Goal: Task Accomplishment & Management: Manage account settings

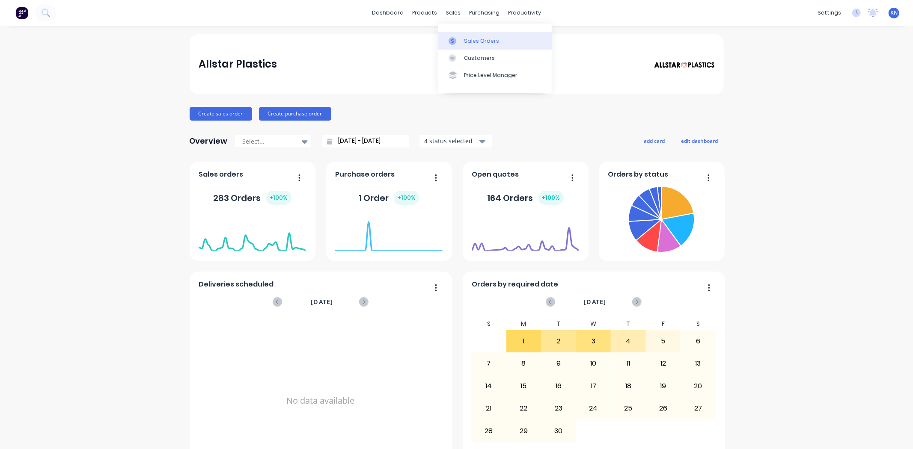
click at [468, 42] on div "Sales Orders" at bounding box center [481, 41] width 35 height 8
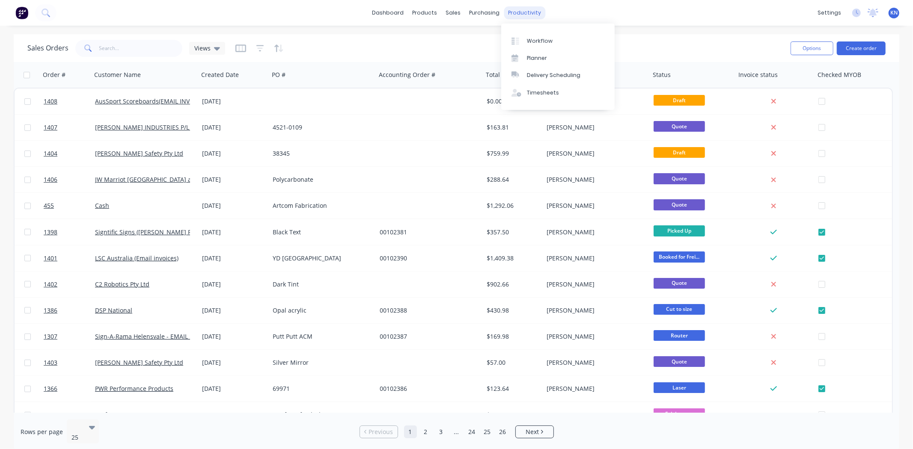
click at [516, 13] on div "productivity" at bounding box center [525, 12] width 42 height 13
click at [540, 42] on div "Workflow" at bounding box center [540, 41] width 26 height 8
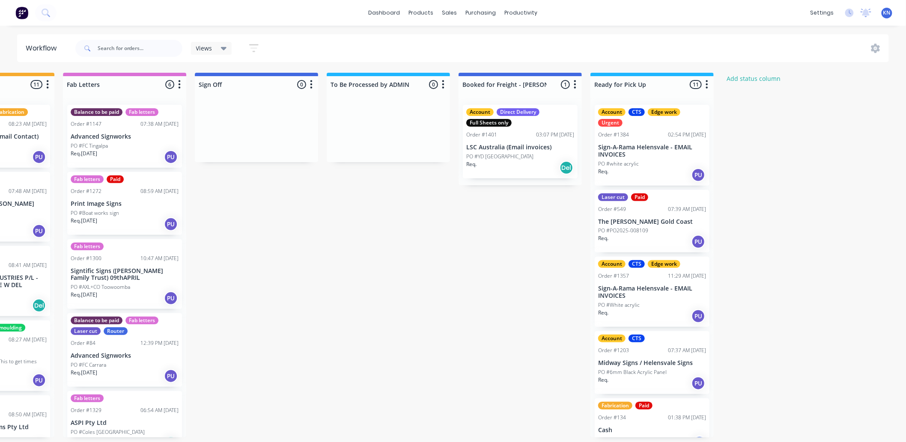
scroll to position [0, 1142]
click at [651, 153] on p "Sign-A-Rama Helensvale - EMAIL INVOICES" at bounding box center [652, 151] width 108 height 15
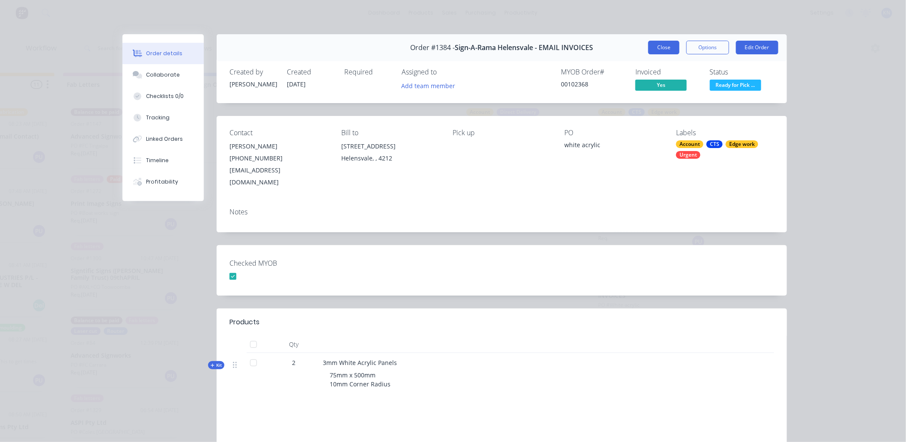
click at [659, 45] on button "Close" at bounding box center [663, 48] width 31 height 14
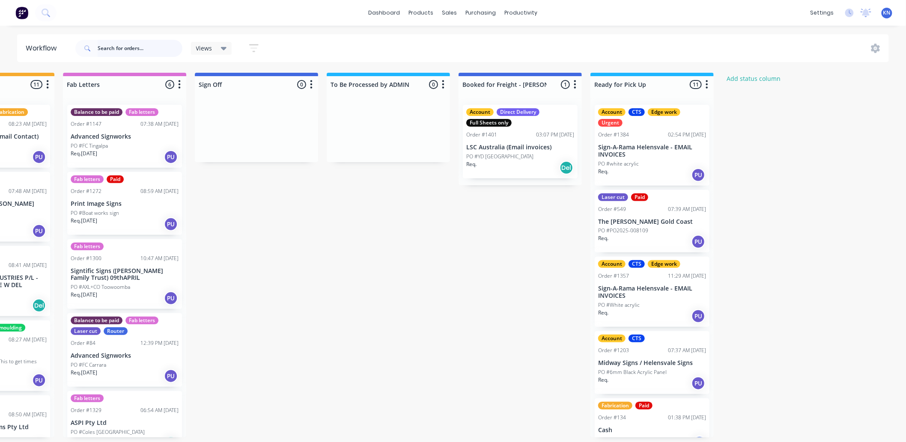
click at [119, 45] on input "text" at bounding box center [140, 48] width 85 height 17
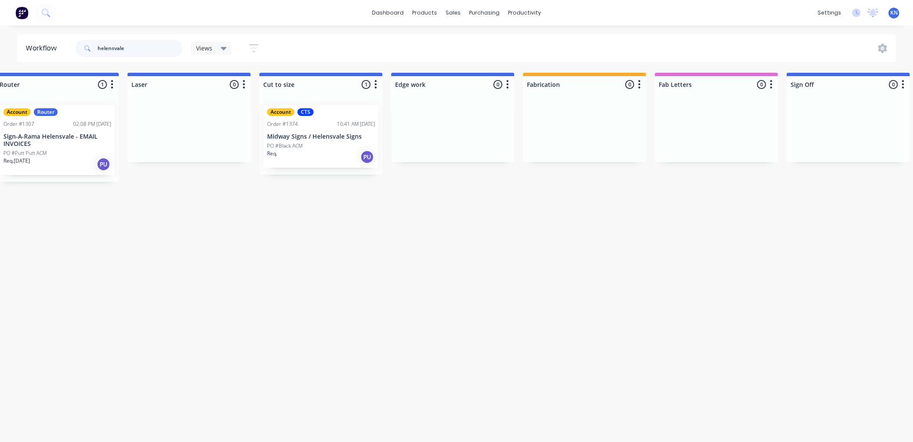
scroll to position [0, 564]
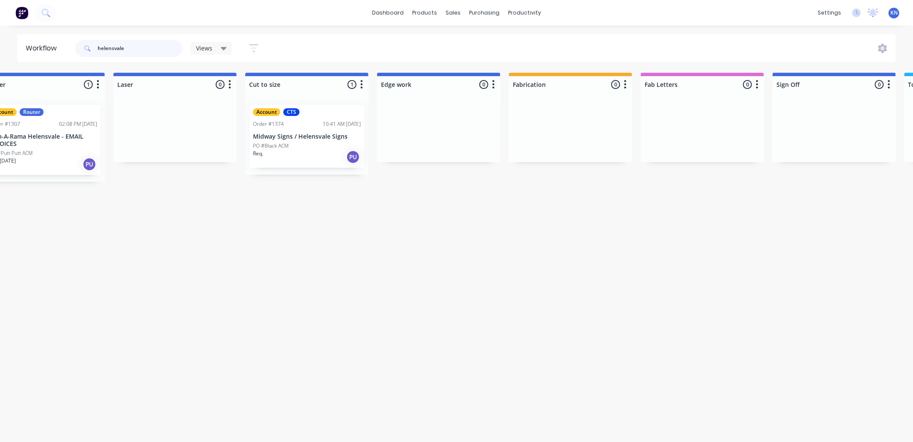
type input "helensvale"
click at [306, 143] on div "PO #Black ACM" at bounding box center [307, 146] width 108 height 8
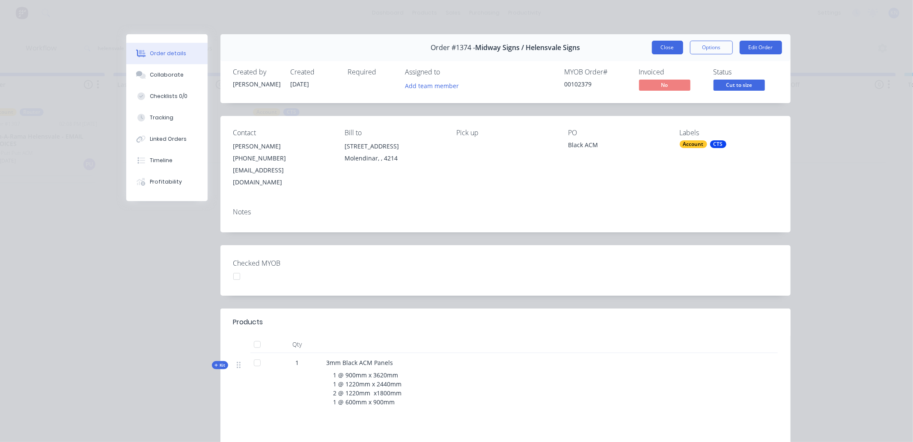
click at [668, 46] on button "Close" at bounding box center [667, 48] width 31 height 14
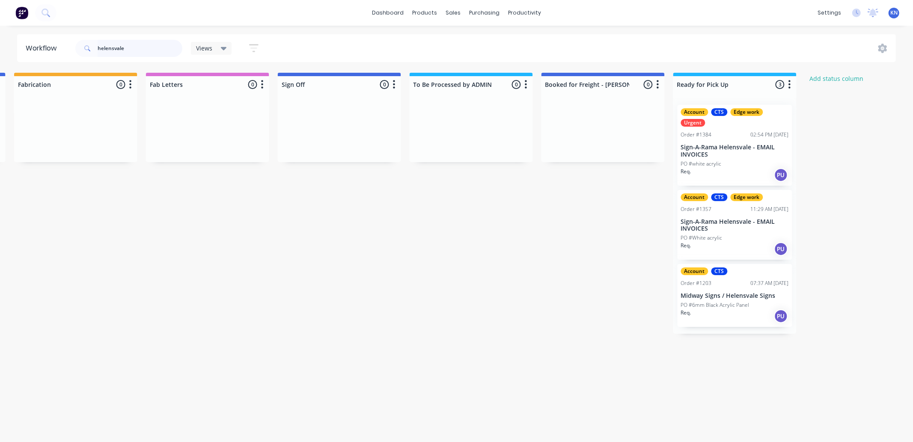
scroll to position [0, 1135]
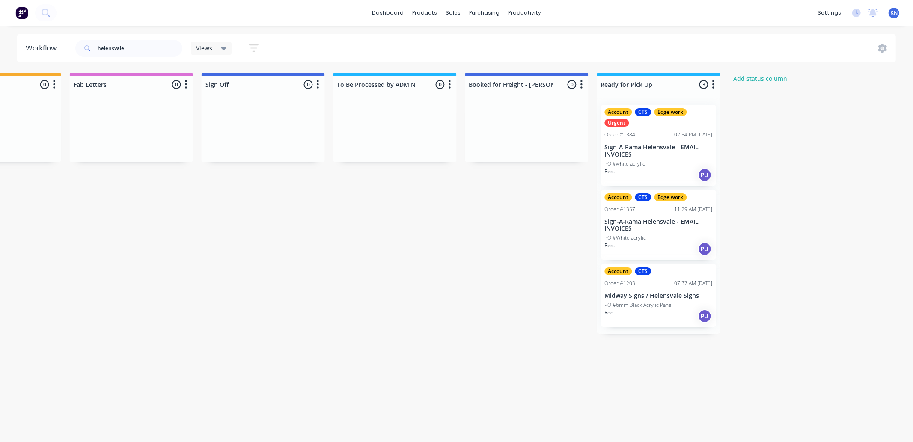
click at [662, 156] on p "Sign-A-Rama Helensvale - EMAIL INVOICES" at bounding box center [659, 151] width 108 height 15
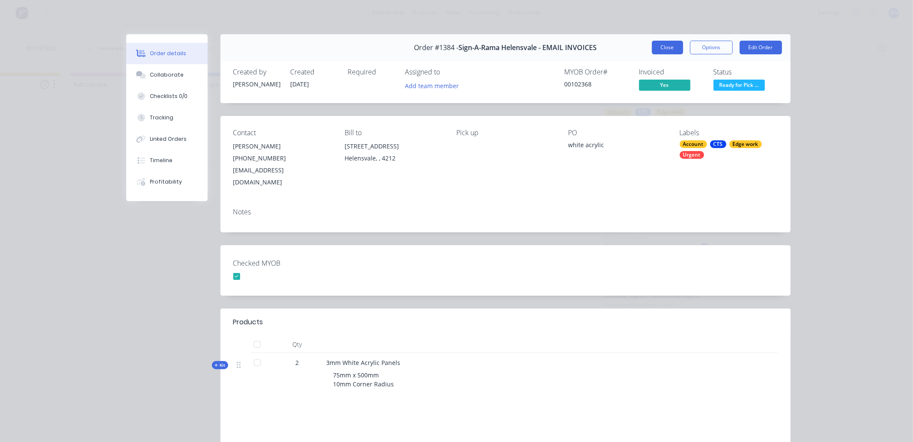
click at [662, 46] on button "Close" at bounding box center [667, 48] width 31 height 14
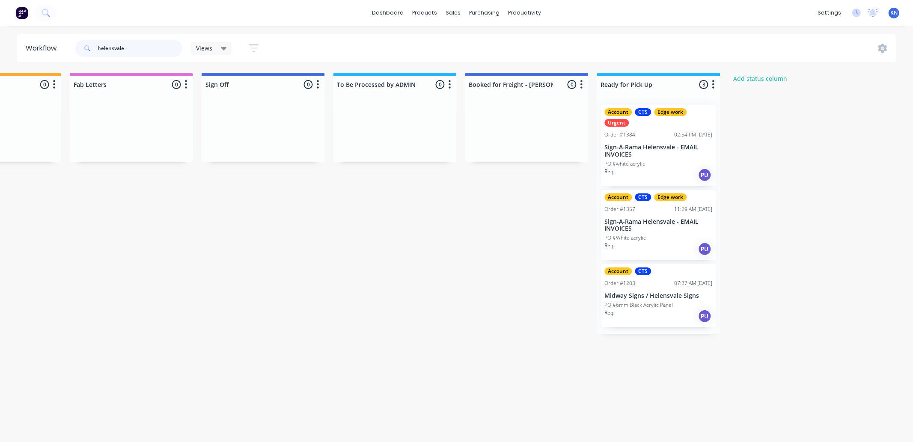
drag, startPoint x: 134, startPoint y: 48, endPoint x: 91, endPoint y: 51, distance: 43.8
click at [91, 51] on div "helensvale" at bounding box center [128, 48] width 107 height 17
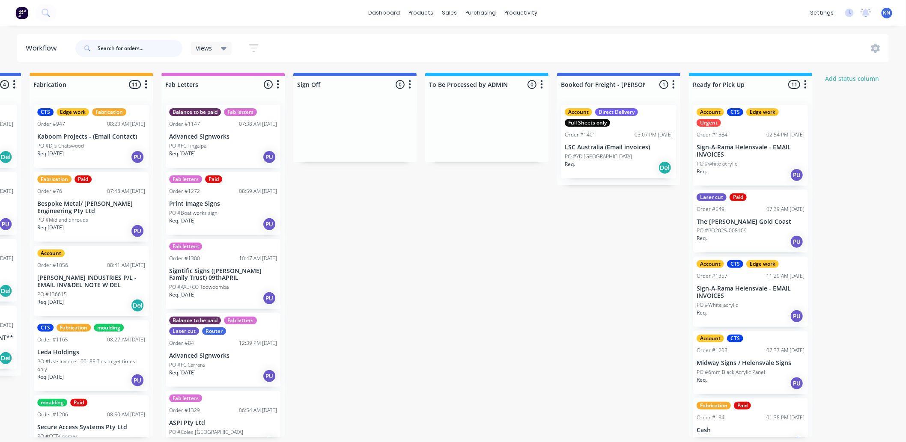
scroll to position [0, 1142]
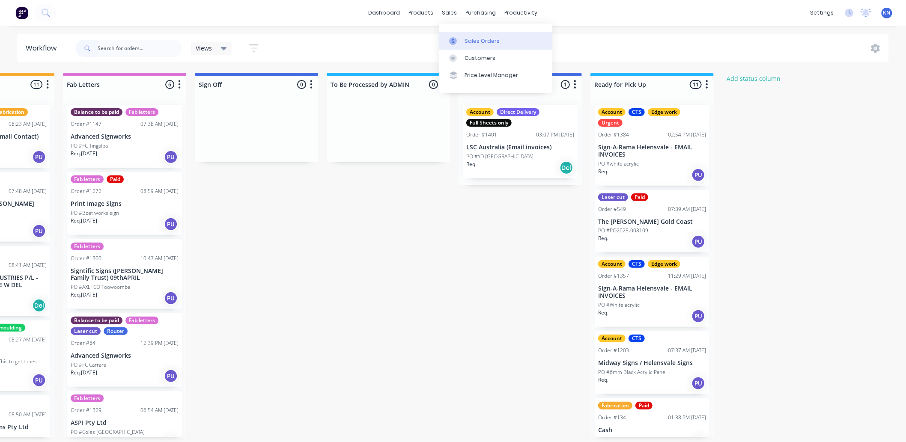
click at [473, 40] on div "Sales Orders" at bounding box center [481, 41] width 35 height 8
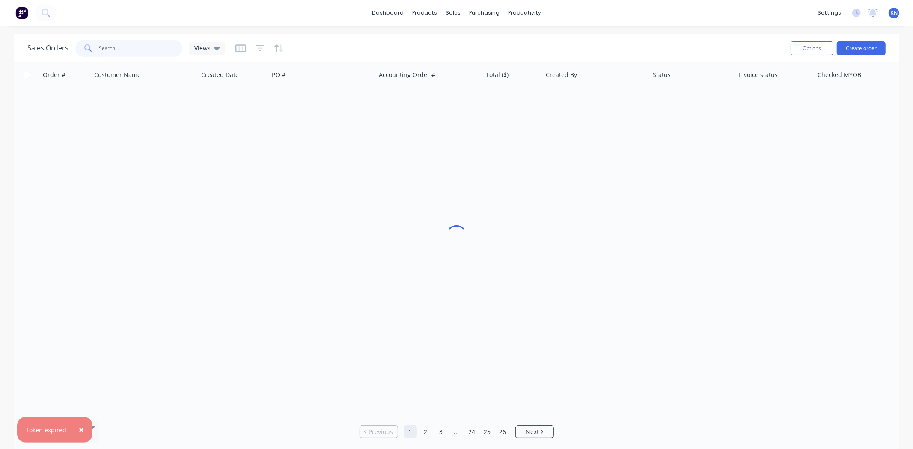
click at [110, 45] on input "text" at bounding box center [140, 48] width 83 height 17
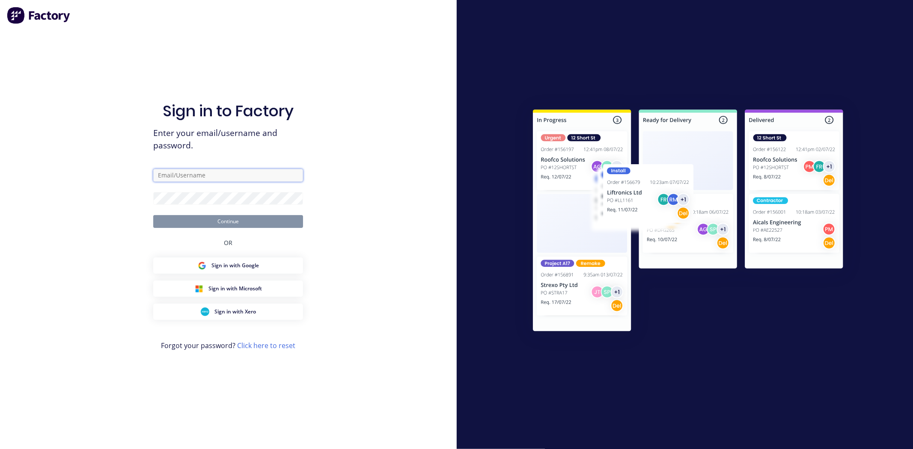
click at [182, 178] on input "text" at bounding box center [228, 175] width 150 height 13
type input "accounts@allstarplastics.com.au"
click at [260, 221] on button "Continue" at bounding box center [228, 221] width 150 height 13
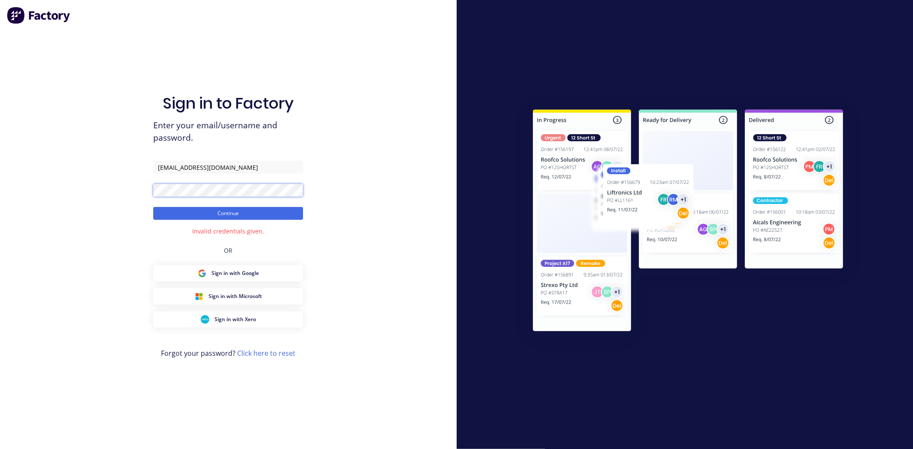
click at [54, 199] on div "Sign in to Factory Enter your email/username and password. accounts@allstarplas…" at bounding box center [228, 224] width 457 height 449
click at [153, 207] on button "Continue" at bounding box center [228, 213] width 150 height 13
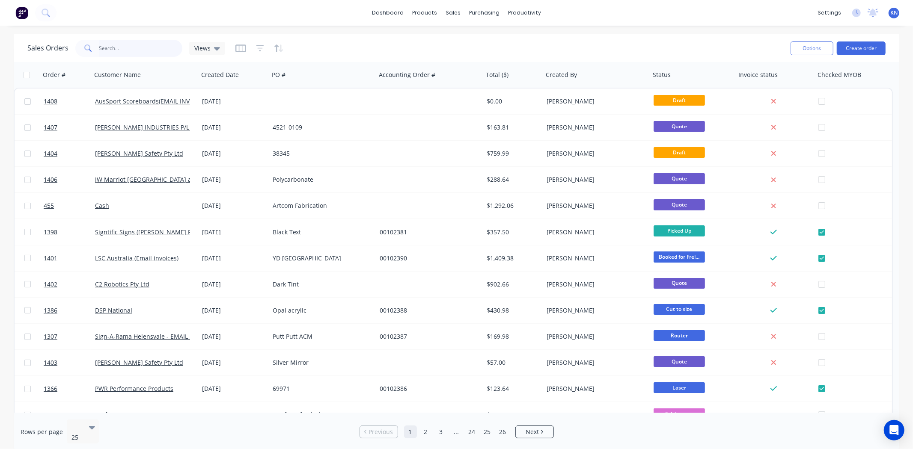
click at [112, 45] on input "text" at bounding box center [140, 48] width 83 height 17
type input "s"
click at [525, 6] on div "productivity" at bounding box center [525, 12] width 42 height 13
click at [544, 40] on div "Workflow" at bounding box center [540, 41] width 26 height 8
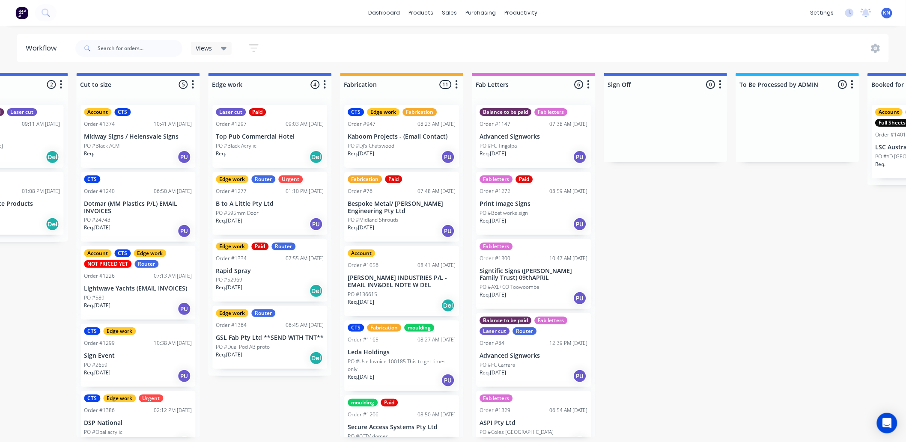
scroll to position [0, 1142]
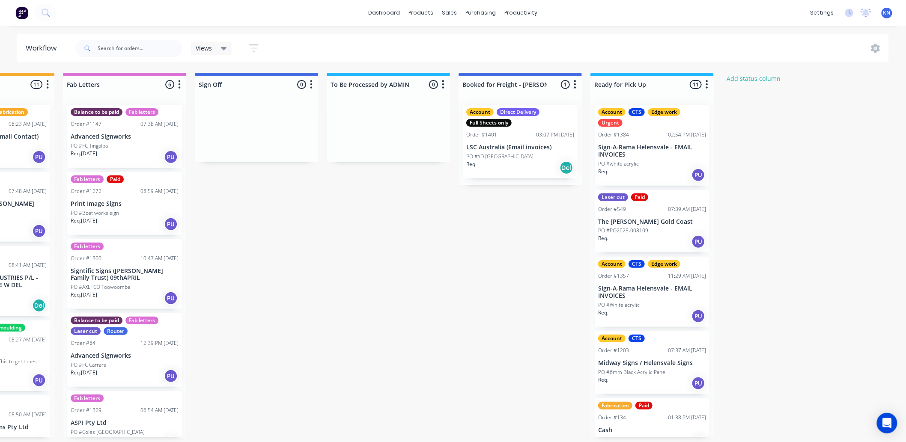
click at [647, 151] on p "Sign-A-Rama Helensvale - EMAIL INVOICES" at bounding box center [652, 151] width 108 height 15
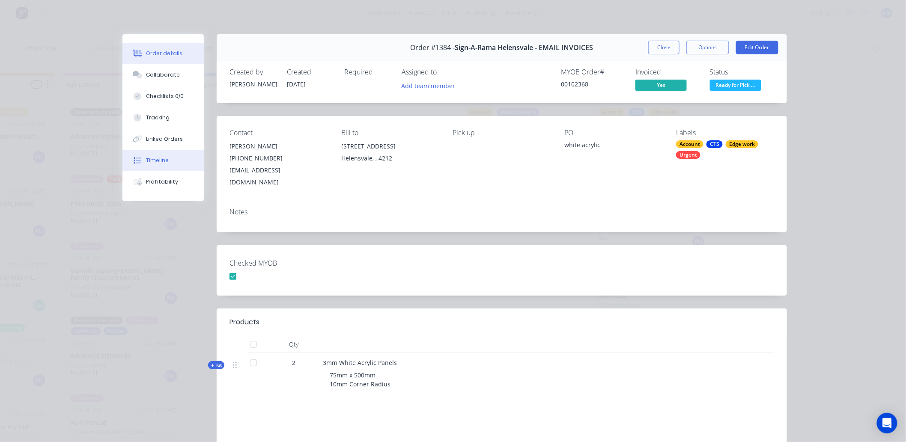
click at [155, 160] on div "Timeline" at bounding box center [157, 161] width 23 height 8
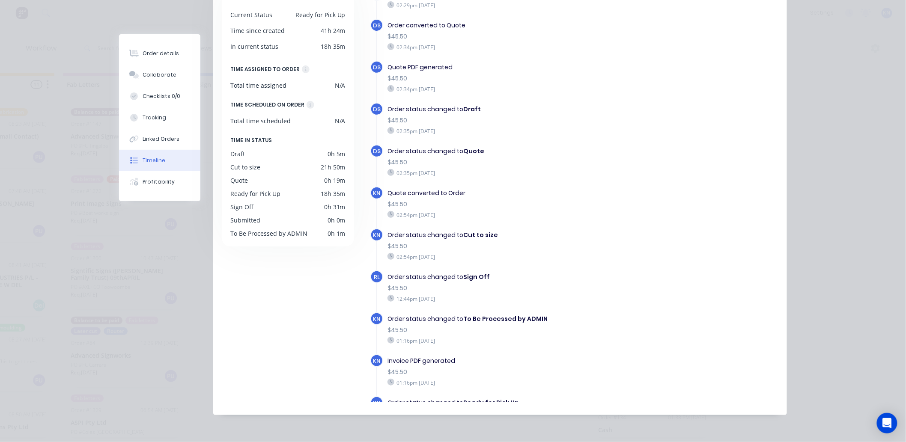
scroll to position [0, 0]
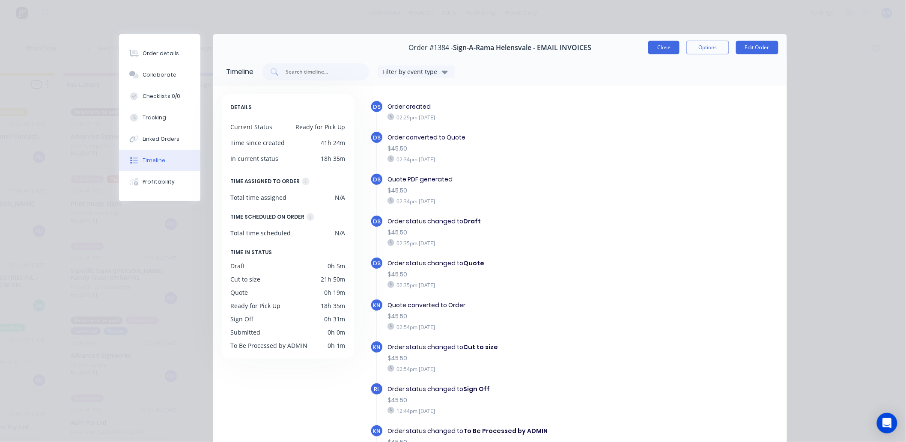
click at [656, 48] on button "Close" at bounding box center [663, 48] width 31 height 14
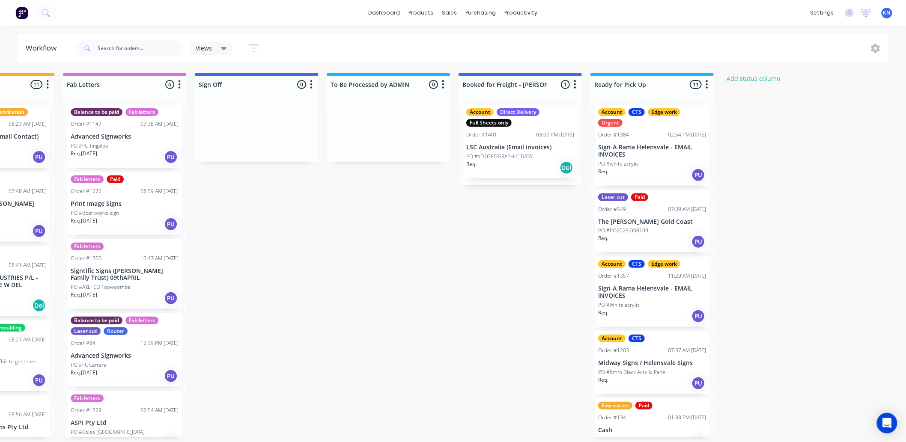
click at [631, 155] on p "Sign-A-Rama Helensvale - EMAIL INVOICES" at bounding box center [652, 151] width 108 height 15
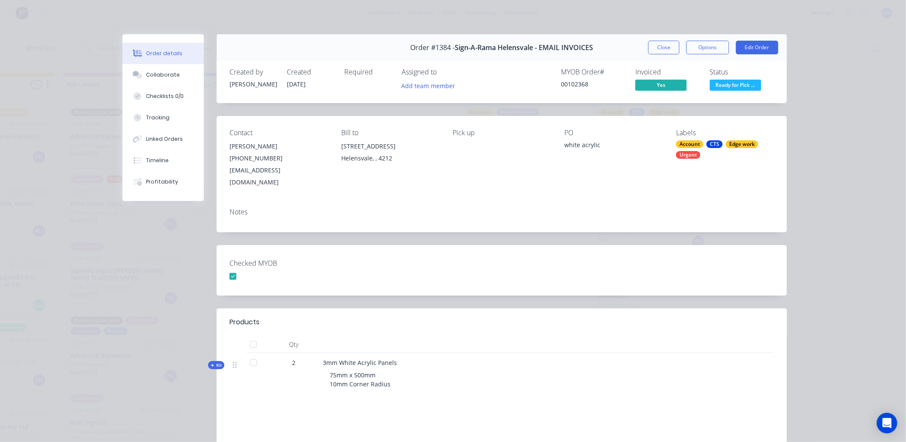
click at [508, 46] on span "Sign-A-Rama Helensvale - EMAIL INVOICES" at bounding box center [524, 48] width 138 height 8
click at [509, 44] on span "Sign-A-Rama Helensvale - EMAIL INVOICES" at bounding box center [524, 48] width 138 height 8
click at [484, 50] on span "Sign-A-Rama Helensvale - EMAIL INVOICES" at bounding box center [524, 48] width 138 height 8
click at [667, 48] on button "Close" at bounding box center [663, 48] width 31 height 14
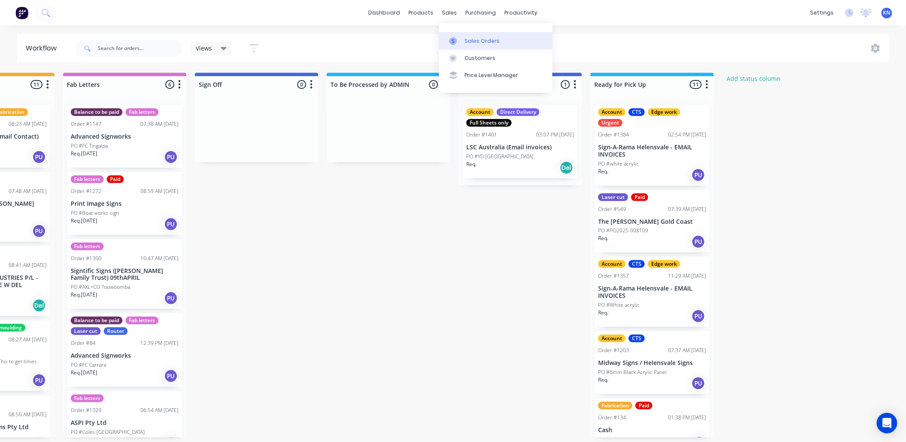
click at [488, 40] on div "Sales Orders" at bounding box center [481, 41] width 35 height 8
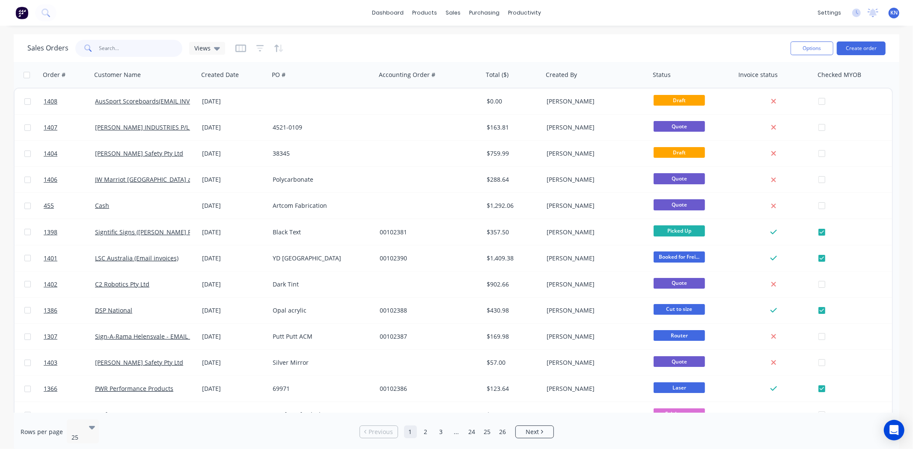
click at [139, 49] on input "text" at bounding box center [140, 48] width 83 height 17
click at [127, 44] on input "text" at bounding box center [140, 48] width 83 height 17
type input "1337"
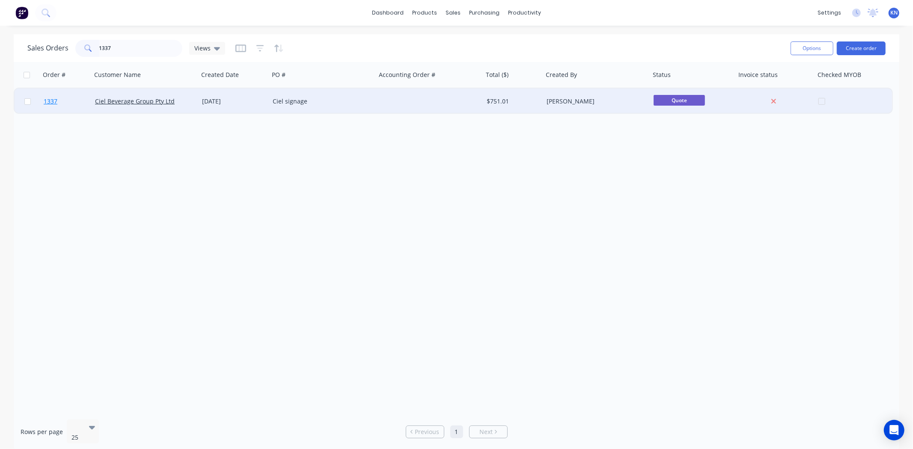
click at [47, 98] on span "1337" at bounding box center [51, 101] width 14 height 9
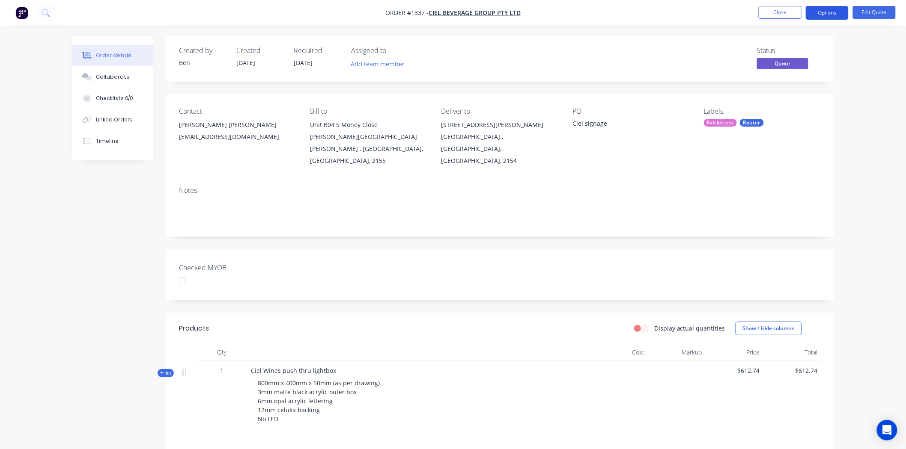
click at [829, 11] on button "Options" at bounding box center [827, 13] width 43 height 14
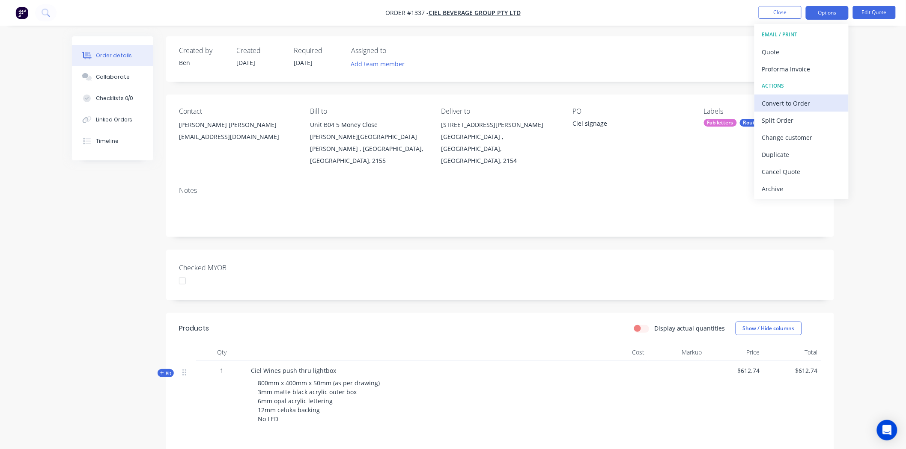
click at [808, 101] on div "Convert to Order" at bounding box center [801, 103] width 79 height 12
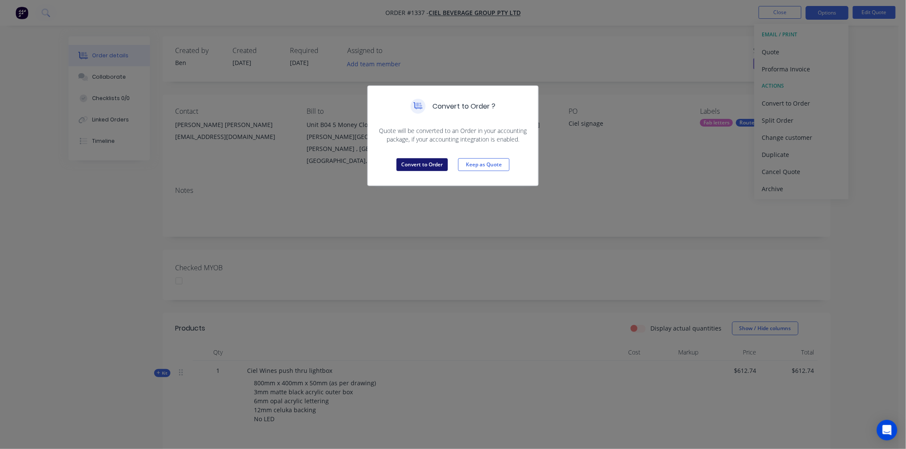
click at [424, 165] on button "Convert to Order" at bounding box center [421, 164] width 51 height 13
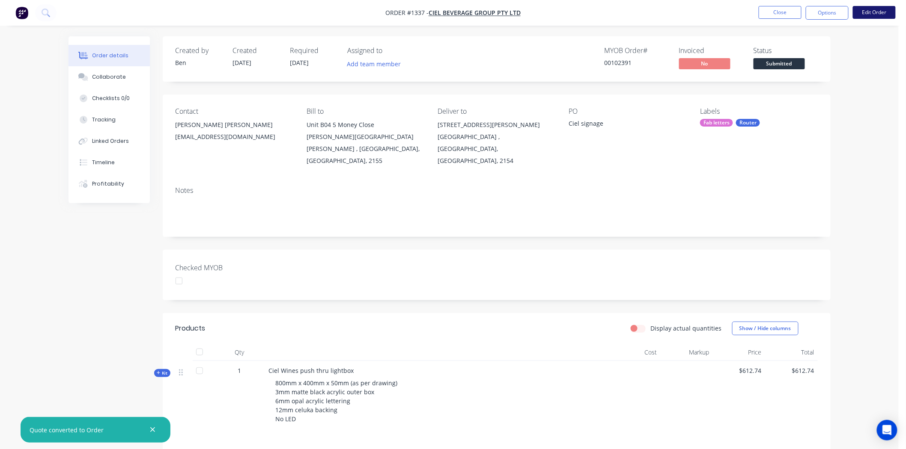
click at [874, 13] on button "Edit Order" at bounding box center [874, 12] width 43 height 13
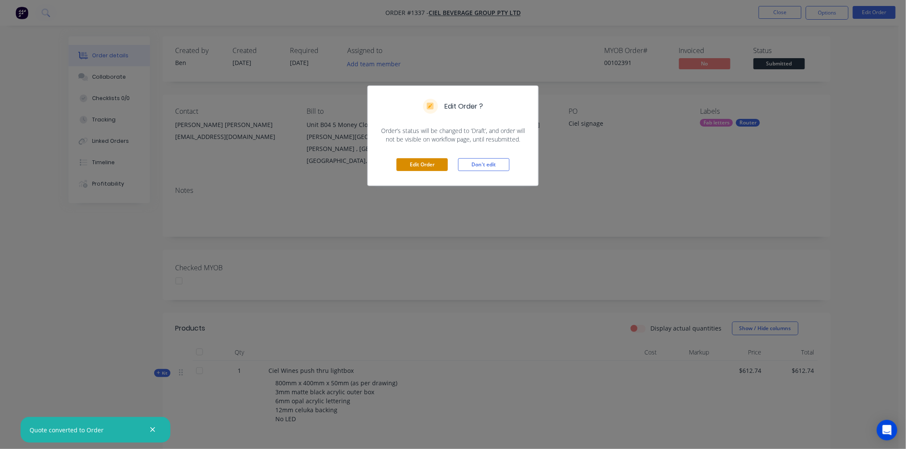
click at [404, 161] on button "Edit Order" at bounding box center [421, 164] width 51 height 13
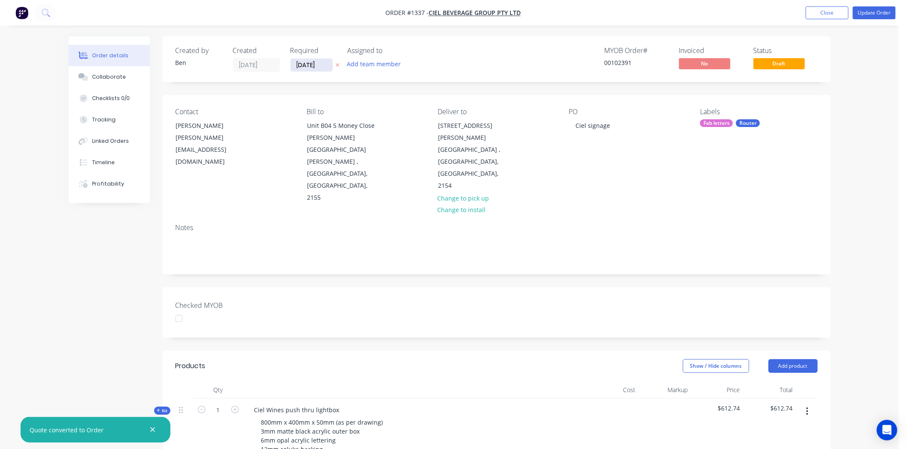
click at [300, 63] on input "01/09/25" at bounding box center [312, 65] width 42 height 13
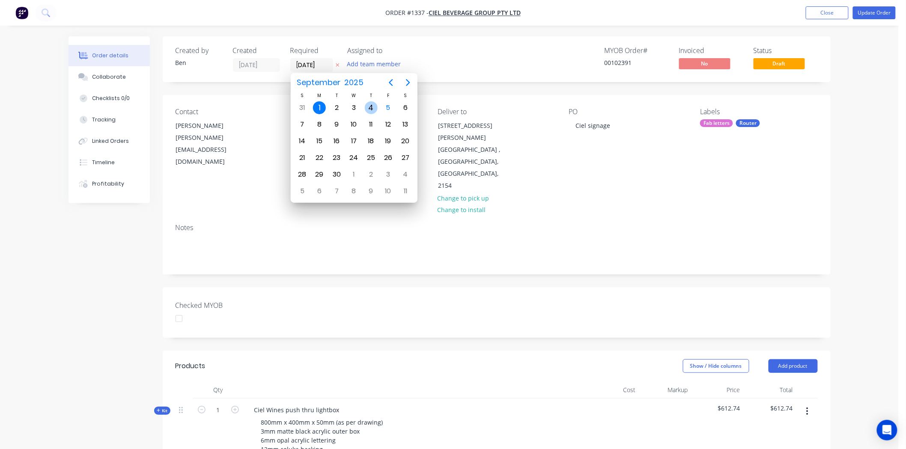
click at [371, 106] on div "4" at bounding box center [371, 107] width 13 height 13
type input "04/09/25"
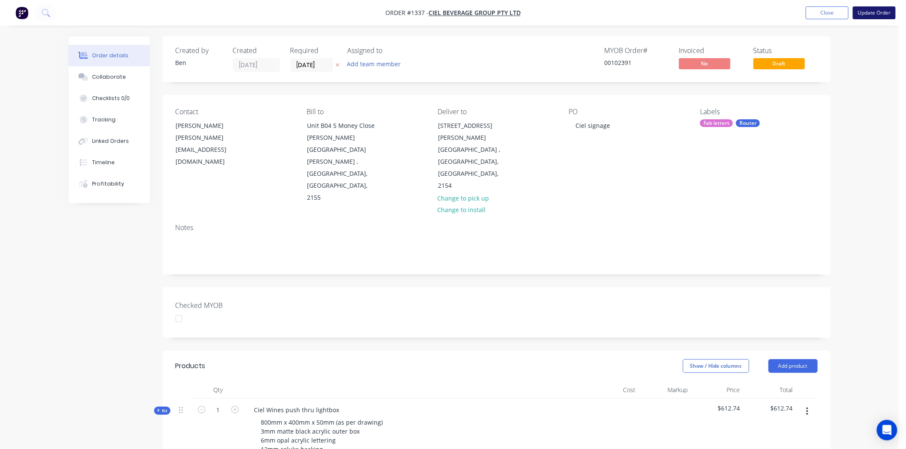
click at [876, 10] on button "Update Order" at bounding box center [874, 12] width 43 height 13
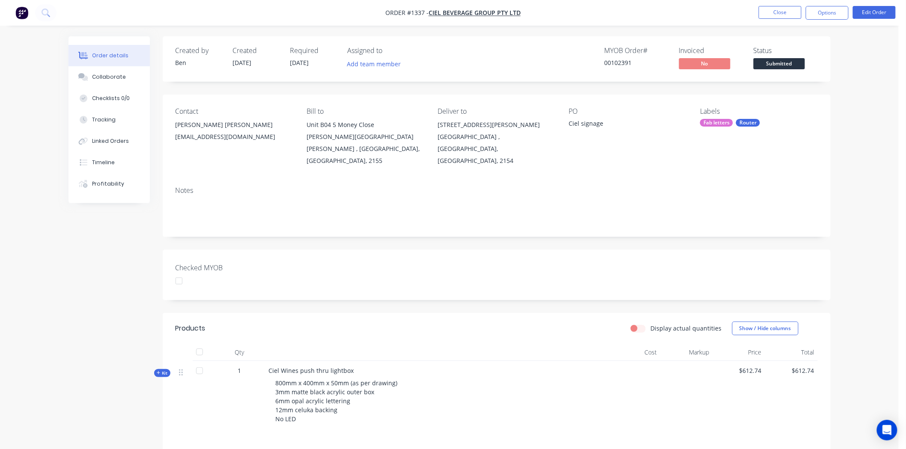
click at [180, 273] on div at bounding box center [178, 281] width 17 height 17
click at [779, 62] on span "Submitted" at bounding box center [778, 63] width 51 height 11
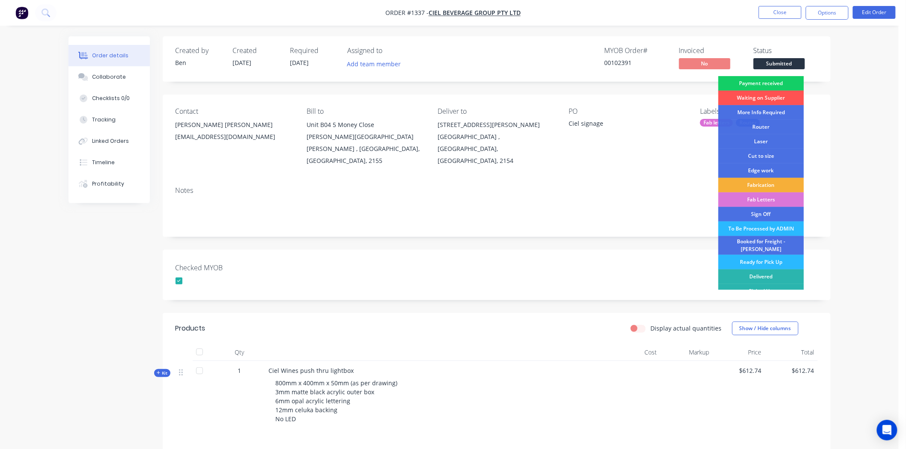
click at [775, 83] on div "Payment received" at bounding box center [761, 83] width 86 height 15
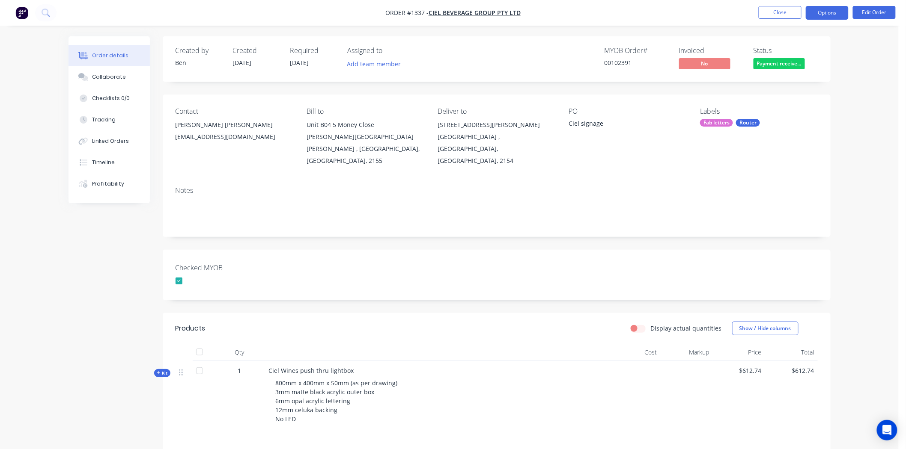
click at [824, 13] on button "Options" at bounding box center [827, 13] width 43 height 14
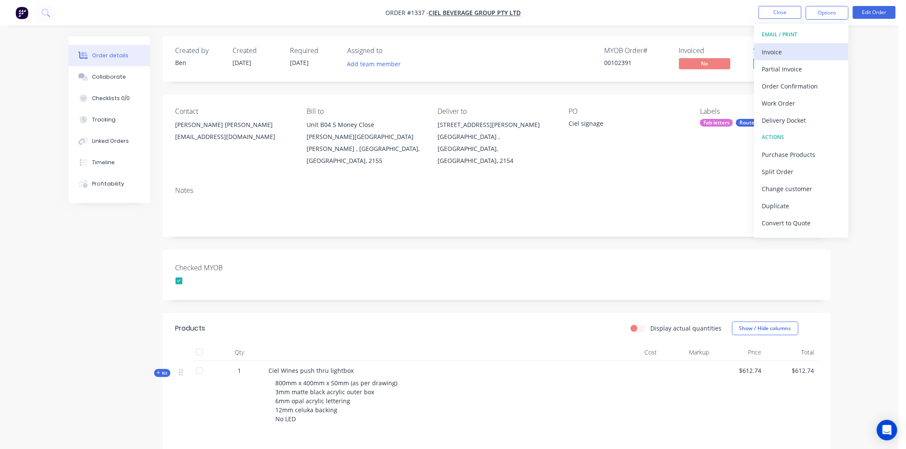
click at [782, 48] on div "Invoice" at bounding box center [801, 52] width 79 height 12
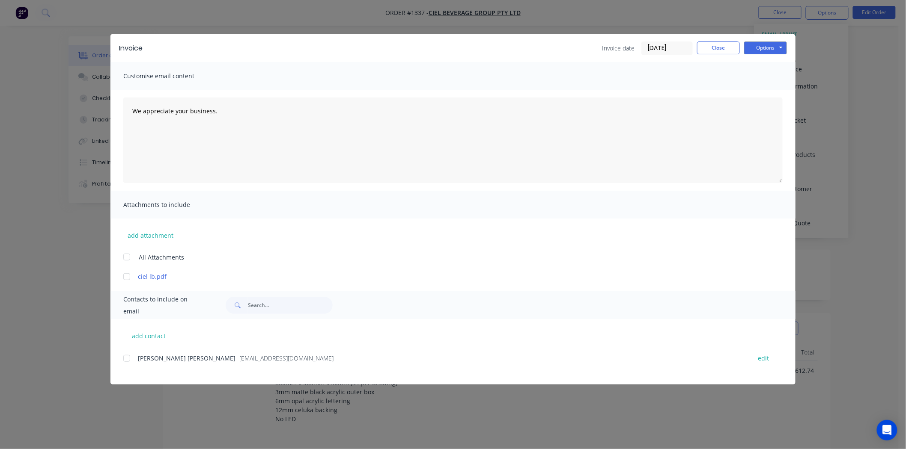
click at [674, 46] on input "05/09/25" at bounding box center [667, 48] width 51 height 13
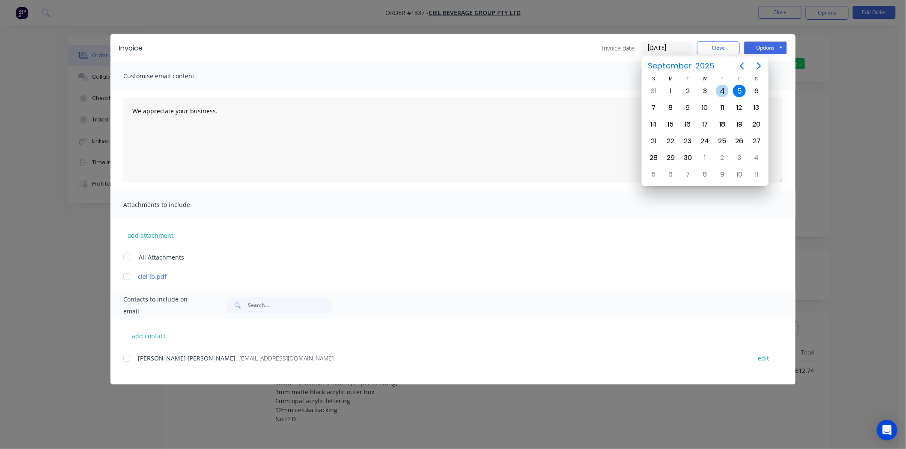
click at [721, 88] on div "4" at bounding box center [722, 91] width 13 height 13
type input "04/09/25"
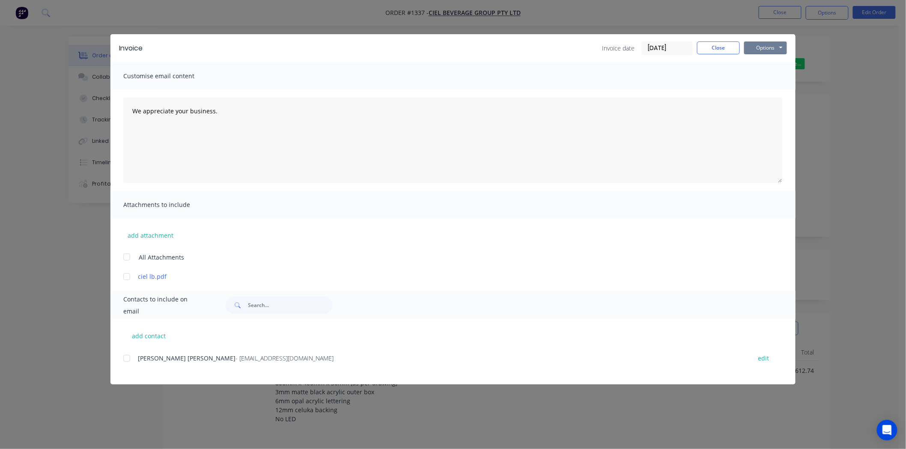
click at [759, 47] on button "Options" at bounding box center [765, 48] width 43 height 13
click at [776, 74] on button "Print" at bounding box center [771, 77] width 55 height 14
click at [728, 47] on button "Close" at bounding box center [718, 48] width 43 height 13
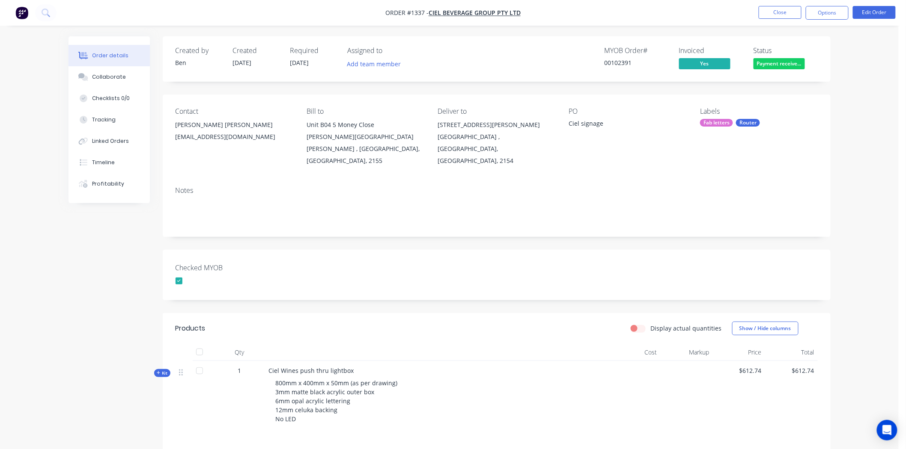
click at [741, 122] on div "Router" at bounding box center [748, 123] width 24 height 8
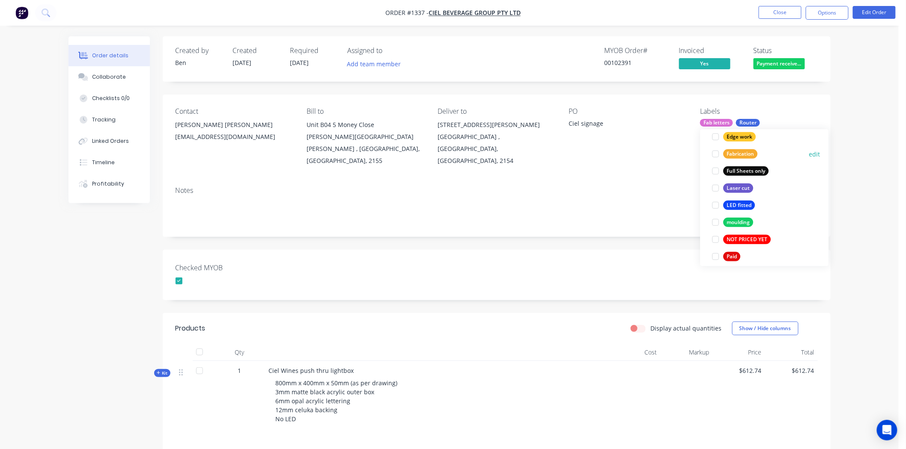
scroll to position [238, 0]
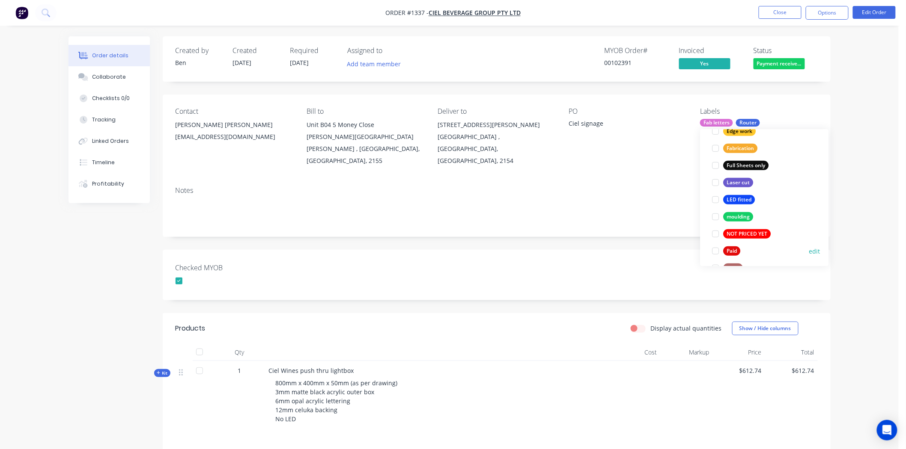
click at [716, 252] on div at bounding box center [715, 251] width 17 height 17
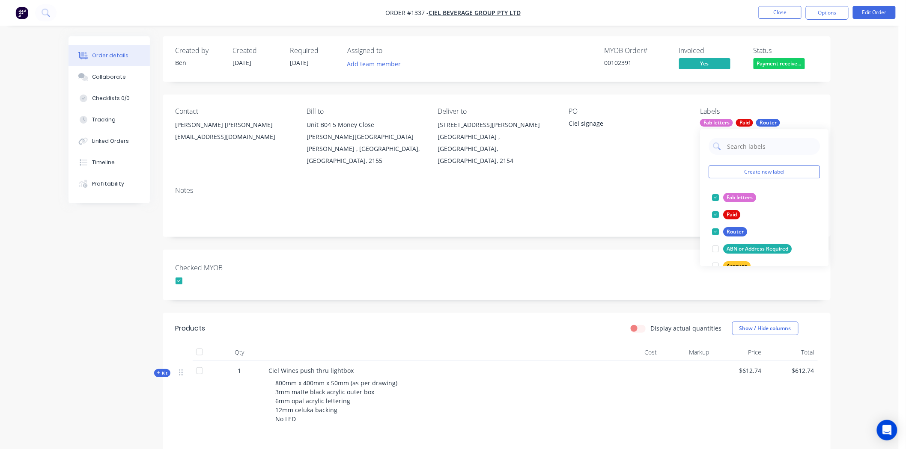
click at [630, 253] on div "Checked MYOB" at bounding box center [497, 275] width 668 height 51
click at [467, 126] on div "25/7 Hoyle Ave" at bounding box center [495, 125] width 117 height 12
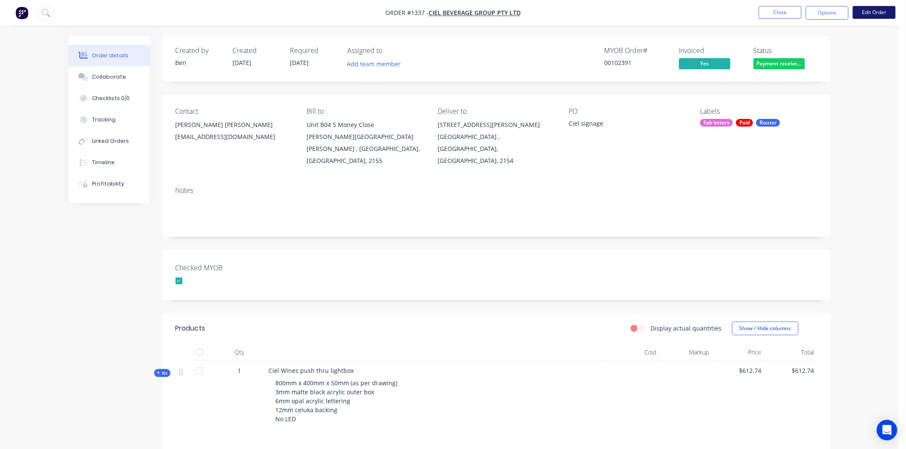
click at [877, 14] on button "Edit Order" at bounding box center [874, 12] width 43 height 13
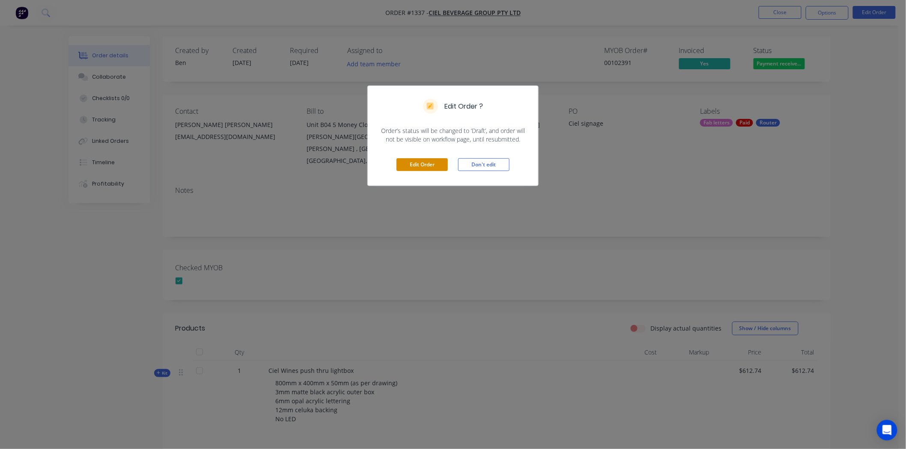
click at [419, 166] on button "Edit Order" at bounding box center [421, 164] width 51 height 13
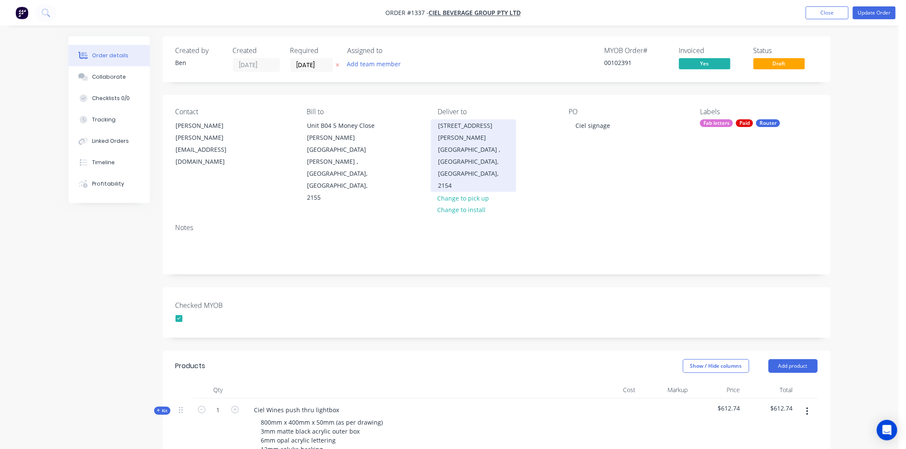
click at [469, 144] on div "Castle Hill , New South Wales, Australia, 2154" at bounding box center [473, 168] width 71 height 48
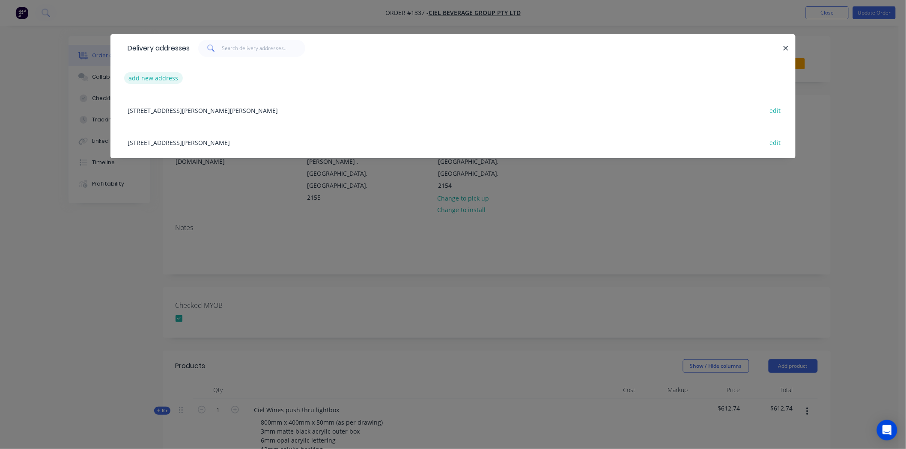
click at [154, 76] on button "add new address" at bounding box center [153, 78] width 59 height 12
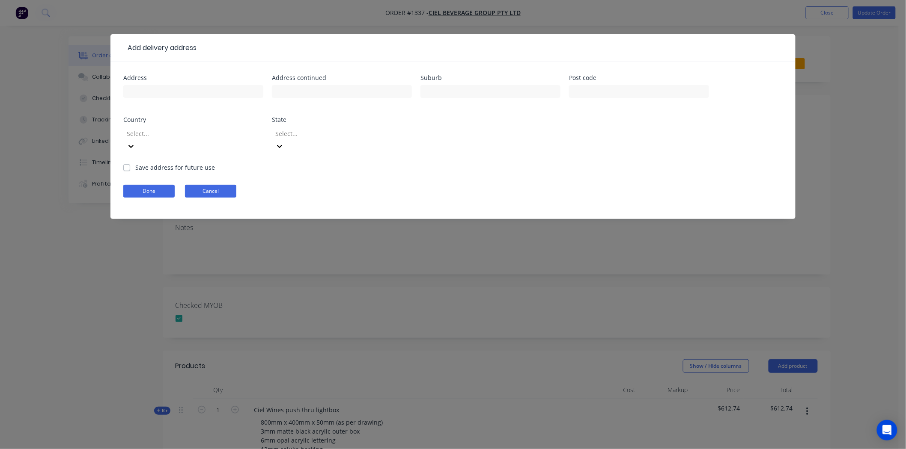
click at [223, 185] on button "Cancel" at bounding box center [210, 191] width 51 height 13
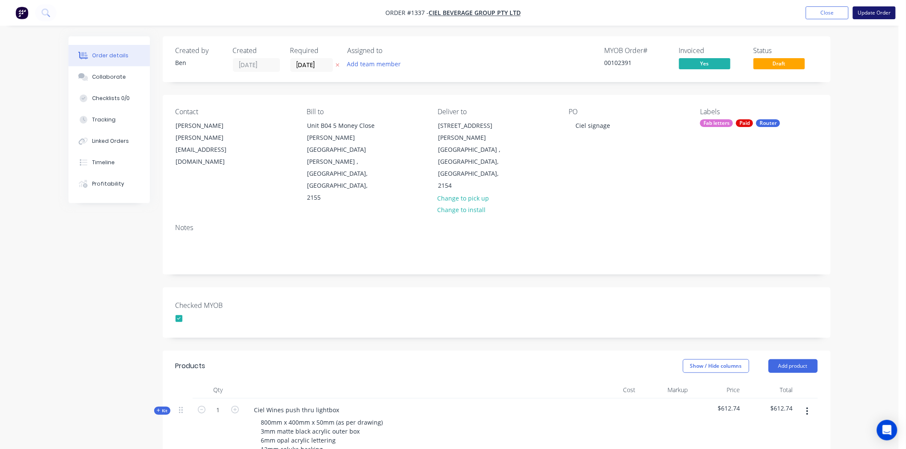
click at [875, 15] on button "Update Order" at bounding box center [874, 12] width 43 height 13
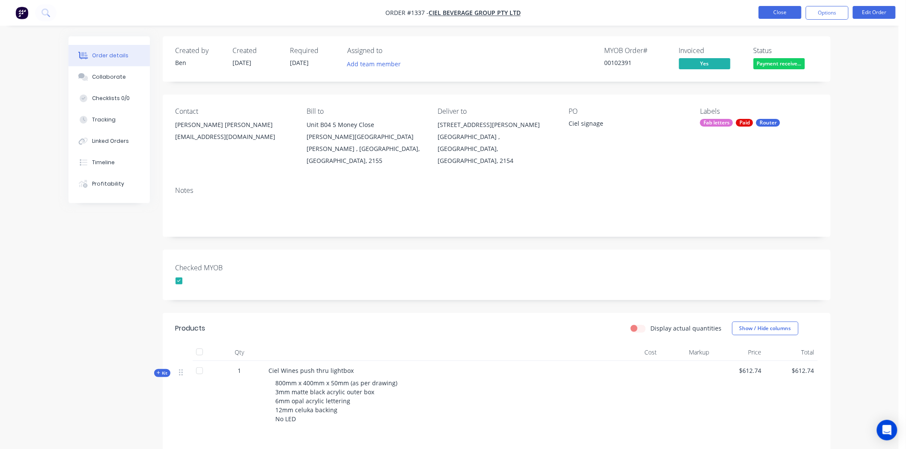
click at [774, 13] on button "Close" at bounding box center [779, 12] width 43 height 13
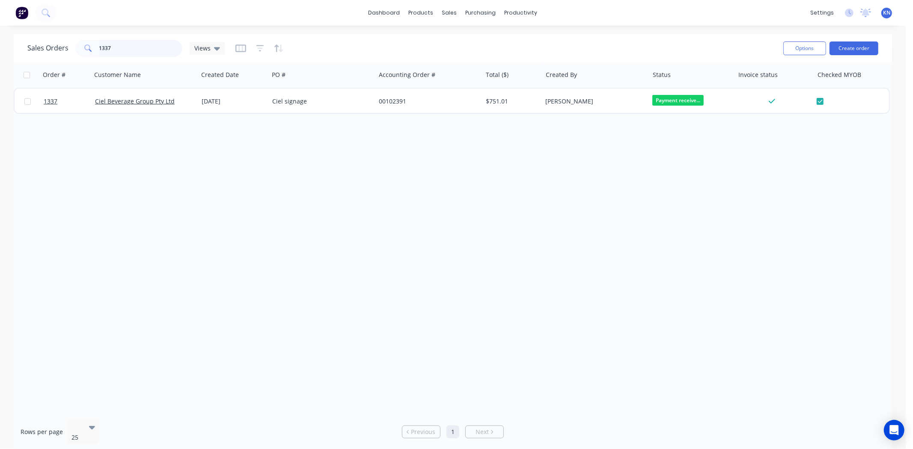
click at [127, 46] on input "1337" at bounding box center [140, 48] width 83 height 17
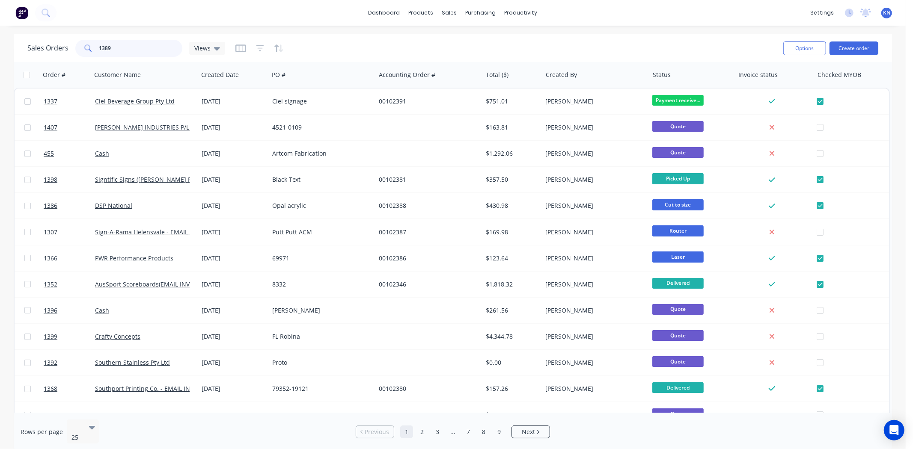
type input "1389"
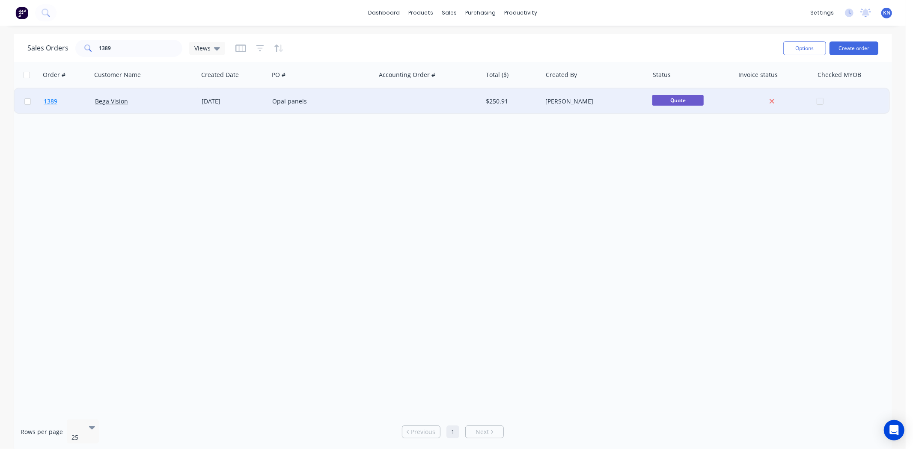
click at [49, 99] on span "1389" at bounding box center [51, 101] width 14 height 9
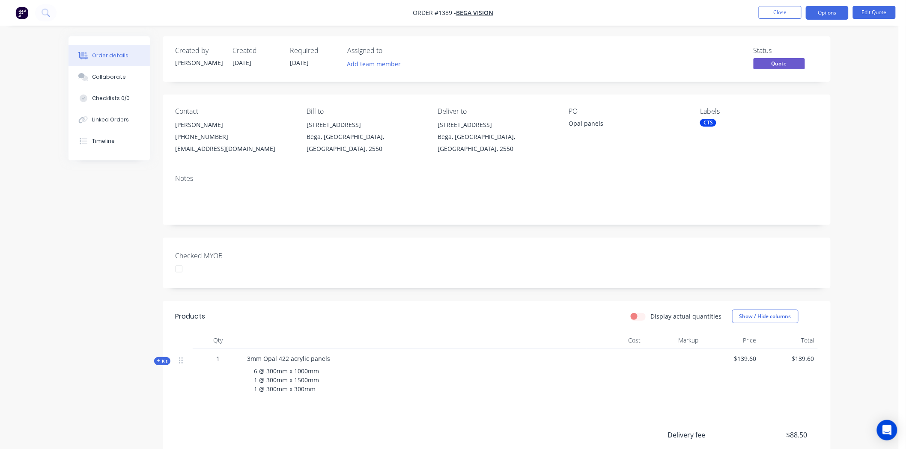
click at [708, 123] on div "CTS" at bounding box center [708, 123] width 16 height 8
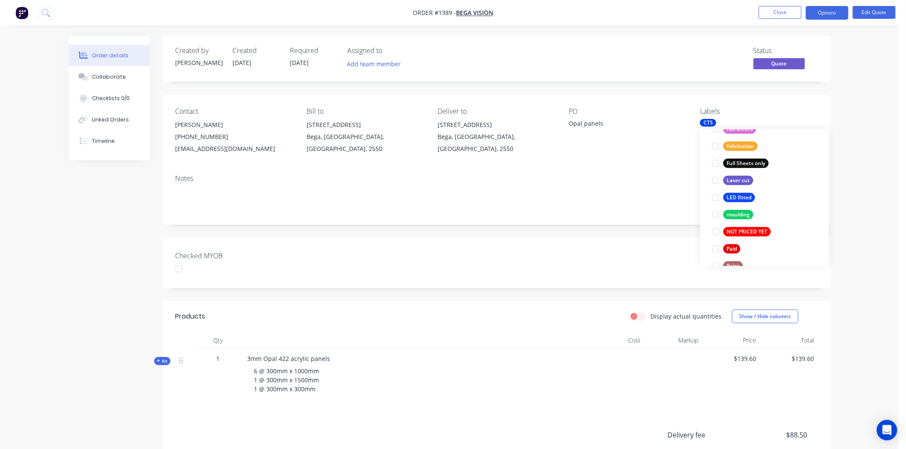
scroll to position [285, 0]
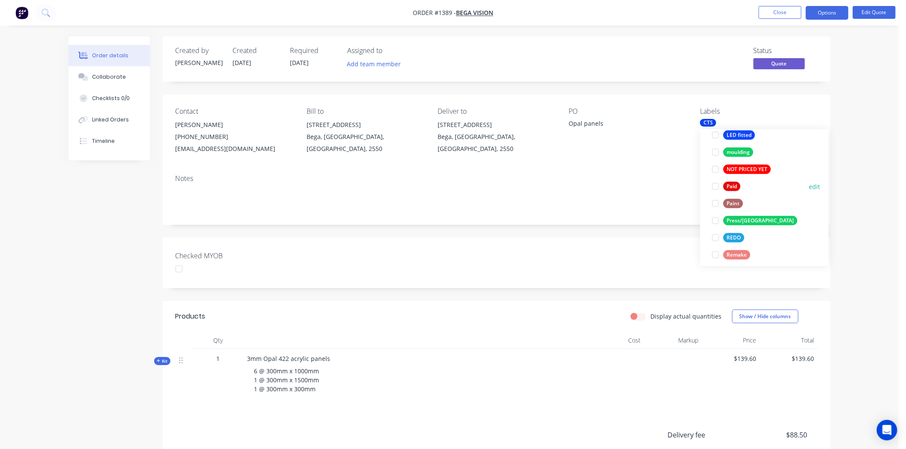
click at [716, 186] on div at bounding box center [715, 186] width 17 height 17
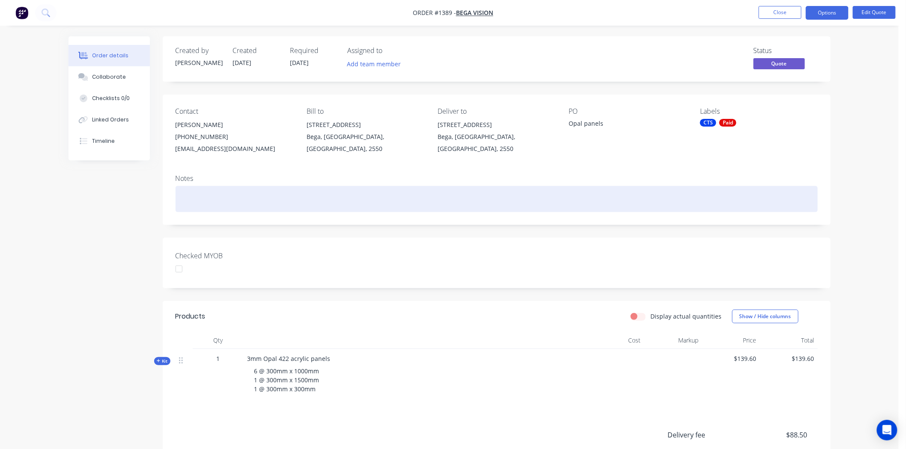
click at [590, 203] on div at bounding box center [496, 199] width 642 height 26
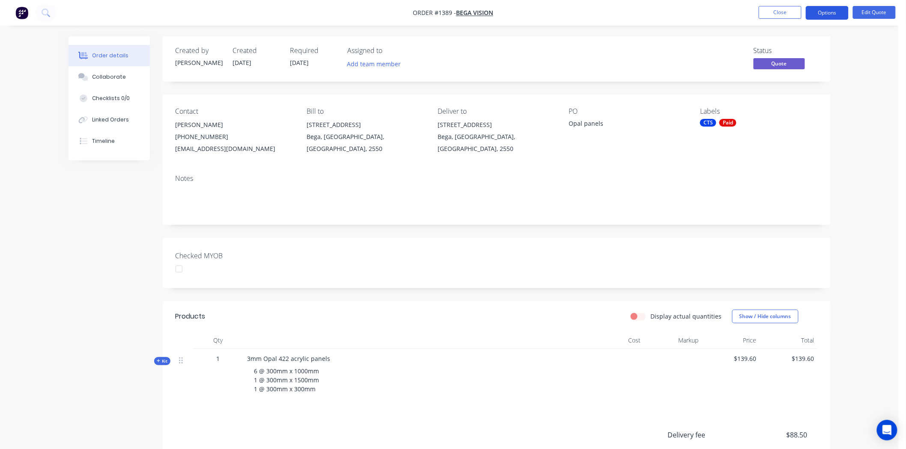
click at [818, 10] on button "Options" at bounding box center [827, 13] width 43 height 14
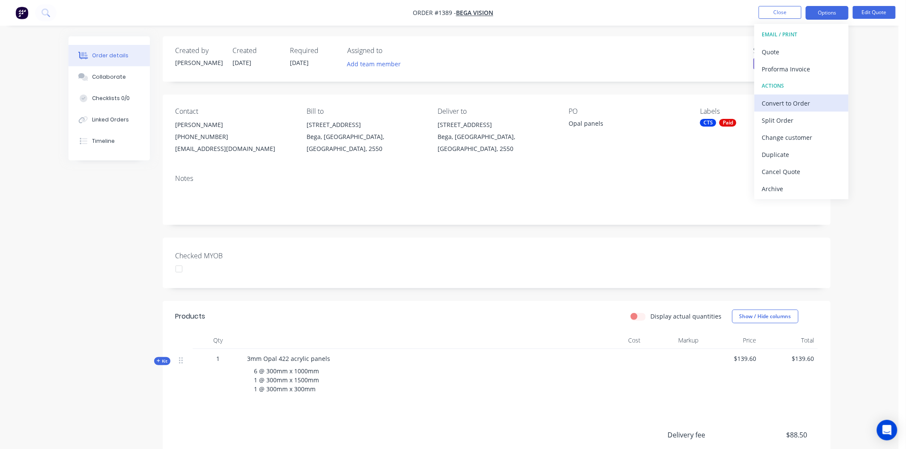
click at [792, 100] on div "Convert to Order" at bounding box center [801, 103] width 79 height 12
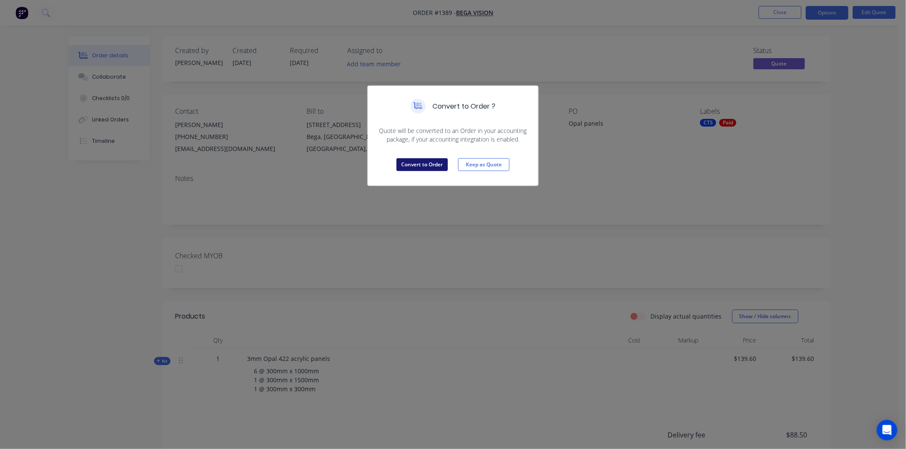
click at [416, 164] on button "Convert to Order" at bounding box center [421, 164] width 51 height 13
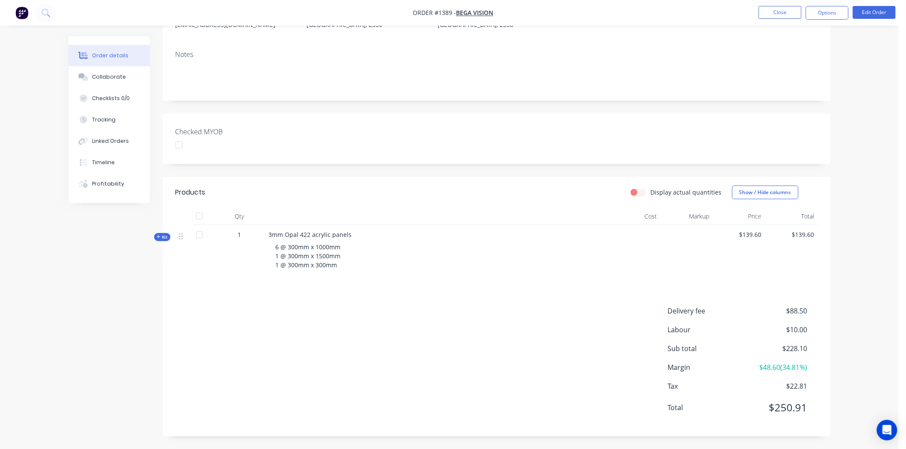
scroll to position [125, 0]
click at [162, 236] on span "Kit" at bounding box center [162, 237] width 11 height 6
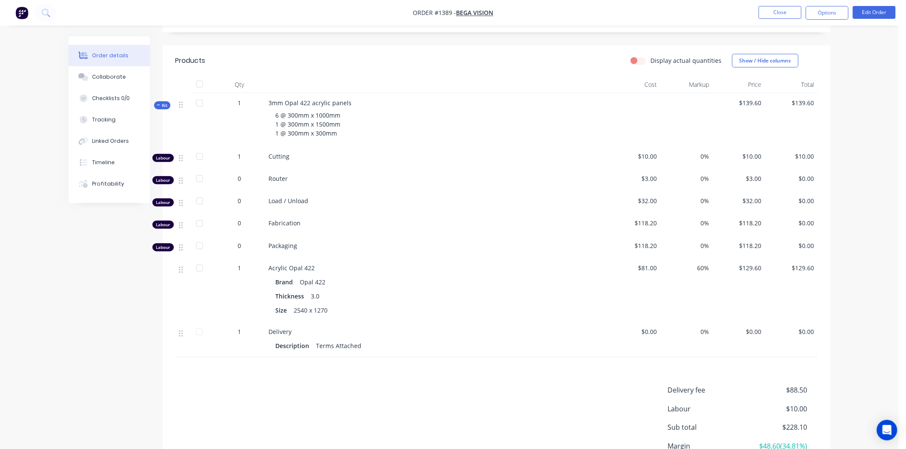
scroll to position [268, 0]
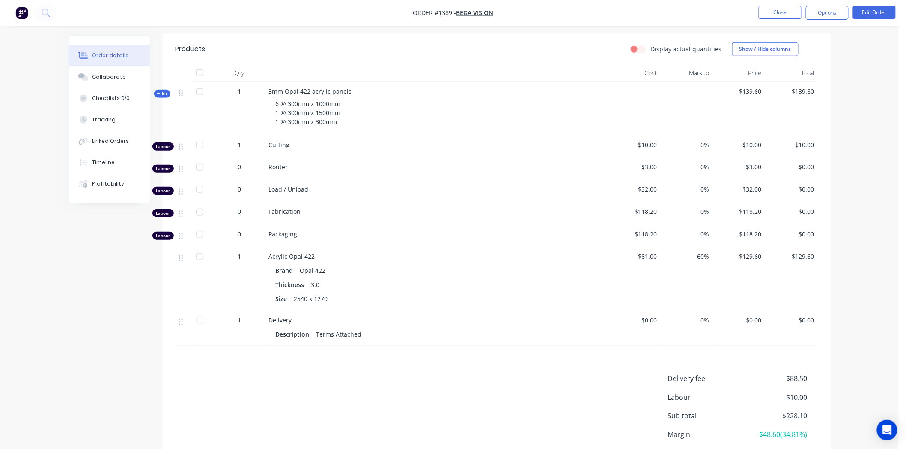
click at [161, 93] on span "Kit" at bounding box center [162, 94] width 11 height 6
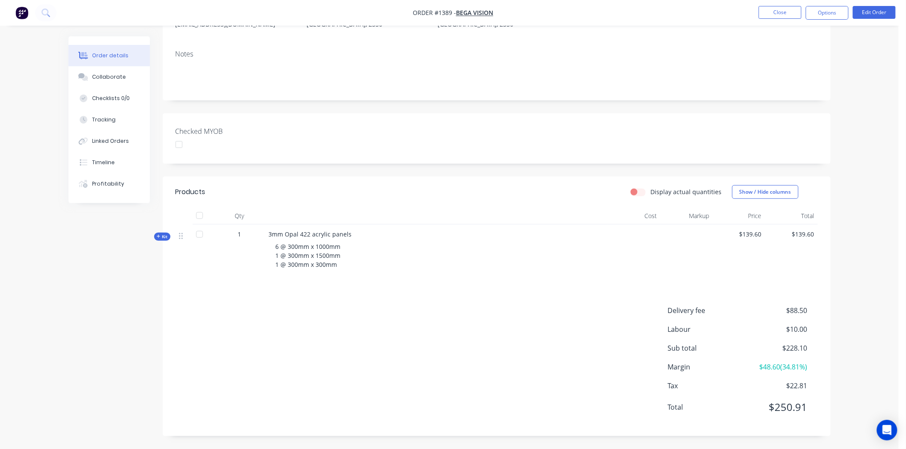
scroll to position [0, 0]
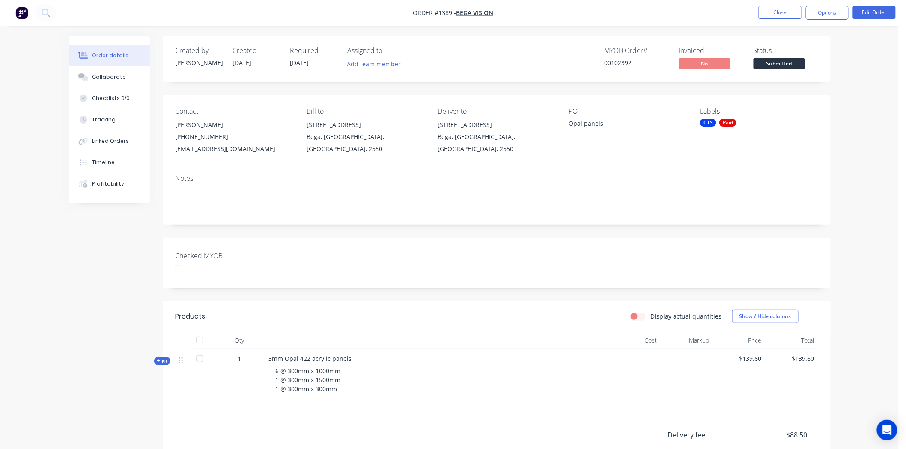
click at [789, 62] on span "Submitted" at bounding box center [778, 63] width 51 height 11
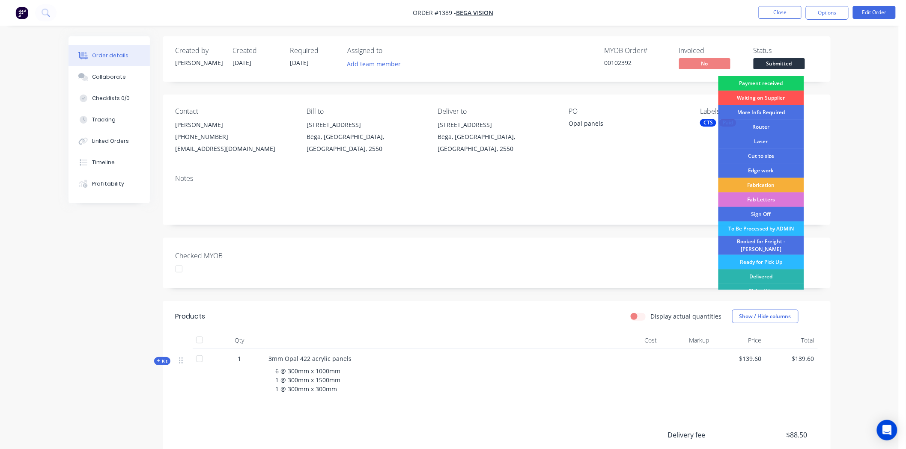
click at [778, 80] on div "Payment received" at bounding box center [761, 83] width 86 height 15
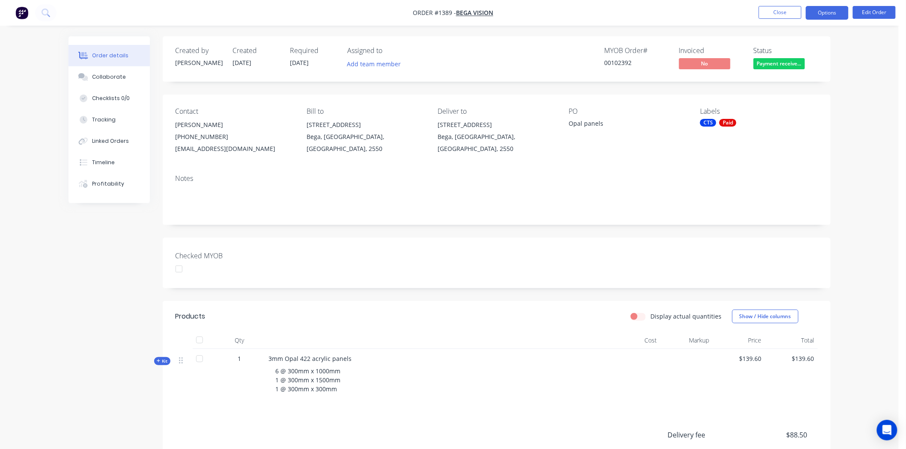
click at [836, 12] on button "Options" at bounding box center [827, 13] width 43 height 14
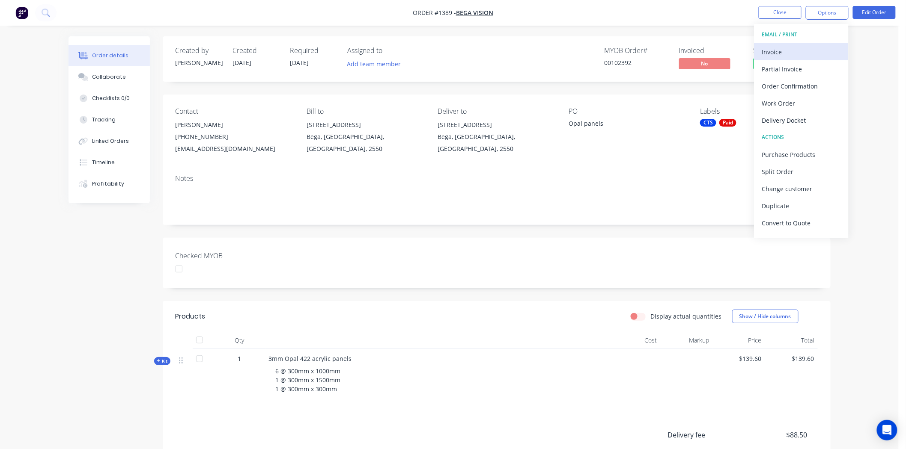
click at [782, 50] on div "Invoice" at bounding box center [801, 52] width 79 height 12
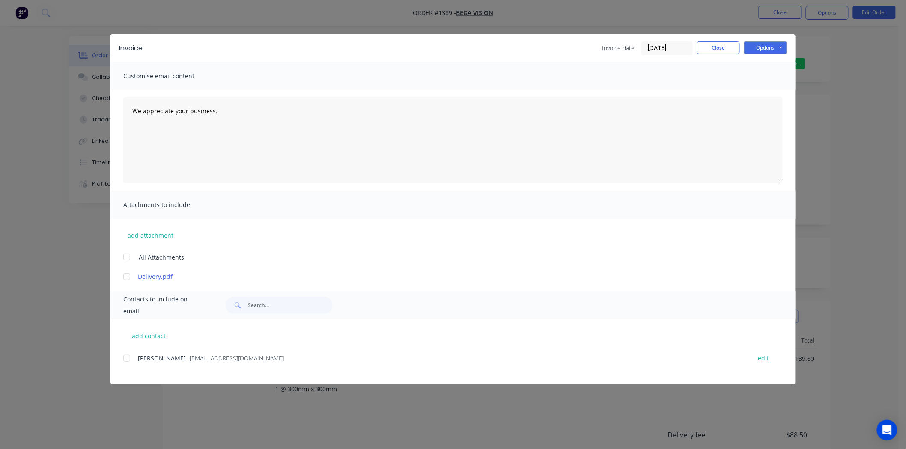
click at [664, 45] on input "05/09/25" at bounding box center [667, 48] width 51 height 13
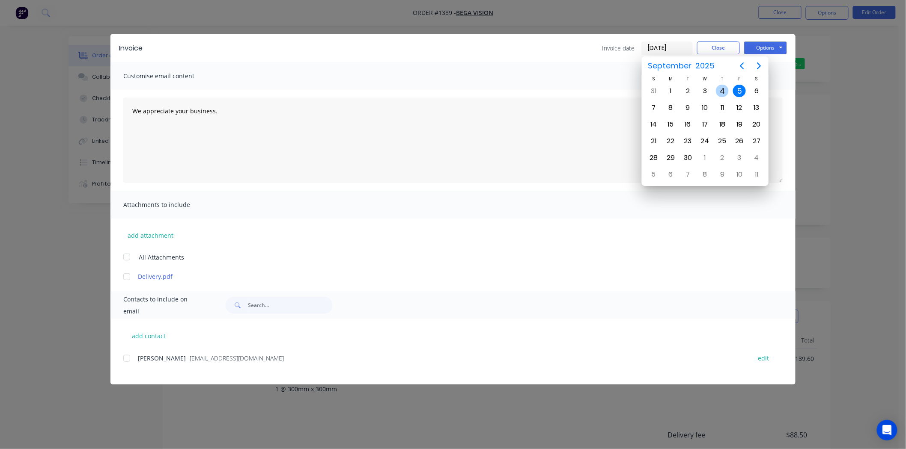
click at [723, 89] on div "4" at bounding box center [722, 91] width 13 height 13
type input "04/09/25"
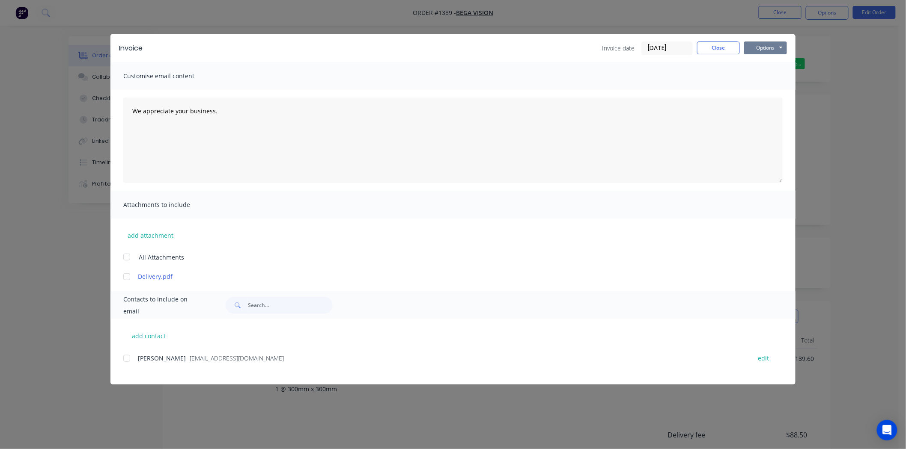
click at [764, 46] on button "Options" at bounding box center [765, 48] width 43 height 13
click at [760, 77] on button "Print" at bounding box center [771, 77] width 55 height 14
click at [722, 46] on button "Close" at bounding box center [718, 48] width 43 height 13
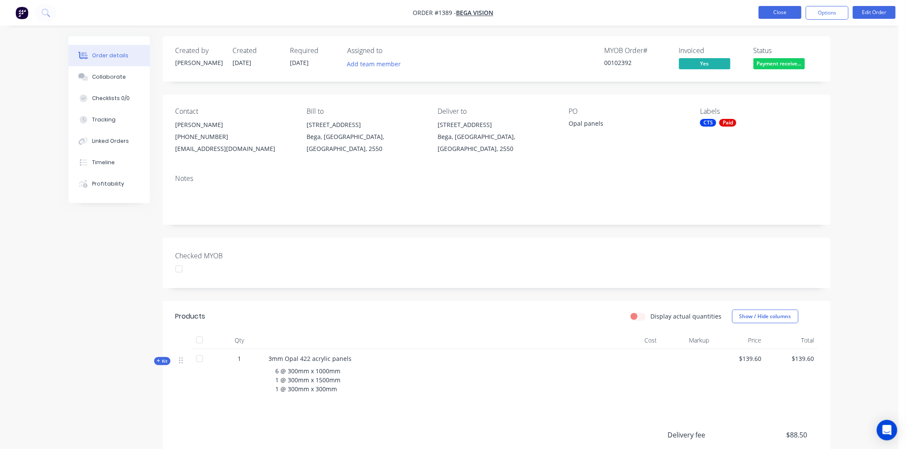
click at [788, 11] on button "Close" at bounding box center [779, 12] width 43 height 13
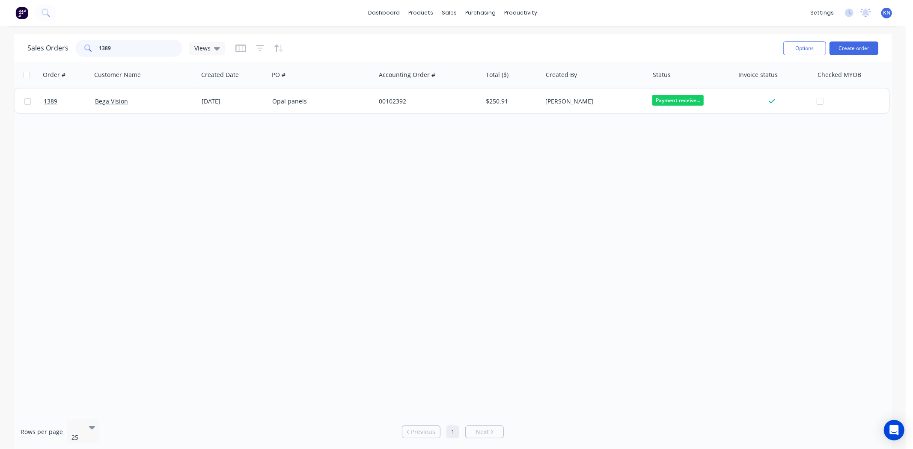
click at [125, 46] on input "1389" at bounding box center [140, 48] width 83 height 17
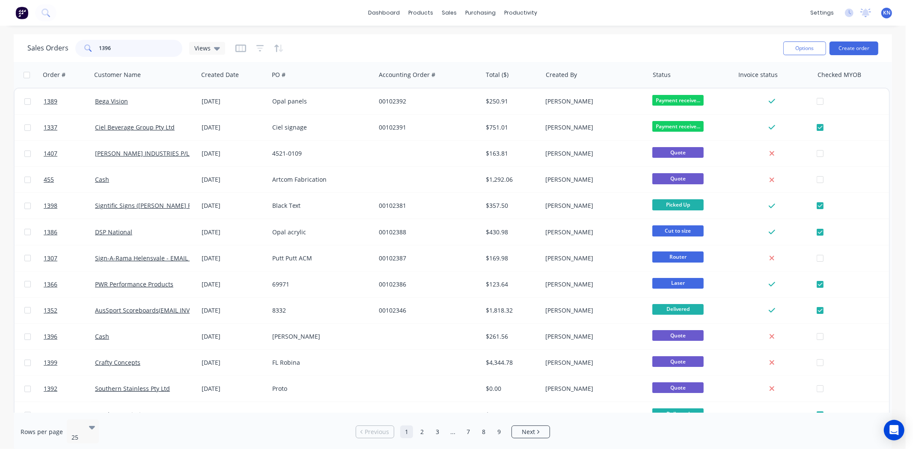
type input "1396"
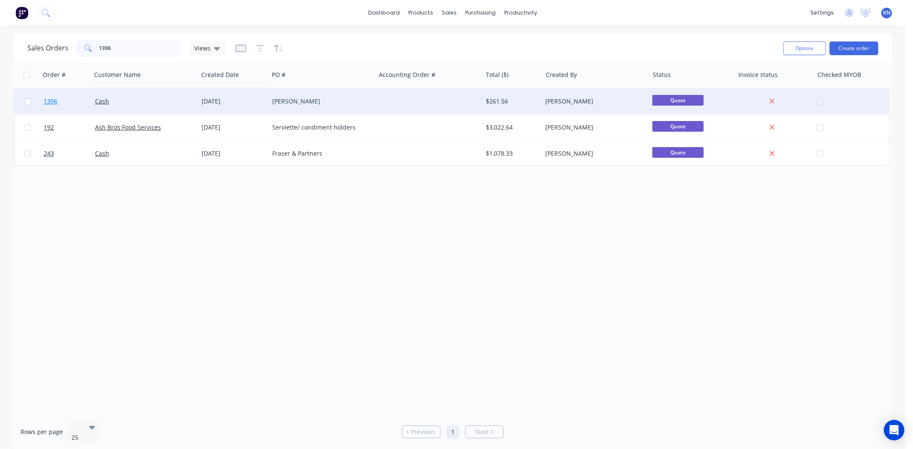
click at [50, 101] on span "1396" at bounding box center [51, 101] width 14 height 9
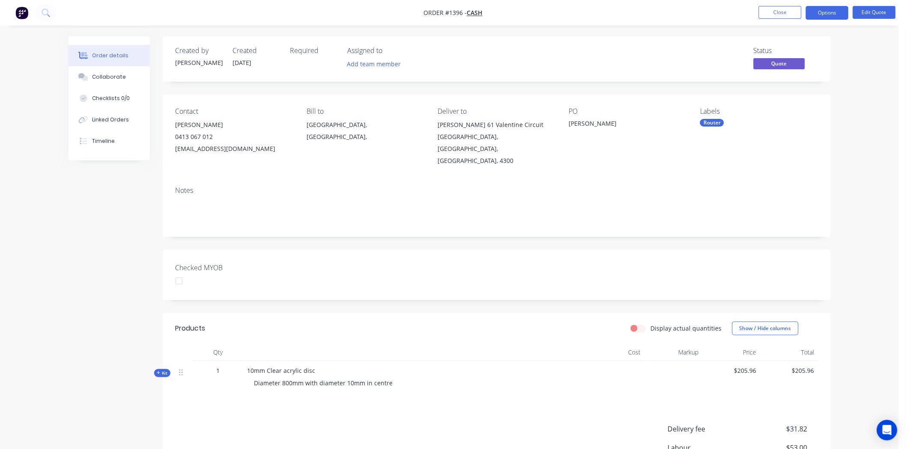
click at [178, 273] on div at bounding box center [178, 281] width 17 height 17
click at [835, 11] on button "Options" at bounding box center [827, 13] width 43 height 14
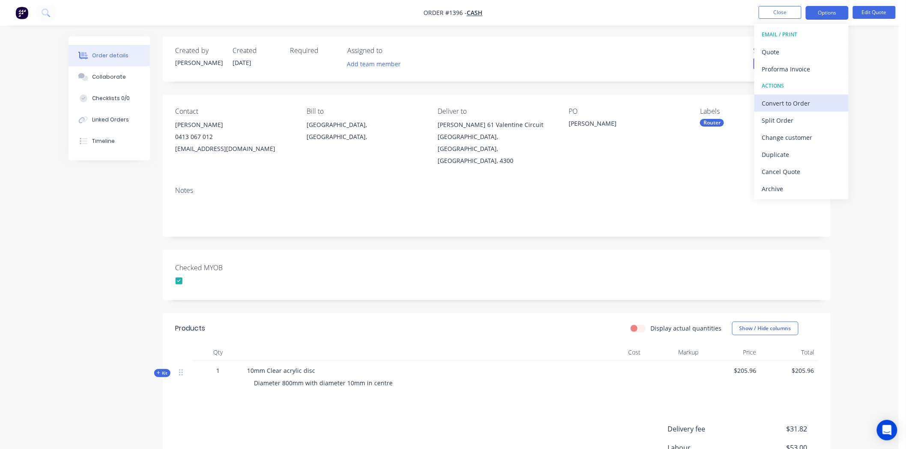
click at [801, 100] on div "Convert to Order" at bounding box center [801, 103] width 79 height 12
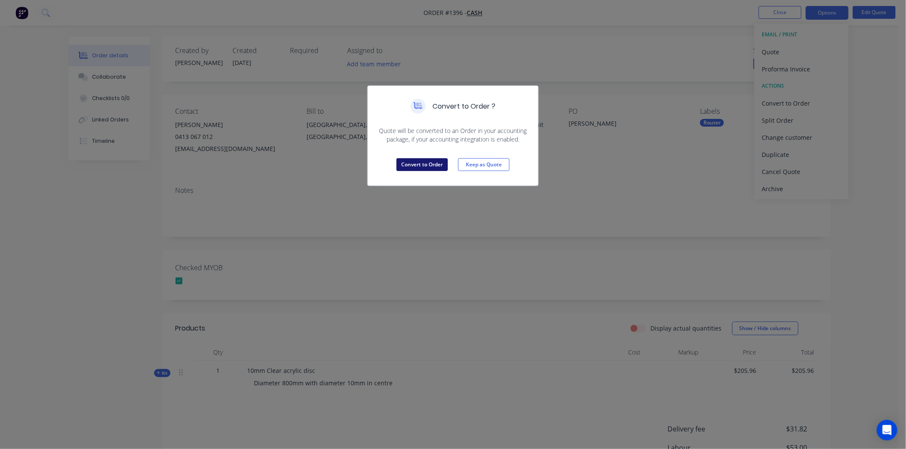
click at [407, 164] on button "Convert to Order" at bounding box center [421, 164] width 51 height 13
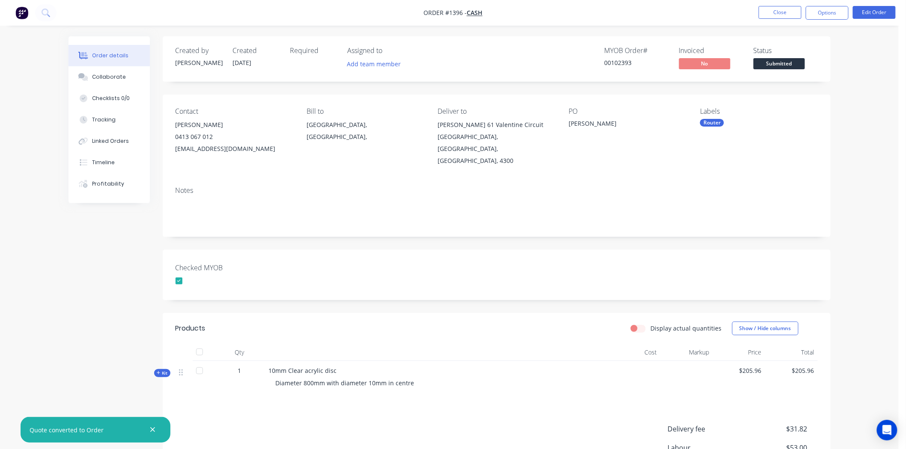
click at [716, 122] on div "Router" at bounding box center [712, 123] width 24 height 8
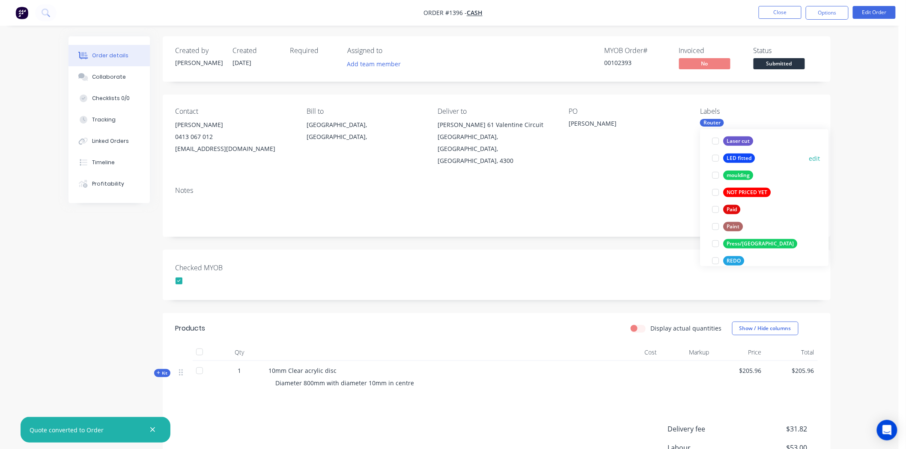
scroll to position [285, 0]
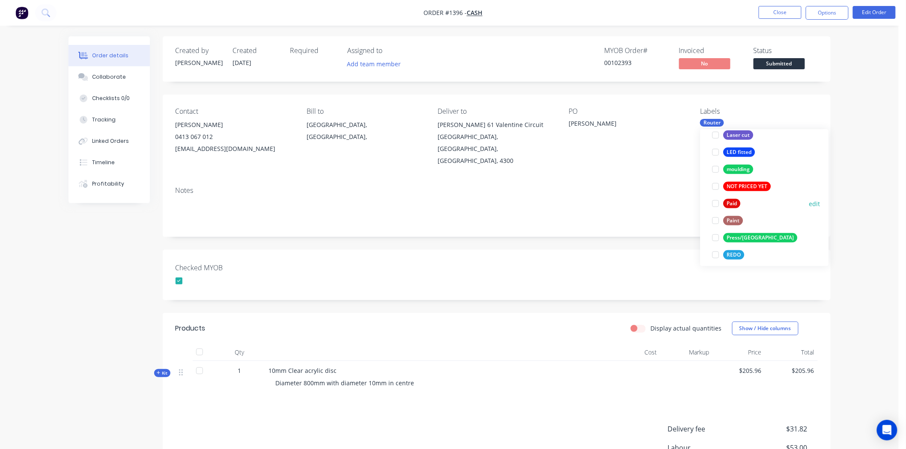
click at [715, 204] on div at bounding box center [715, 203] width 17 height 17
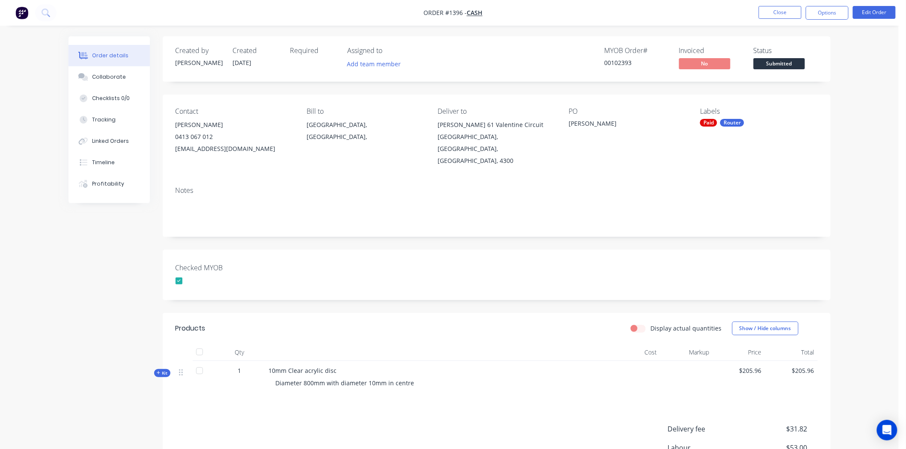
click at [645, 250] on div "Checked MYOB" at bounding box center [497, 275] width 668 height 51
click at [785, 64] on span "Submitted" at bounding box center [778, 63] width 51 height 11
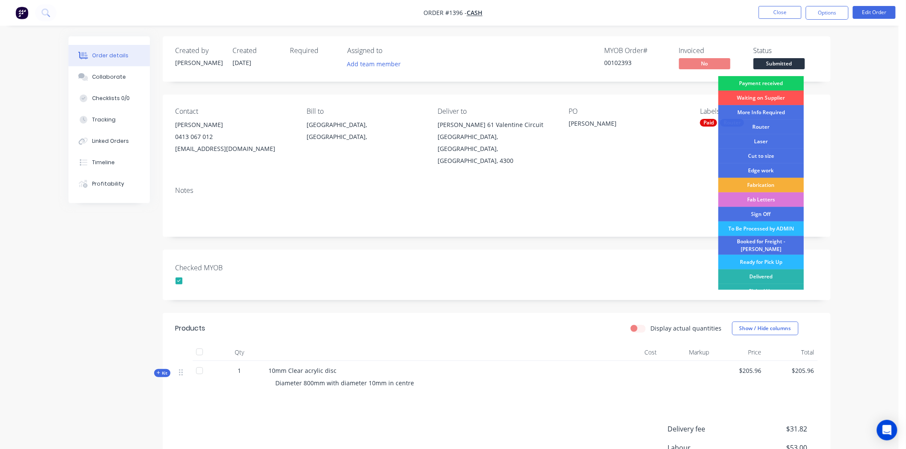
click at [773, 80] on div "Payment received" at bounding box center [761, 83] width 86 height 15
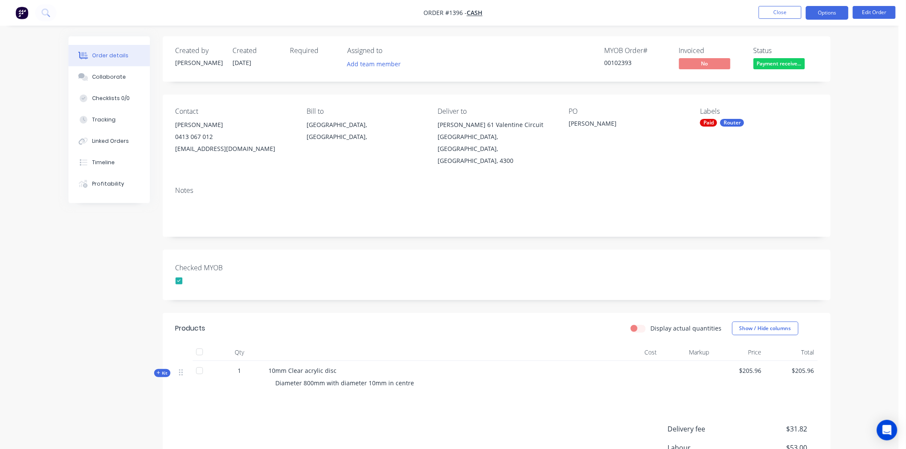
click at [828, 12] on button "Options" at bounding box center [827, 13] width 43 height 14
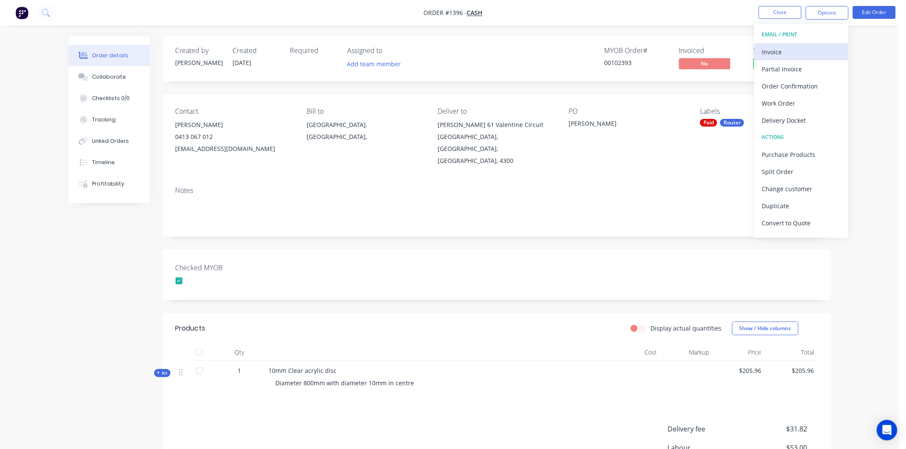
click at [784, 51] on div "Invoice" at bounding box center [801, 52] width 79 height 12
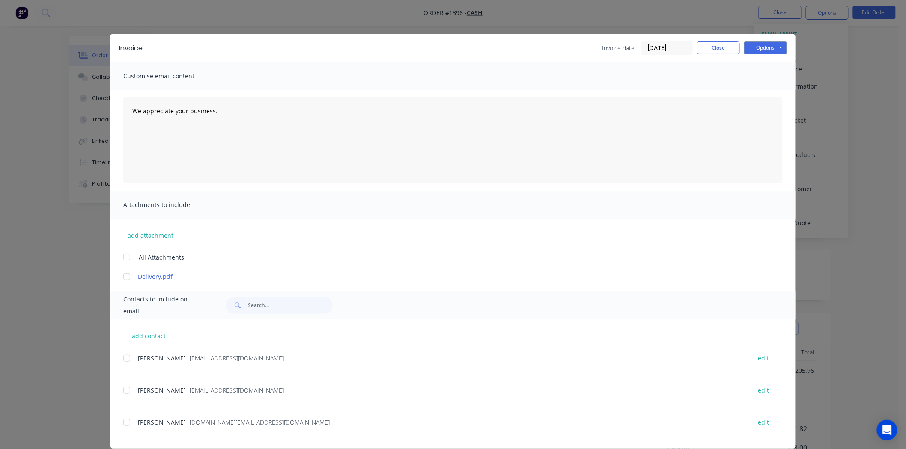
click at [657, 48] on input "05/09/25" at bounding box center [667, 48] width 51 height 13
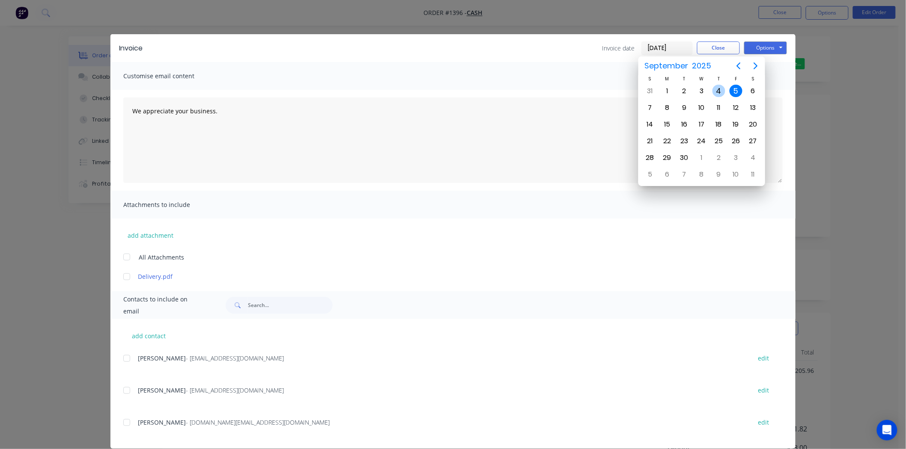
click at [718, 89] on div "4" at bounding box center [718, 91] width 13 height 13
type input "04/09/25"
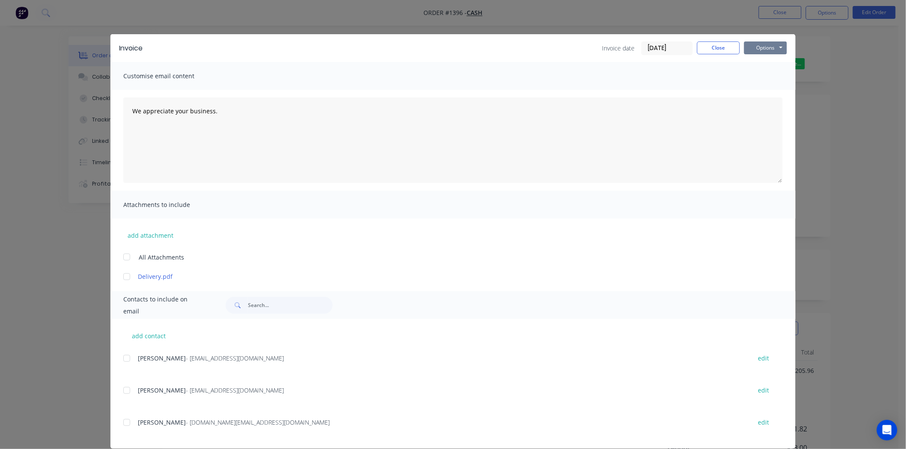
click at [760, 49] on button "Options" at bounding box center [765, 48] width 43 height 13
click at [760, 76] on button "Print" at bounding box center [771, 77] width 55 height 14
click at [720, 48] on button "Close" at bounding box center [718, 48] width 43 height 13
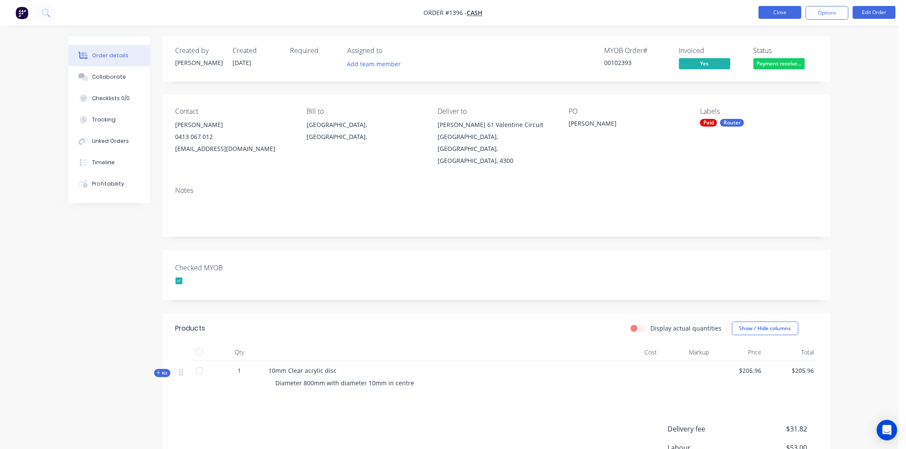
click at [776, 11] on button "Close" at bounding box center [779, 12] width 43 height 13
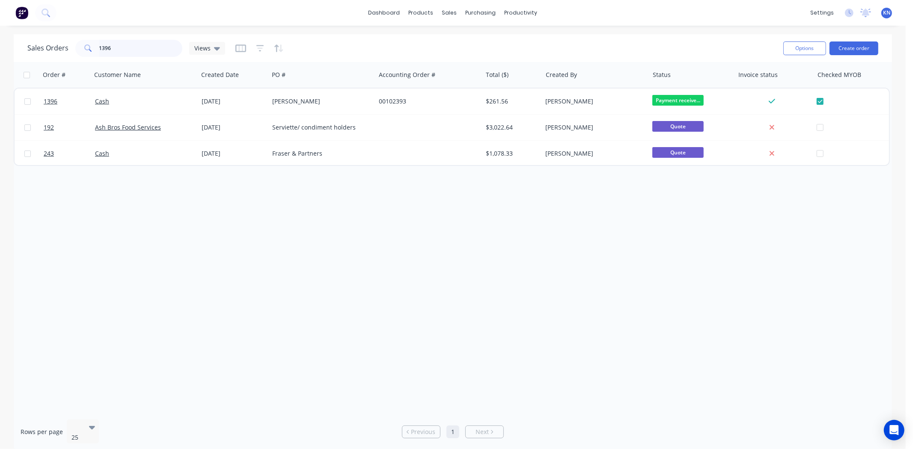
click at [128, 49] on input "1396" at bounding box center [140, 48] width 83 height 17
type input "1362"
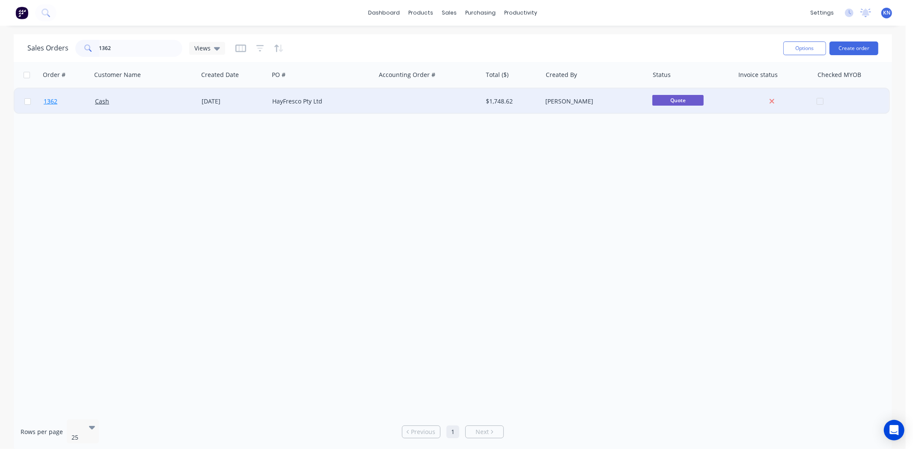
click at [50, 100] on span "1362" at bounding box center [51, 101] width 14 height 9
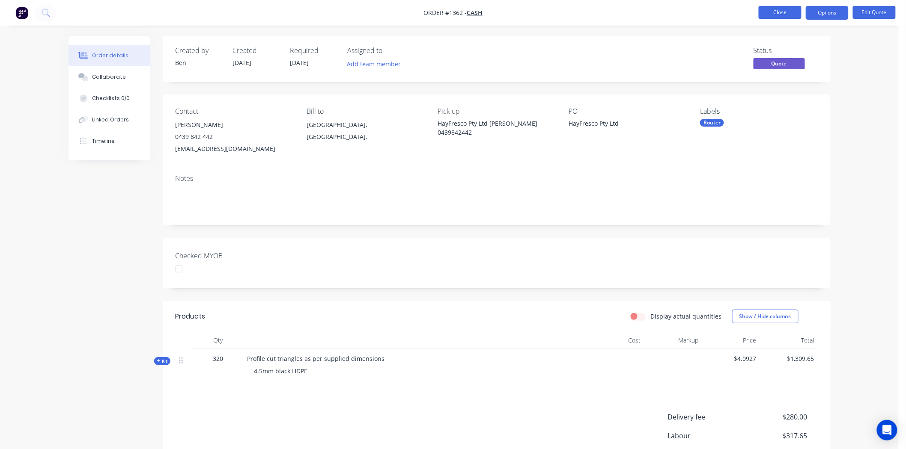
click at [785, 11] on button "Close" at bounding box center [779, 12] width 43 height 13
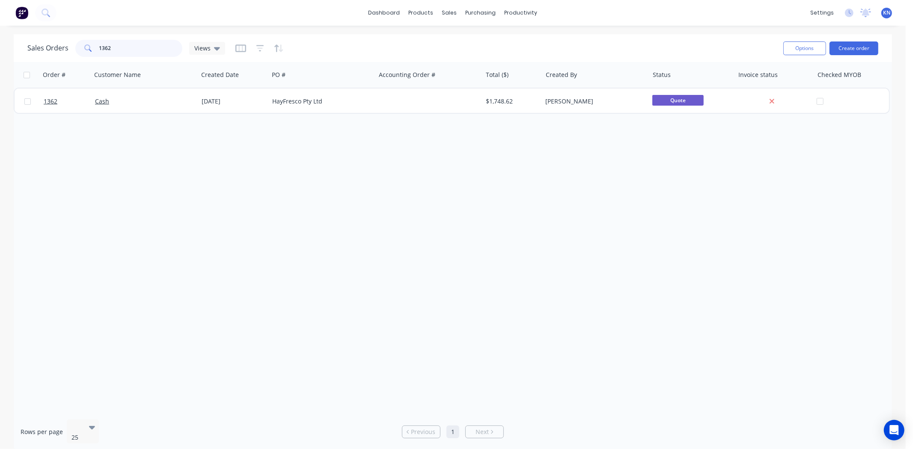
drag, startPoint x: 147, startPoint y: 51, endPoint x: 86, endPoint y: 49, distance: 60.4
click at [86, 49] on div "1362" at bounding box center [128, 48] width 107 height 17
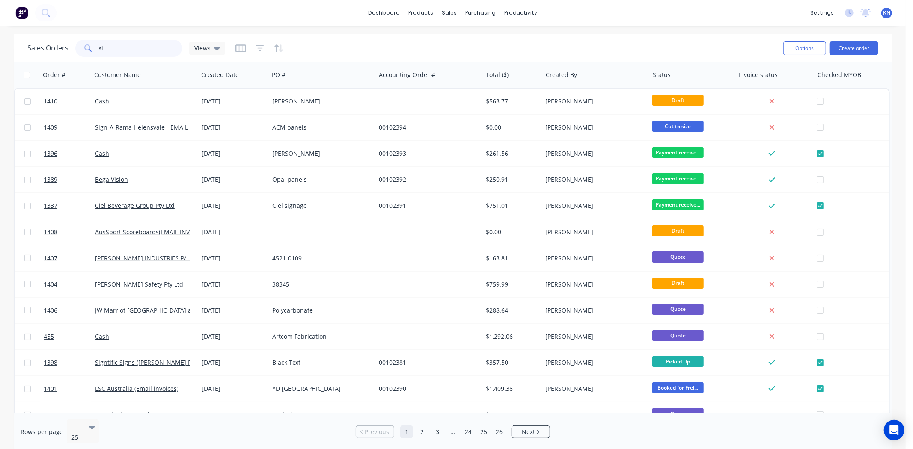
type input "s"
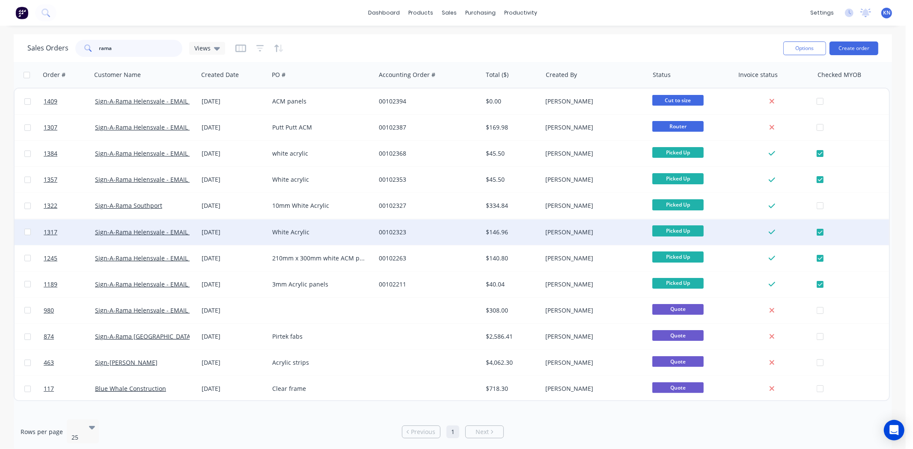
type input "rama"
click at [340, 232] on div "White Acrylic" at bounding box center [319, 232] width 95 height 9
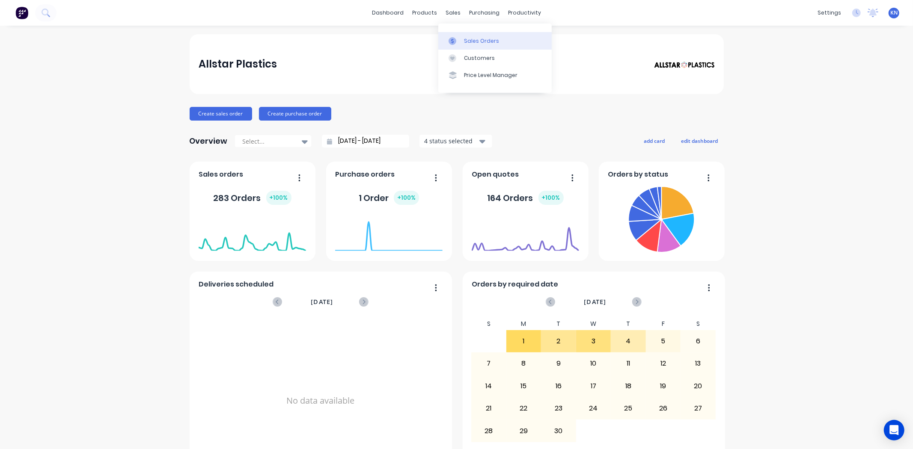
click at [481, 40] on div "Sales Orders" at bounding box center [481, 41] width 35 height 8
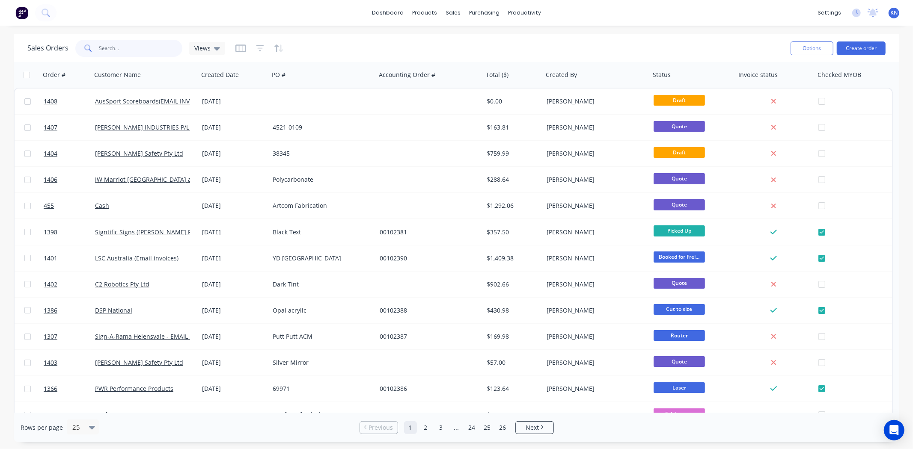
click at [138, 48] on input "text" at bounding box center [140, 48] width 83 height 17
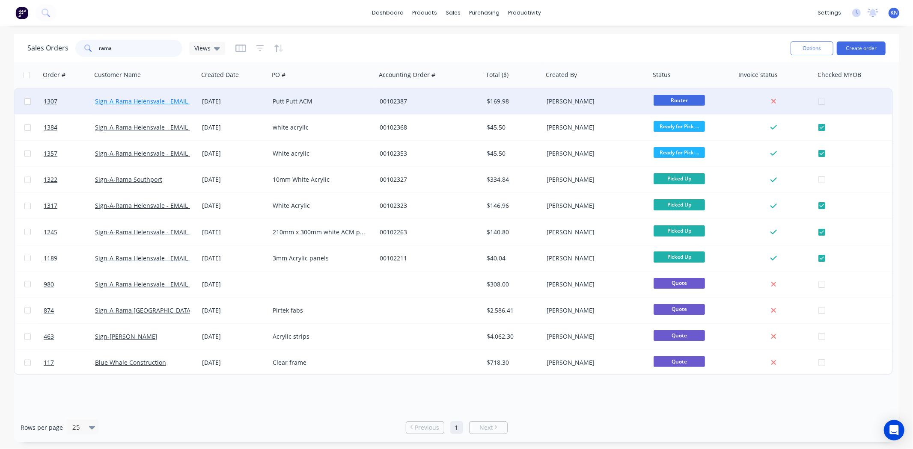
type input "rama"
click at [147, 99] on link "Sign-A-Rama Helensvale - EMAIL INVOICES" at bounding box center [156, 101] width 122 height 8
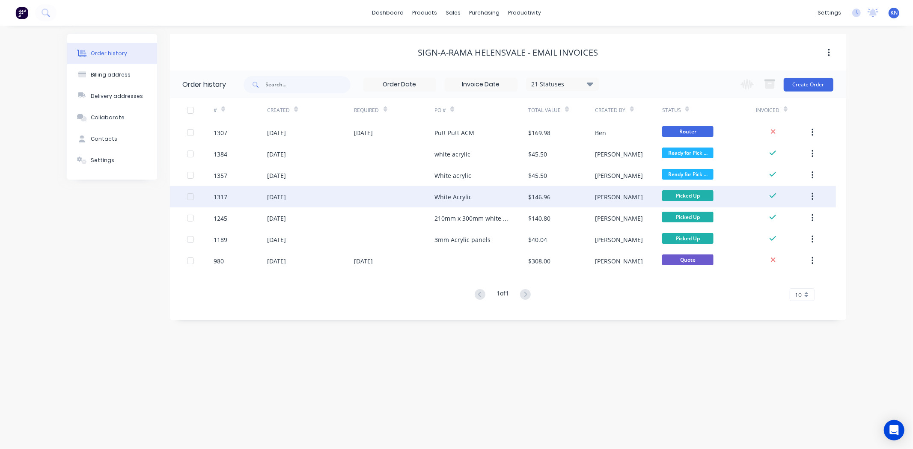
click at [321, 197] on div "28 Aug 2025" at bounding box center [310, 196] width 87 height 21
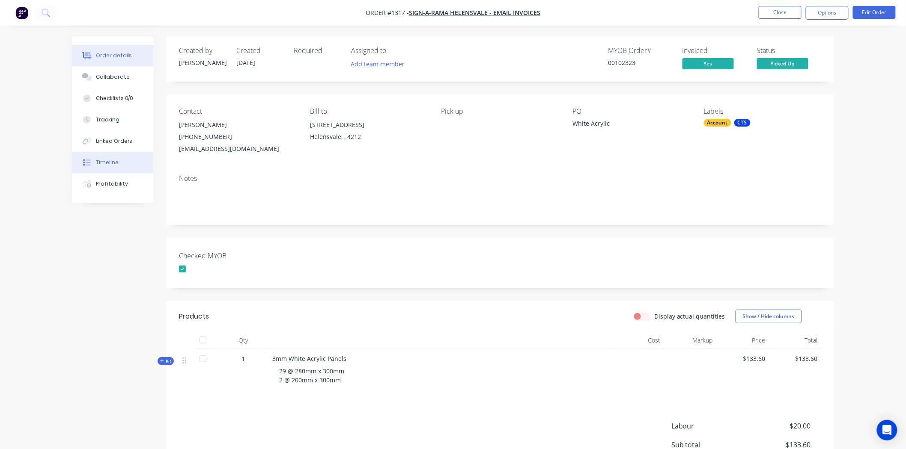
click at [104, 160] on div "Timeline" at bounding box center [107, 163] width 23 height 8
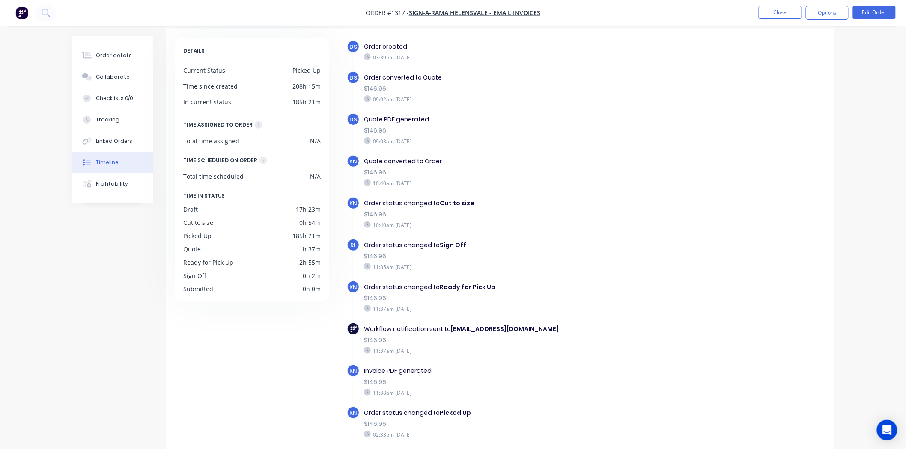
scroll to position [63, 0]
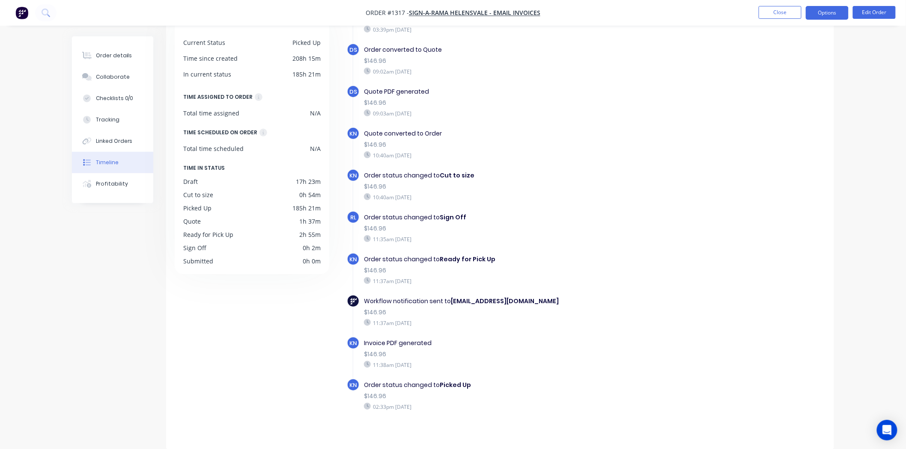
click at [806, 12] on button "Options" at bounding box center [827, 13] width 43 height 14
click at [722, 217] on div "DS Order created 03:39pm Wednesday 27/08/25 DS Order converted to Quote $146.96…" at bounding box center [586, 227] width 479 height 430
click at [777, 13] on button "Close" at bounding box center [779, 12] width 43 height 13
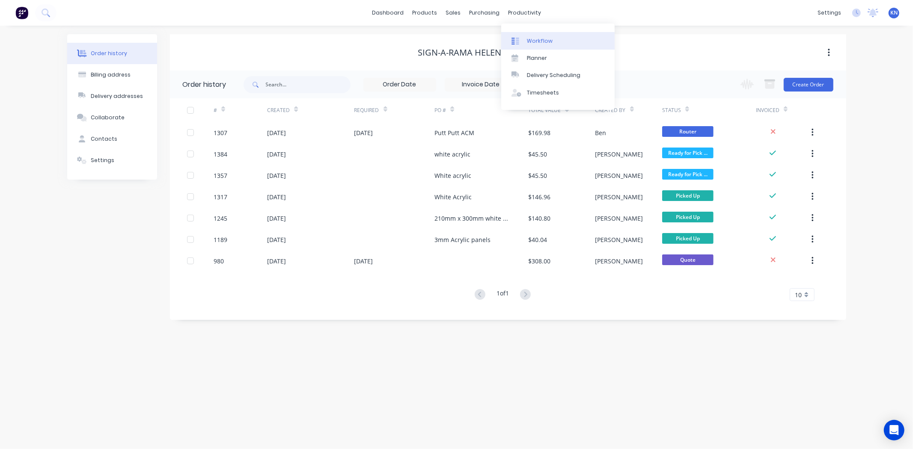
click at [538, 41] on div "Workflow" at bounding box center [540, 41] width 26 height 8
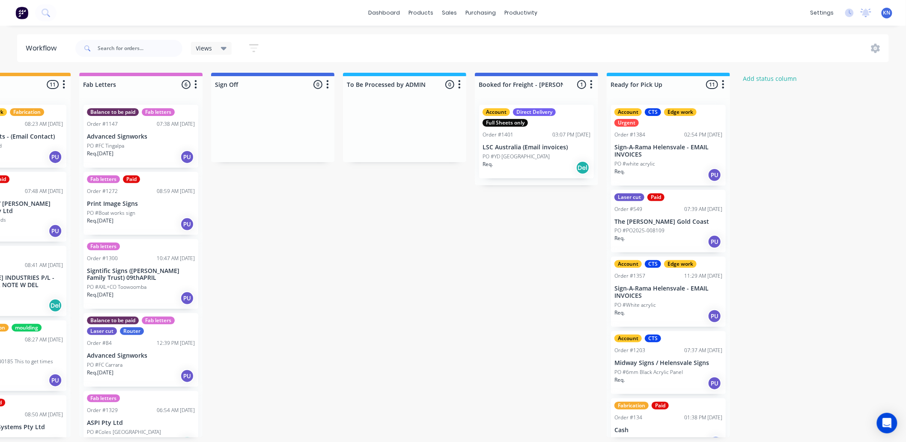
scroll to position [0, 1142]
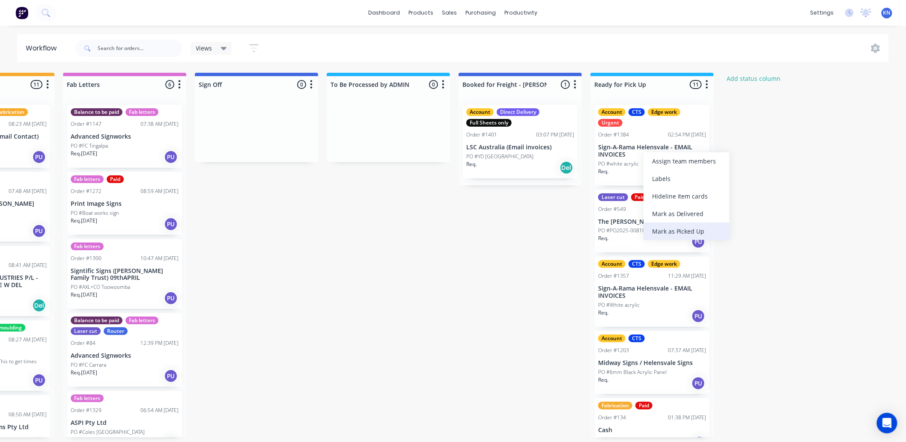
click at [687, 232] on div "Mark as Picked Up" at bounding box center [686, 232] width 86 height 18
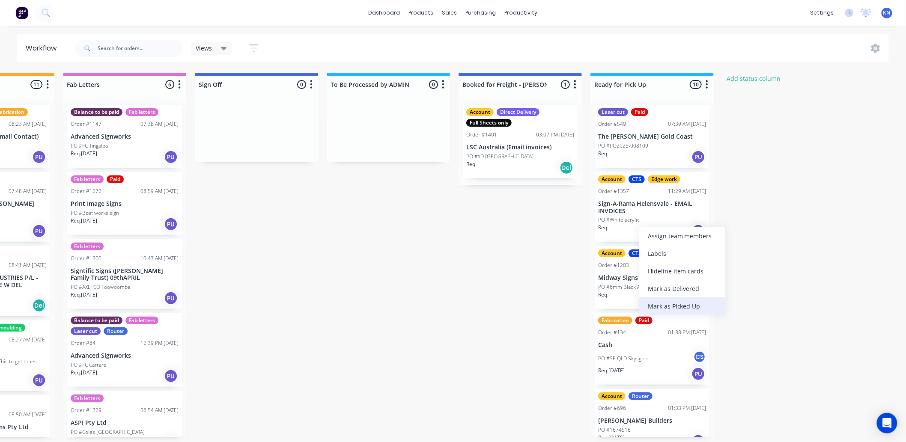
click at [690, 305] on div "Mark as Picked Up" at bounding box center [682, 306] width 86 height 18
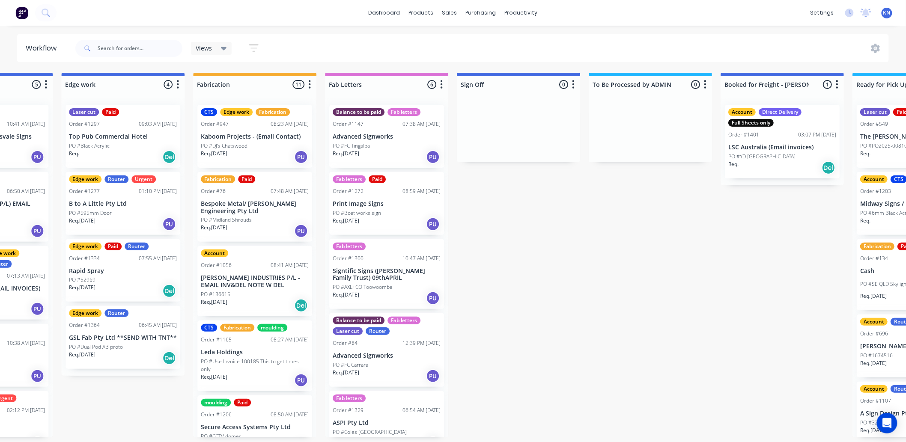
scroll to position [2, 779]
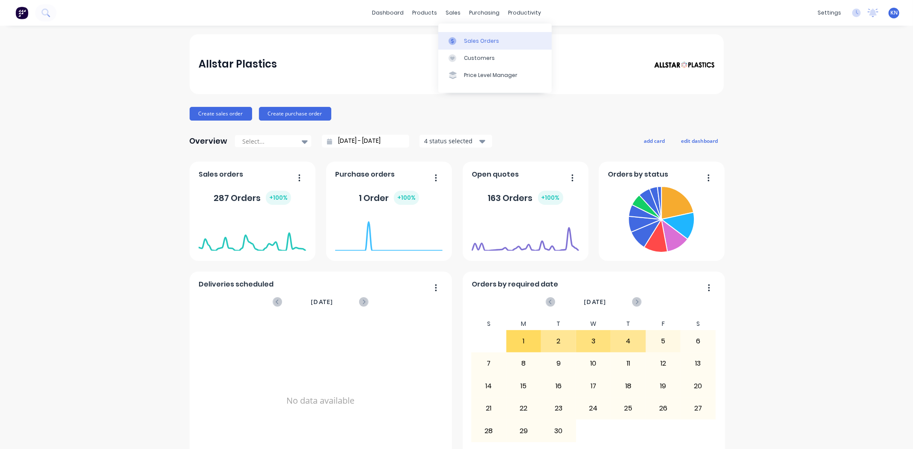
click at [472, 41] on div "Sales Orders" at bounding box center [481, 41] width 35 height 8
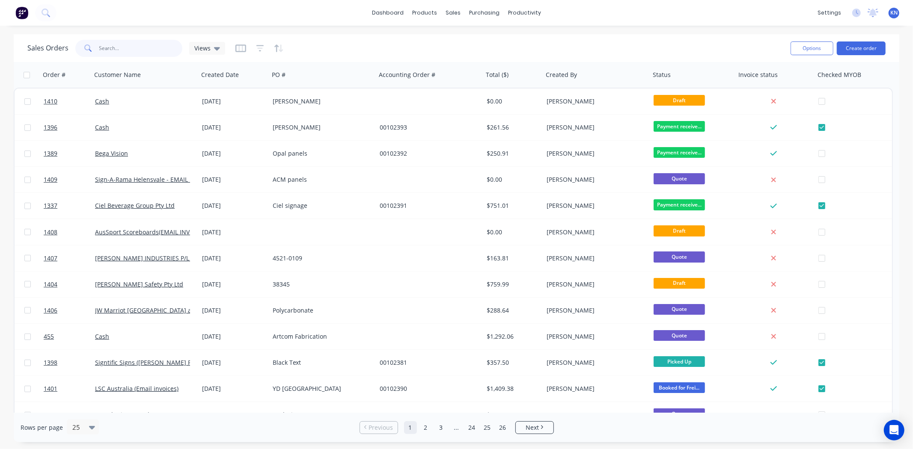
click at [119, 49] on input "text" at bounding box center [140, 48] width 83 height 17
type input "1409"
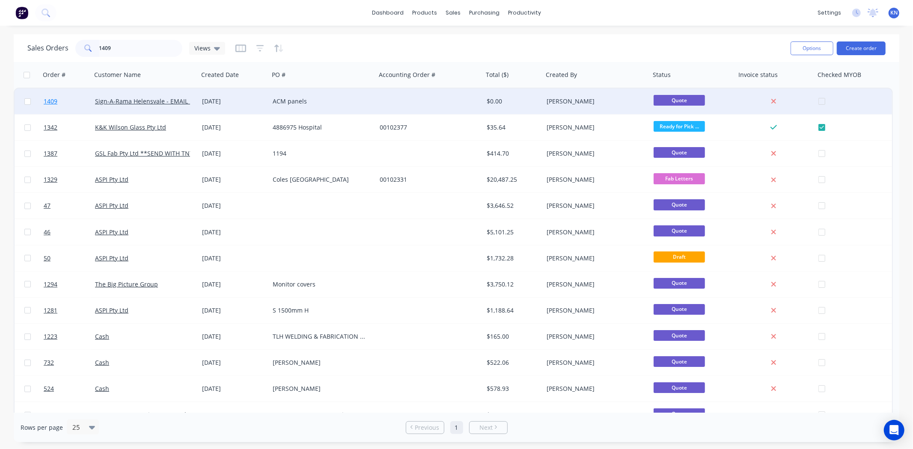
click at [54, 100] on span "1409" at bounding box center [51, 101] width 14 height 9
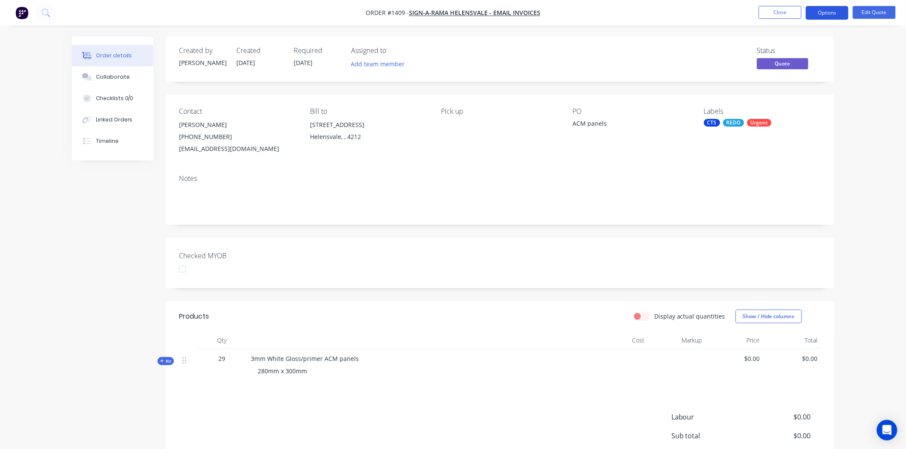
click at [832, 12] on button "Options" at bounding box center [827, 13] width 43 height 14
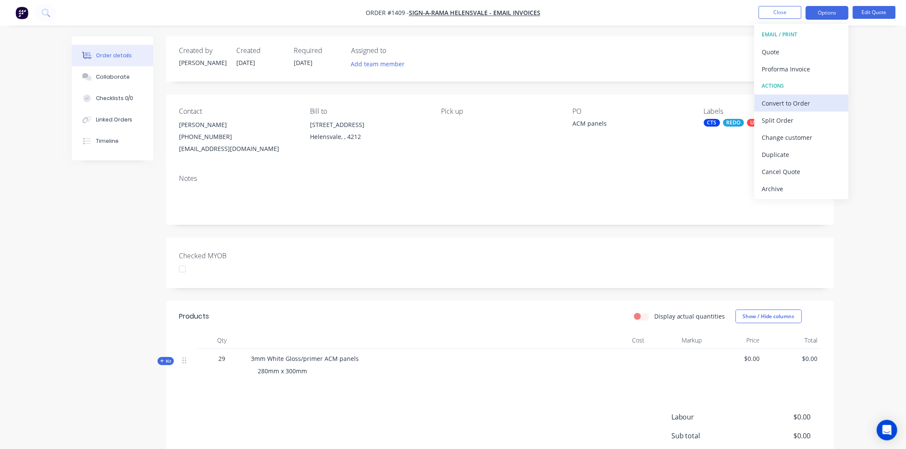
click at [785, 102] on div "Convert to Order" at bounding box center [801, 103] width 79 height 12
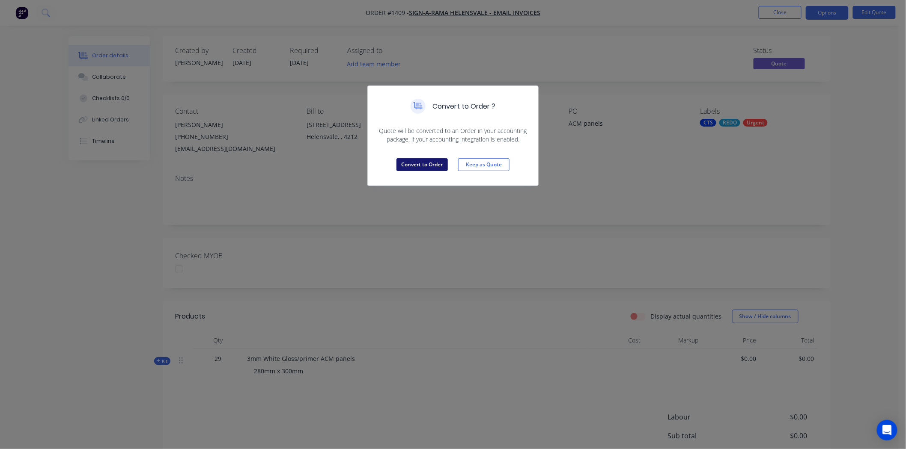
click at [427, 163] on button "Convert to Order" at bounding box center [421, 164] width 51 height 13
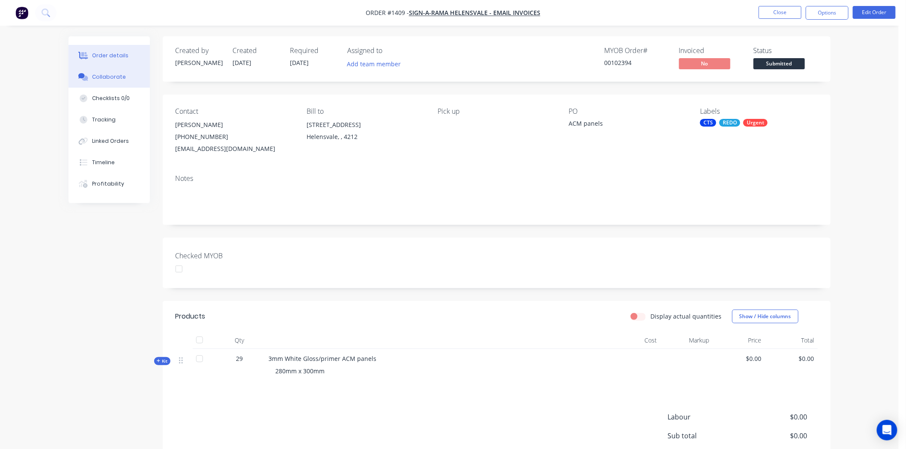
click at [101, 80] on div "Collaborate" at bounding box center [109, 77] width 34 height 8
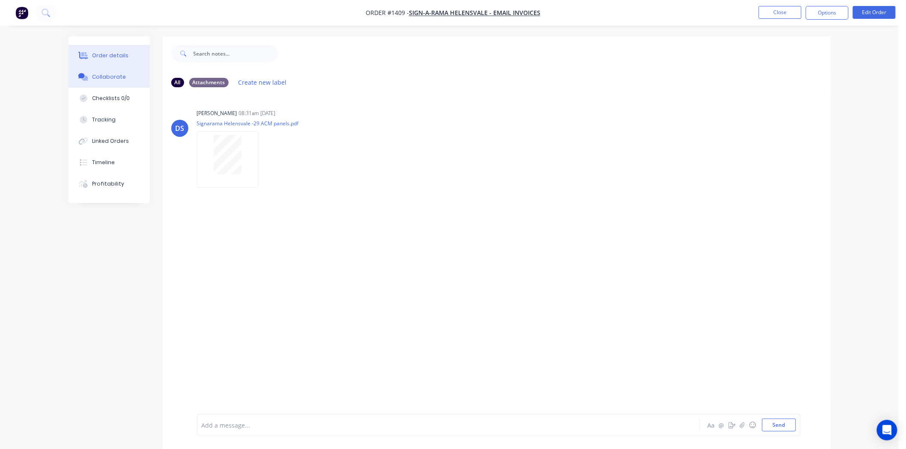
click at [120, 54] on div "Order details" at bounding box center [110, 56] width 36 height 8
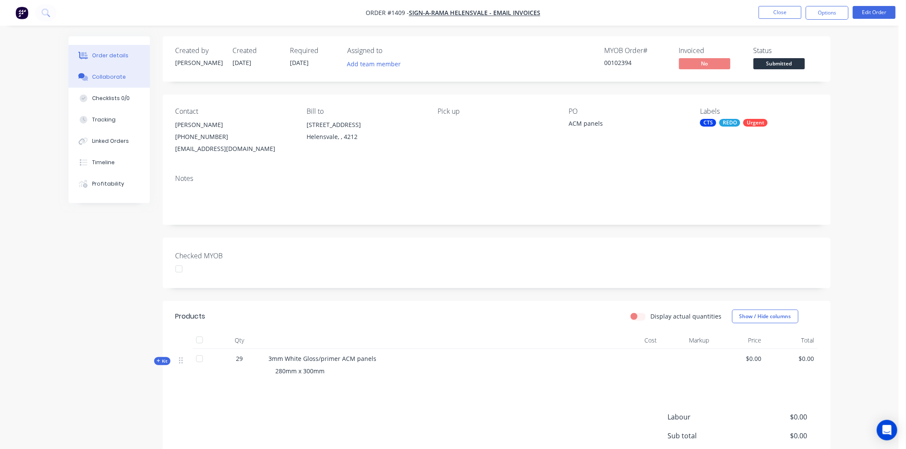
click at [103, 75] on div "Collaborate" at bounding box center [109, 77] width 34 height 8
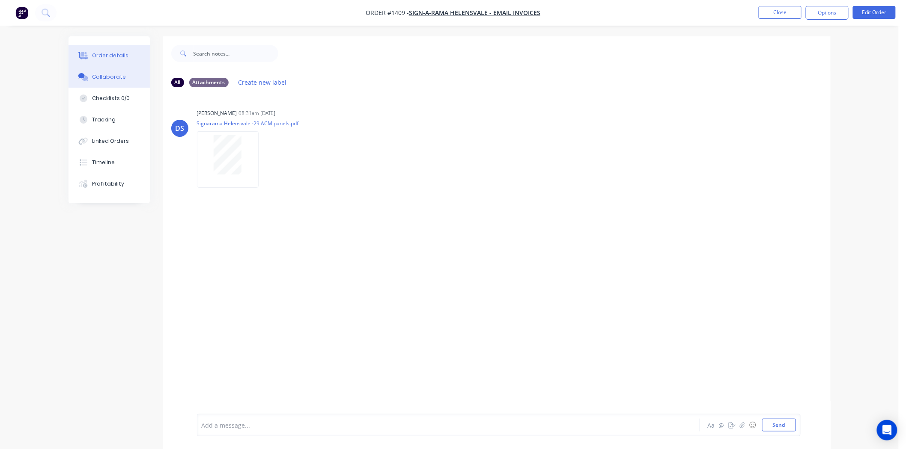
click at [116, 53] on div "Order details" at bounding box center [110, 56] width 36 height 8
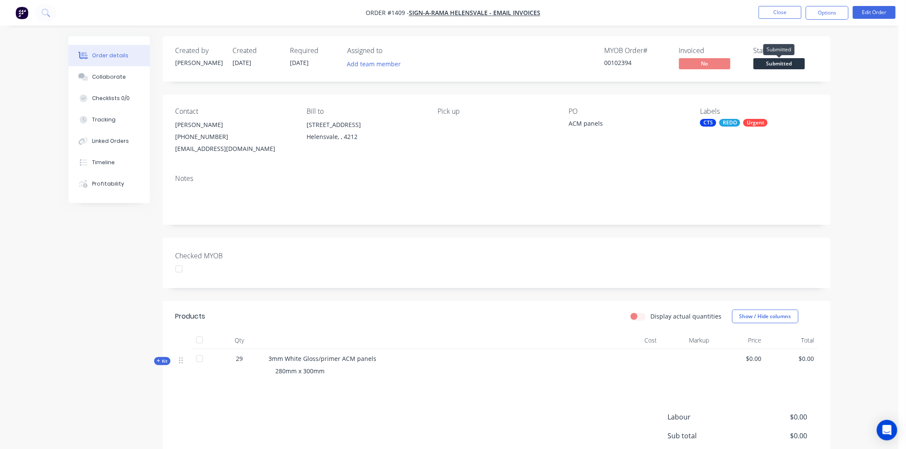
click at [779, 62] on span "Submitted" at bounding box center [778, 63] width 51 height 11
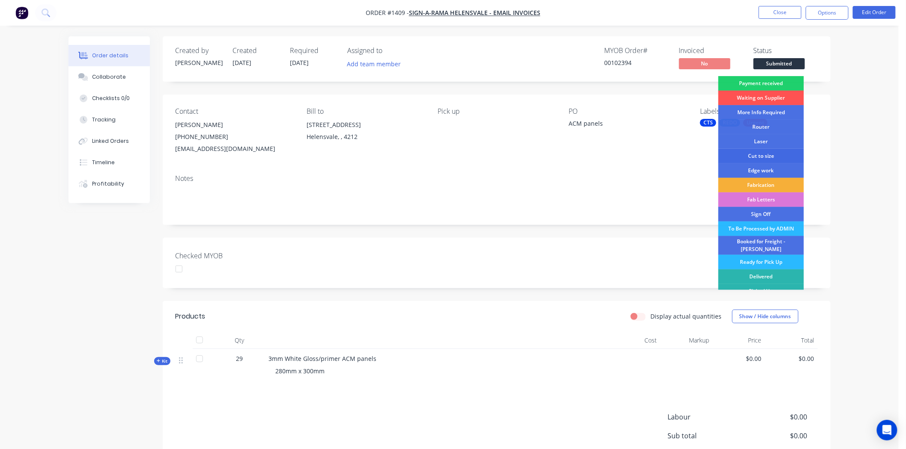
click at [768, 157] on div "Cut to size" at bounding box center [761, 156] width 86 height 15
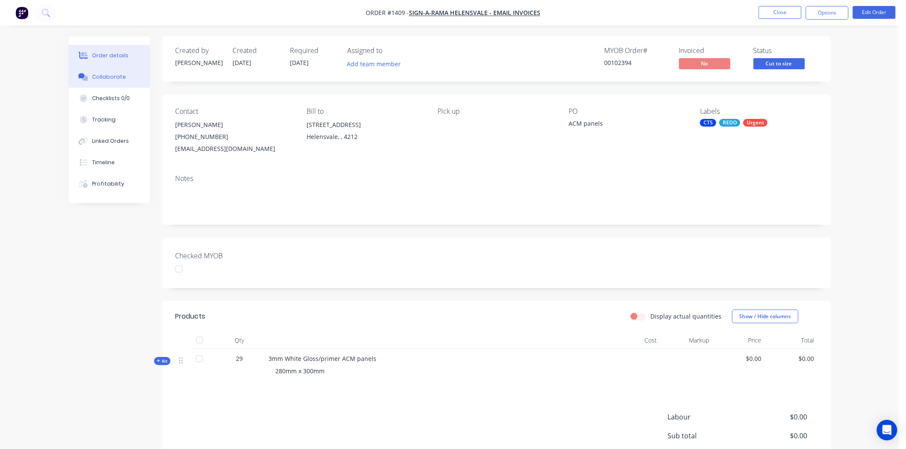
click at [112, 74] on div "Collaborate" at bounding box center [109, 77] width 34 height 8
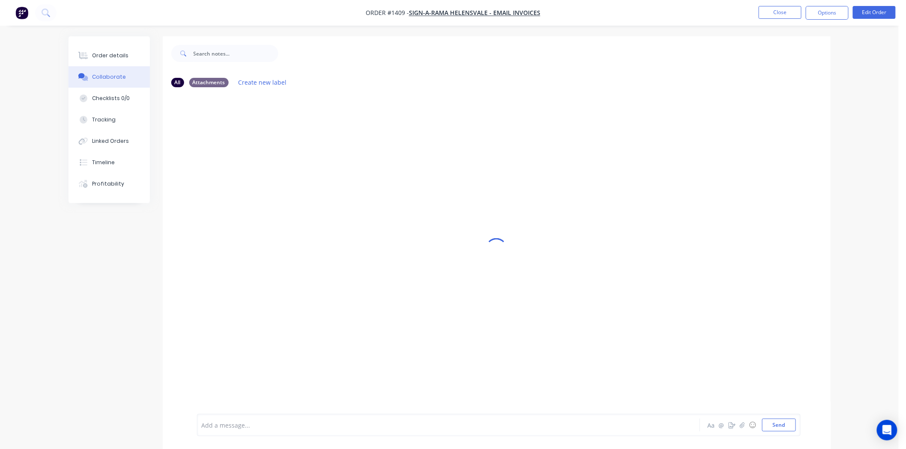
click at [233, 426] on div at bounding box center [424, 425] width 445 height 9
click at [274, 422] on div at bounding box center [424, 425] width 445 height 9
click at [223, 426] on div at bounding box center [424, 425] width 445 height 9
click at [330, 429] on div "Shoul dof been ACM, we cut Acrylic" at bounding box center [424, 425] width 445 height 9
click at [223, 425] on span "Shoul dof been ACM, we cut Acrylic" at bounding box center [252, 426] width 101 height 8
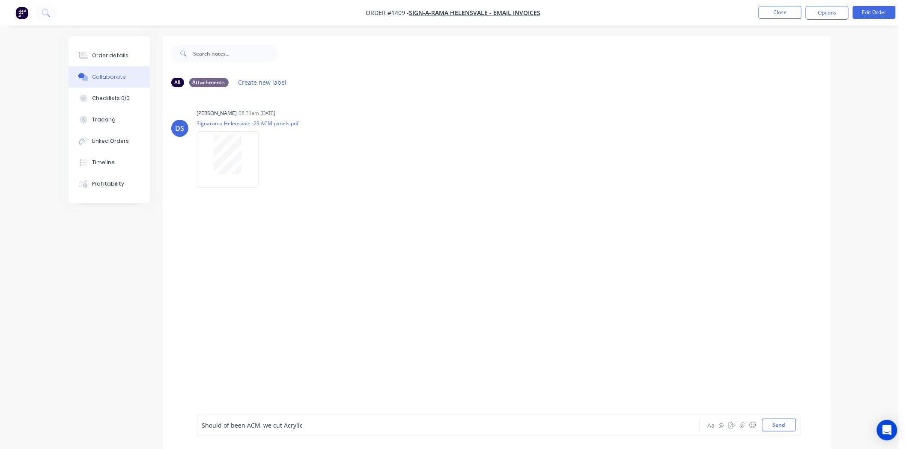
click at [322, 424] on div "Should of been ACM, we cut Acrylic" at bounding box center [424, 425] width 445 height 9
drag, startPoint x: 309, startPoint y: 422, endPoint x: 262, endPoint y: 422, distance: 47.1
click at [262, 422] on div "Should of been ACM, we cut Acrylic" at bounding box center [424, 425] width 445 height 9
click at [776, 422] on button "Send" at bounding box center [779, 425] width 34 height 13
click at [782, 13] on button "Close" at bounding box center [779, 12] width 43 height 13
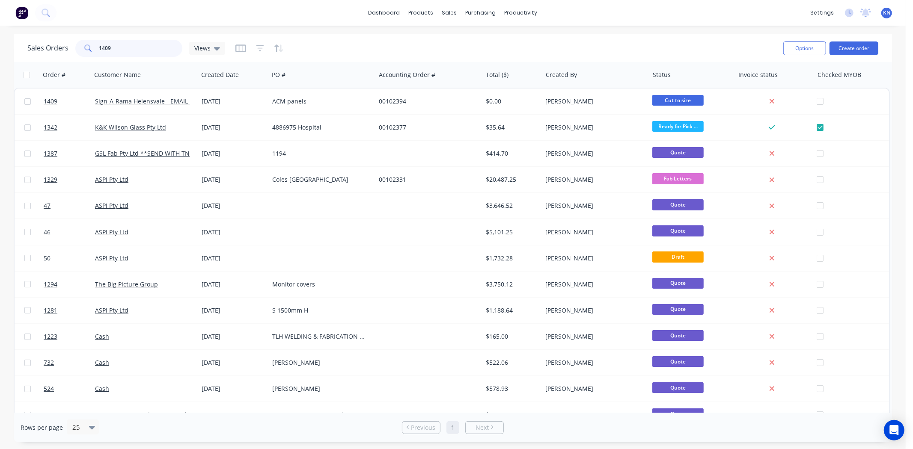
click at [131, 48] on input "1409" at bounding box center [140, 48] width 83 height 17
drag, startPoint x: 133, startPoint y: 47, endPoint x: 71, endPoint y: 48, distance: 61.6
click at [71, 48] on div "Sales Orders 1409 Views" at bounding box center [126, 48] width 198 height 17
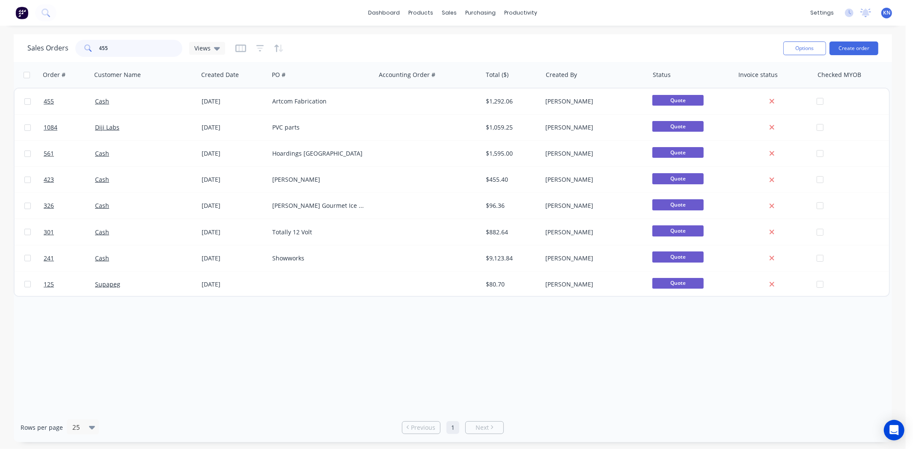
drag, startPoint x: 118, startPoint y: 47, endPoint x: 62, endPoint y: 49, distance: 55.7
click at [62, 49] on div "Sales Orders 455 Views" at bounding box center [126, 48] width 198 height 17
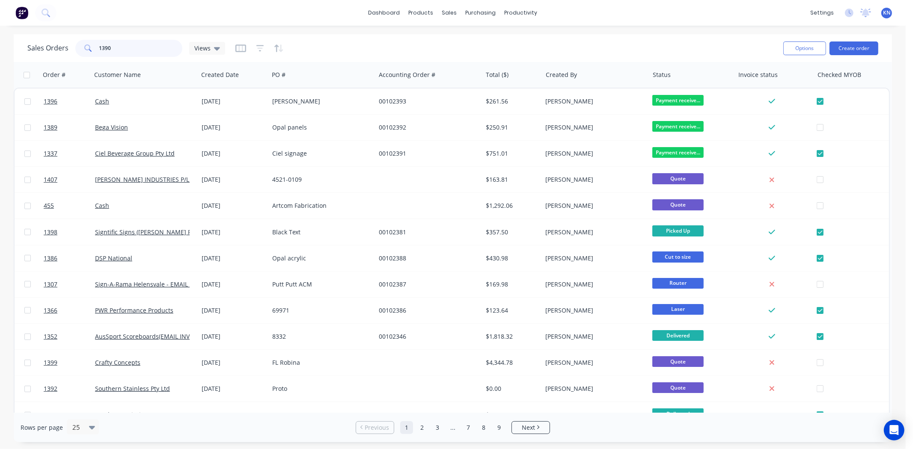
type input "1390"
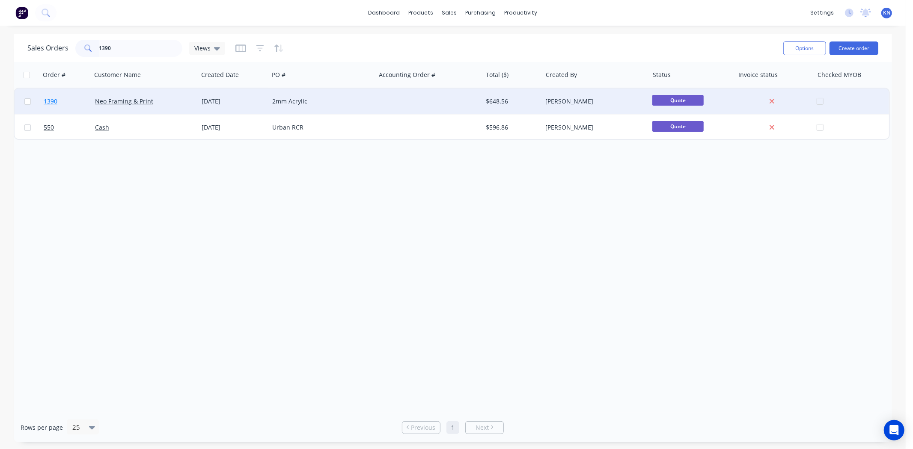
click at [49, 101] on span "1390" at bounding box center [51, 101] width 14 height 9
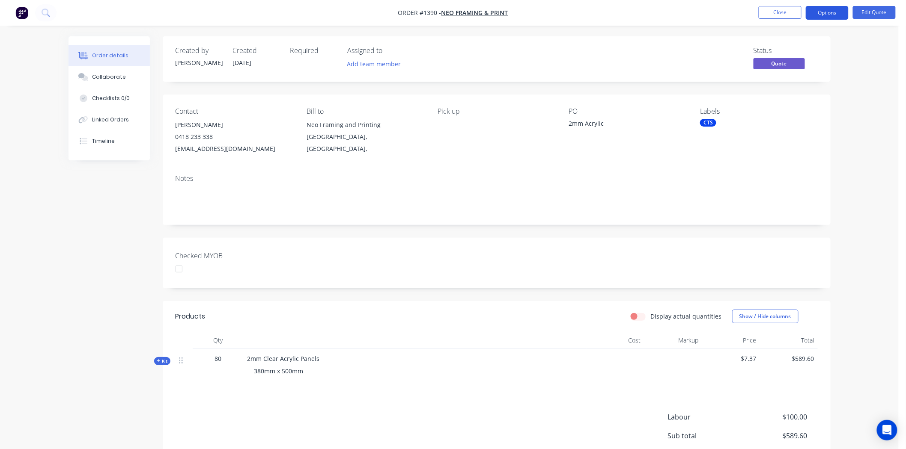
click at [836, 10] on button "Options" at bounding box center [827, 13] width 43 height 14
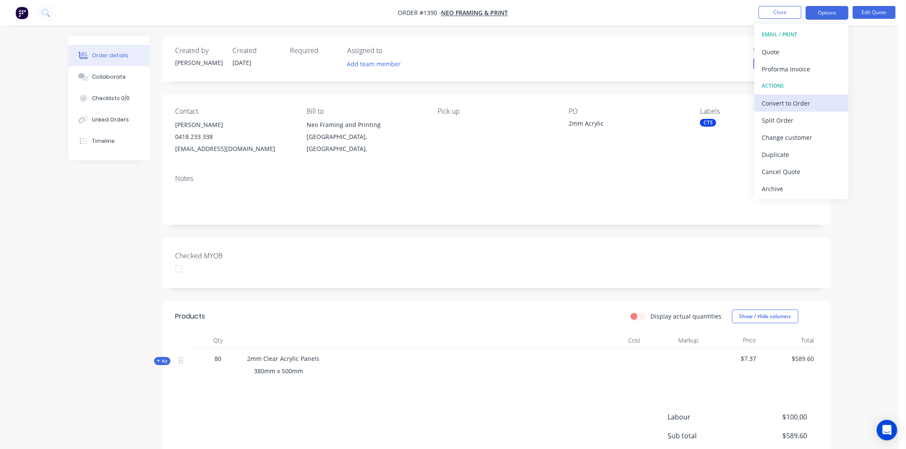
click at [807, 101] on div "Convert to Order" at bounding box center [801, 103] width 79 height 12
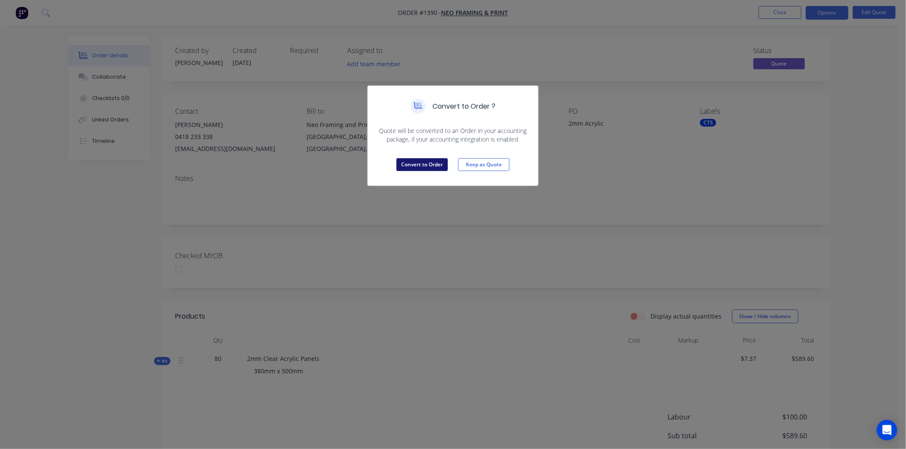
click at [429, 164] on button "Convert to Order" at bounding box center [421, 164] width 51 height 13
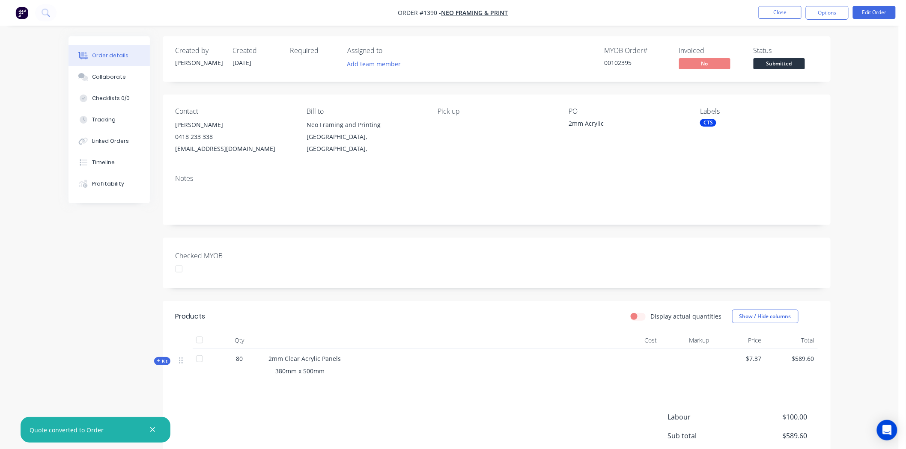
click at [181, 270] on div at bounding box center [178, 269] width 17 height 17
click at [781, 62] on span "Submitted" at bounding box center [778, 63] width 51 height 11
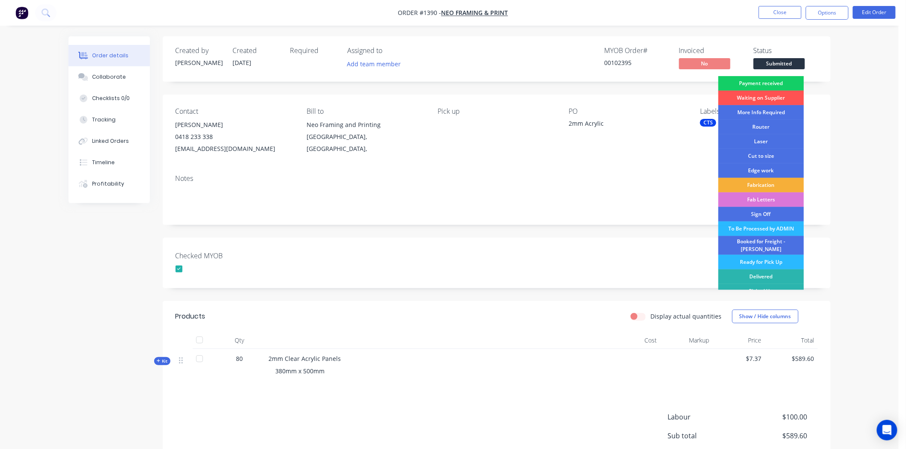
click at [772, 81] on div "Payment received" at bounding box center [761, 83] width 86 height 15
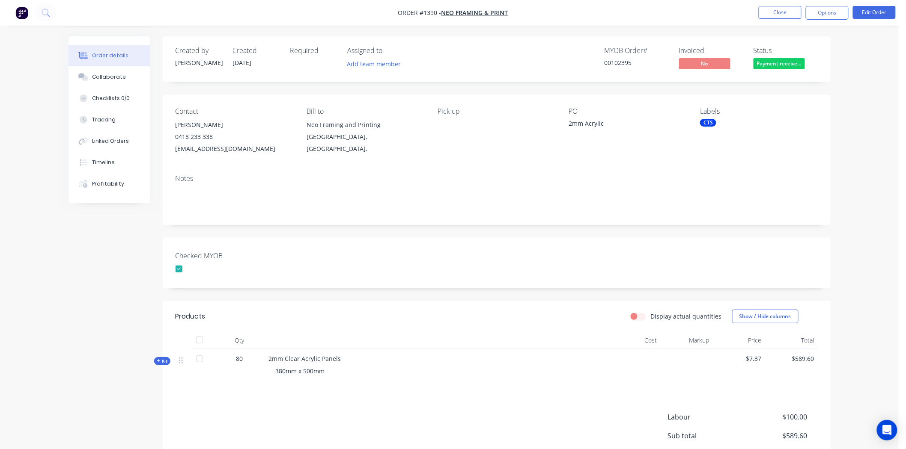
click at [709, 121] on div "CTS" at bounding box center [708, 123] width 16 height 8
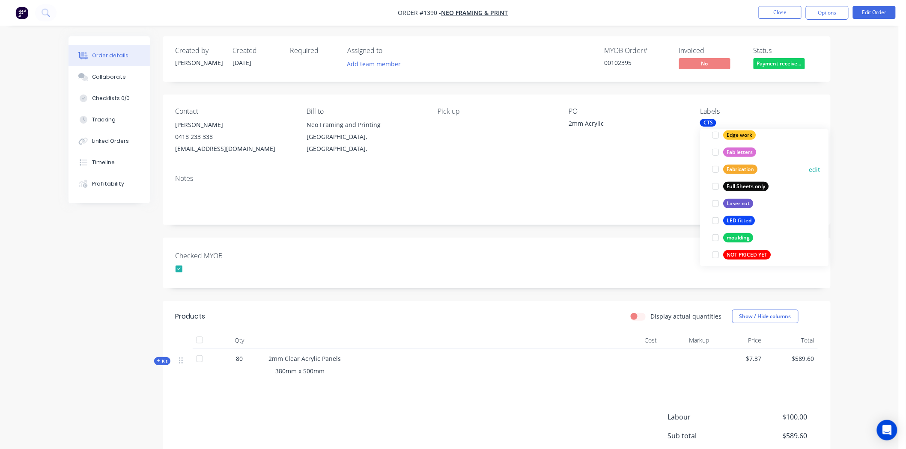
scroll to position [285, 0]
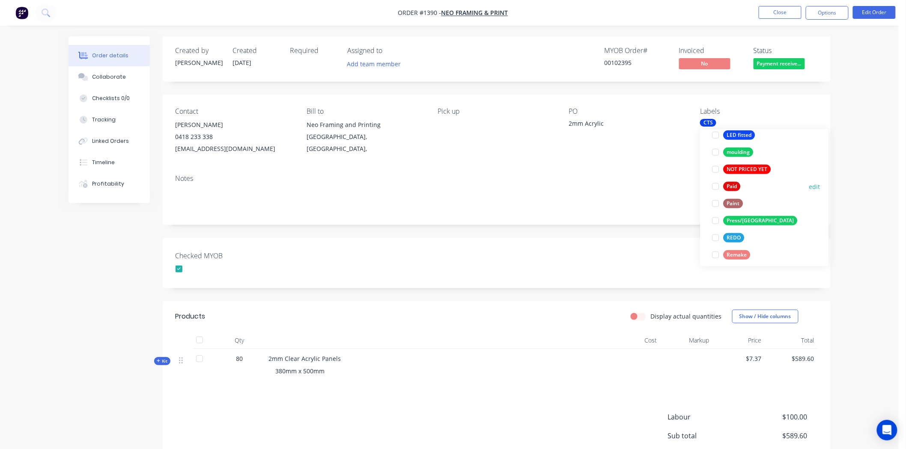
click at [717, 187] on div at bounding box center [715, 186] width 17 height 17
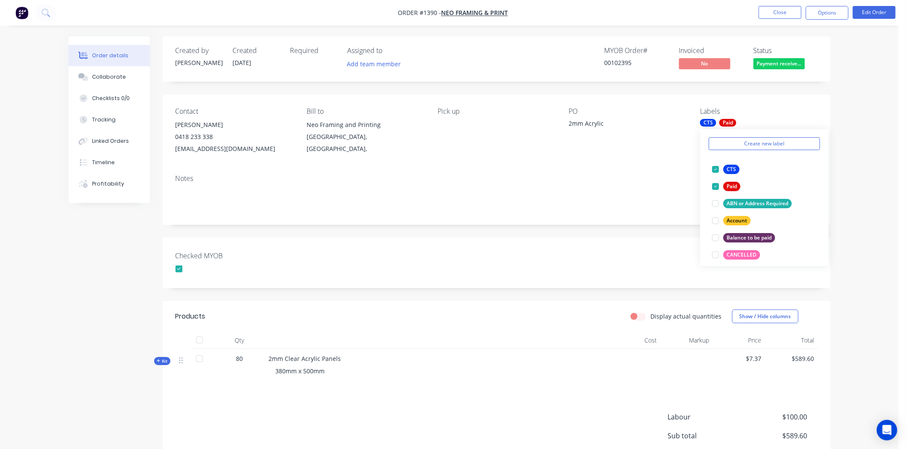
click at [638, 233] on div "Created by Darren Created 04/09/25 Required Assigned to Add team member MYOB Or…" at bounding box center [497, 280] width 668 height 488
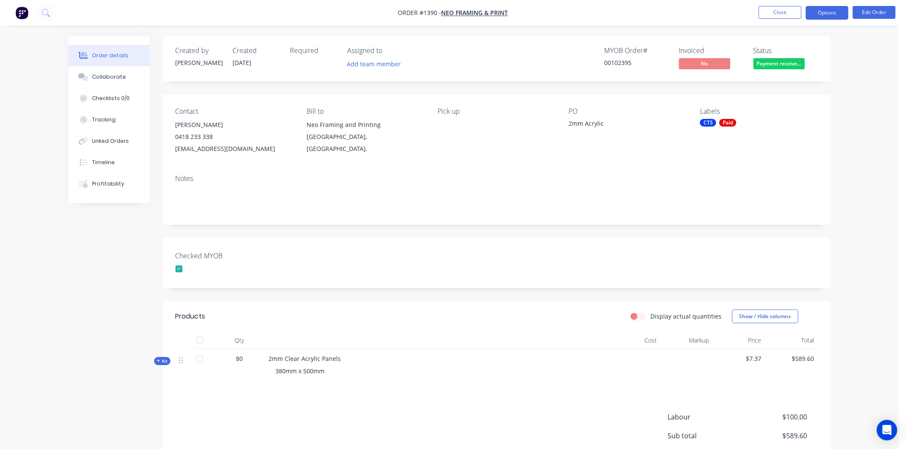
click at [828, 11] on button "Options" at bounding box center [827, 13] width 43 height 14
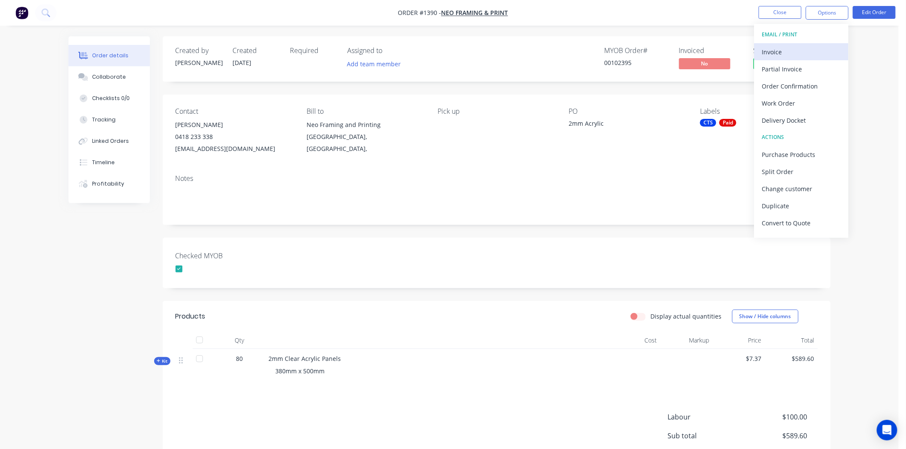
click at [777, 51] on div "Invoice" at bounding box center [801, 52] width 79 height 12
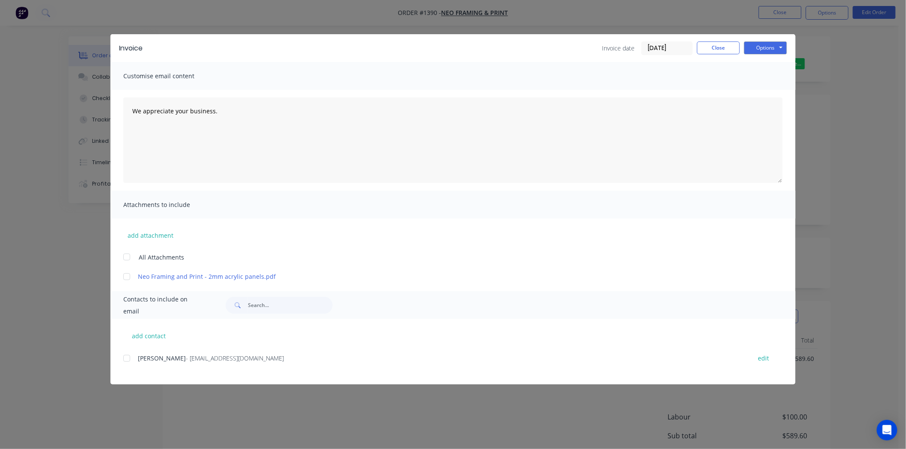
click at [671, 45] on input "[DATE]" at bounding box center [667, 48] width 51 height 13
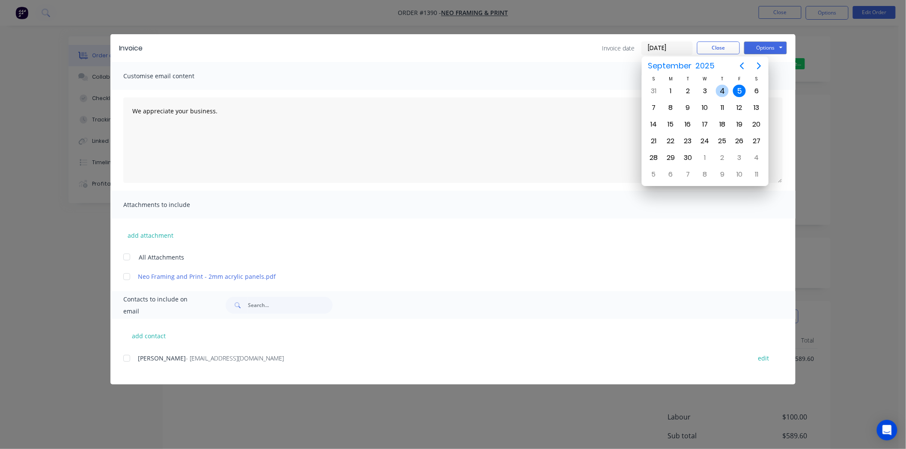
click at [725, 90] on div "4" at bounding box center [722, 91] width 13 height 13
type input "[DATE]"
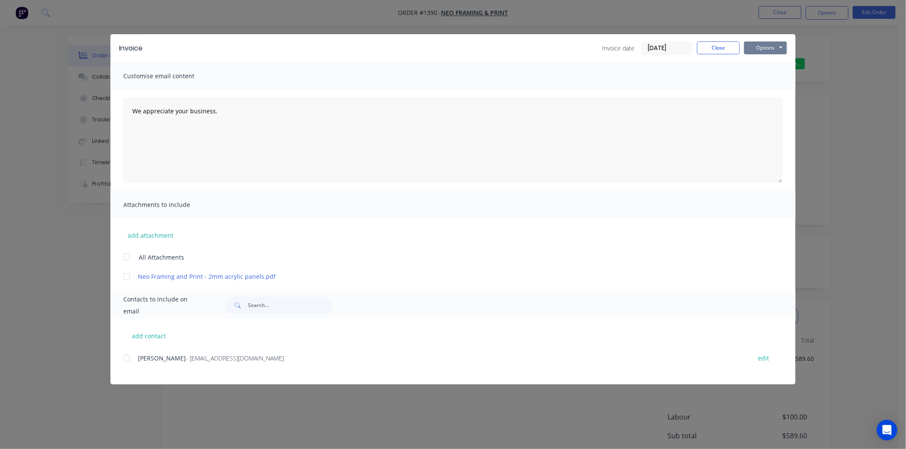
click at [769, 45] on button "Options" at bounding box center [765, 48] width 43 height 13
click at [770, 77] on button "Print" at bounding box center [771, 77] width 55 height 14
click at [716, 46] on button "Close" at bounding box center [718, 48] width 43 height 13
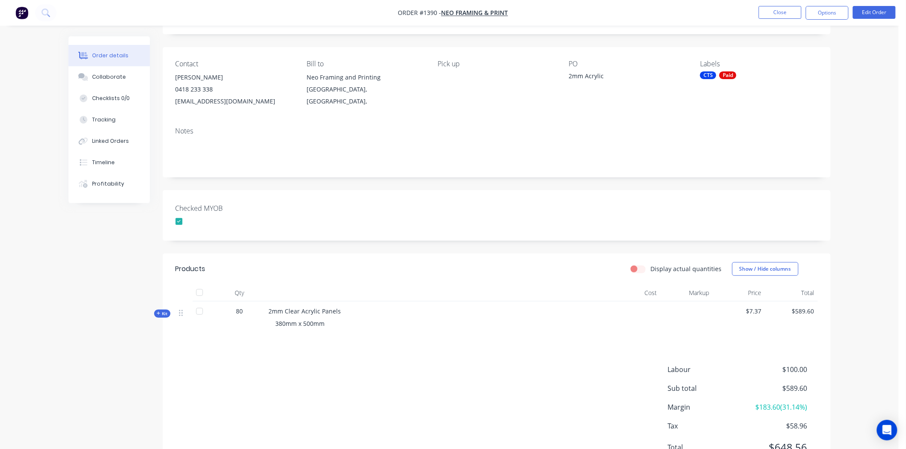
scroll to position [88, 0]
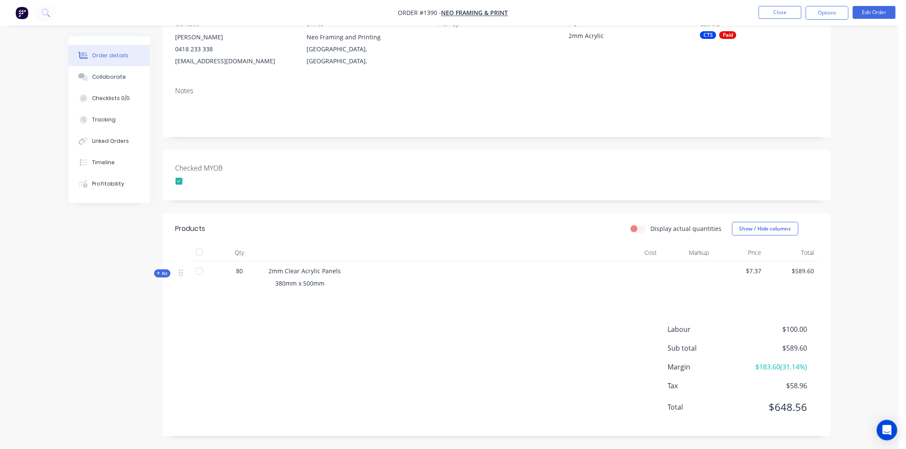
click at [162, 271] on span "Kit" at bounding box center [162, 274] width 11 height 6
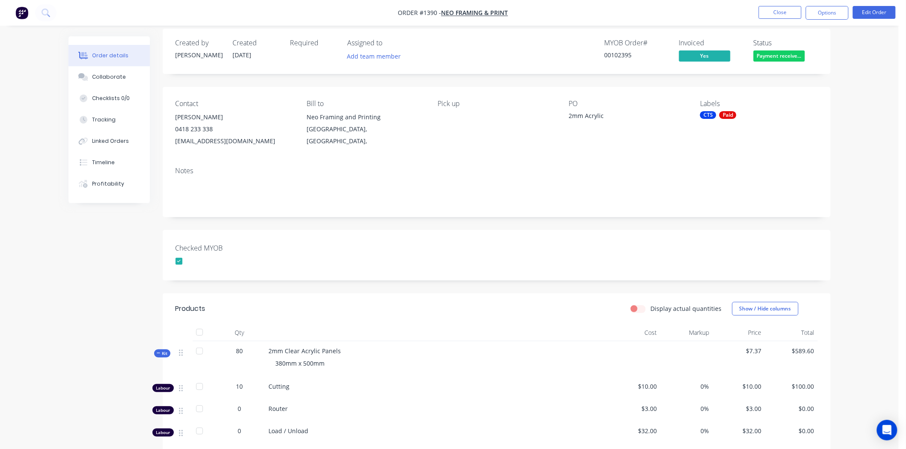
scroll to position [0, 0]
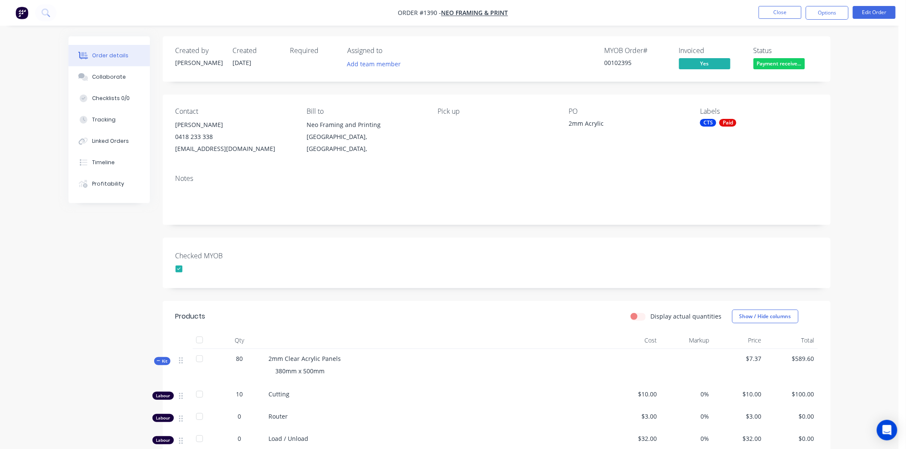
click at [160, 361] on icon at bounding box center [159, 361] width 4 height 4
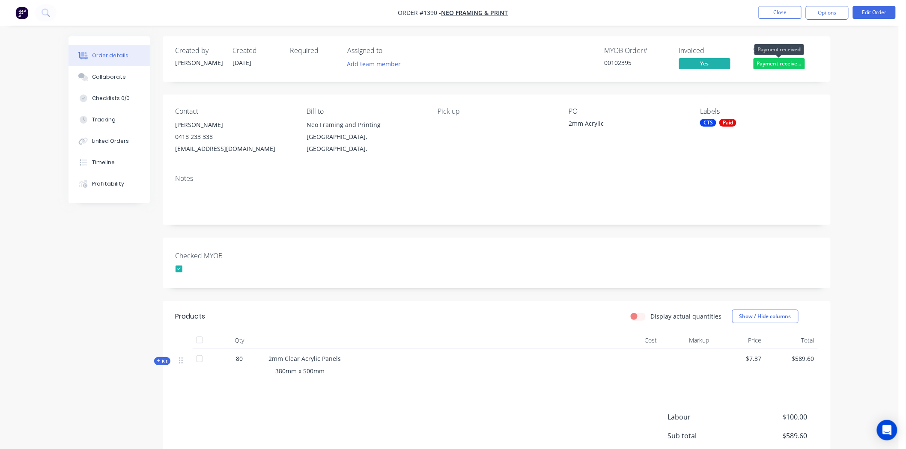
click at [789, 65] on span "Payment receive..." at bounding box center [778, 63] width 51 height 11
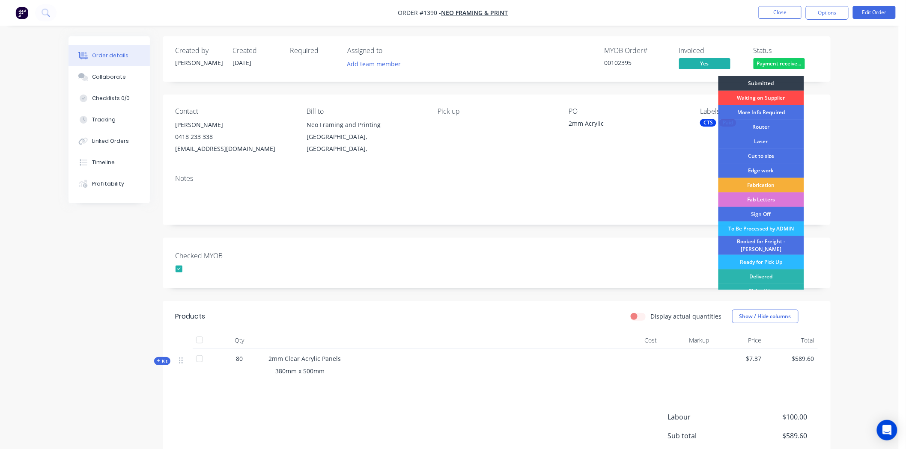
click at [755, 96] on div "Waiting on Supplier" at bounding box center [761, 98] width 86 height 15
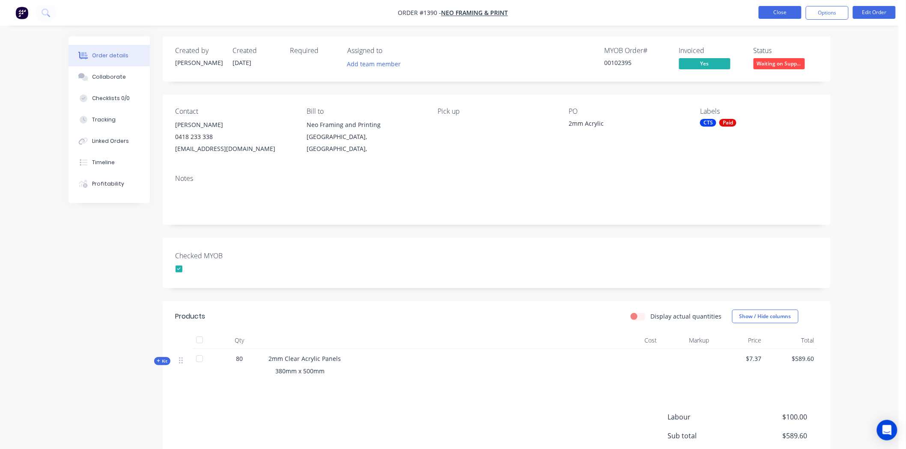
click at [786, 11] on button "Close" at bounding box center [779, 12] width 43 height 13
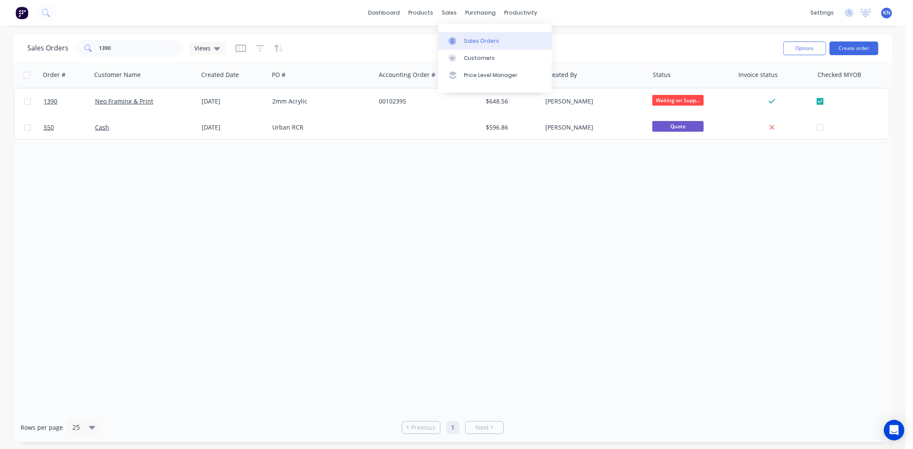
click at [477, 40] on div "Sales Orders" at bounding box center [481, 41] width 35 height 8
click at [121, 51] on input "1390" at bounding box center [140, 48] width 83 height 17
type input "1"
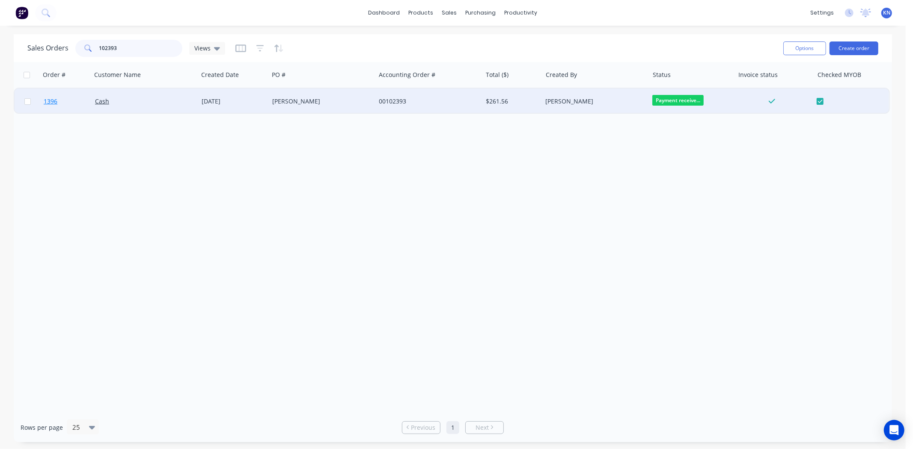
type input "102393"
click at [54, 101] on span "1396" at bounding box center [51, 101] width 14 height 9
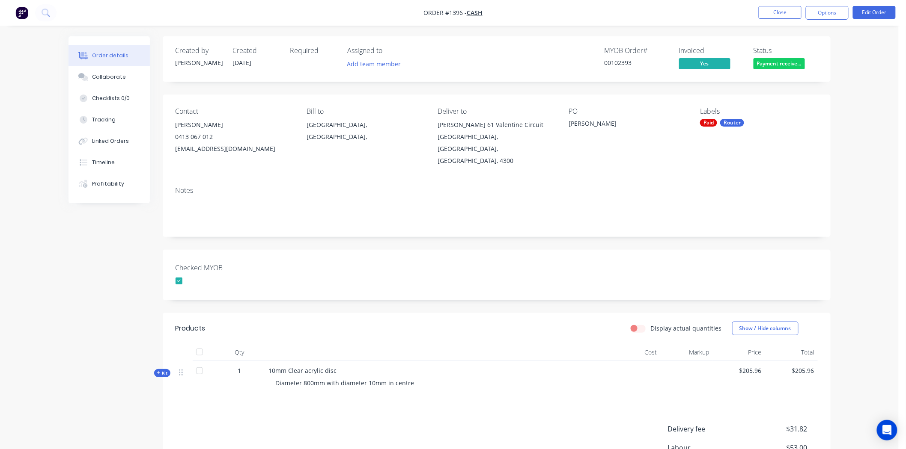
click at [414, 262] on div "Checked MYOB" at bounding box center [497, 275] width 668 height 51
click at [783, 11] on button "Close" at bounding box center [779, 12] width 43 height 13
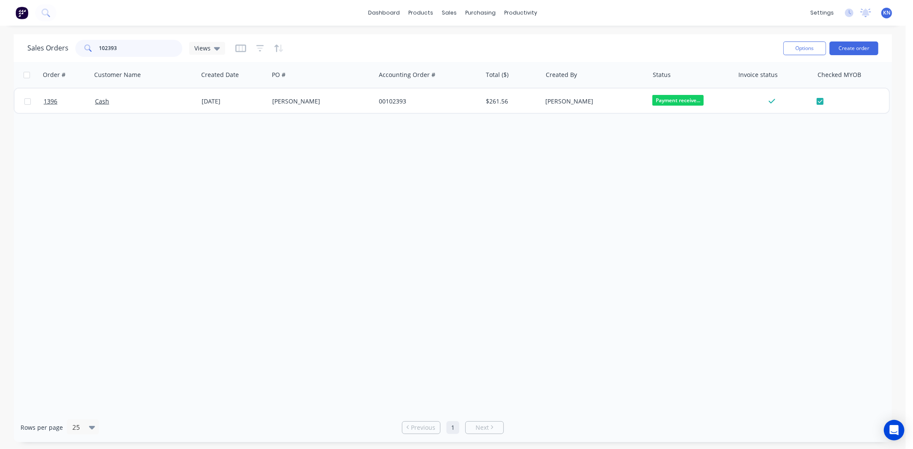
click at [134, 51] on input "102393" at bounding box center [140, 48] width 83 height 17
click at [138, 49] on input "102393" at bounding box center [140, 48] width 83 height 17
type input "1"
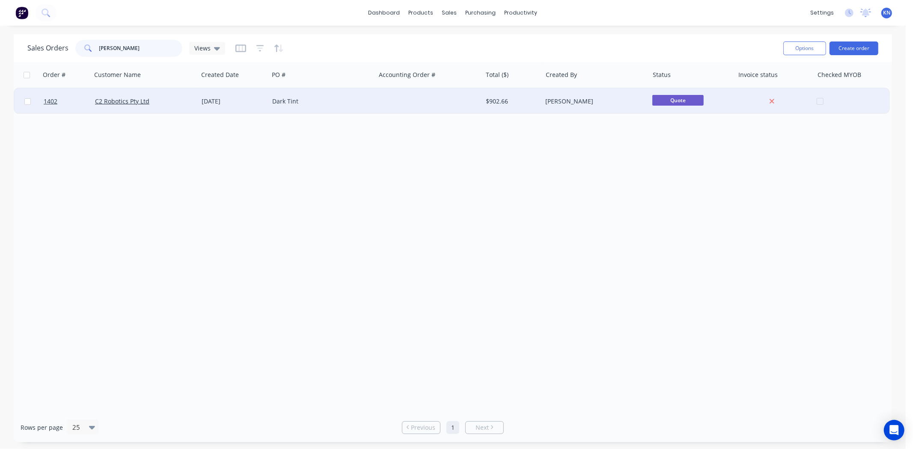
type input "chadd"
click at [159, 99] on div "C2 Robotics Pty Ltd" at bounding box center [142, 101] width 95 height 9
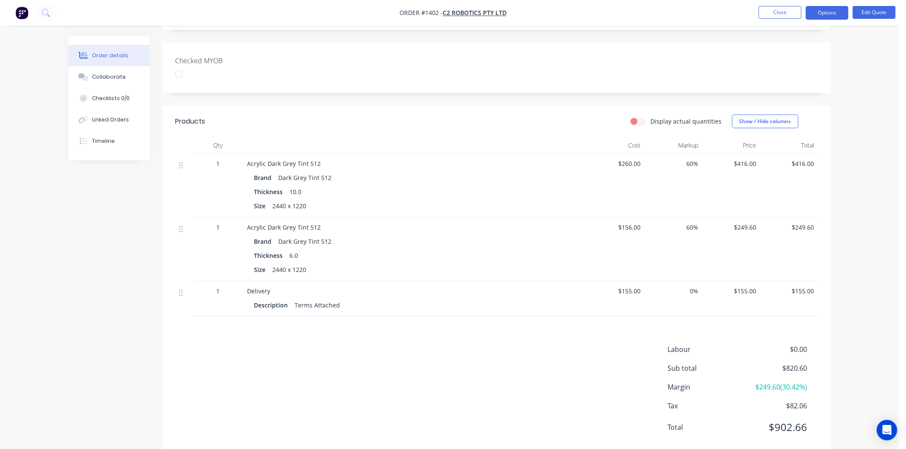
scroll to position [216, 0]
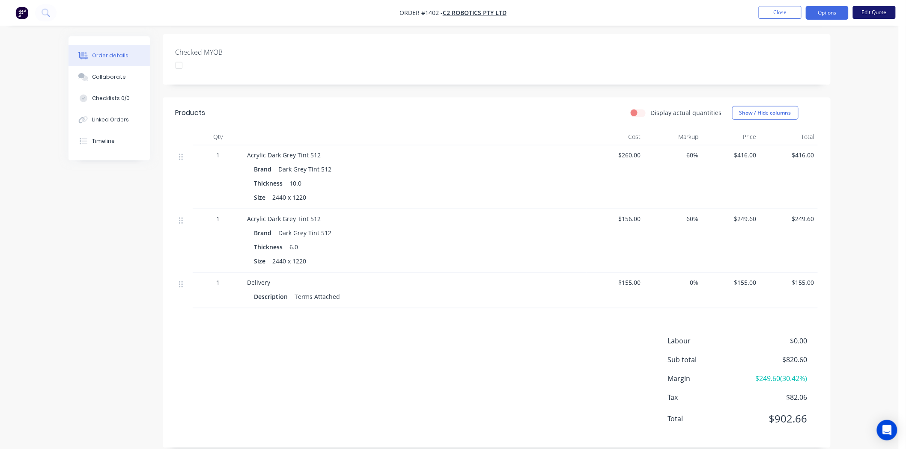
click at [874, 12] on button "Edit Quote" at bounding box center [874, 12] width 43 height 13
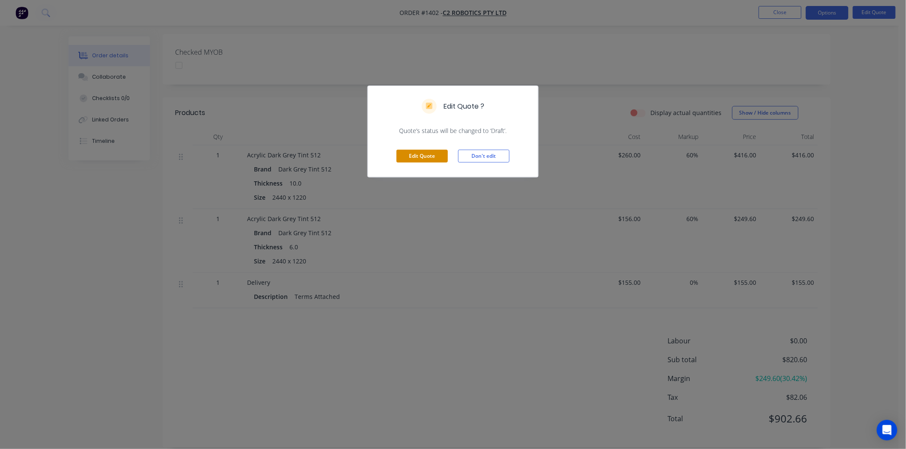
click at [416, 155] on button "Edit Quote" at bounding box center [421, 156] width 51 height 13
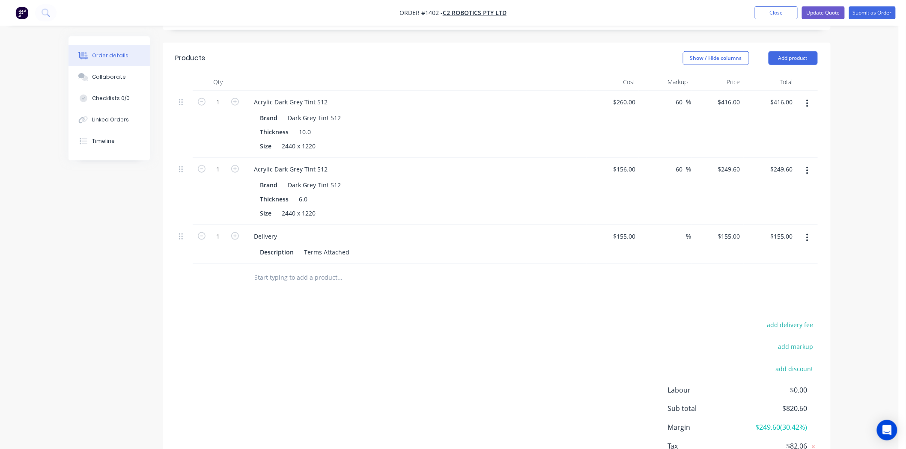
scroll to position [285, 0]
click at [625, 229] on input "155" at bounding box center [625, 235] width 27 height 12
type input "$75.00"
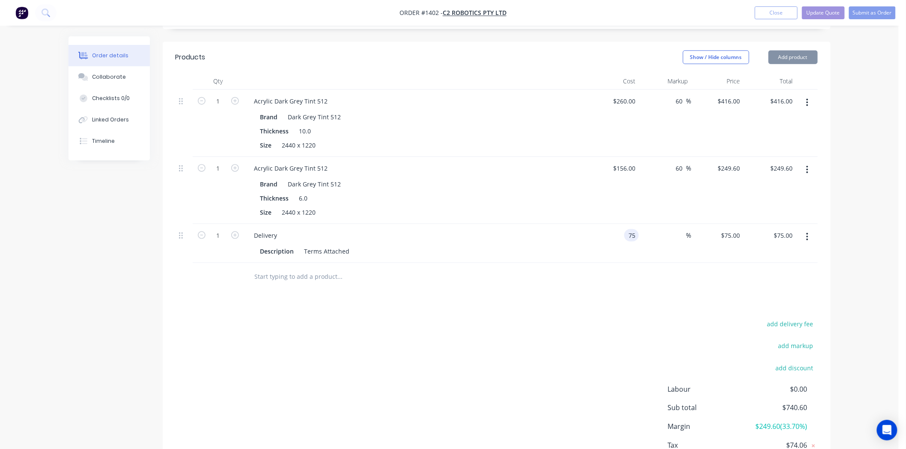
click at [624, 224] on div "75 75" at bounding box center [612, 243] width 53 height 39
type input "$79.00"
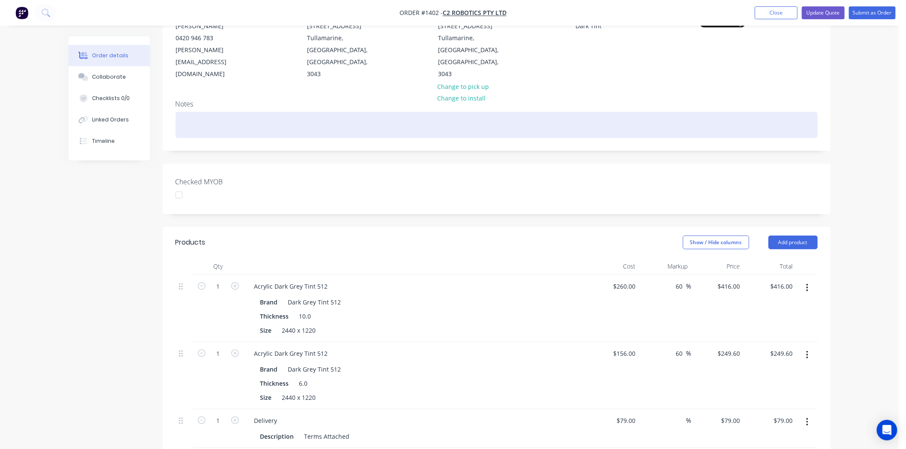
scroll to position [0, 0]
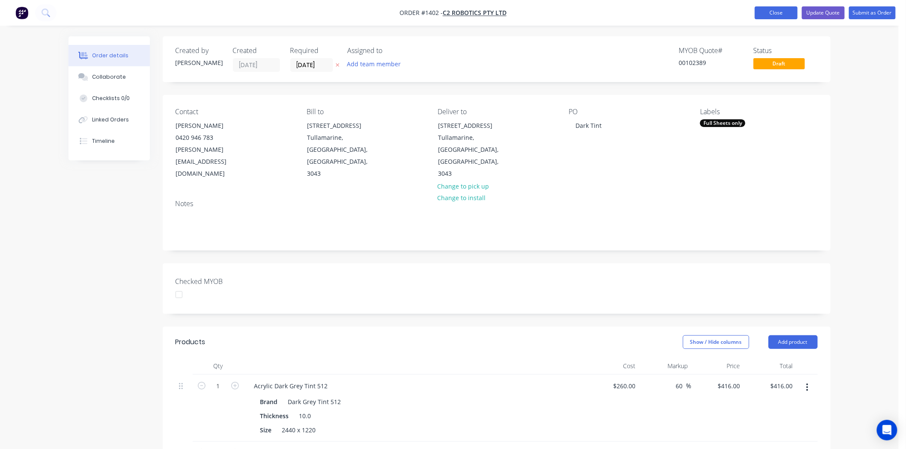
click at [777, 14] on button "Close" at bounding box center [776, 12] width 43 height 13
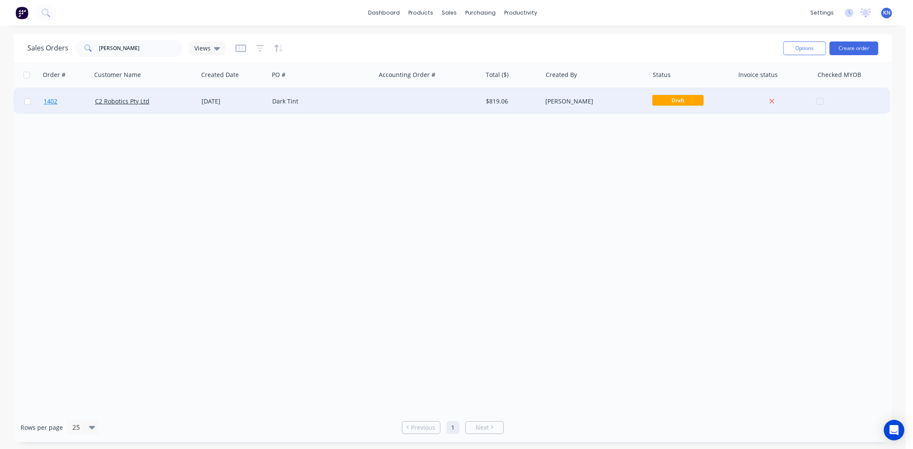
click at [71, 99] on link "1402" at bounding box center [69, 102] width 51 height 26
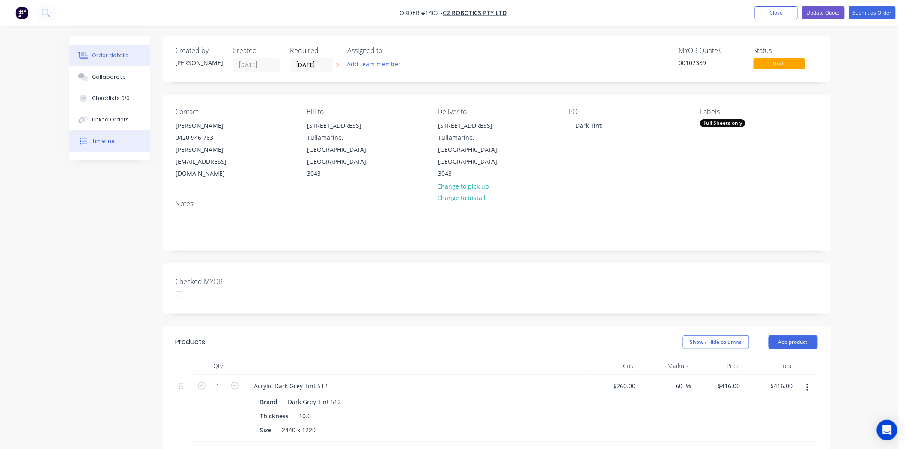
click at [106, 139] on div "Timeline" at bounding box center [103, 141] width 23 height 8
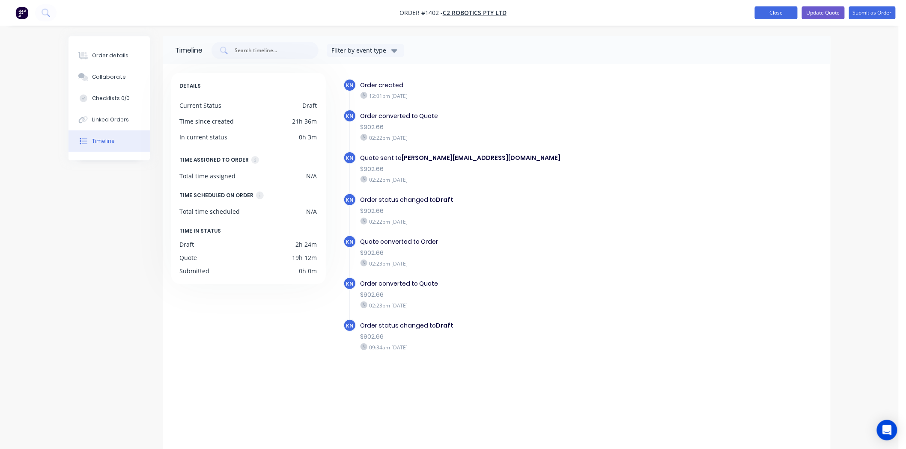
click at [774, 14] on button "Close" at bounding box center [776, 12] width 43 height 13
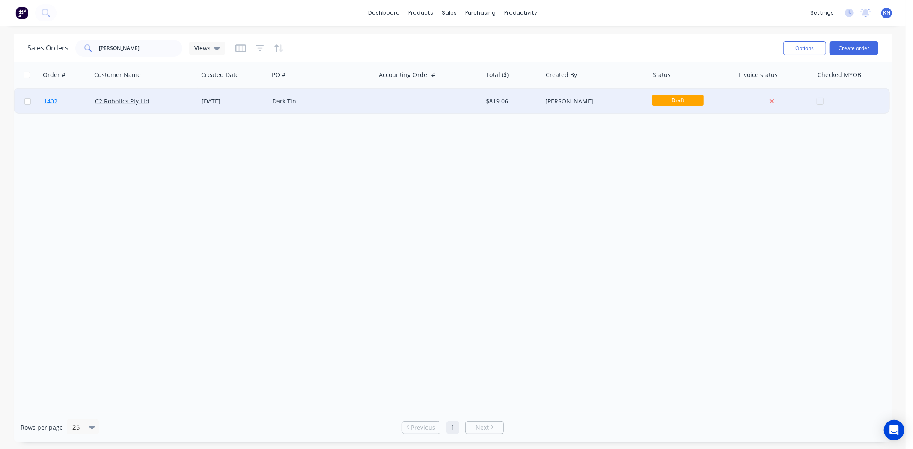
click at [51, 100] on span "1402" at bounding box center [51, 101] width 14 height 9
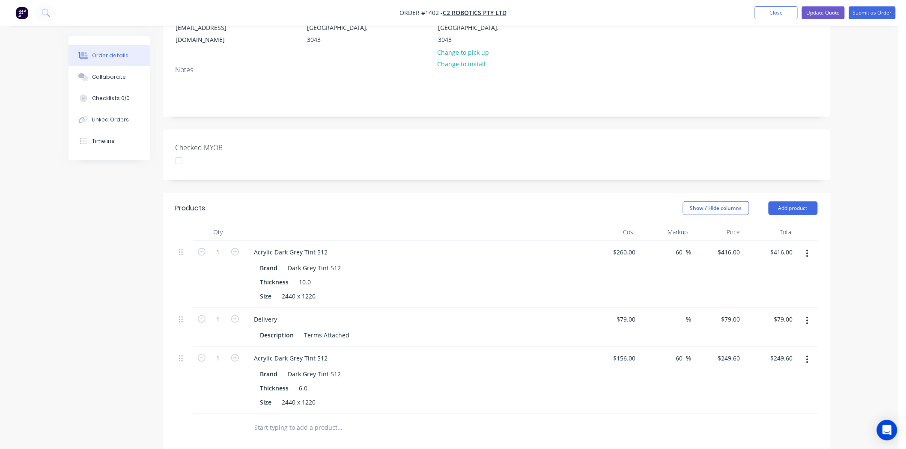
scroll to position [190, 0]
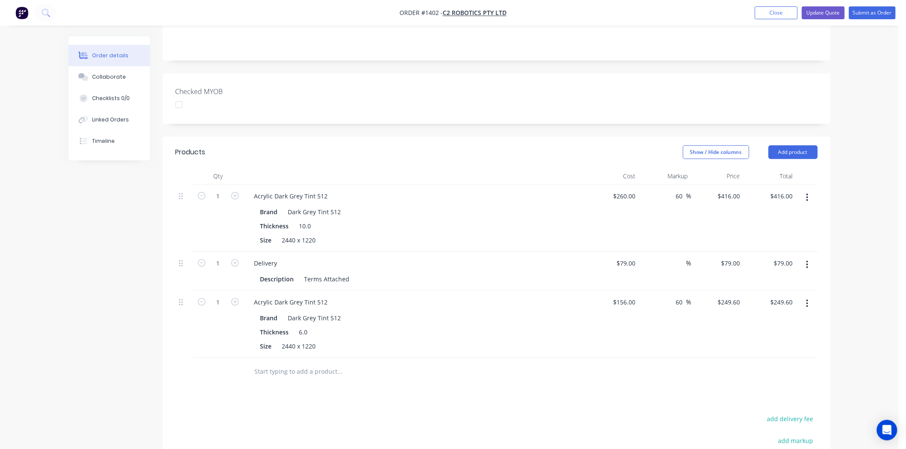
click at [806, 193] on icon "button" at bounding box center [807, 197] width 2 height 9
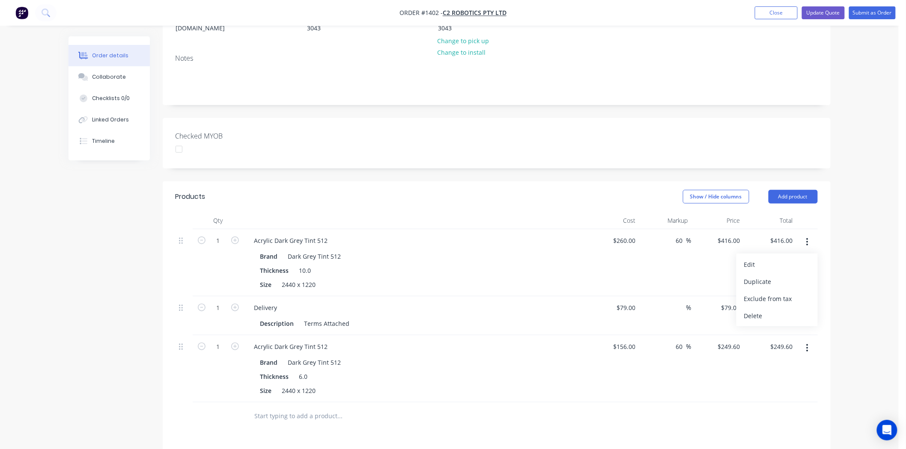
scroll to position [143, 0]
click at [839, 219] on div "Order details Collaborate Checklists 0/0 Linked Orders Timeline Order details C…" at bounding box center [449, 254] width 898 height 794
click at [799, 193] on button "Add product" at bounding box center [792, 200] width 49 height 14
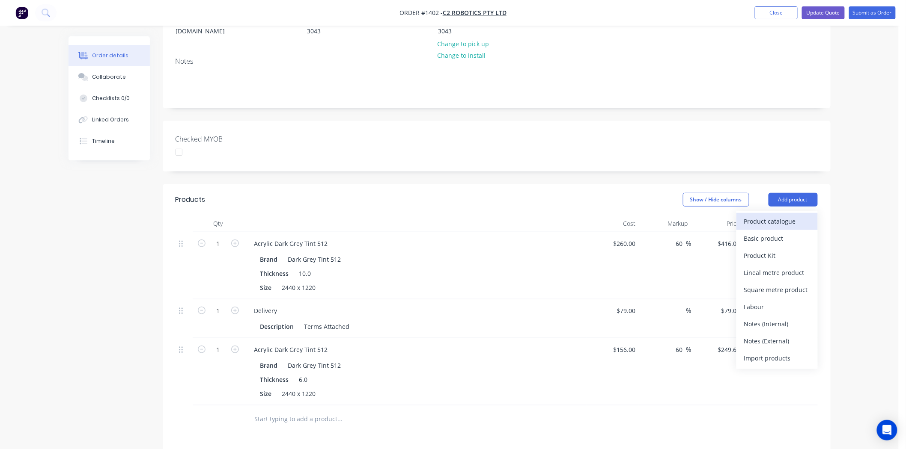
click at [776, 215] on div "Product catalogue" at bounding box center [777, 221] width 66 height 12
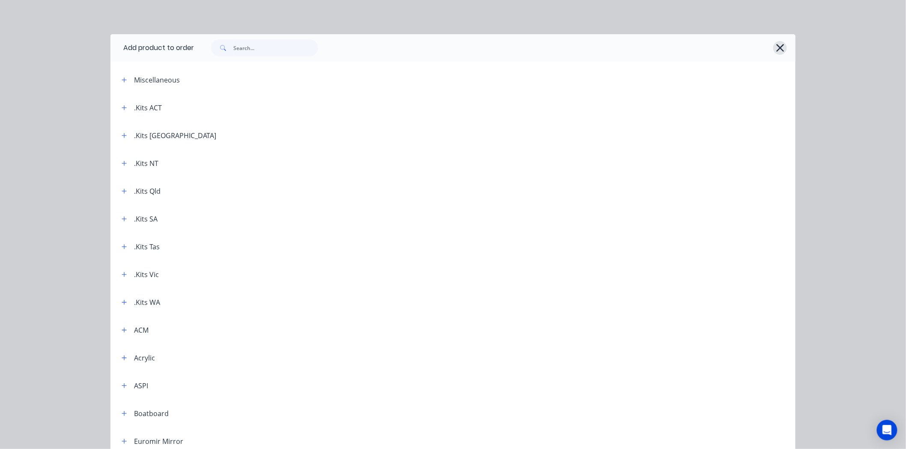
click at [782, 49] on button "button" at bounding box center [780, 48] width 14 height 14
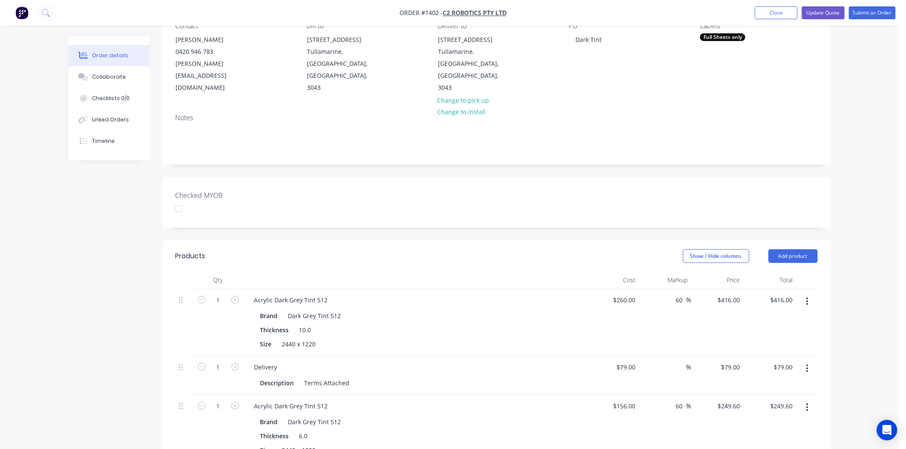
scroll to position [0, 0]
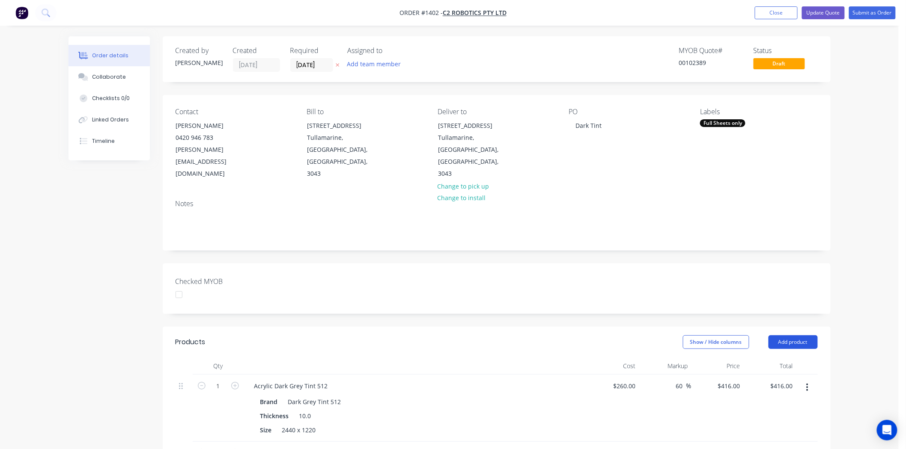
click at [796, 336] on button "Add product" at bounding box center [792, 343] width 49 height 14
click at [783, 358] on div "Product catalogue" at bounding box center [777, 364] width 66 height 12
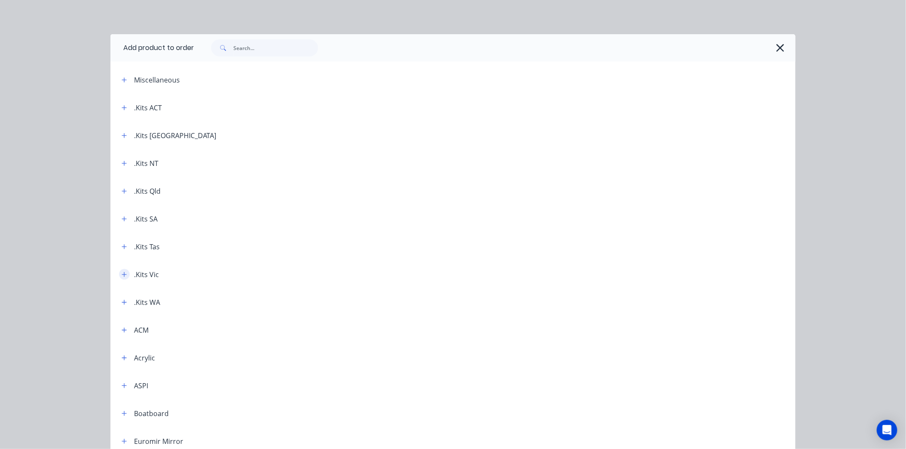
click at [122, 274] on icon "button" at bounding box center [124, 275] width 5 height 6
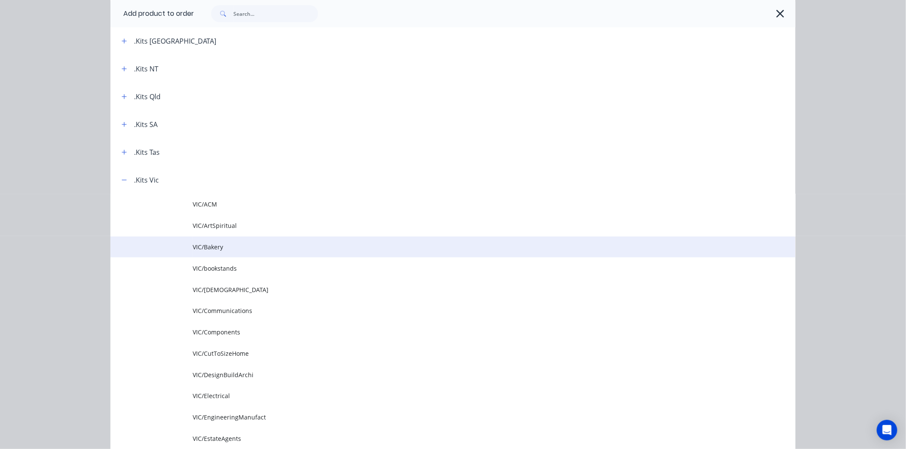
scroll to position [95, 0]
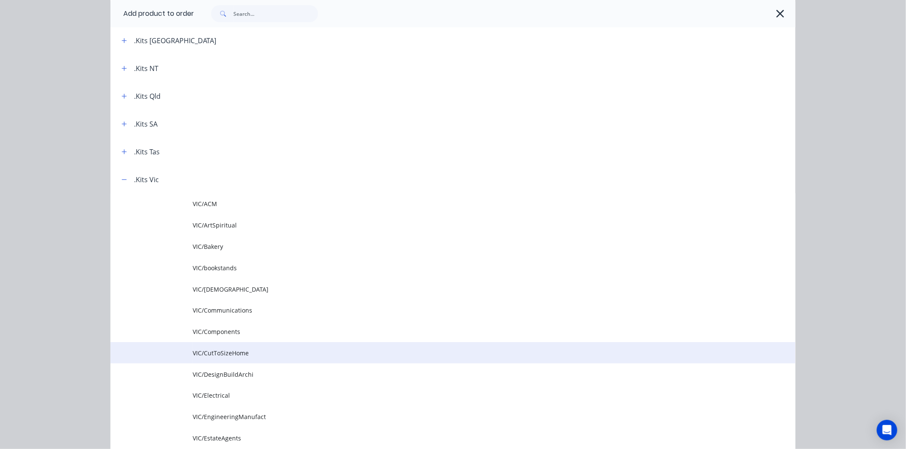
click at [228, 351] on span "VIC/CutToSizeHome" at bounding box center [434, 353] width 482 height 9
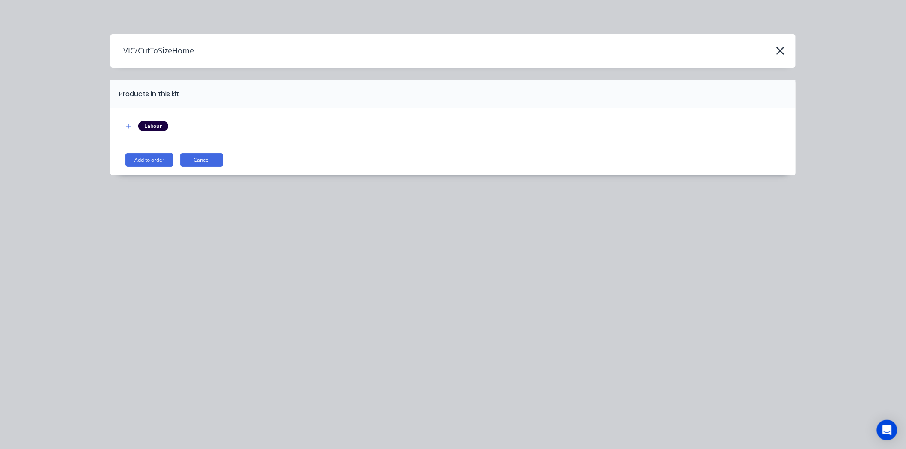
scroll to position [0, 0]
click at [148, 163] on button "Add to order" at bounding box center [149, 160] width 48 height 14
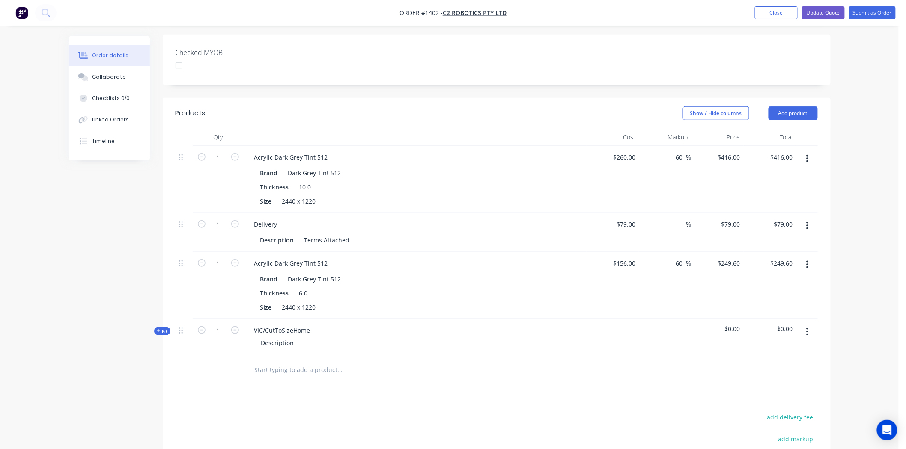
scroll to position [238, 0]
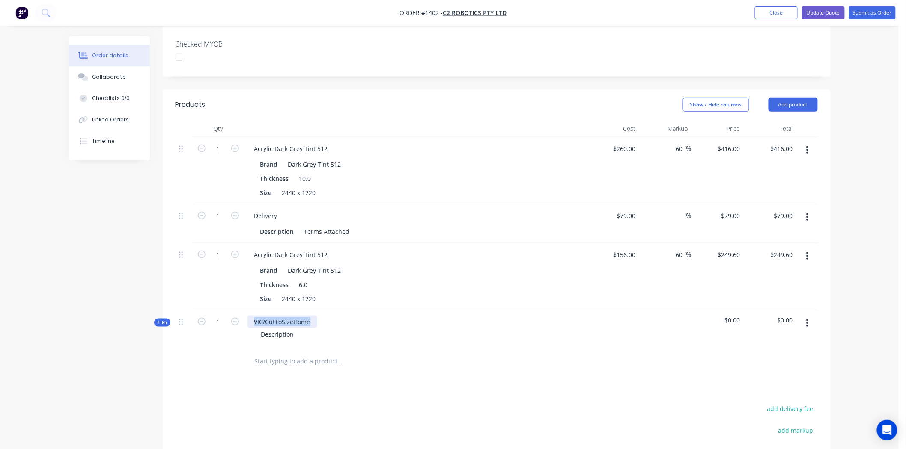
drag, startPoint x: 254, startPoint y: 296, endPoint x: 336, endPoint y: 298, distance: 82.6
click at [336, 311] on div "VIC/CutToSizeHome Description" at bounding box center [415, 329] width 342 height 37
click at [235, 318] on icon "button" at bounding box center [235, 322] width 8 height 8
type input "2"
drag, startPoint x: 259, startPoint y: 307, endPoint x: 306, endPoint y: 308, distance: 46.2
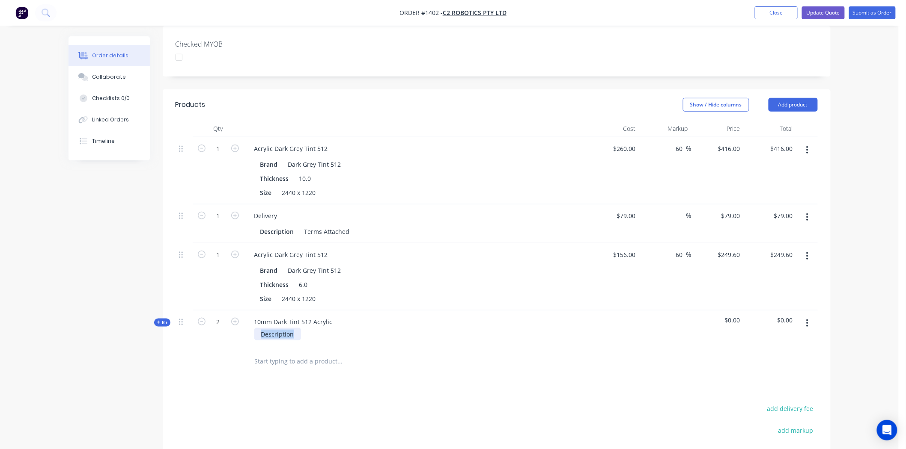
click at [306, 328] on div "Description" at bounding box center [415, 334] width 336 height 12
click at [160, 321] on icon at bounding box center [159, 323] width 4 height 4
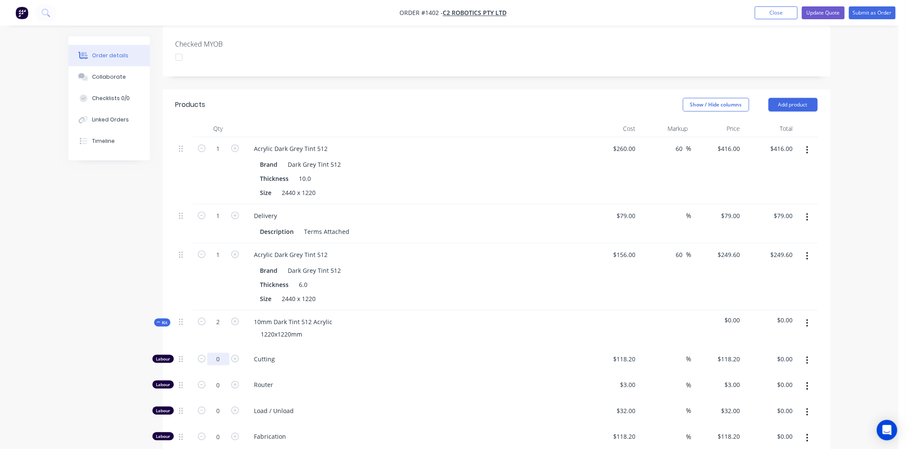
click at [220, 353] on input "0" at bounding box center [218, 359] width 22 height 13
type input "1"
type input "118.2"
type input "$118.20"
click at [626, 353] on input "118.2" at bounding box center [629, 359] width 20 height 12
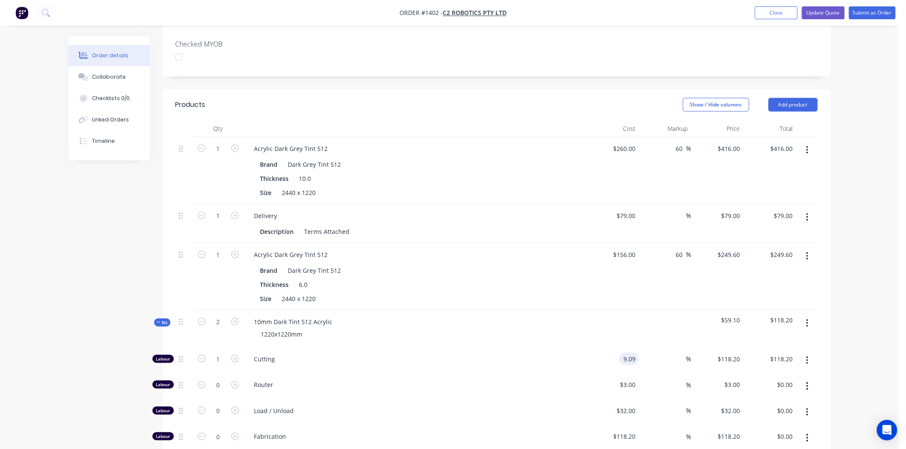
type input "$9.09"
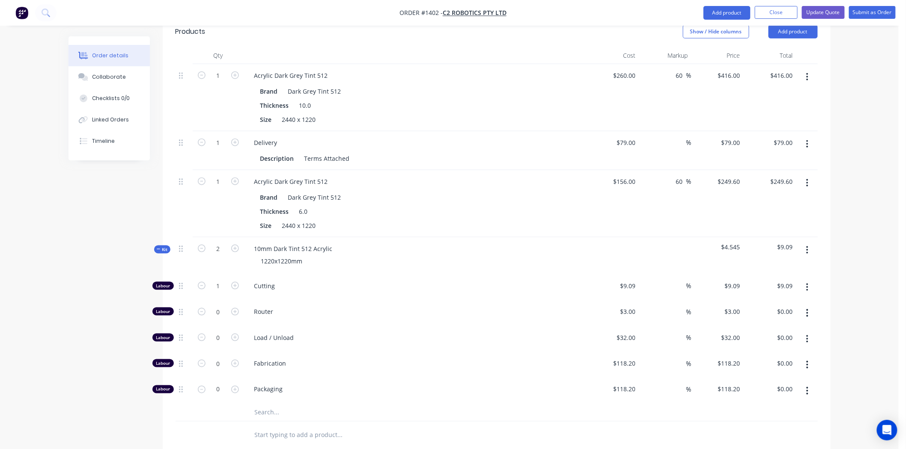
scroll to position [333, 0]
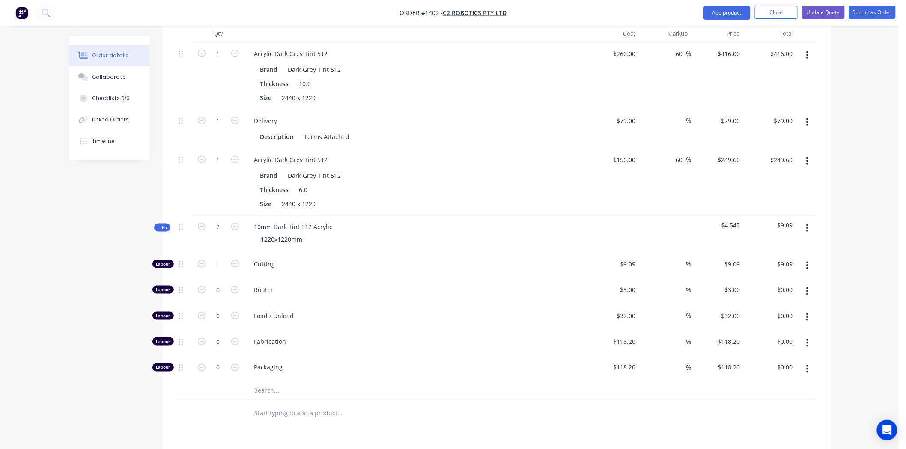
click at [277, 383] on input "text" at bounding box center [339, 391] width 171 height 17
type input "a"
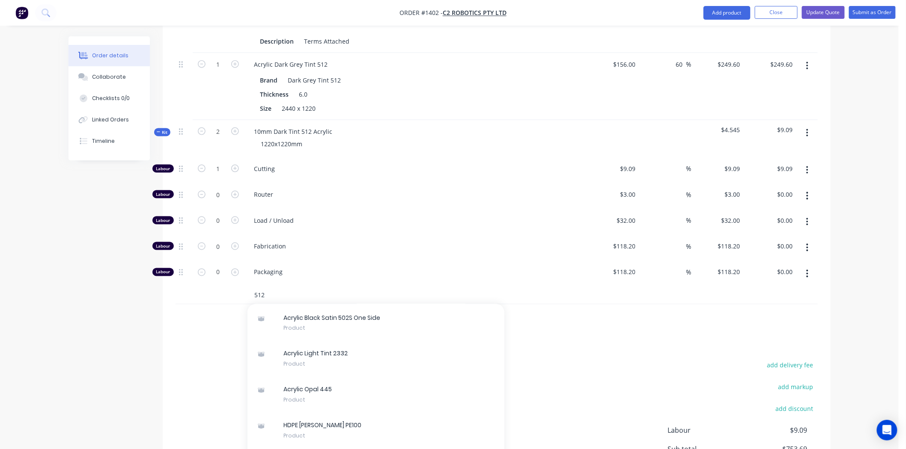
scroll to position [0, 0]
type input "5"
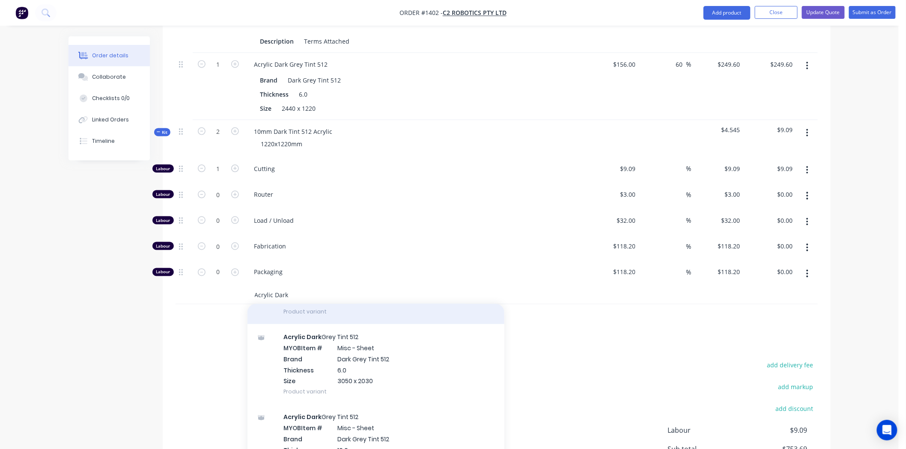
scroll to position [545, 0]
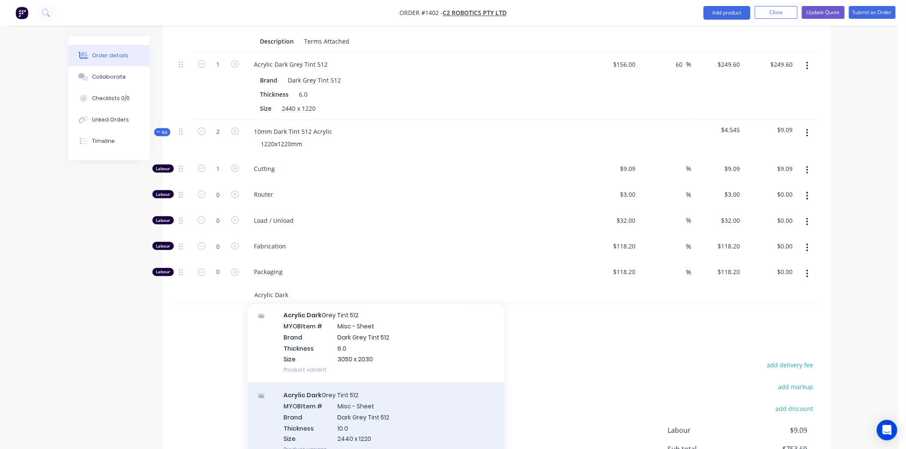
type input "Acrylic Dark"
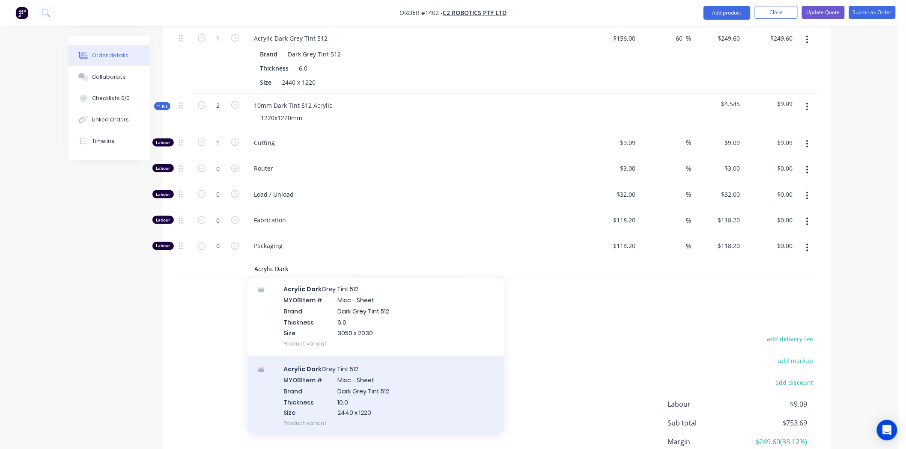
click at [345, 403] on div "Acrylic Dark Grey Tint 512 MYOB Item # Misc - Sheet Brand Dark Grey Tint 512 Th…" at bounding box center [375, 397] width 257 height 80
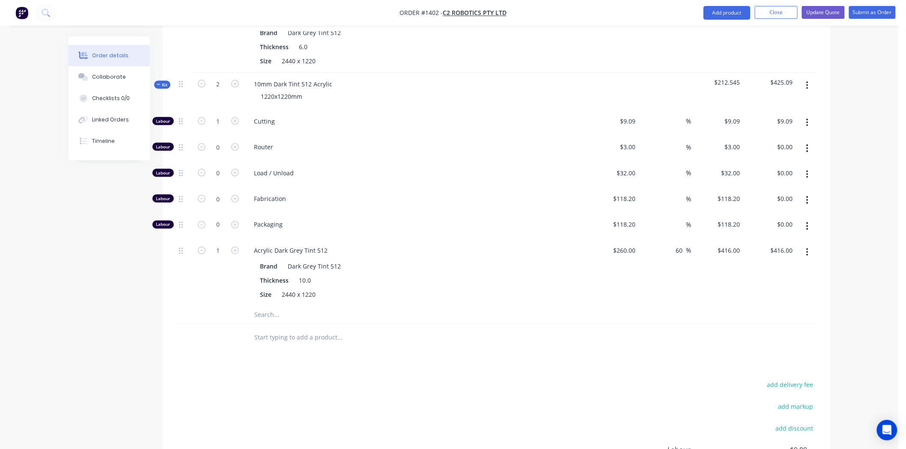
click at [160, 83] on icon at bounding box center [159, 85] width 4 height 4
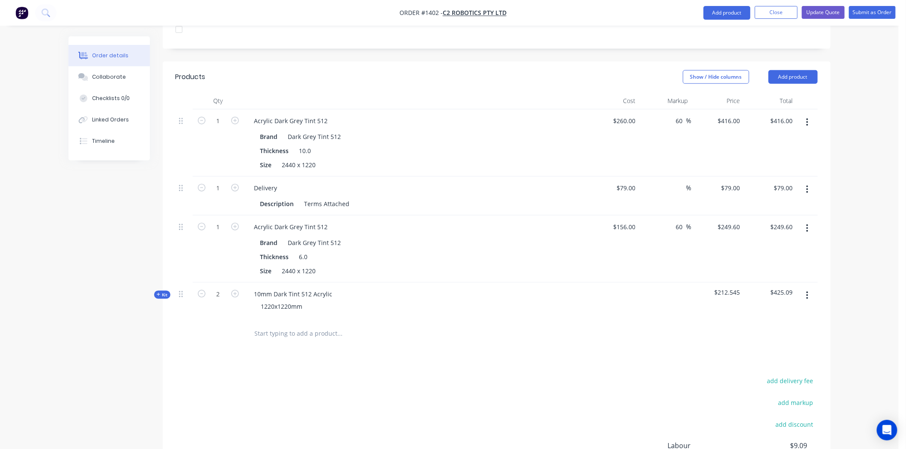
scroll to position [216, 0]
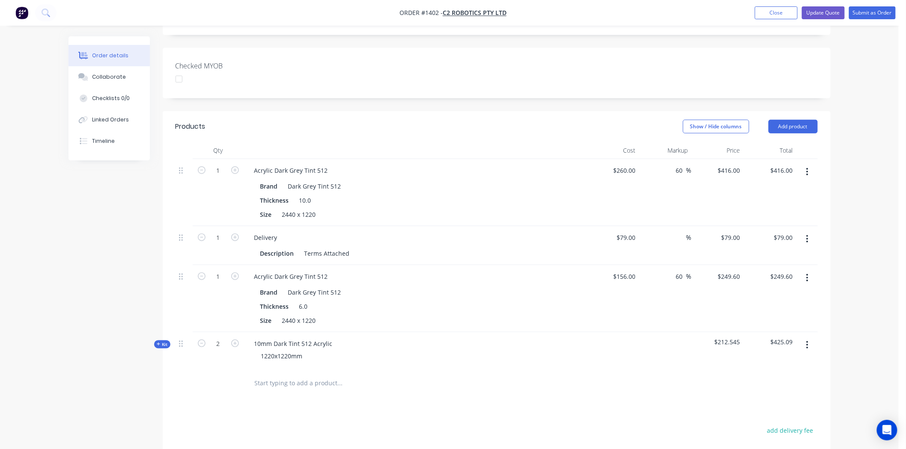
click at [806, 167] on icon "button" at bounding box center [807, 171] width 2 height 9
click at [773, 240] on div "Delete" at bounding box center [777, 246] width 66 height 12
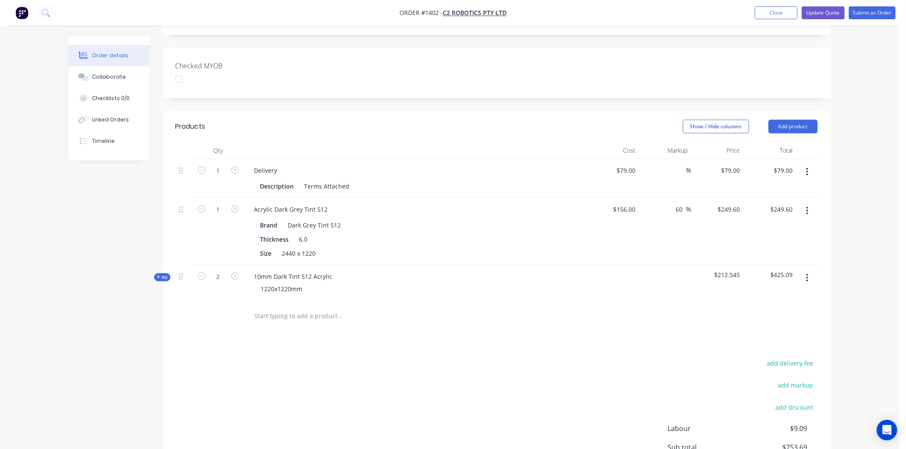
click at [806, 206] on icon "button" at bounding box center [807, 210] width 2 height 9
click at [761, 279] on div "Delete" at bounding box center [777, 285] width 66 height 12
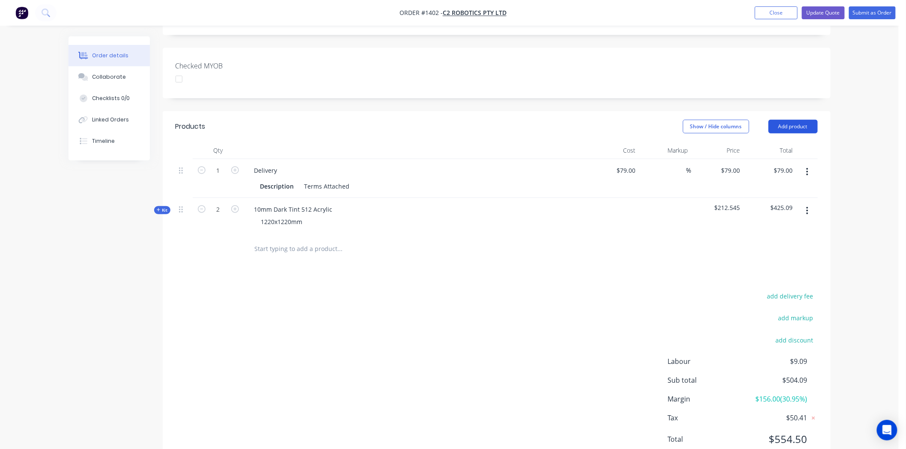
click at [798, 120] on button "Add product" at bounding box center [792, 127] width 49 height 14
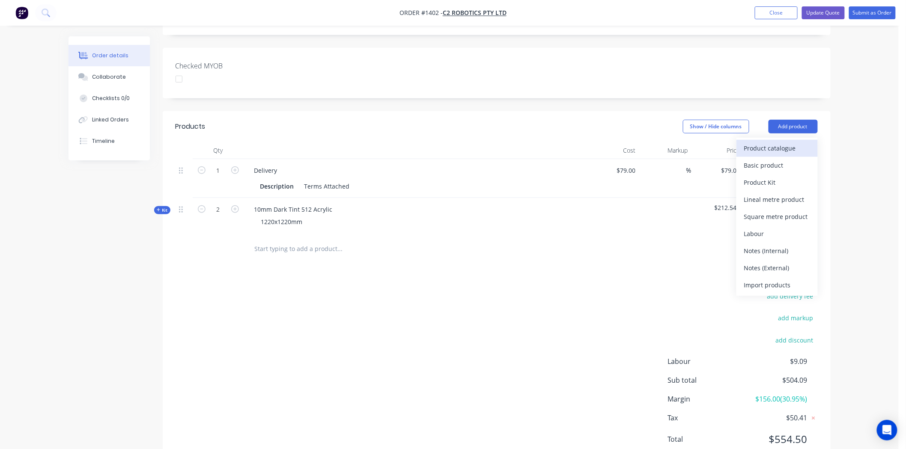
click at [788, 142] on div "Product catalogue" at bounding box center [777, 148] width 66 height 12
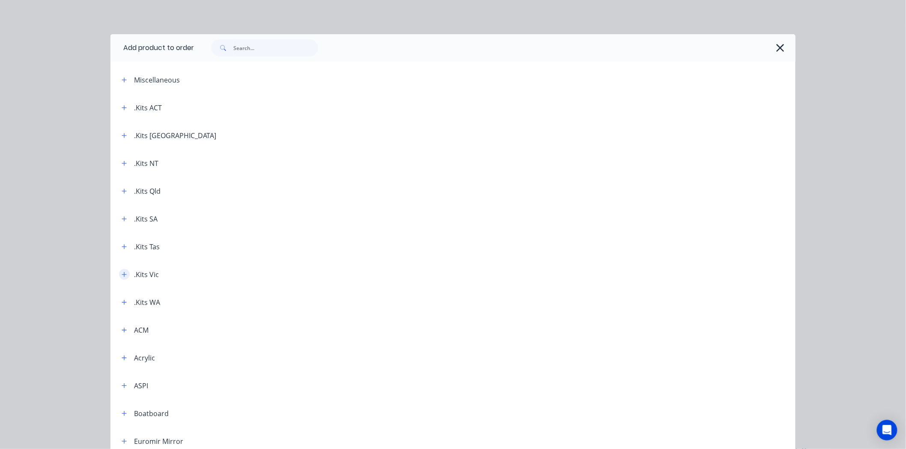
click at [122, 275] on icon "button" at bounding box center [124, 275] width 5 height 6
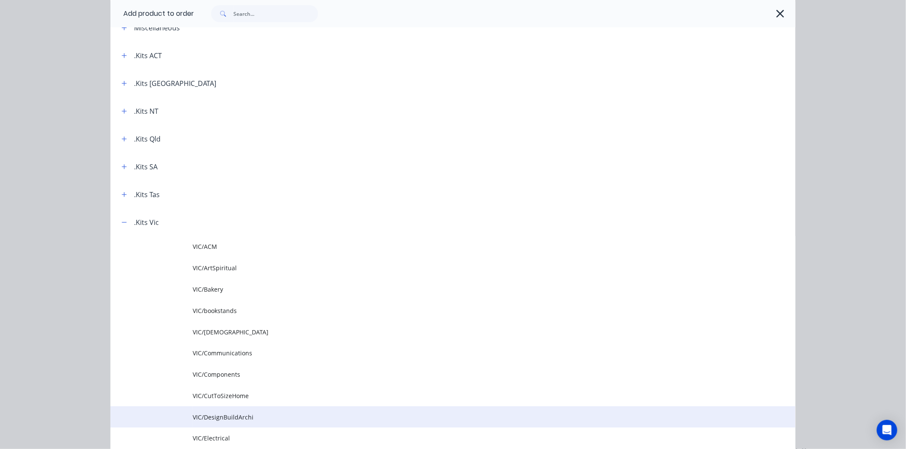
scroll to position [143, 0]
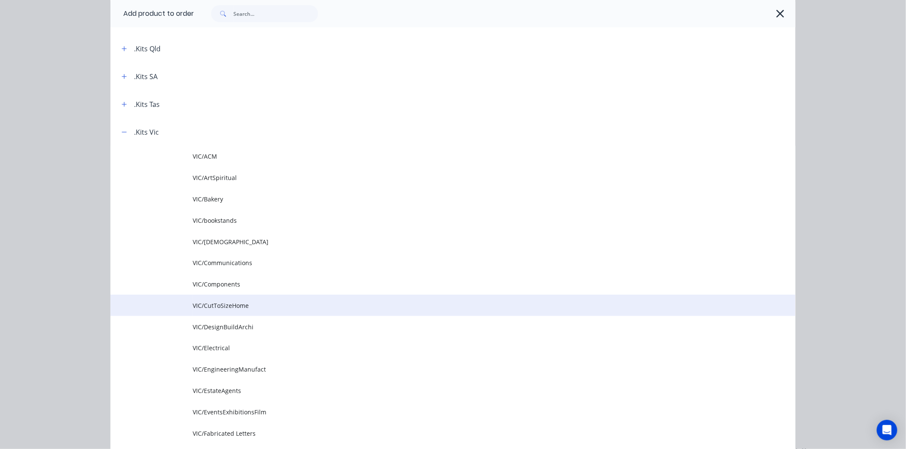
click at [215, 302] on span "VIC/CutToSizeHome" at bounding box center [434, 305] width 482 height 9
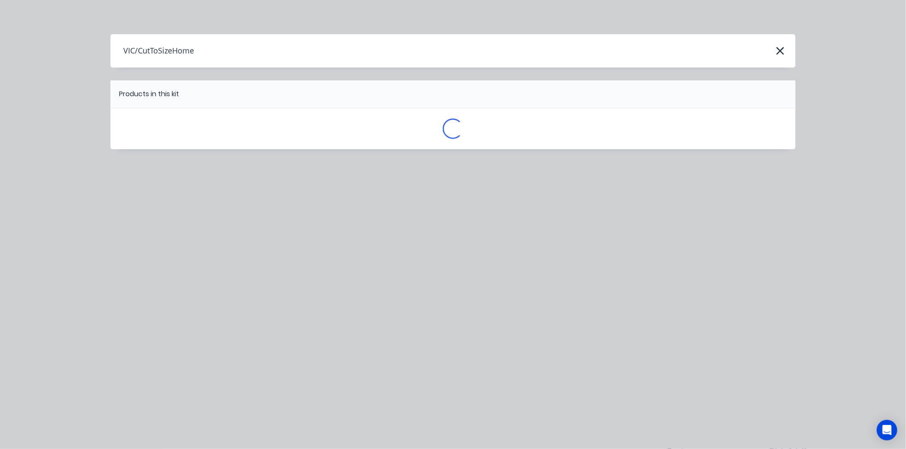
scroll to position [0, 0]
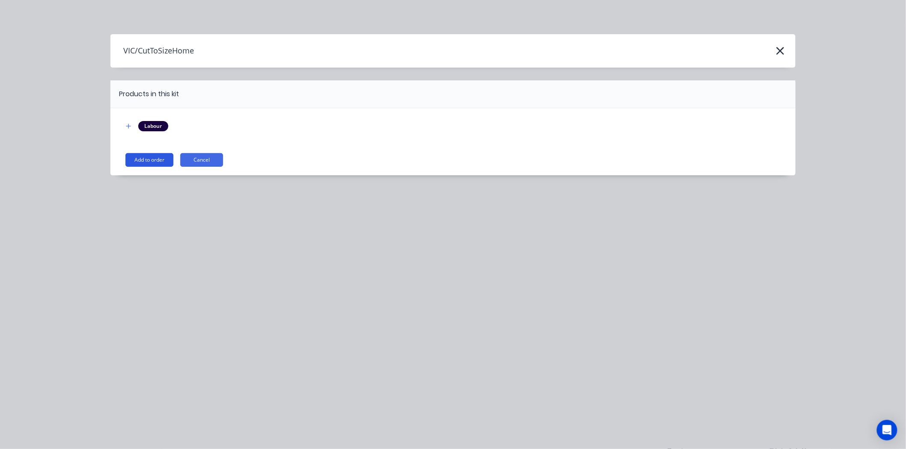
click at [146, 161] on button "Add to order" at bounding box center [149, 160] width 48 height 14
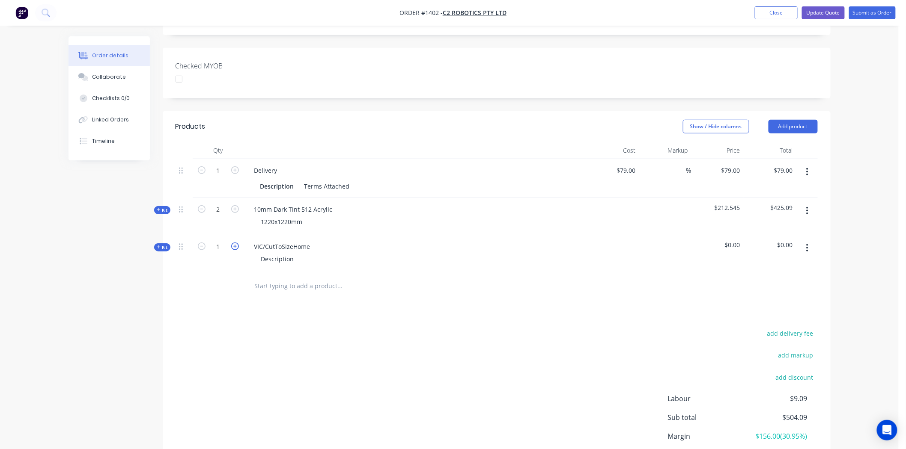
click at [234, 243] on icon "button" at bounding box center [235, 247] width 8 height 8
type input "2"
drag, startPoint x: 254, startPoint y: 220, endPoint x: 347, endPoint y: 221, distance: 92.9
click at [347, 235] on div "VIC/CutToSizeHome Description" at bounding box center [415, 253] width 342 height 37
drag, startPoint x: 262, startPoint y: 236, endPoint x: 311, endPoint y: 234, distance: 49.7
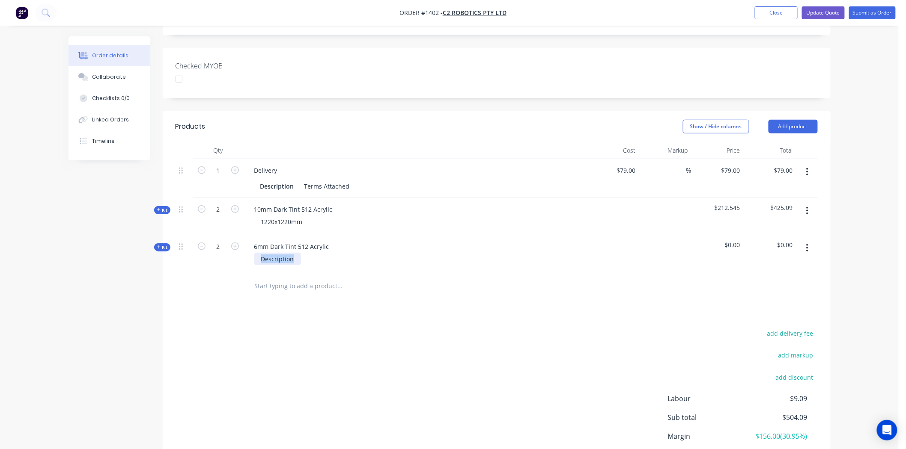
click at [311, 253] on div "Description" at bounding box center [415, 259] width 336 height 12
click at [155, 244] on div "Kit" at bounding box center [162, 248] width 16 height 8
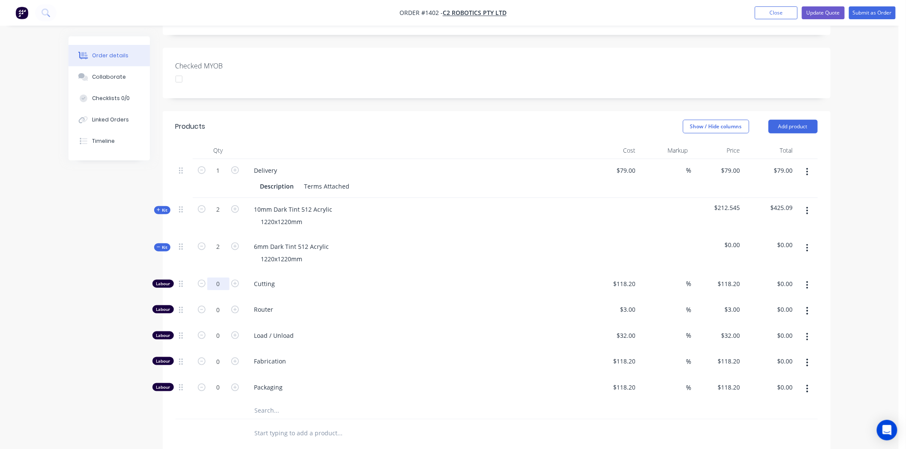
click at [217, 278] on input "0" at bounding box center [218, 284] width 22 height 13
type input "1"
type input "118.2"
type input "$118.20"
click at [631, 278] on input "118.2" at bounding box center [629, 284] width 20 height 12
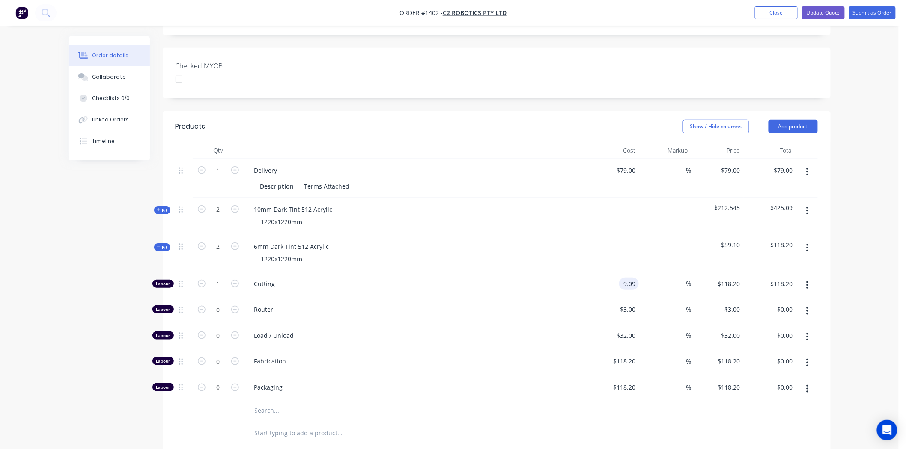
type input "$9.09"
click at [271, 402] on input "text" at bounding box center [339, 410] width 171 height 17
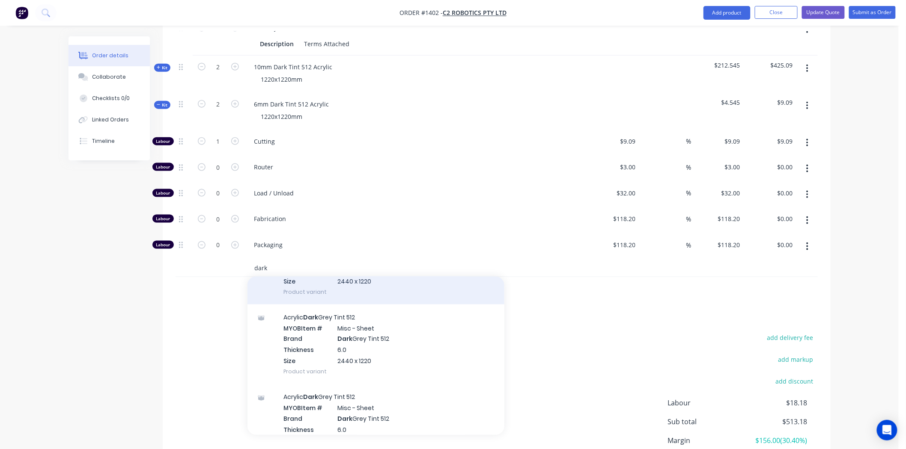
scroll to position [618, 0]
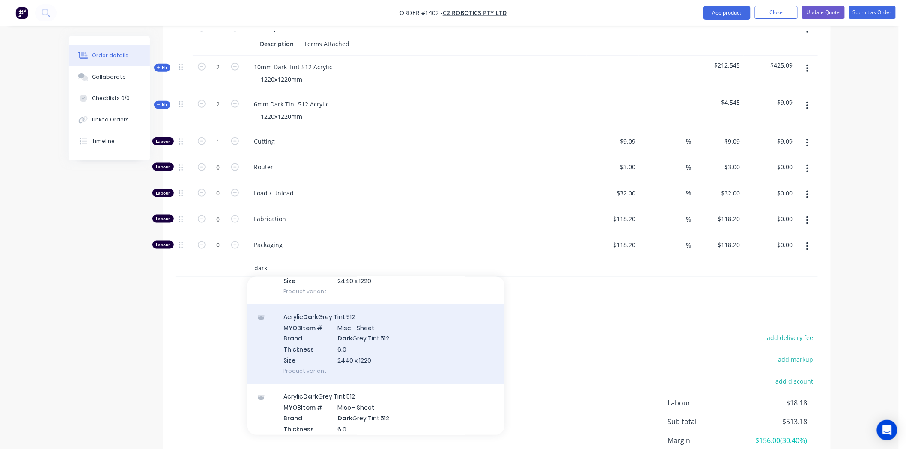
type input "dark"
click at [353, 323] on div "Acrylic Dark Grey Tint 512 MYOB Item # Misc - Sheet Brand Dark Grey Tint 512 Th…" at bounding box center [375, 344] width 257 height 80
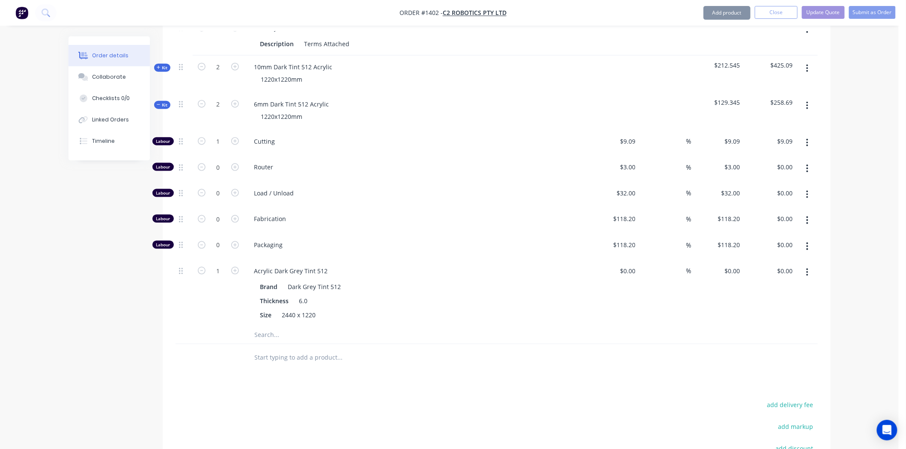
type input "$156.00"
type input "60"
type input "$249.60"
click at [161, 102] on span "Kit" at bounding box center [162, 105] width 11 height 6
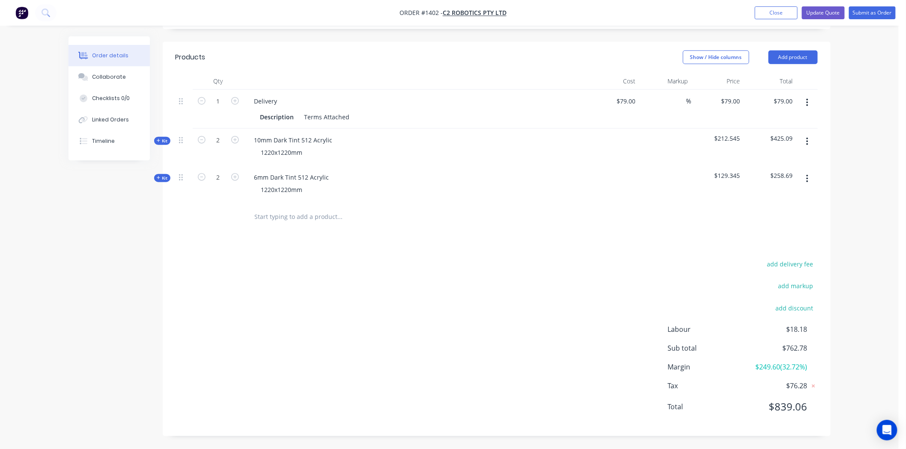
scroll to position [261, 0]
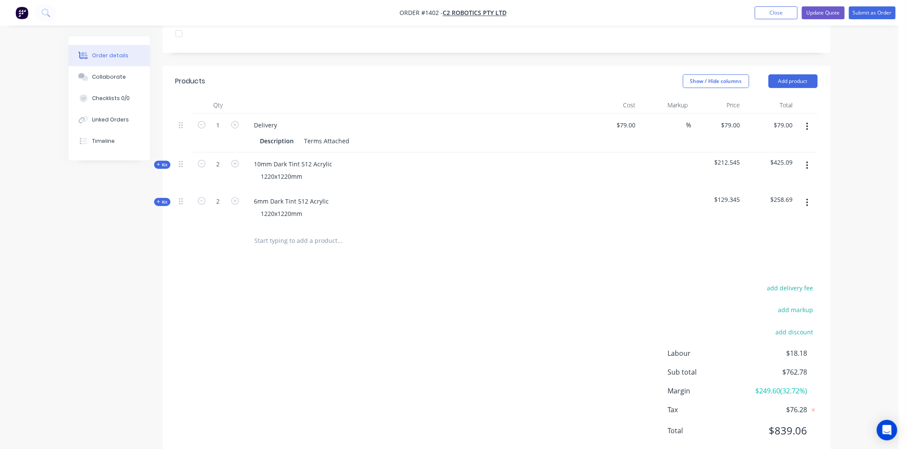
click at [806, 122] on icon "button" at bounding box center [807, 126] width 2 height 9
click at [778, 194] on div "Delete" at bounding box center [777, 200] width 66 height 12
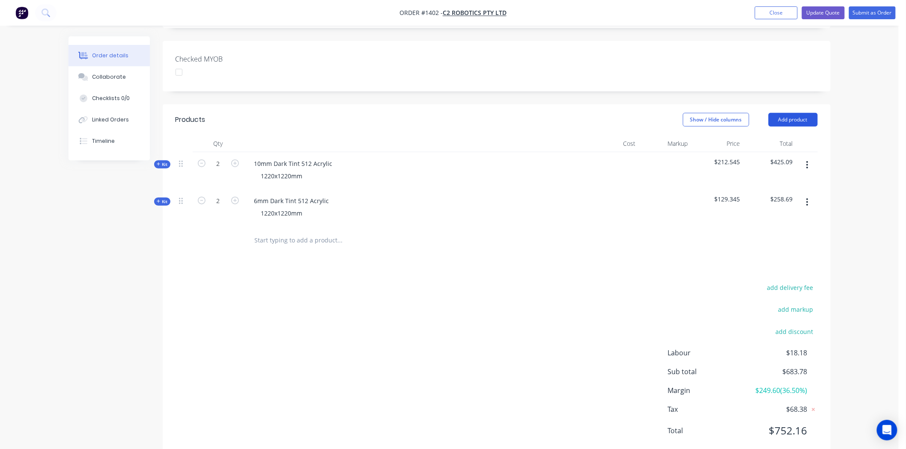
click at [802, 113] on button "Add product" at bounding box center [792, 120] width 49 height 14
click at [803, 113] on button "Add product" at bounding box center [792, 120] width 49 height 14
click at [297, 232] on input "text" at bounding box center [339, 240] width 171 height 17
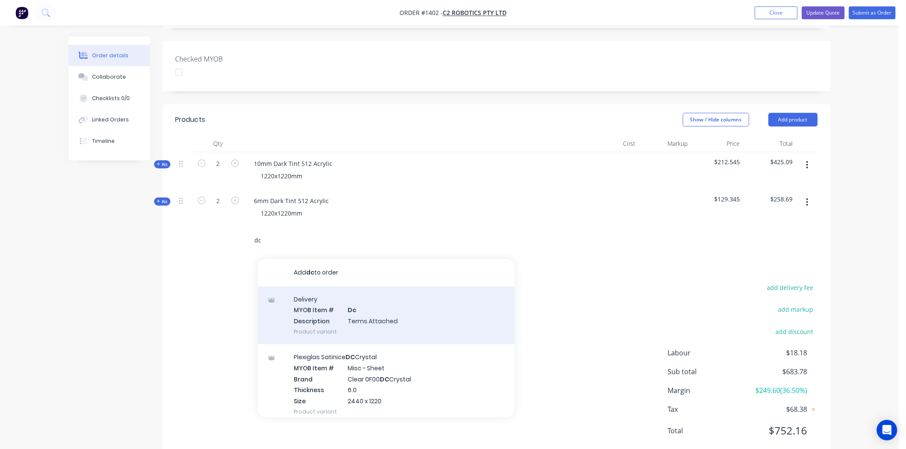
type input "dc"
click at [331, 297] on div "Delivery MYOB Item # Dc Description Terms Attached Product variant" at bounding box center [386, 316] width 257 height 58
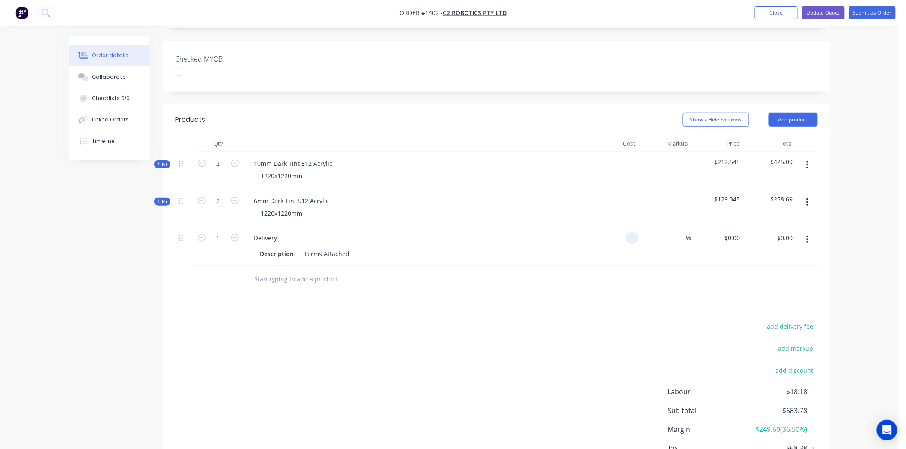
click at [633, 232] on input at bounding box center [634, 238] width 10 height 12
type input "$175.00"
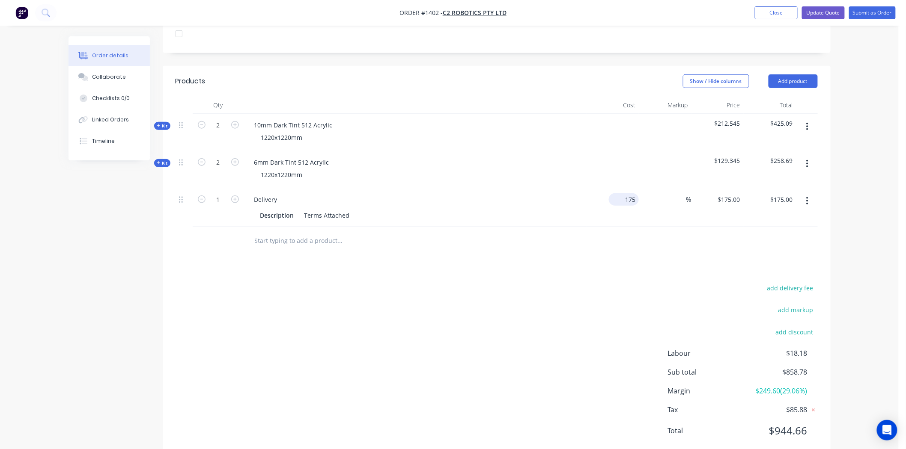
click at [630, 193] on input "175" at bounding box center [625, 199] width 27 height 12
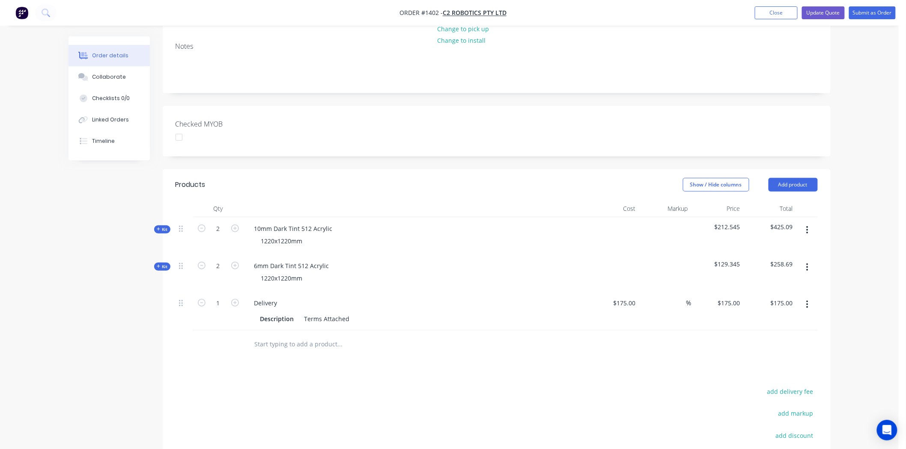
scroll to position [23, 0]
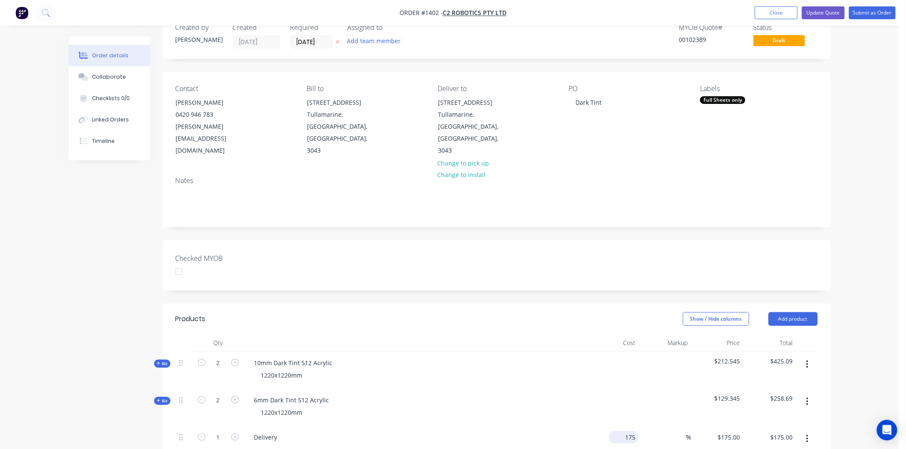
click at [623, 431] on div "175 $175.00" at bounding box center [624, 437] width 30 height 12
type input "$150.00"
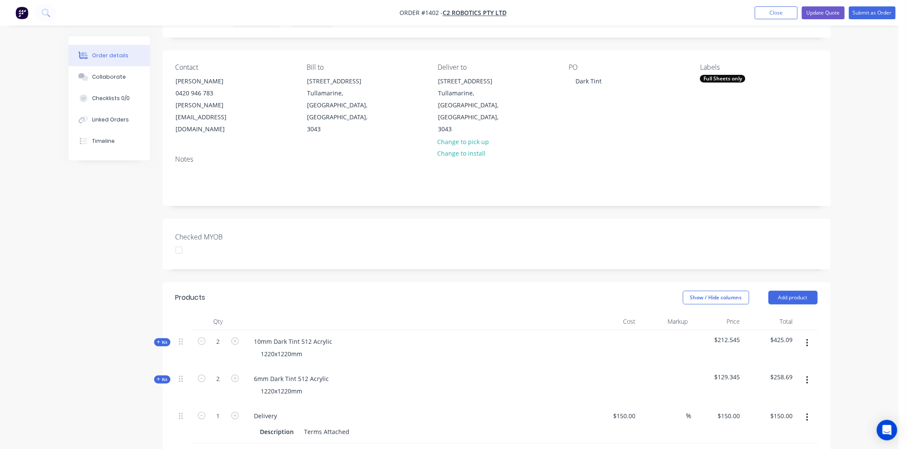
scroll to position [0, 0]
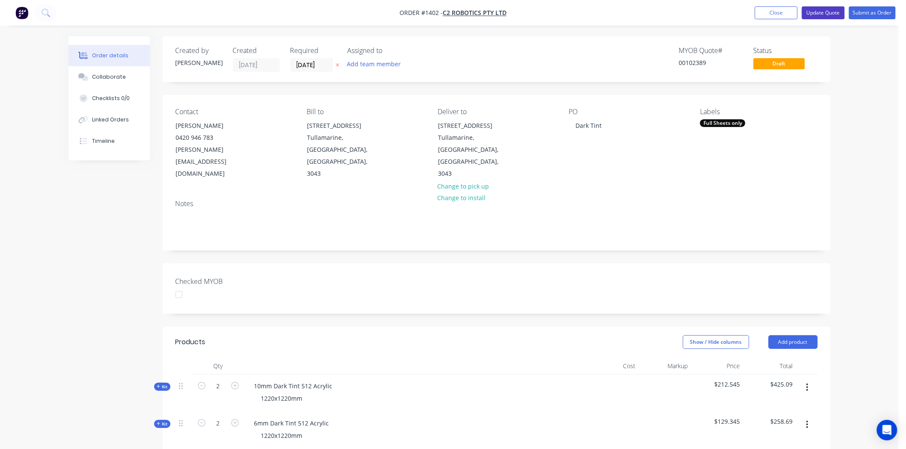
click at [825, 12] on button "Update Quote" at bounding box center [823, 12] width 43 height 13
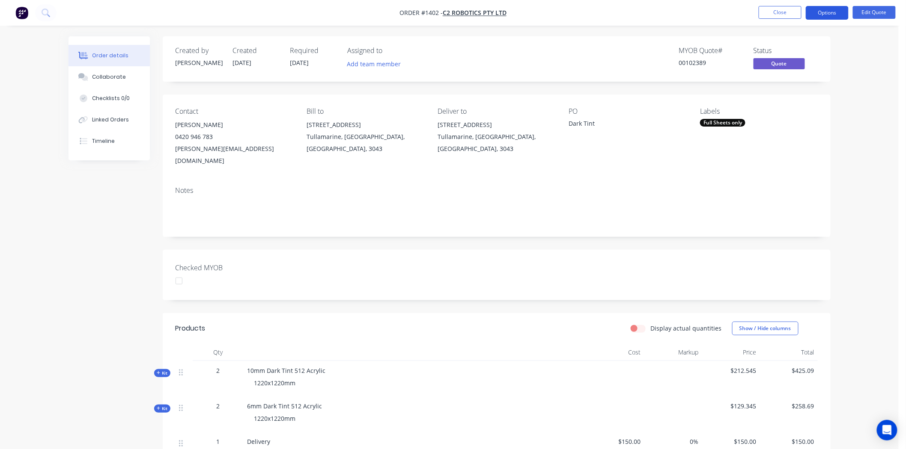
click at [830, 12] on button "Options" at bounding box center [827, 13] width 43 height 14
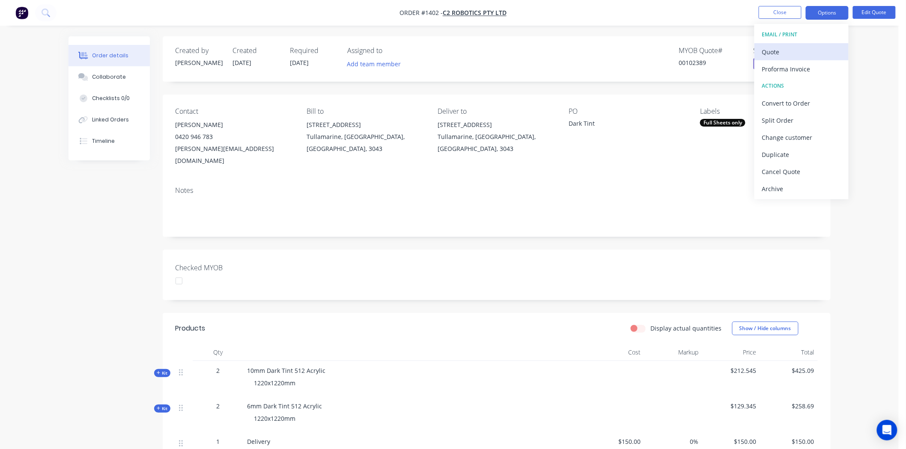
click at [779, 50] on div "Quote" at bounding box center [801, 52] width 79 height 12
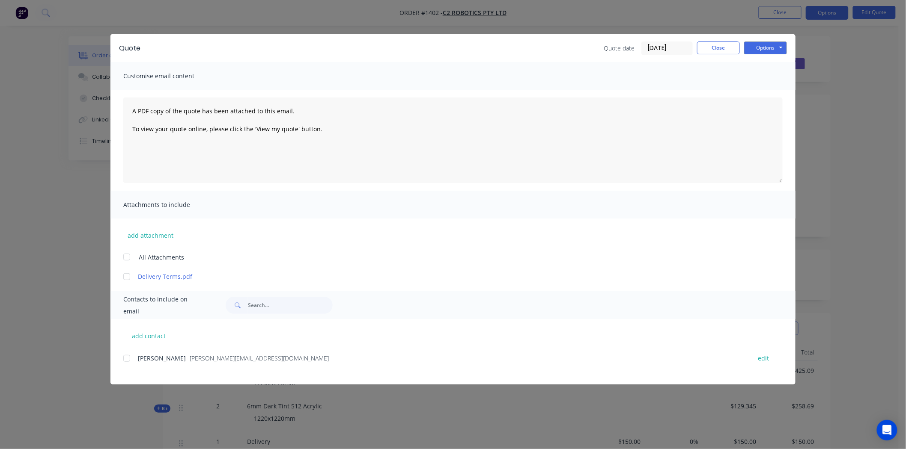
click at [126, 277] on div at bounding box center [126, 276] width 17 height 17
click at [128, 360] on div at bounding box center [126, 358] width 17 height 17
click at [768, 47] on button "Options" at bounding box center [765, 48] width 43 height 13
click at [779, 90] on button "Email" at bounding box center [771, 91] width 55 height 14
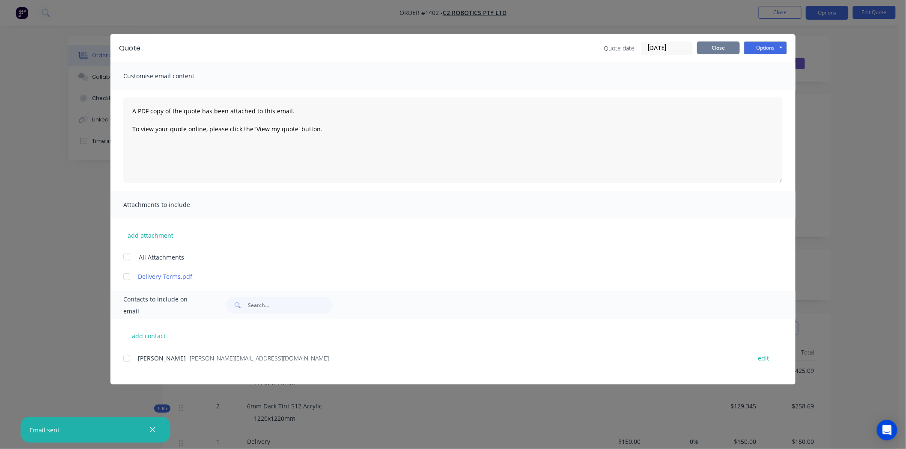
click at [728, 46] on button "Close" at bounding box center [718, 48] width 43 height 13
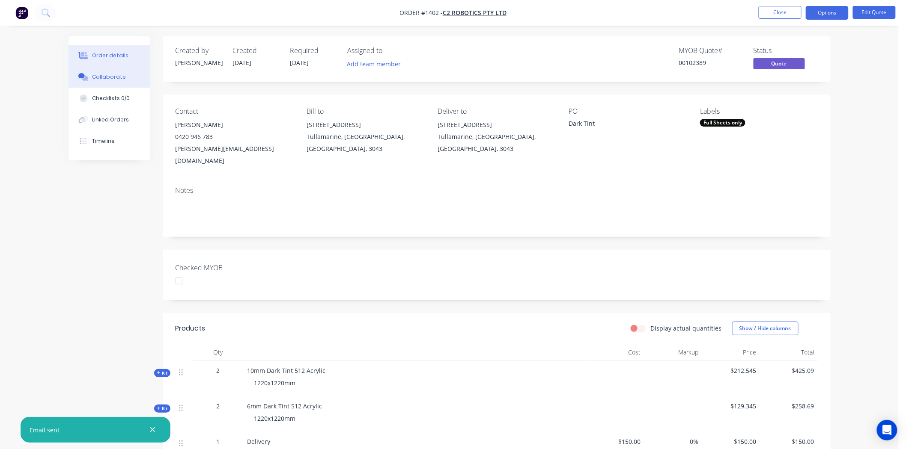
click at [107, 74] on div "Collaborate" at bounding box center [109, 77] width 34 height 8
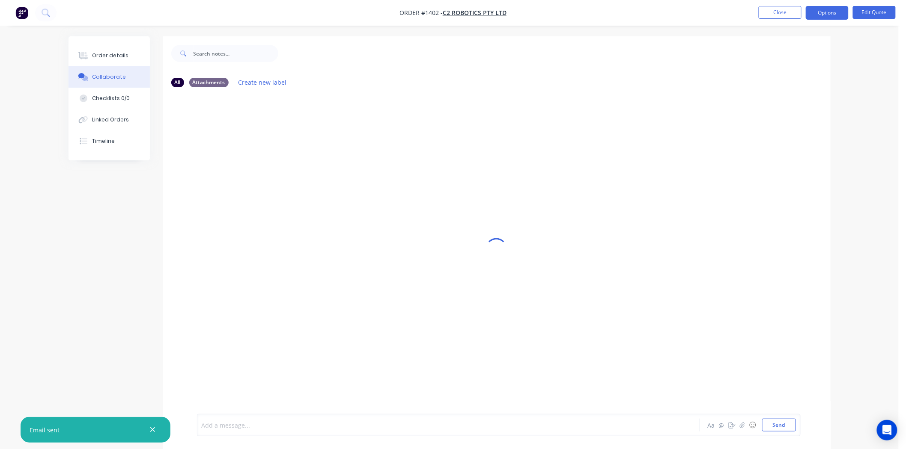
click at [238, 422] on div at bounding box center [424, 425] width 445 height 9
click at [772, 425] on button "Send" at bounding box center [779, 425] width 34 height 13
click at [306, 215] on icon "button" at bounding box center [306, 218] width 2 height 8
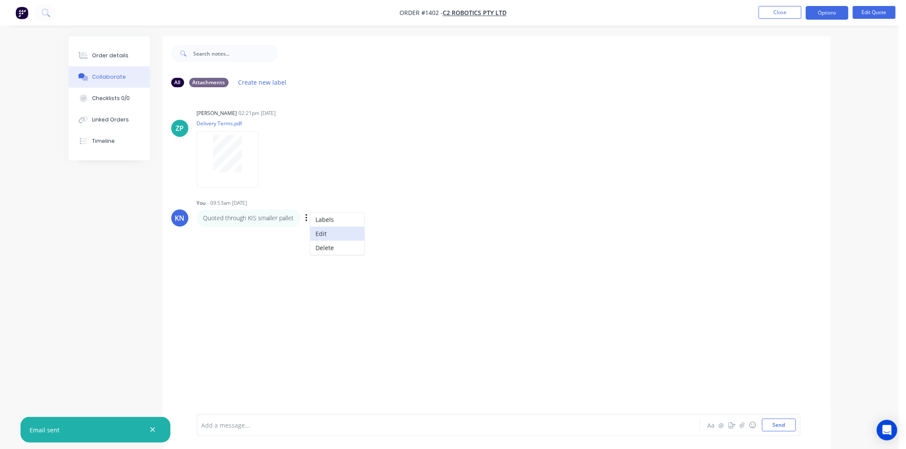
click at [351, 232] on button "Edit" at bounding box center [337, 234] width 54 height 14
click at [783, 427] on button "Send" at bounding box center [779, 425] width 34 height 13
click at [782, 11] on button "Close" at bounding box center [779, 12] width 43 height 13
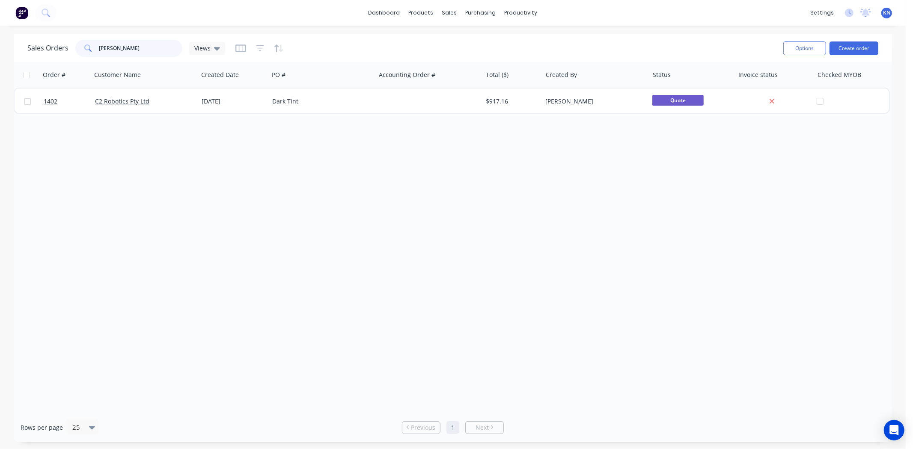
drag, startPoint x: 139, startPoint y: 41, endPoint x: 49, endPoint y: 39, distance: 89.9
click at [49, 40] on div "Sales Orders chadd Views" at bounding box center [126, 48] width 198 height 17
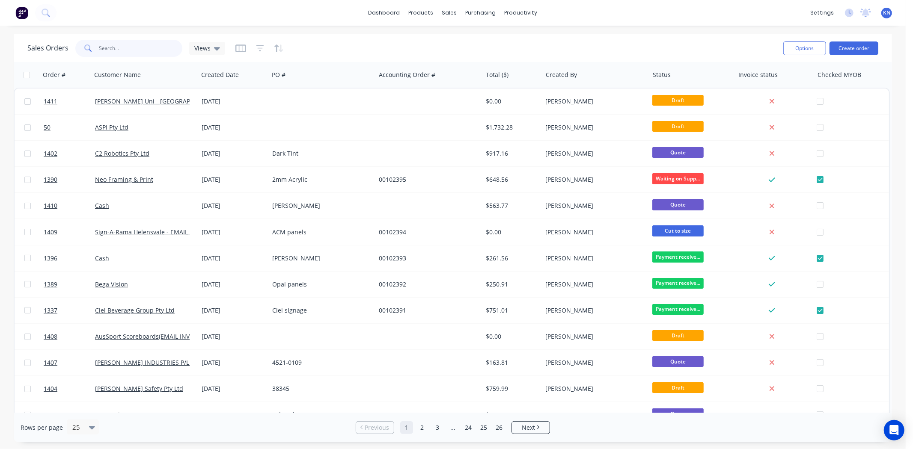
click at [123, 46] on input "text" at bounding box center [140, 48] width 83 height 17
click at [144, 50] on input "text" at bounding box center [140, 48] width 83 height 17
type input "1362"
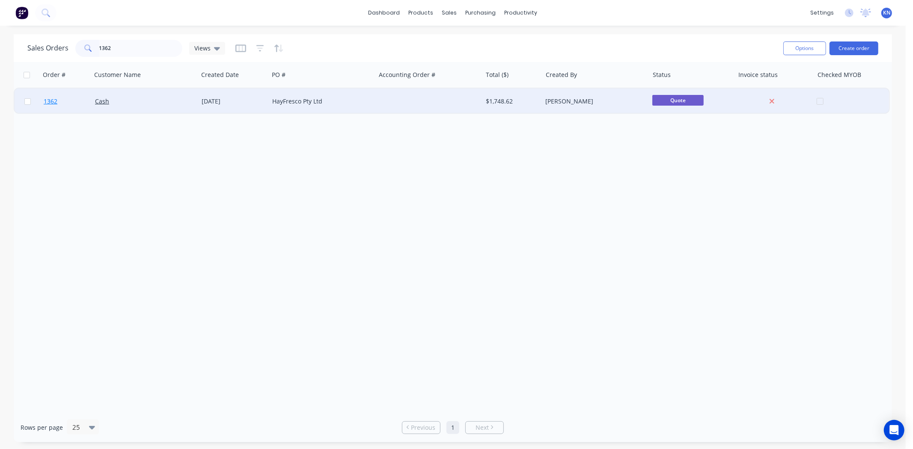
click at [74, 97] on link "1362" at bounding box center [69, 102] width 51 height 26
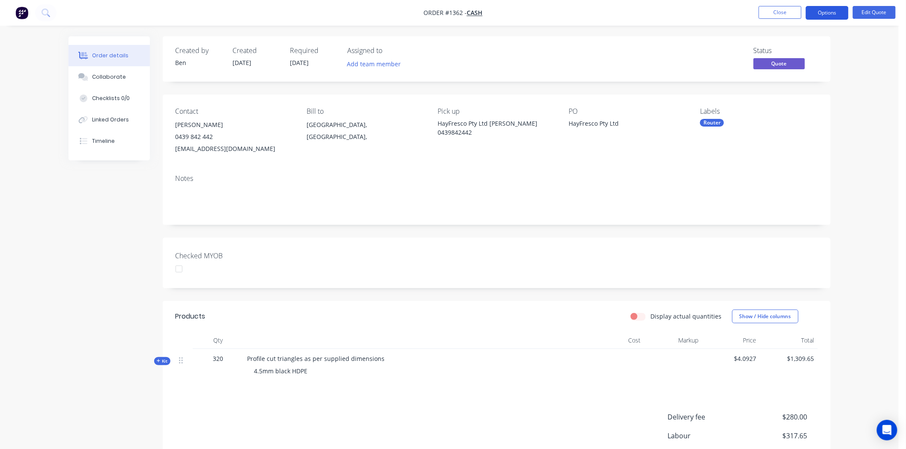
click at [831, 13] on button "Options" at bounding box center [827, 13] width 43 height 14
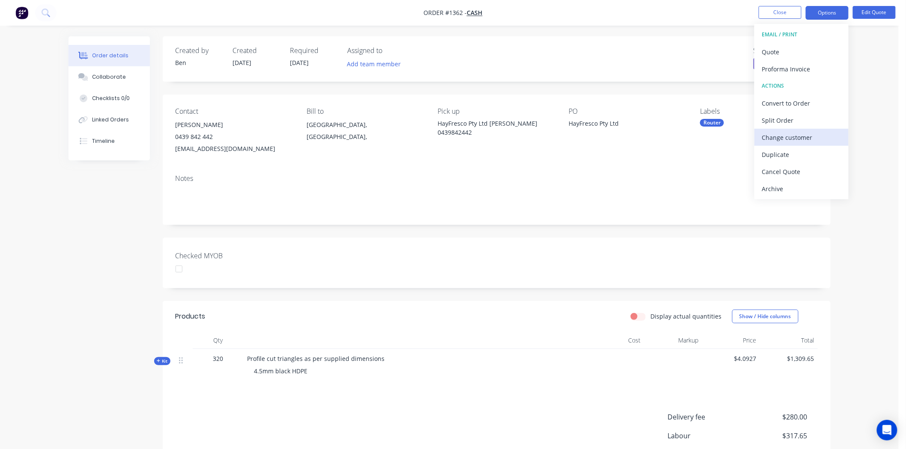
click at [800, 137] on div "Change customer" at bounding box center [801, 137] width 79 height 12
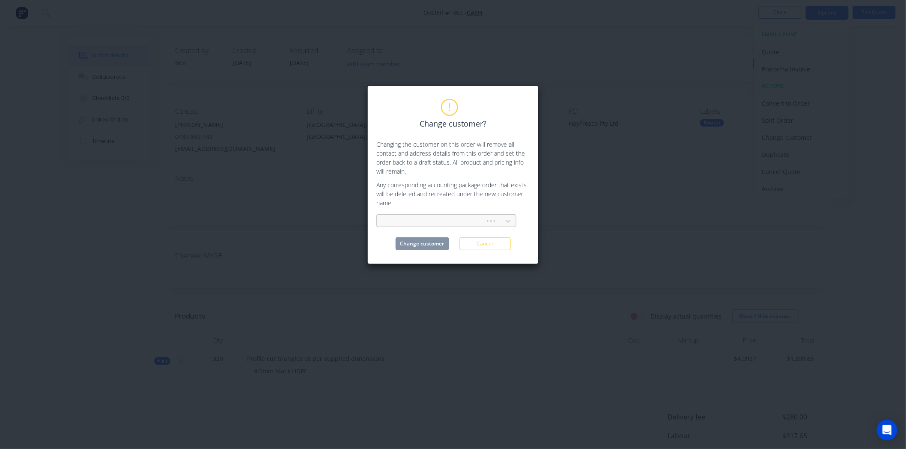
click at [421, 220] on div at bounding box center [432, 221] width 97 height 11
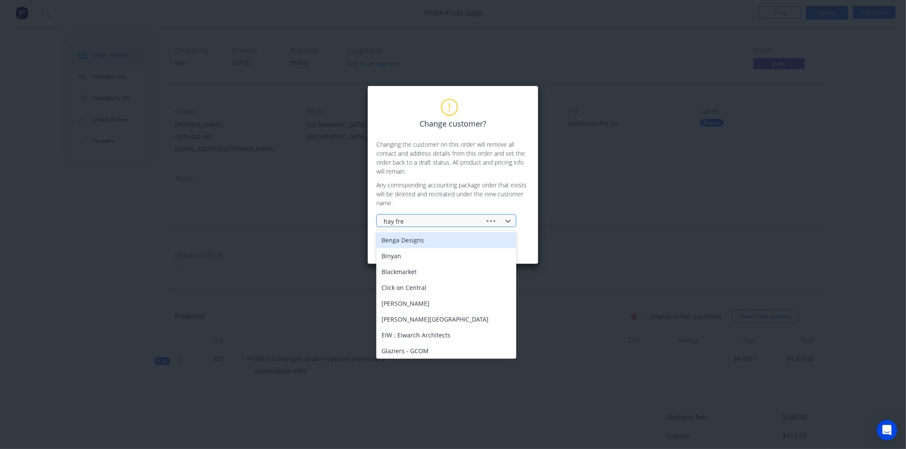
type input "hay fres"
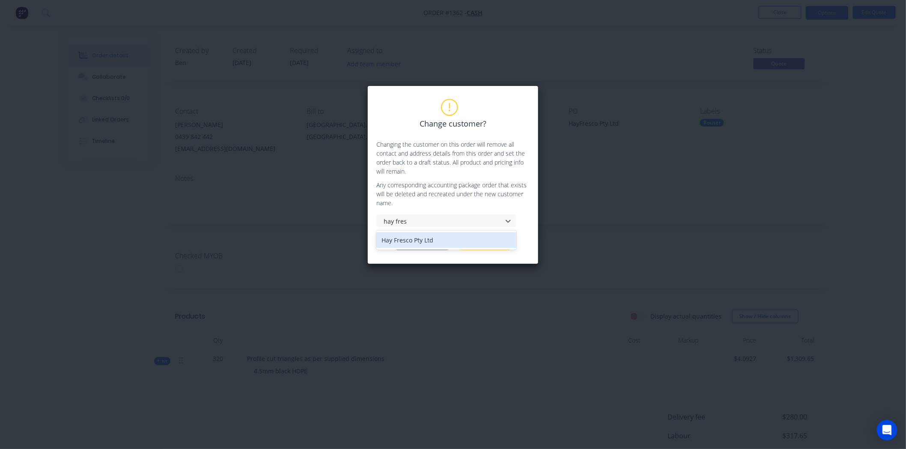
click at [419, 240] on div "Hay Fresco Pty Ltd" at bounding box center [446, 240] width 140 height 16
click at [415, 245] on button "Change customer" at bounding box center [422, 244] width 54 height 13
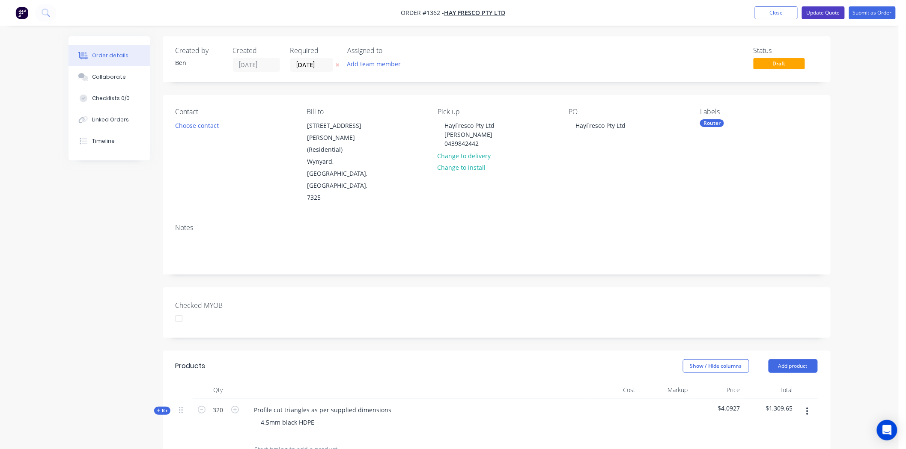
click at [826, 11] on button "Update Quote" at bounding box center [823, 12] width 43 height 13
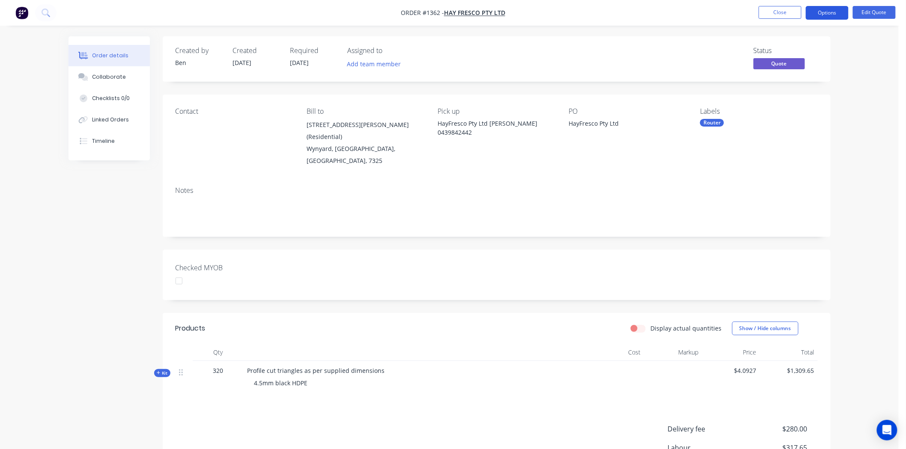
click at [832, 10] on button "Options" at bounding box center [827, 13] width 43 height 14
click at [525, 223] on div "Created by Ben Created 03/09/25 Required 03/09/25 Assigned to Add team member S…" at bounding box center [497, 295] width 668 height 519
click at [882, 14] on button "Edit Quote" at bounding box center [874, 12] width 43 height 13
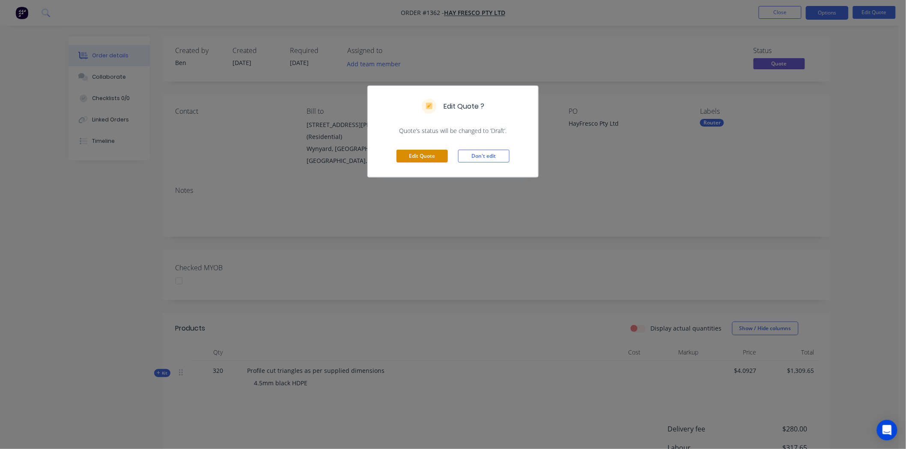
click at [424, 157] on button "Edit Quote" at bounding box center [421, 156] width 51 height 13
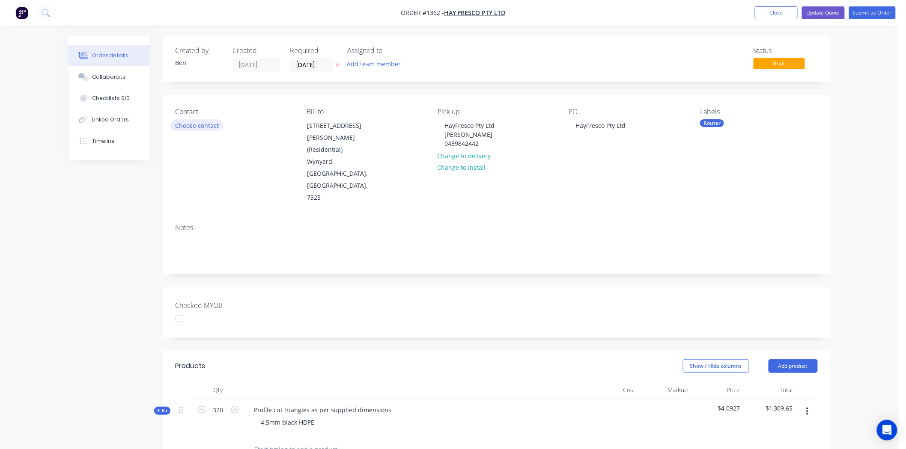
click at [206, 125] on button "Choose contact" at bounding box center [196, 125] width 53 height 12
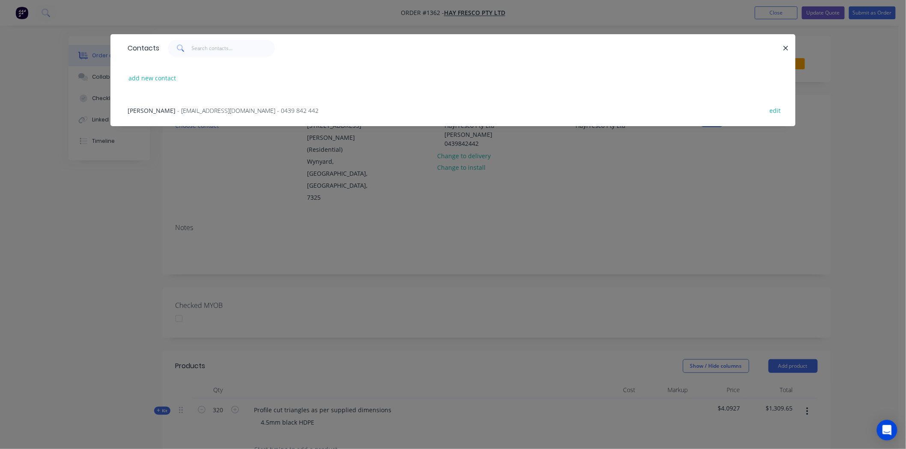
click at [186, 107] on span "- hayfrescomail@gmail.com - 0439 842 442" at bounding box center [247, 111] width 141 height 8
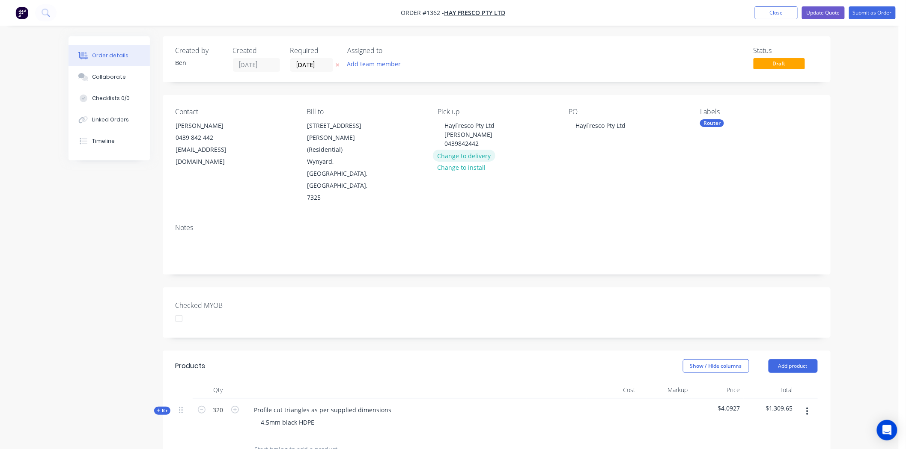
click at [477, 156] on button "Change to delivery" at bounding box center [464, 156] width 62 height 12
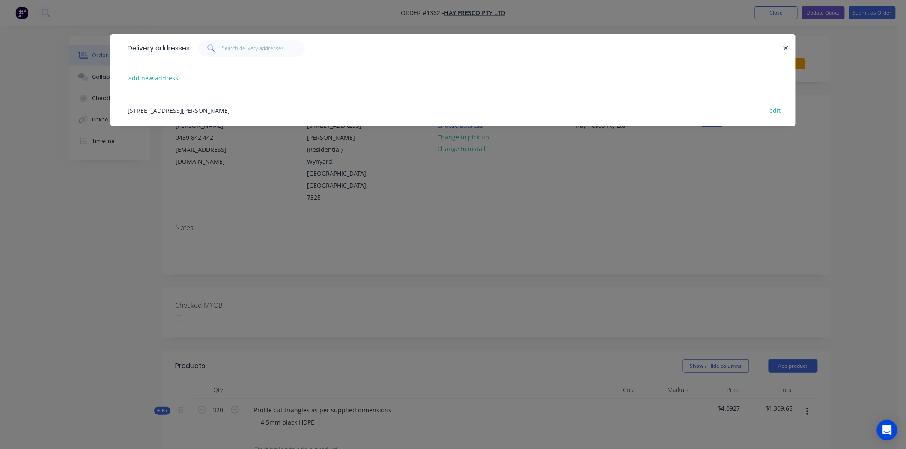
click at [166, 111] on div "30 Daphne Street, (Residential), Wynyard, Tasmania, Australia, 7325 edit" at bounding box center [452, 110] width 659 height 32
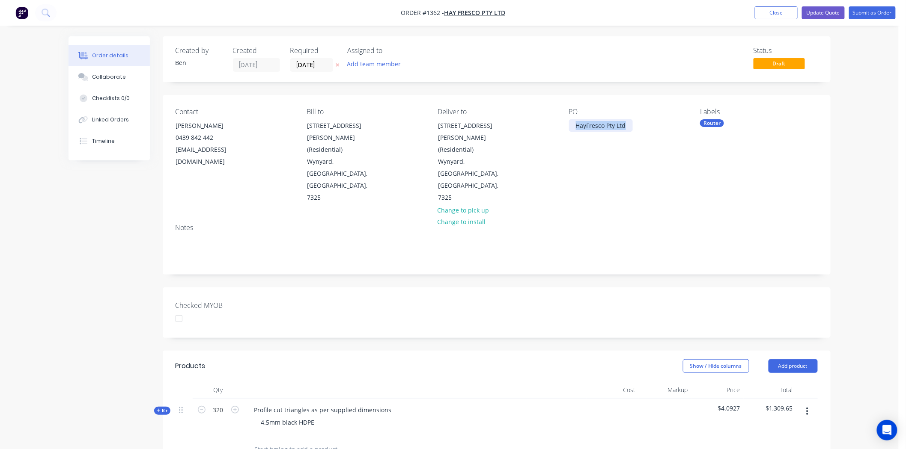
drag, startPoint x: 575, startPoint y: 126, endPoint x: 648, endPoint y: 126, distance: 72.3
click at [647, 126] on div "PO HayFresco Pty Ltd" at bounding box center [627, 156] width 117 height 96
click at [622, 161] on div "PO Triangles" at bounding box center [627, 156] width 117 height 96
click at [872, 13] on button "Submit as Order" at bounding box center [872, 12] width 47 height 13
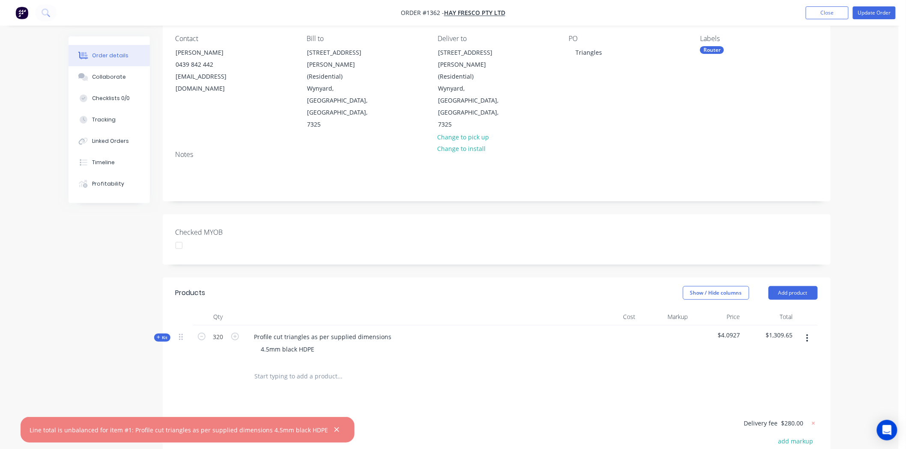
scroll to position [190, 0]
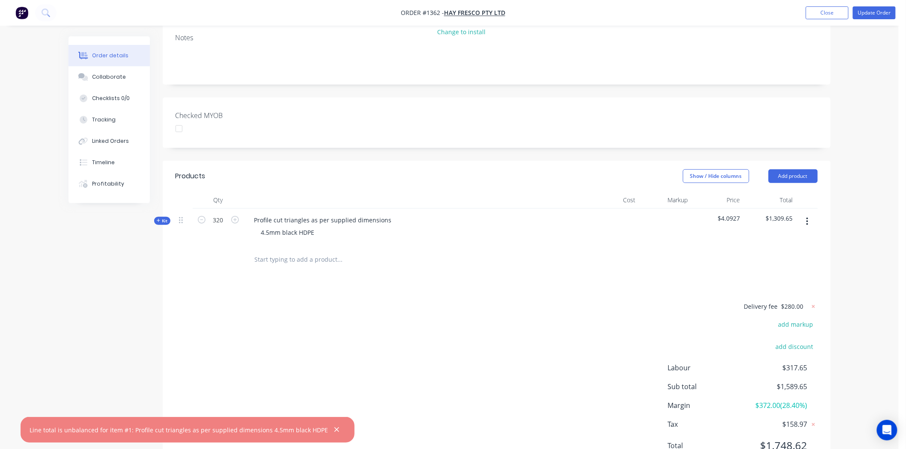
click at [323, 241] on div "Products Show / Hide columns Add product Qty Cost Markup Price Total Kit 320 Pr…" at bounding box center [497, 318] width 668 height 314
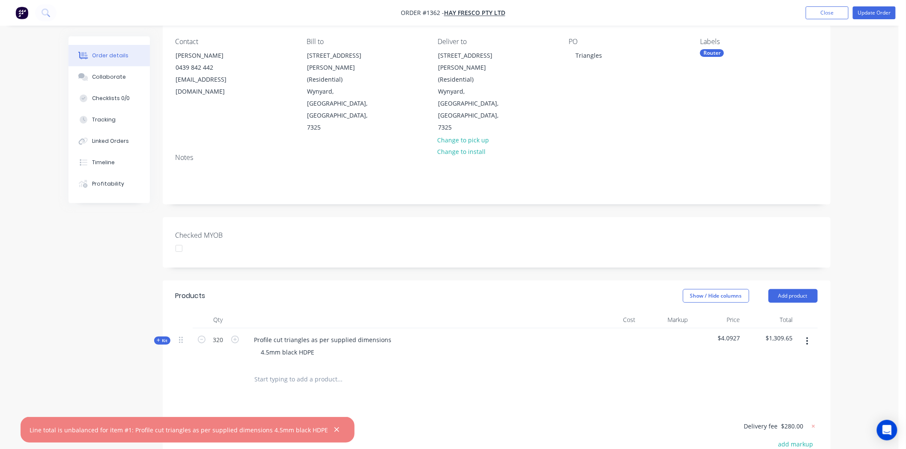
scroll to position [0, 0]
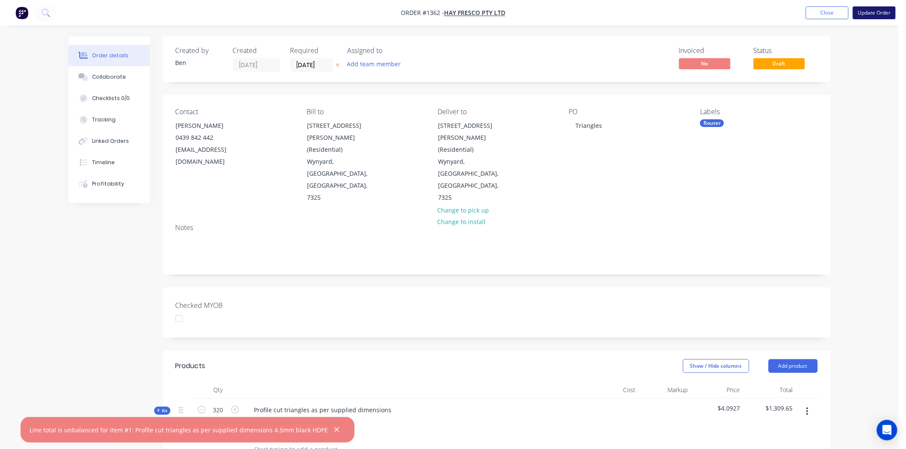
click at [867, 13] on button "Update Order" at bounding box center [874, 12] width 43 height 13
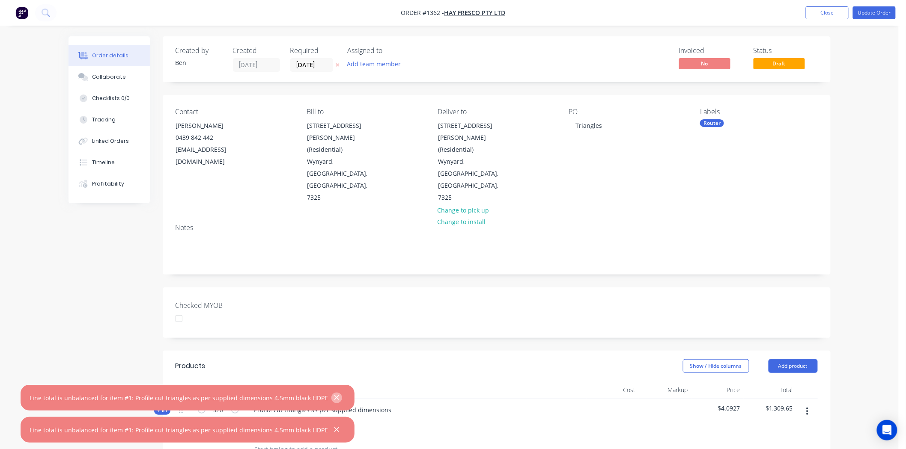
click at [334, 398] on icon "button" at bounding box center [336, 398] width 5 height 5
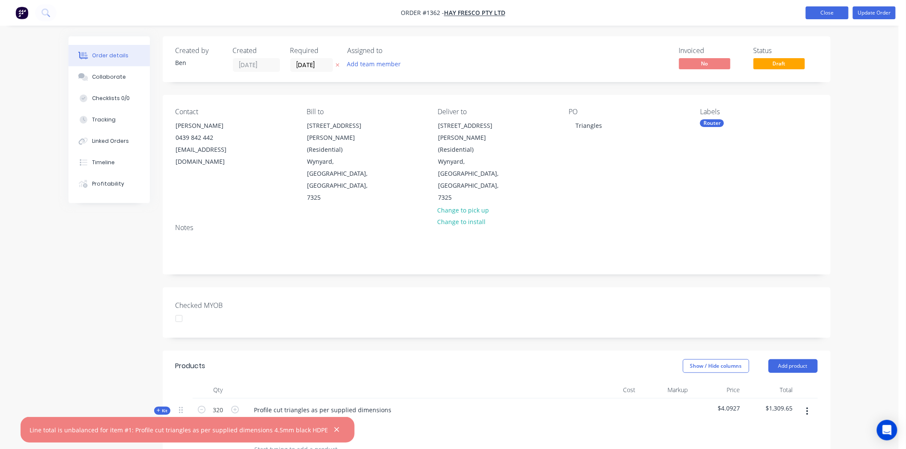
click at [832, 11] on button "Close" at bounding box center [827, 12] width 43 height 13
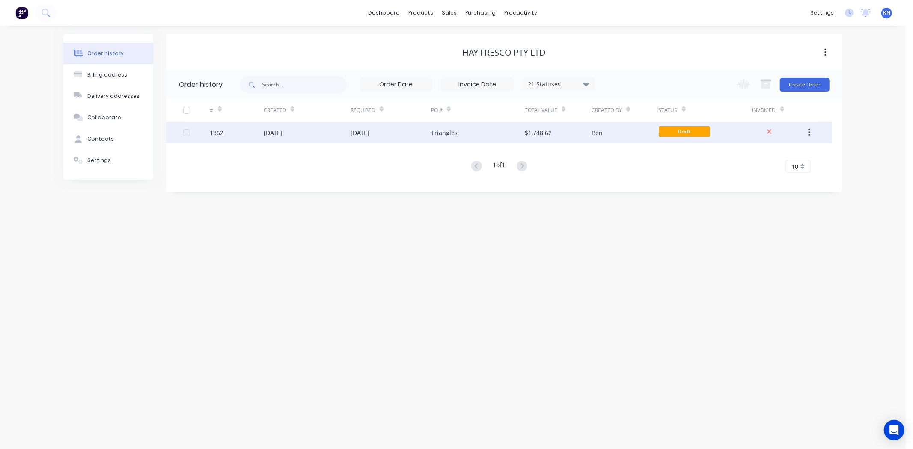
click at [318, 134] on div "03 Sep 2025" at bounding box center [307, 132] width 87 height 21
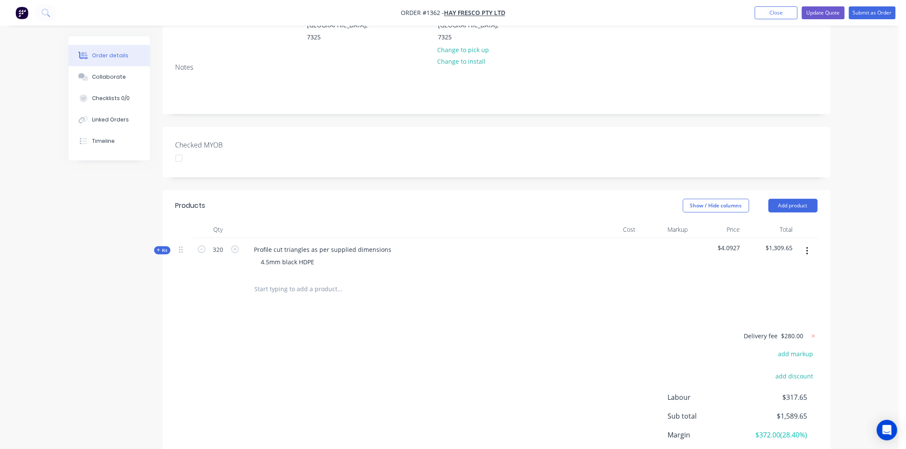
scroll to position [190, 0]
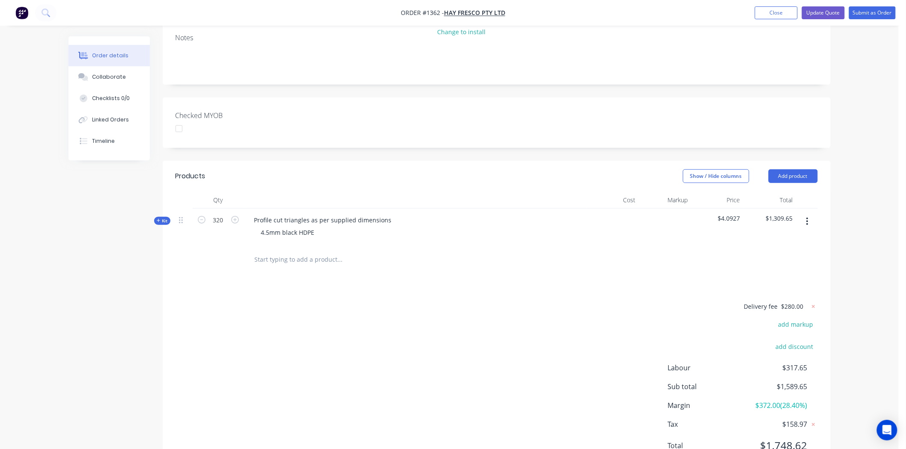
click at [158, 219] on icon at bounding box center [158, 220] width 3 height 3
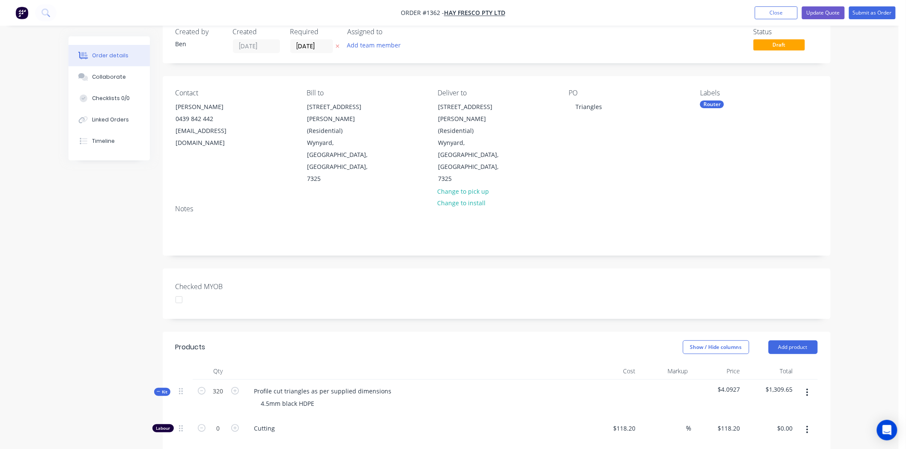
scroll to position [0, 0]
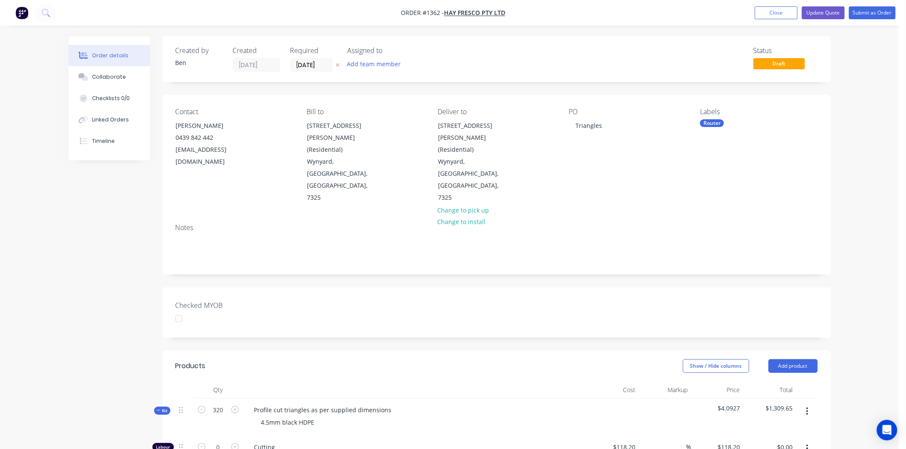
click at [161, 408] on span "Kit" at bounding box center [162, 411] width 11 height 6
click at [823, 12] on button "Update Quote" at bounding box center [823, 12] width 43 height 13
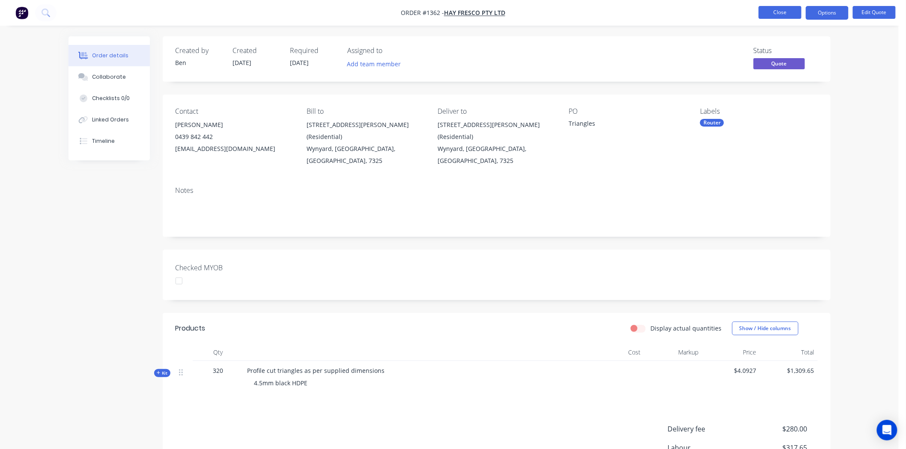
click at [785, 10] on button "Close" at bounding box center [779, 12] width 43 height 13
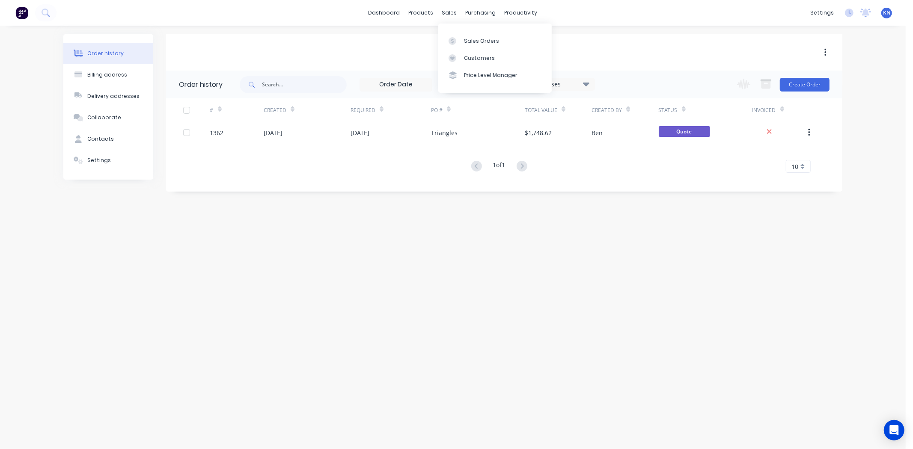
drag, startPoint x: 452, startPoint y: 16, endPoint x: 455, endPoint y: 22, distance: 6.4
click at [452, 16] on div "sales" at bounding box center [450, 12] width 24 height 13
click at [465, 42] on div "Sales Orders" at bounding box center [481, 41] width 35 height 8
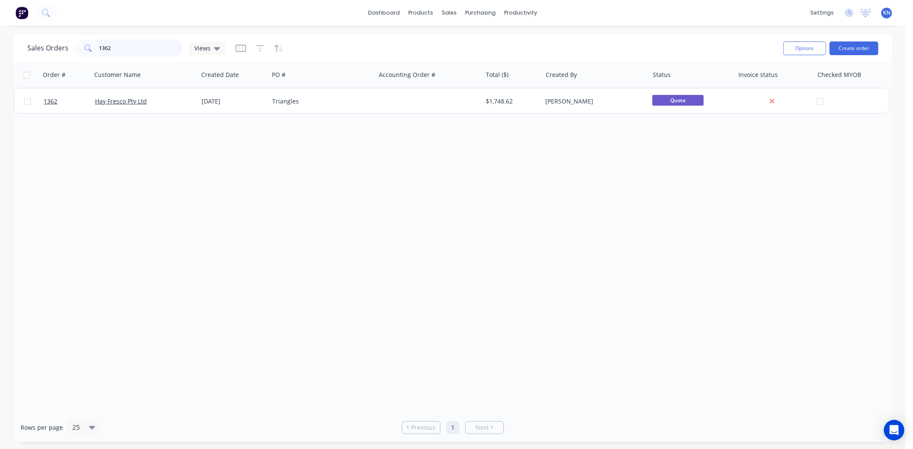
click at [117, 48] on input "1362" at bounding box center [140, 48] width 83 height 17
type input "1"
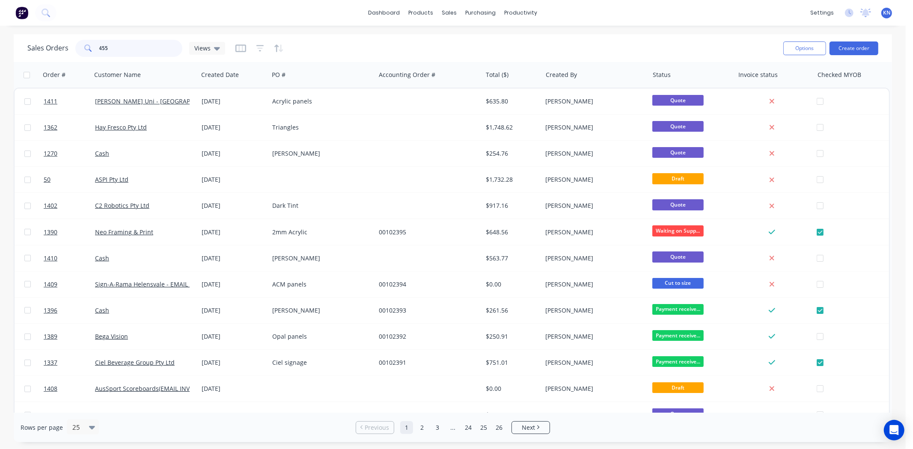
type input "455"
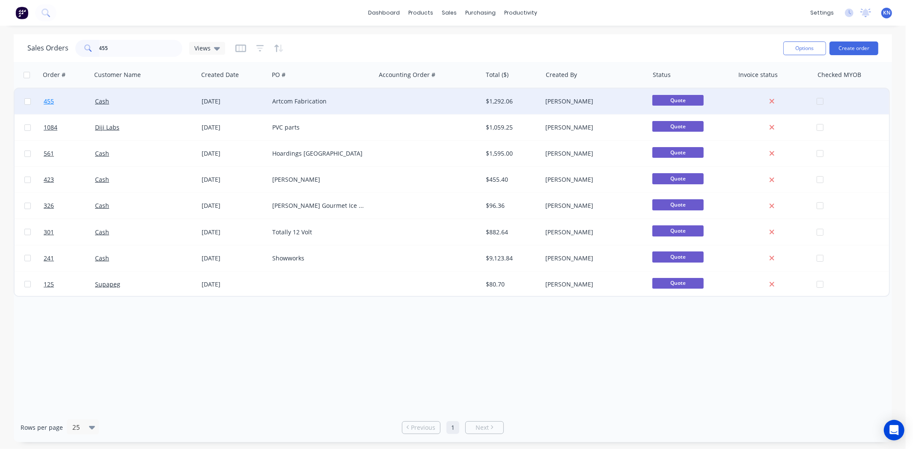
click at [81, 100] on link "455" at bounding box center [69, 102] width 51 height 26
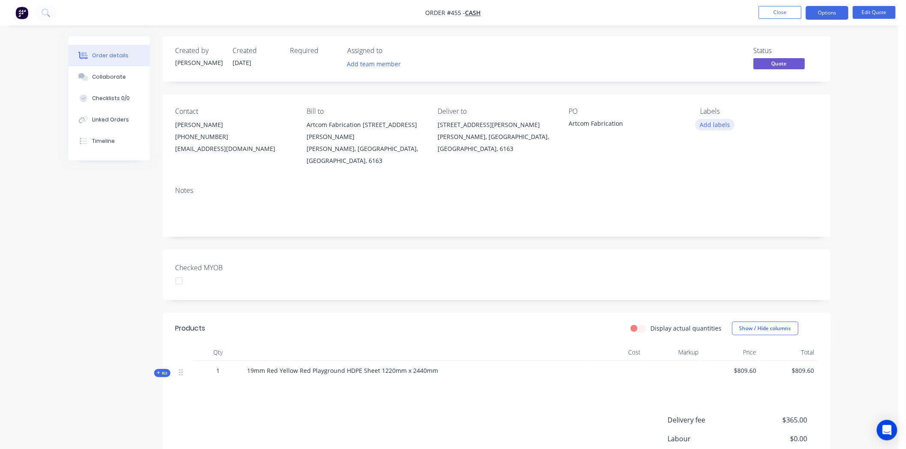
click at [713, 127] on button "Add labels" at bounding box center [714, 125] width 39 height 12
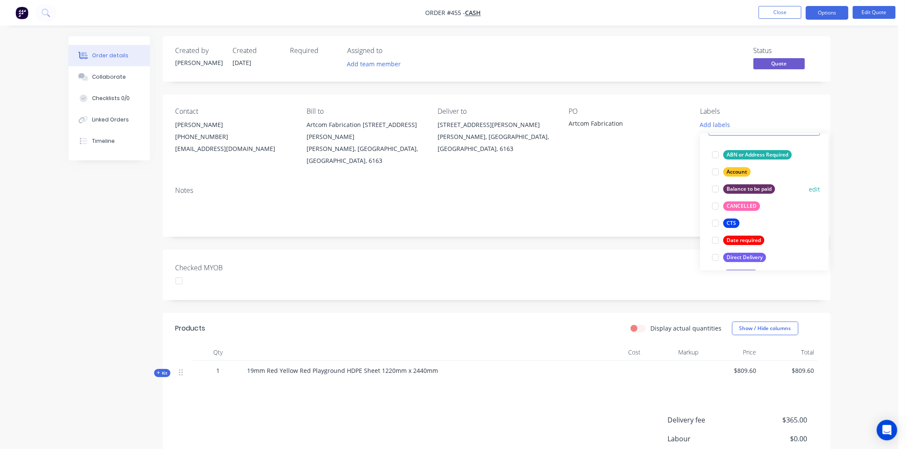
scroll to position [48, 0]
drag, startPoint x: 578, startPoint y: 241, endPoint x: 580, endPoint y: 237, distance: 4.5
click at [580, 237] on div "Created by Darren Created 19/06/25 Required Assigned to Add team member Status …" at bounding box center [497, 291] width 668 height 510
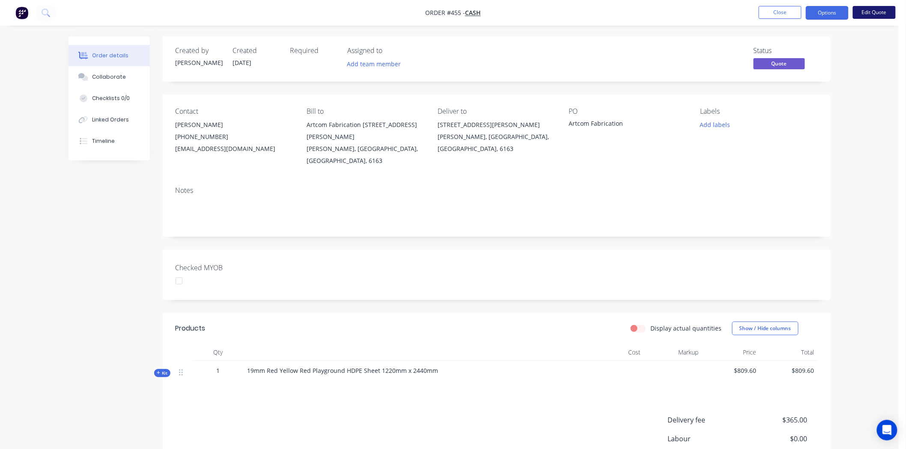
click at [885, 14] on button "Edit Quote" at bounding box center [874, 12] width 43 height 13
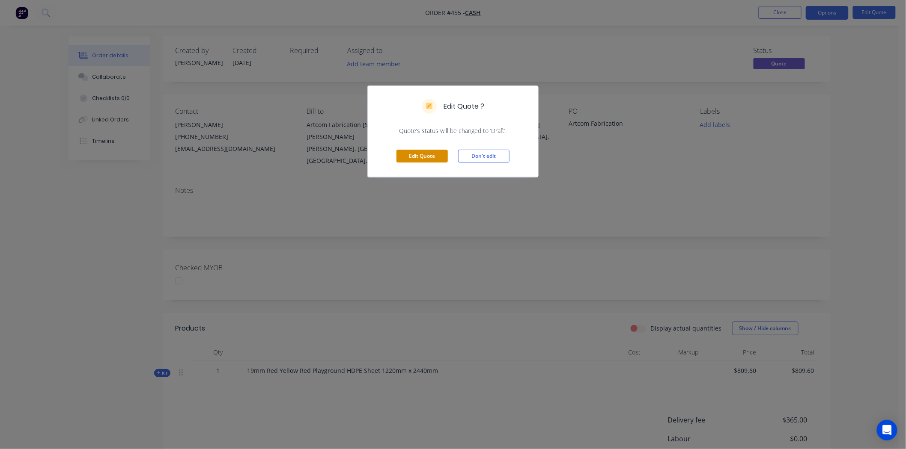
click at [424, 158] on button "Edit Quote" at bounding box center [421, 156] width 51 height 13
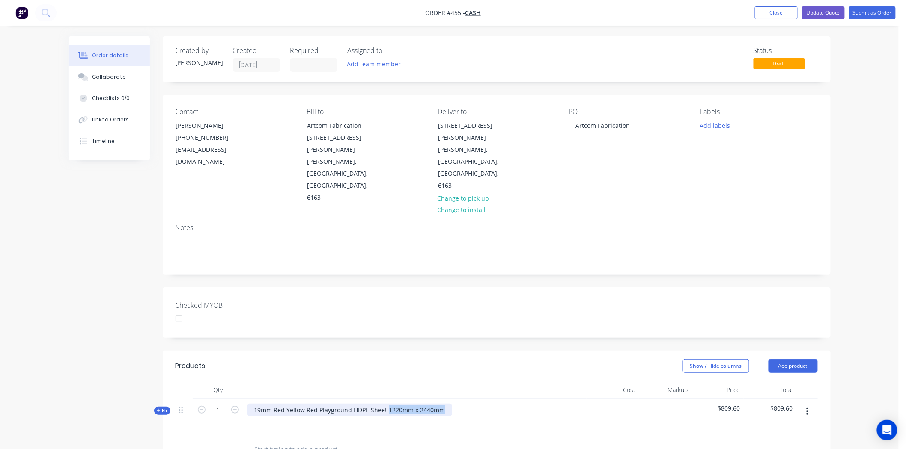
drag, startPoint x: 386, startPoint y: 373, endPoint x: 457, endPoint y: 374, distance: 71.5
click at [457, 399] on div "19mm Red Yellow Red Playground HDPE Sheet 1220mm x 2440mm" at bounding box center [415, 417] width 342 height 37
copy div "1220mm x 2440mm"
click at [302, 416] on div at bounding box center [415, 422] width 336 height 12
click at [294, 416] on div at bounding box center [415, 422] width 336 height 12
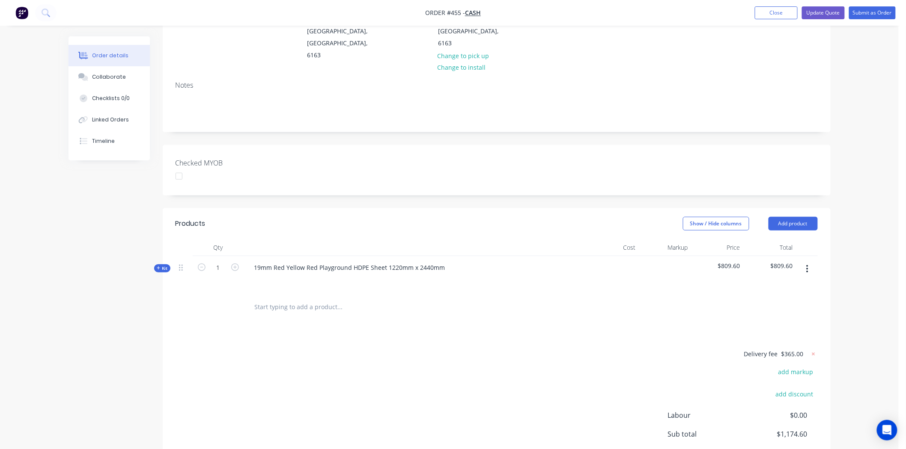
scroll to position [0, 0]
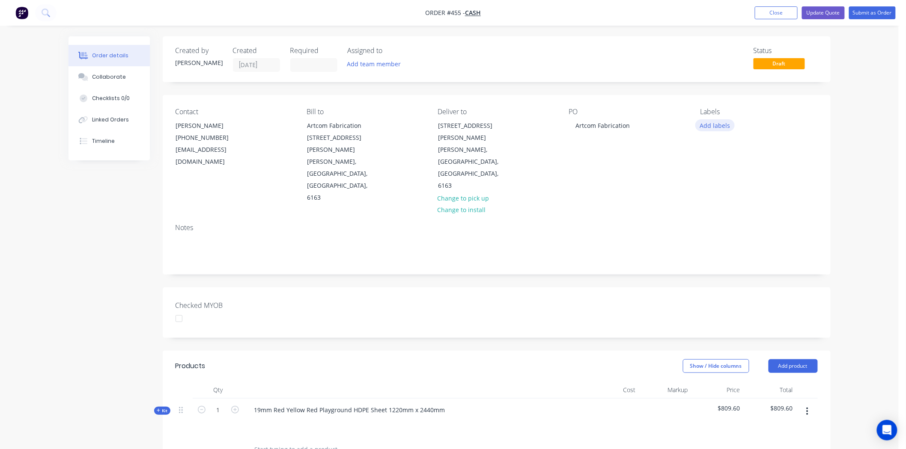
click at [711, 125] on button "Add labels" at bounding box center [714, 125] width 39 height 12
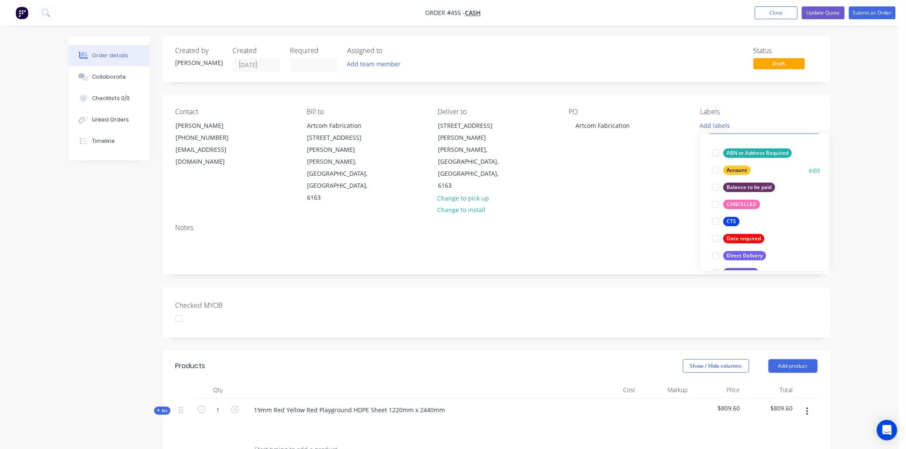
scroll to position [143, 0]
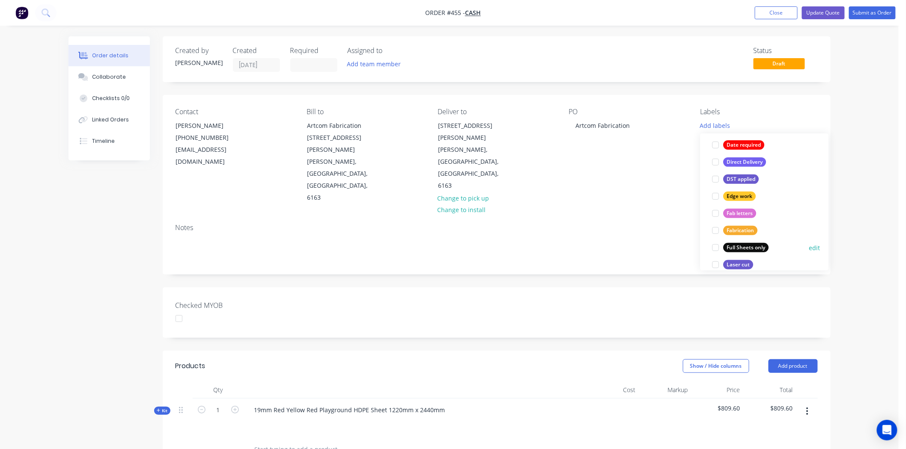
click at [716, 248] on div at bounding box center [715, 247] width 17 height 17
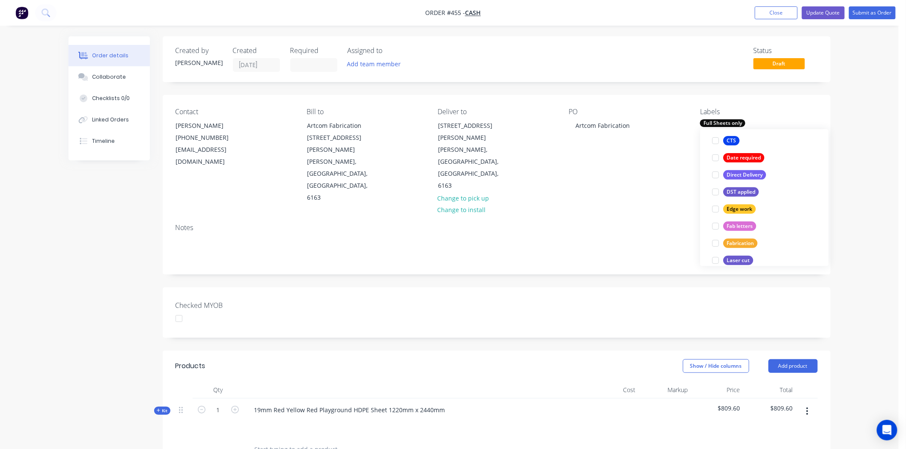
scroll to position [0, 0]
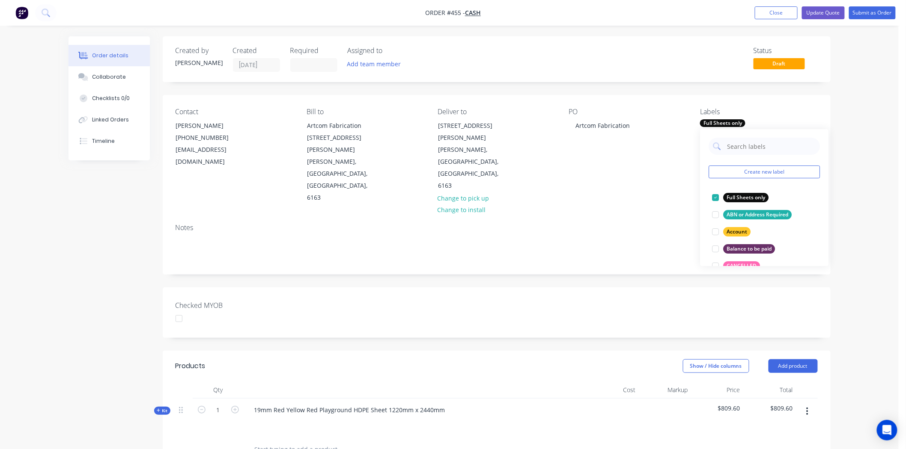
click at [662, 244] on div "Created by Darren Created 19/06/25 Required Assigned to Add team member Status …" at bounding box center [497, 350] width 668 height 629
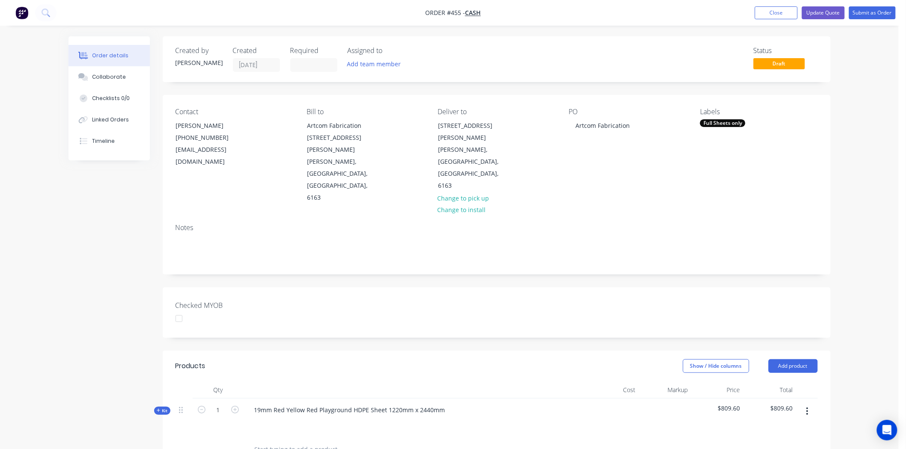
click at [630, 288] on div "Checked MYOB" at bounding box center [497, 313] width 668 height 51
click at [161, 408] on span "Kit" at bounding box center [162, 411] width 11 height 6
type input "$506.00"
type input "60"
type input "$809.60"
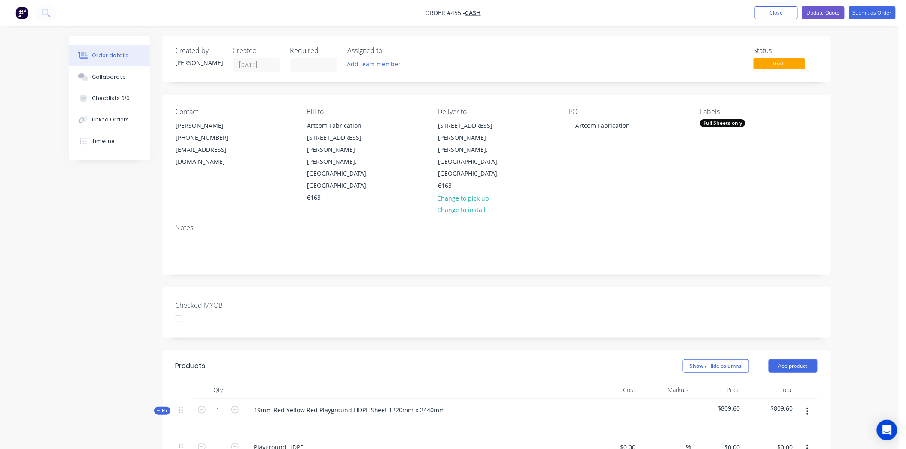
type input "$809.60"
click at [161, 408] on span "Kit" at bounding box center [162, 411] width 11 height 6
click at [155, 407] on div "Kit" at bounding box center [162, 411] width 16 height 8
click at [104, 77] on div "Collaborate" at bounding box center [109, 77] width 34 height 8
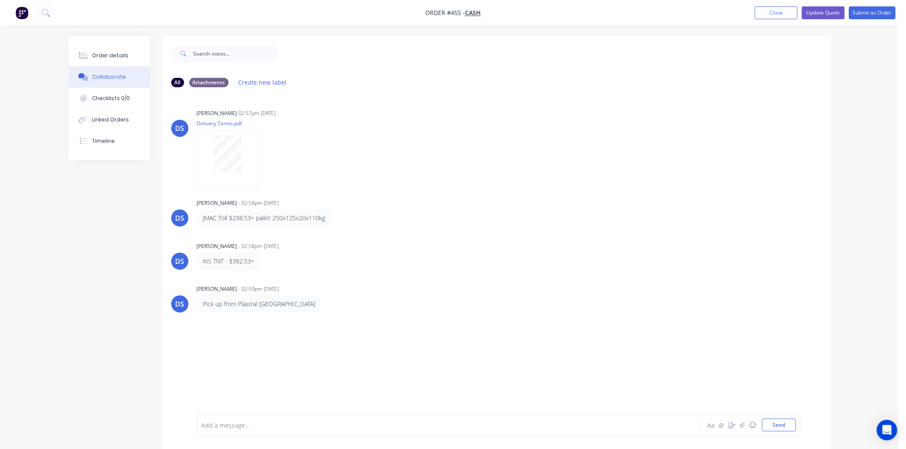
click at [285, 422] on div at bounding box center [424, 425] width 445 height 9
click at [103, 56] on div "Order details" at bounding box center [110, 56] width 36 height 8
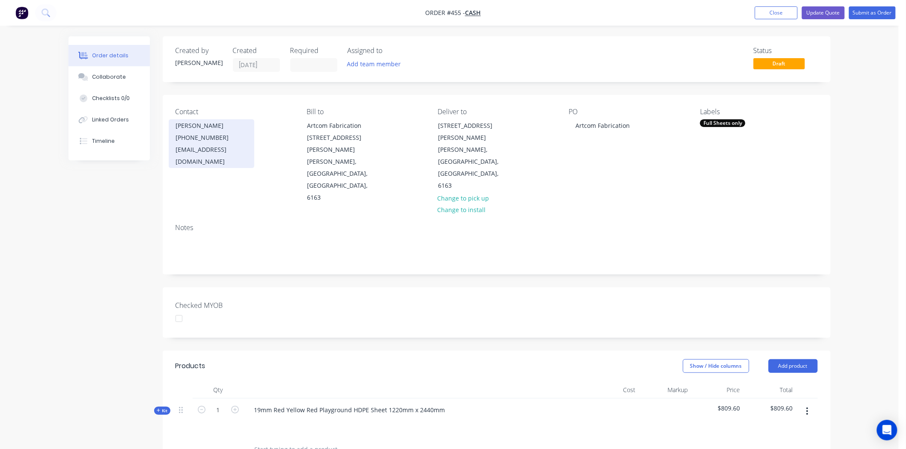
click at [229, 148] on div "mw@artcomfabrication.com.au" at bounding box center [211, 156] width 71 height 24
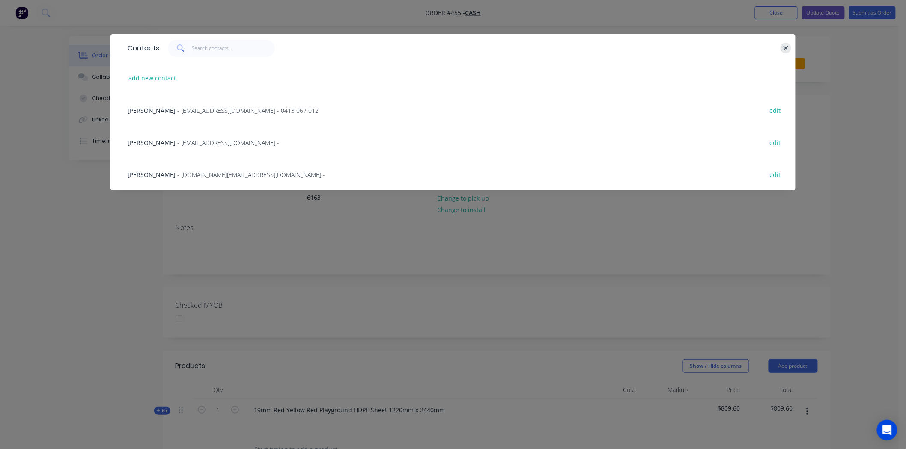
click at [788, 48] on icon "button" at bounding box center [786, 49] width 6 height 8
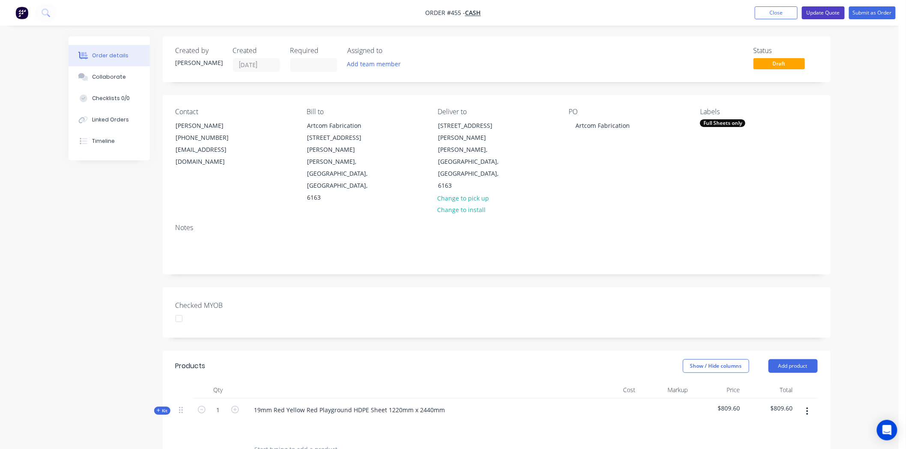
click at [831, 11] on button "Update Quote" at bounding box center [823, 12] width 43 height 13
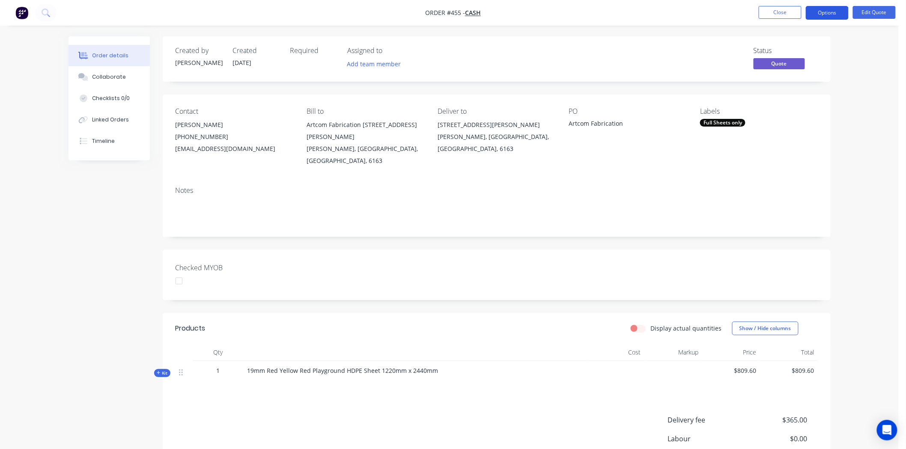
click at [838, 12] on button "Options" at bounding box center [827, 13] width 43 height 14
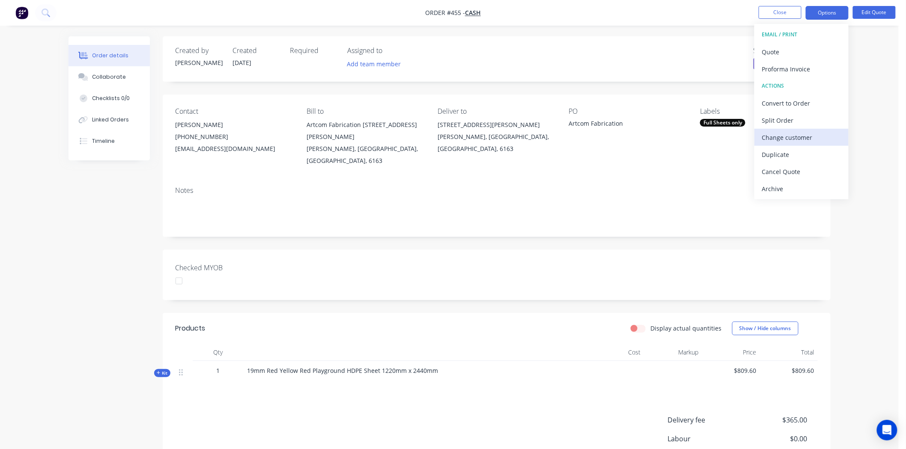
click at [795, 134] on div "Change customer" at bounding box center [801, 137] width 79 height 12
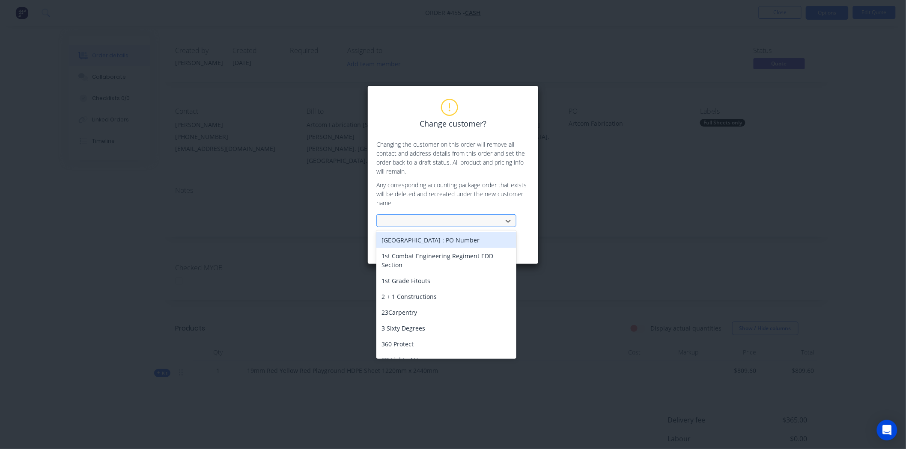
click at [410, 220] on div at bounding box center [441, 221] width 114 height 11
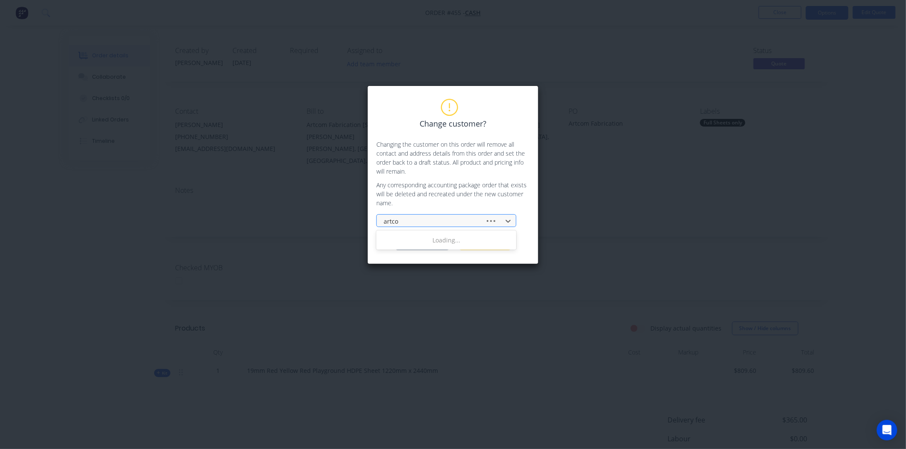
type input "artcom"
click at [416, 238] on div "Artcom Fabrication" at bounding box center [446, 240] width 140 height 16
click at [428, 244] on button "Change customer" at bounding box center [422, 244] width 54 height 13
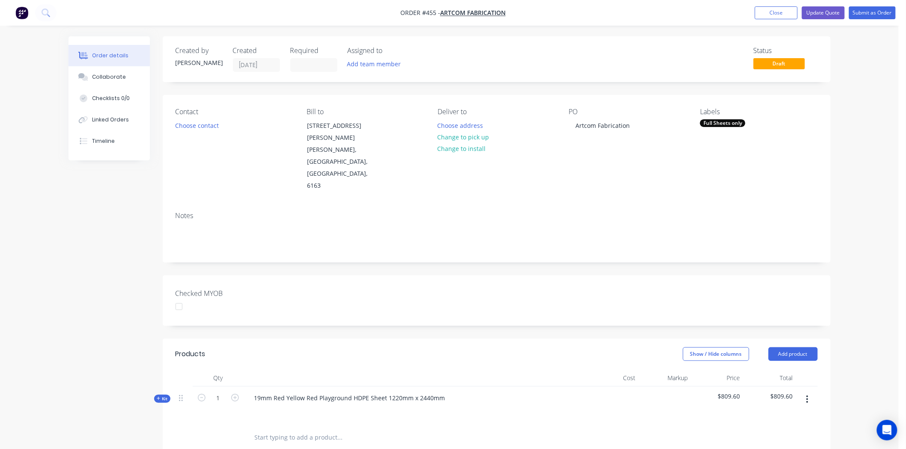
click at [182, 298] on div at bounding box center [178, 306] width 17 height 17
click at [193, 125] on button "Choose contact" at bounding box center [196, 125] width 53 height 12
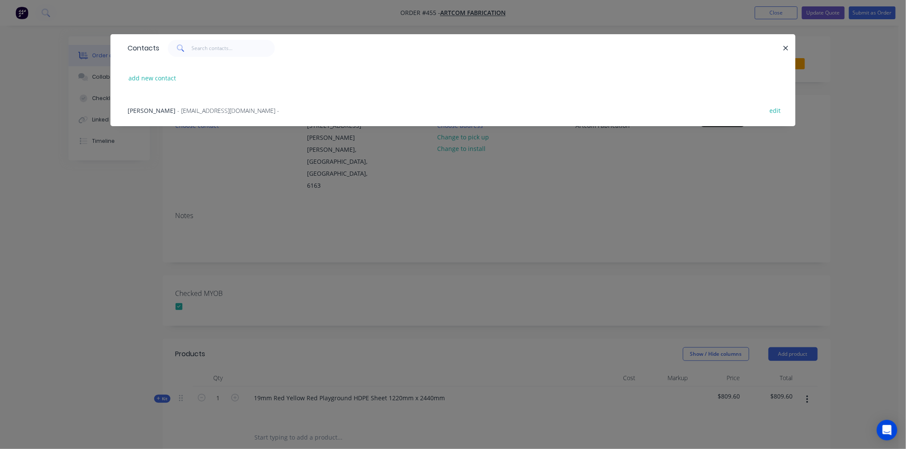
click at [181, 108] on span "- mw@artcomfabrication.com.au -" at bounding box center [228, 111] width 102 height 8
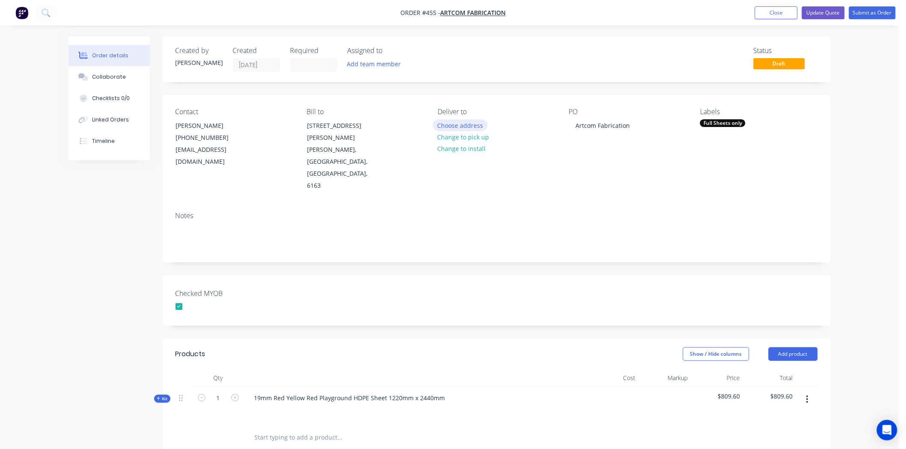
click at [472, 122] on button "Choose address" at bounding box center [460, 125] width 55 height 12
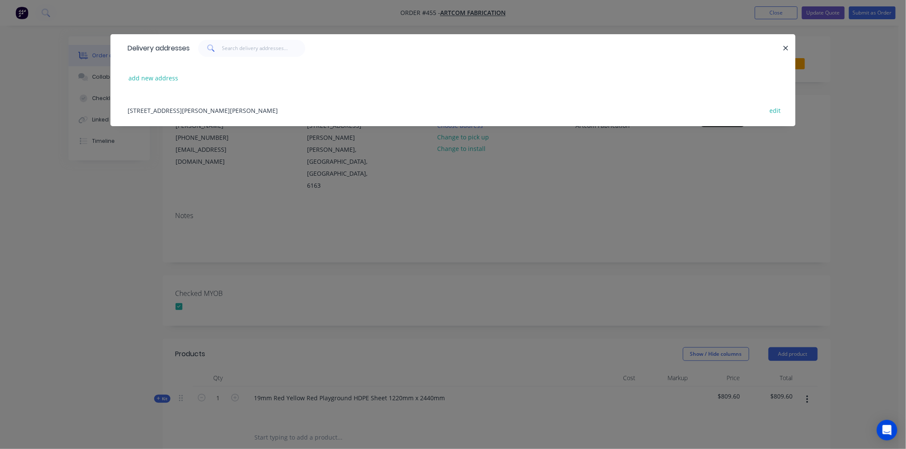
click at [198, 108] on div "10 Milson Place, O'Connor, Western Australia, Australia, 6163 edit" at bounding box center [452, 110] width 659 height 32
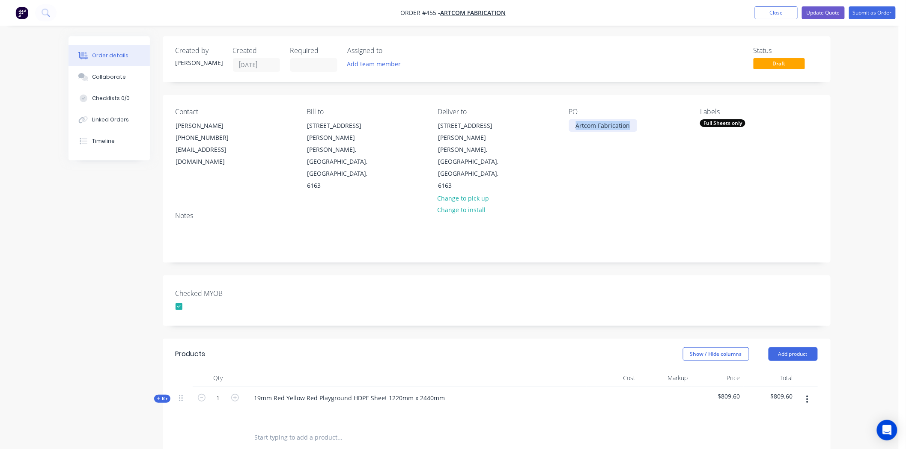
drag, startPoint x: 574, startPoint y: 125, endPoint x: 677, endPoint y: 114, distance: 102.8
click at [677, 114] on div "PO Artcom Fabrication" at bounding box center [627, 150] width 117 height 84
click at [621, 212] on div "Notes" at bounding box center [496, 216] width 642 height 8
click at [827, 12] on button "Update Quote" at bounding box center [823, 12] width 43 height 13
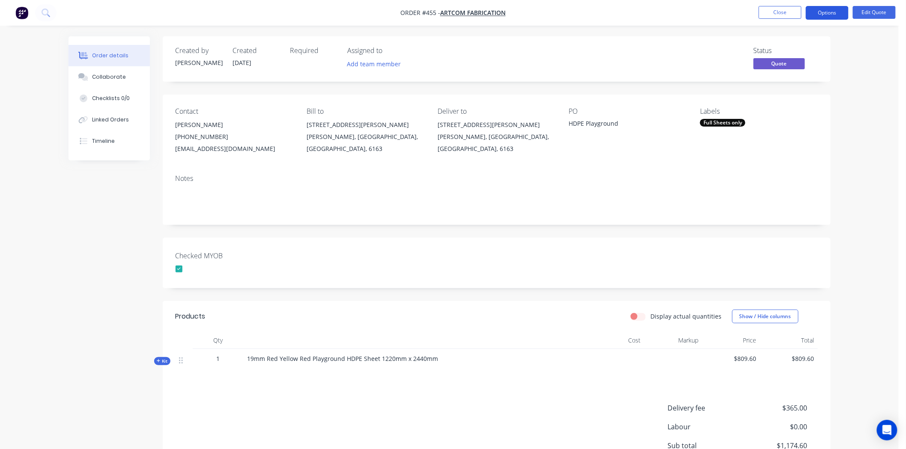
click at [839, 11] on button "Options" at bounding box center [827, 13] width 43 height 14
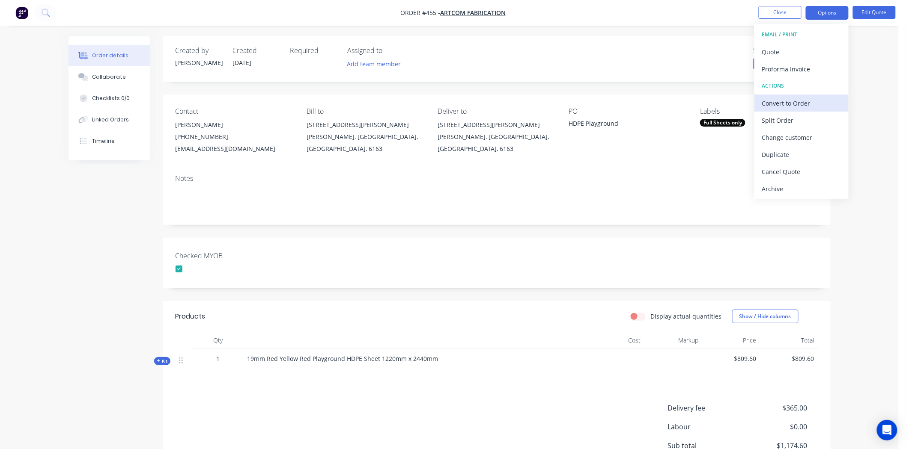
click at [793, 99] on div "Convert to Order" at bounding box center [801, 103] width 79 height 12
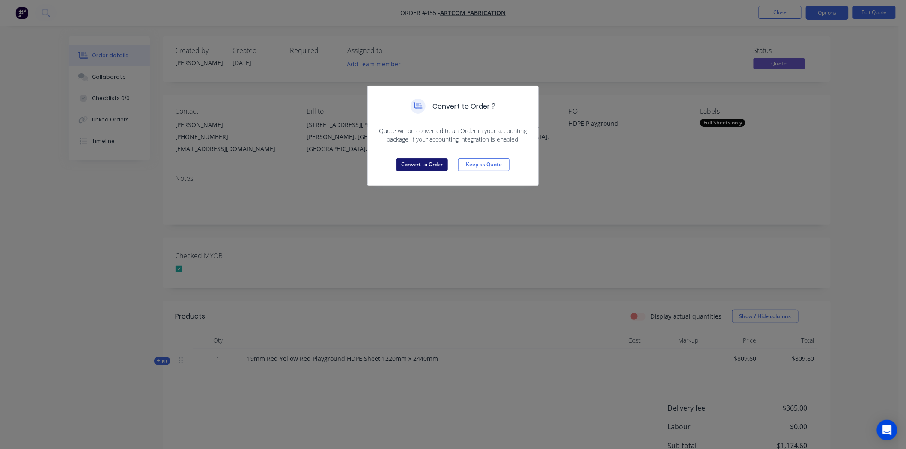
click at [424, 165] on button "Convert to Order" at bounding box center [421, 164] width 51 height 13
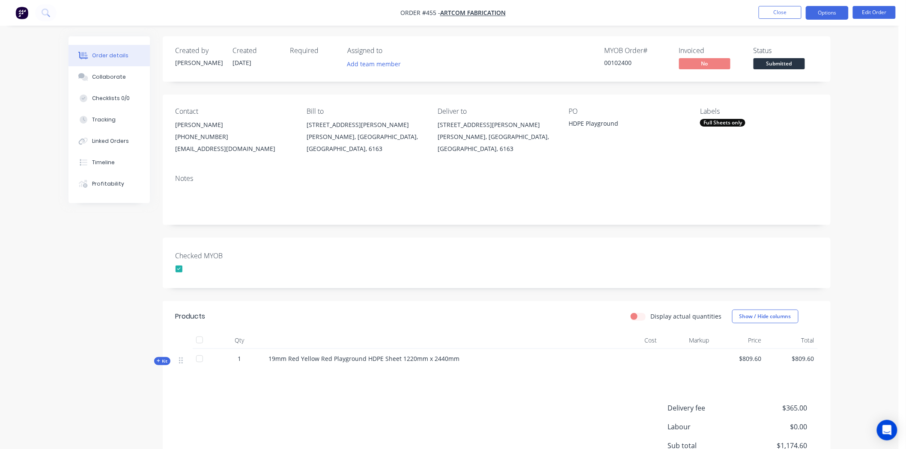
click at [819, 10] on button "Options" at bounding box center [827, 13] width 43 height 14
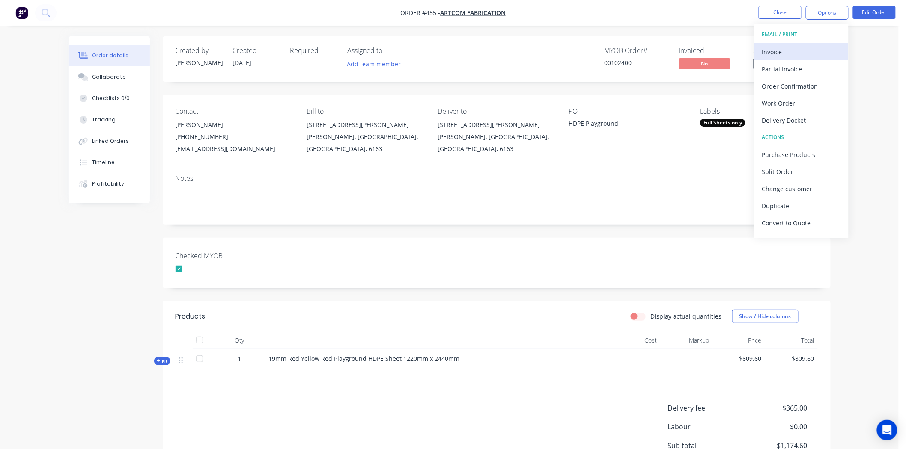
click at [784, 48] on div "Invoice" at bounding box center [801, 52] width 79 height 12
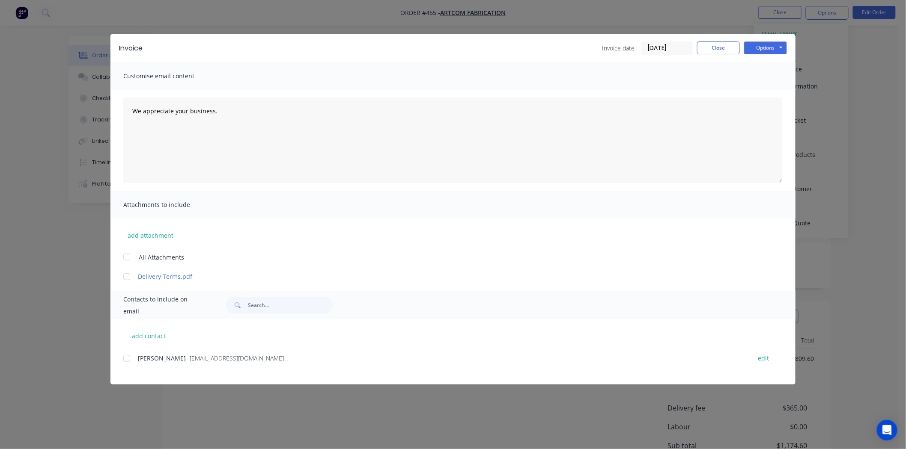
click at [672, 45] on input "05/09/25" at bounding box center [667, 48] width 51 height 13
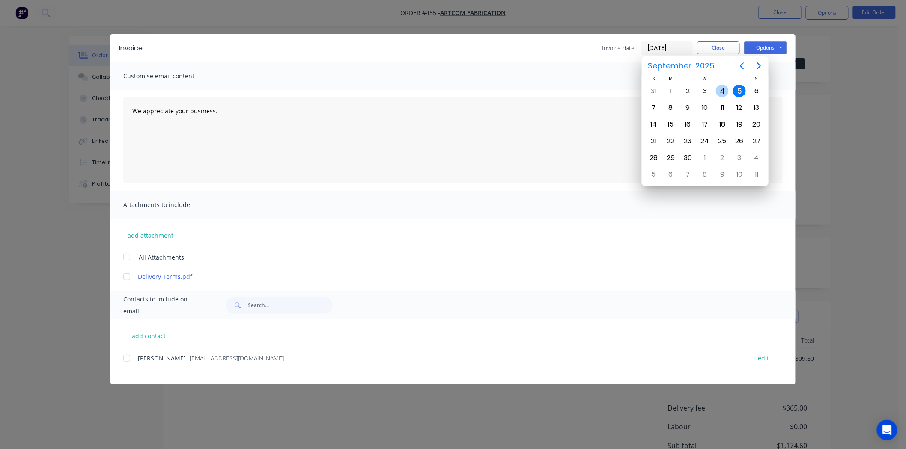
click at [723, 88] on div "4" at bounding box center [722, 91] width 13 height 13
type input "04/09/25"
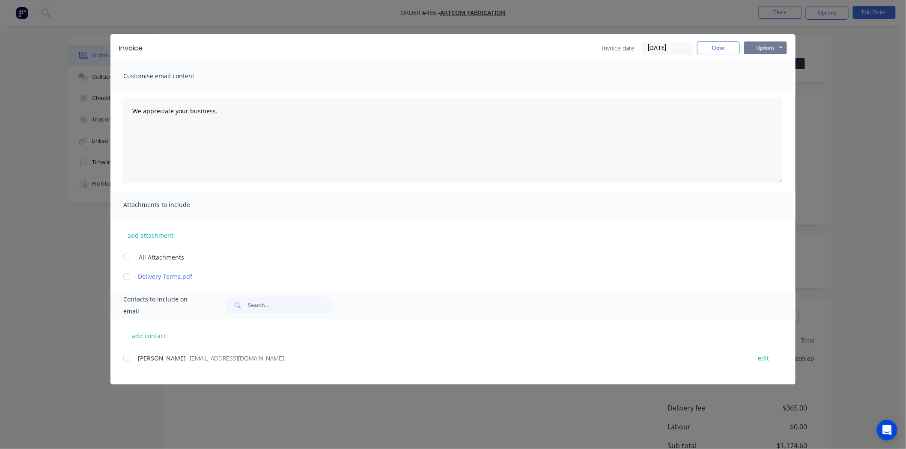
click at [764, 45] on button "Options" at bounding box center [765, 48] width 43 height 13
click at [764, 75] on button "Print" at bounding box center [771, 77] width 55 height 14
click at [723, 46] on button "Close" at bounding box center [718, 48] width 43 height 13
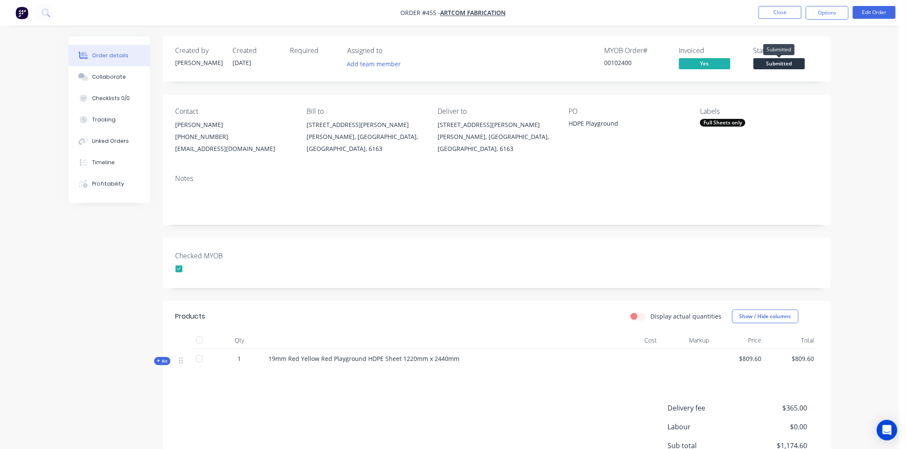
click at [778, 65] on span "Submitted" at bounding box center [778, 63] width 51 height 11
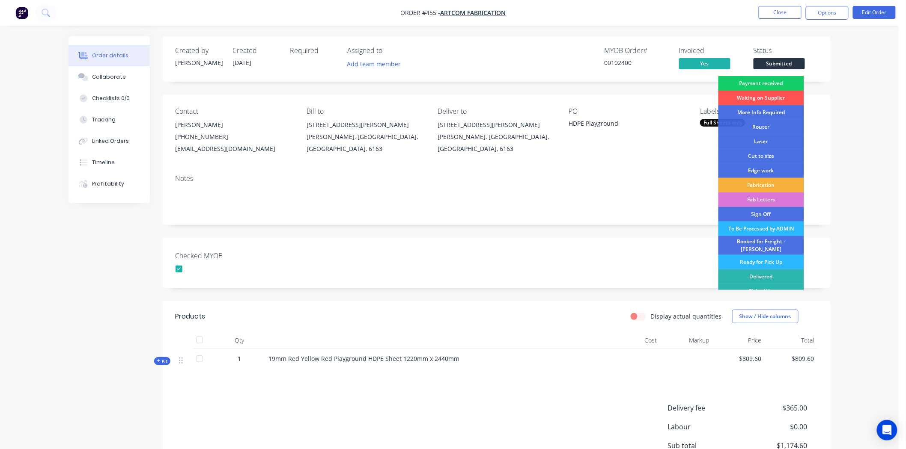
click at [777, 83] on div "Payment received" at bounding box center [761, 83] width 86 height 15
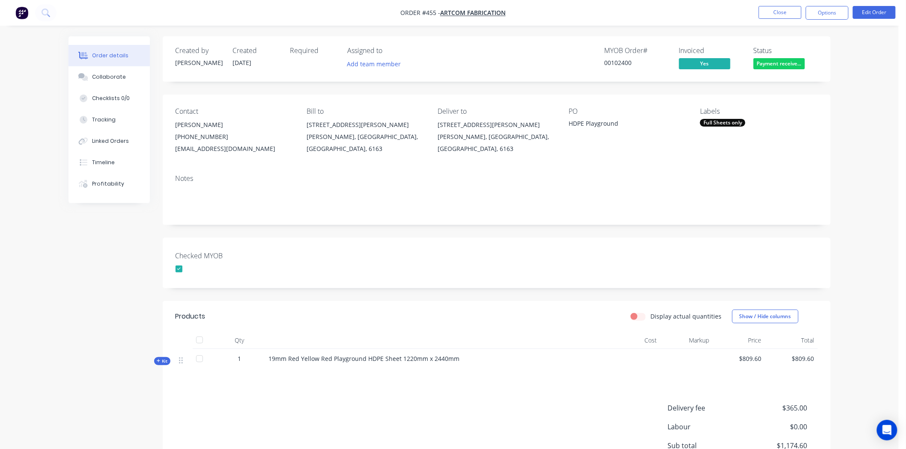
click at [733, 121] on div "Full Sheets only" at bounding box center [722, 123] width 45 height 8
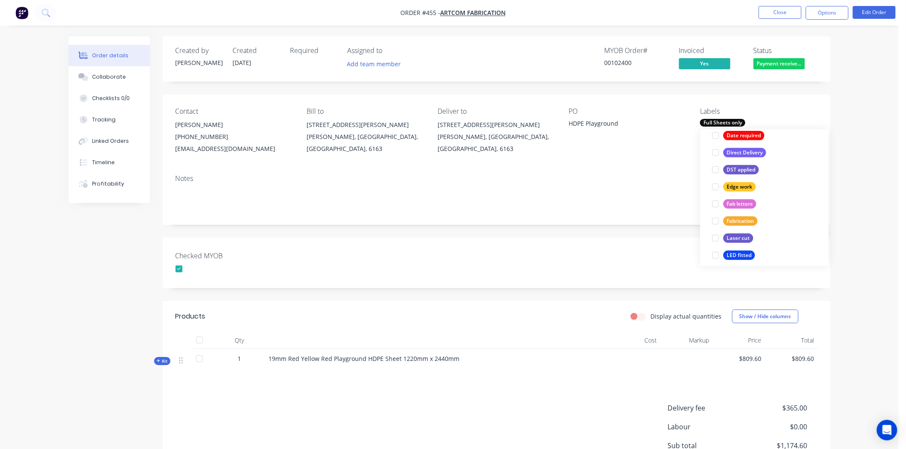
scroll to position [143, 0]
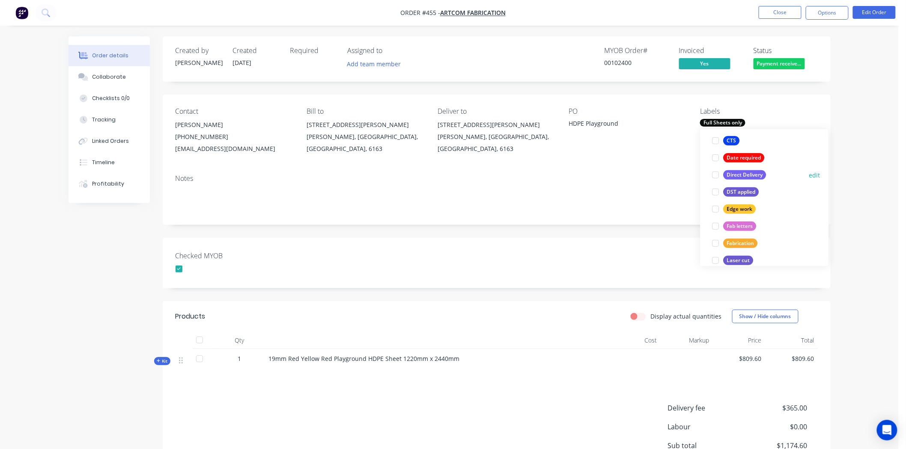
click at [716, 174] on div at bounding box center [715, 175] width 17 height 17
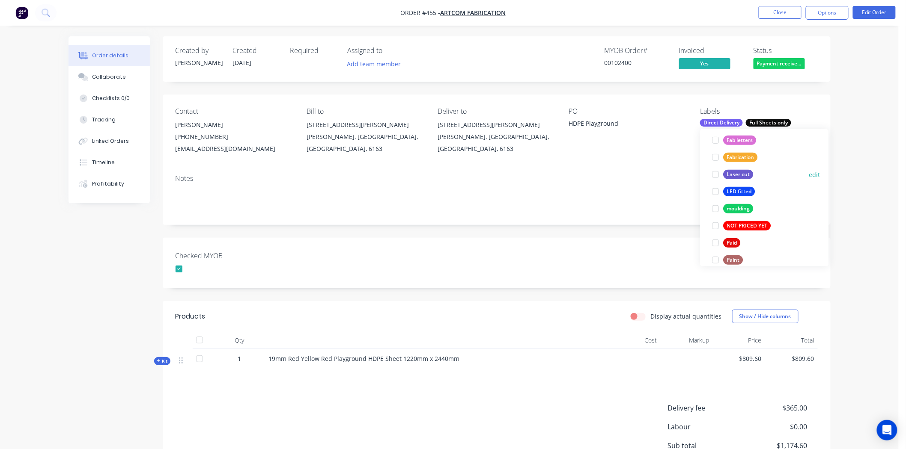
scroll to position [260, 0]
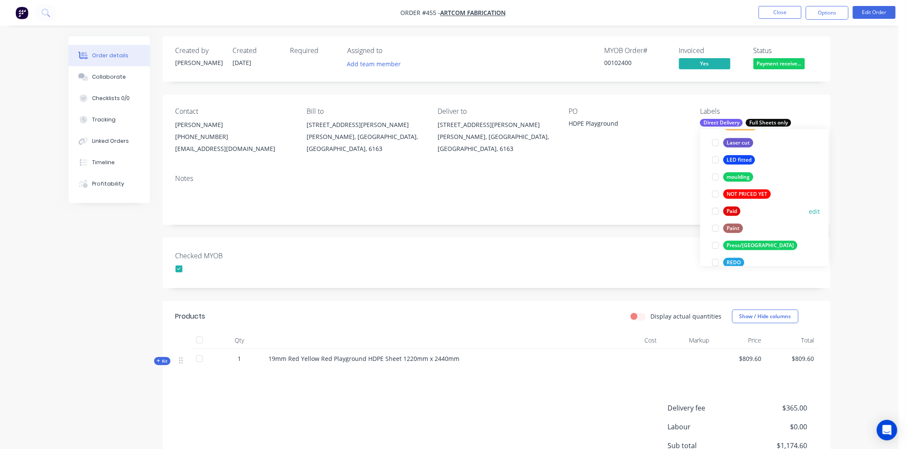
click at [716, 212] on div at bounding box center [715, 211] width 17 height 17
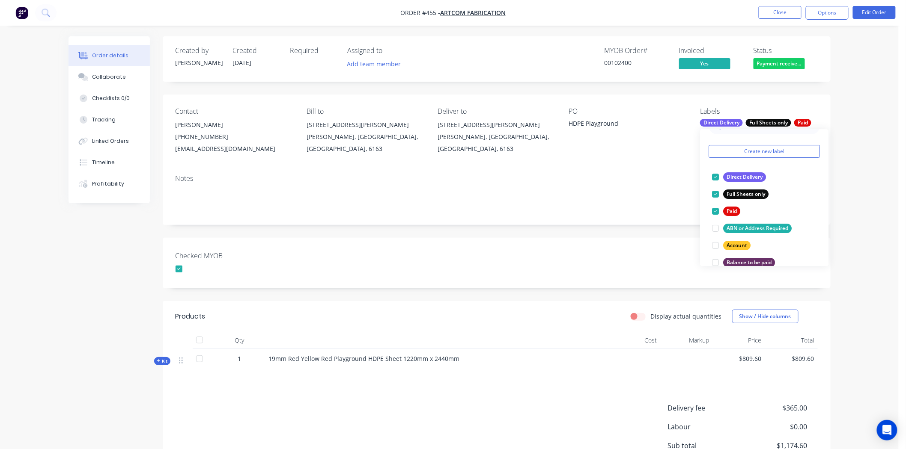
click at [670, 259] on div "Checked MYOB" at bounding box center [497, 263] width 668 height 51
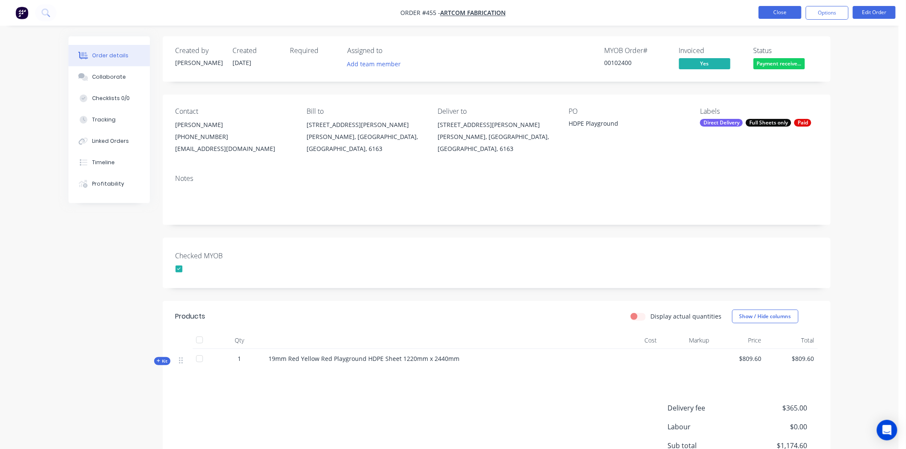
click at [778, 8] on button "Close" at bounding box center [779, 12] width 43 height 13
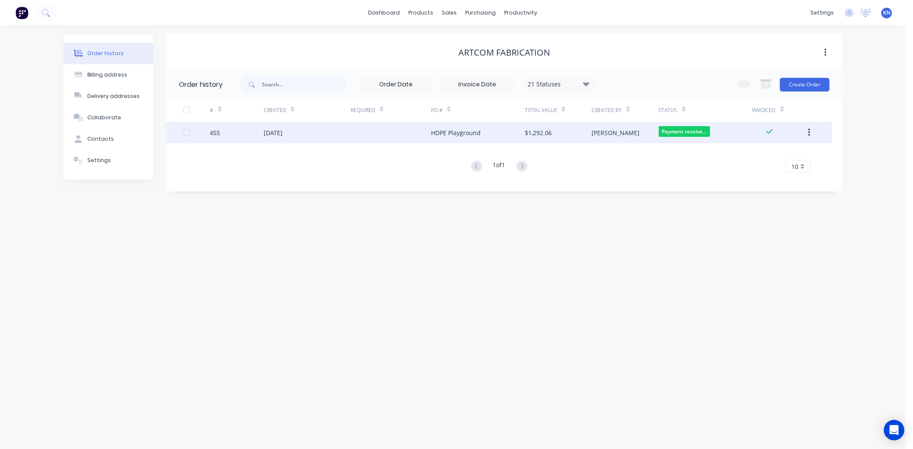
click at [216, 131] on div "455" at bounding box center [215, 132] width 10 height 9
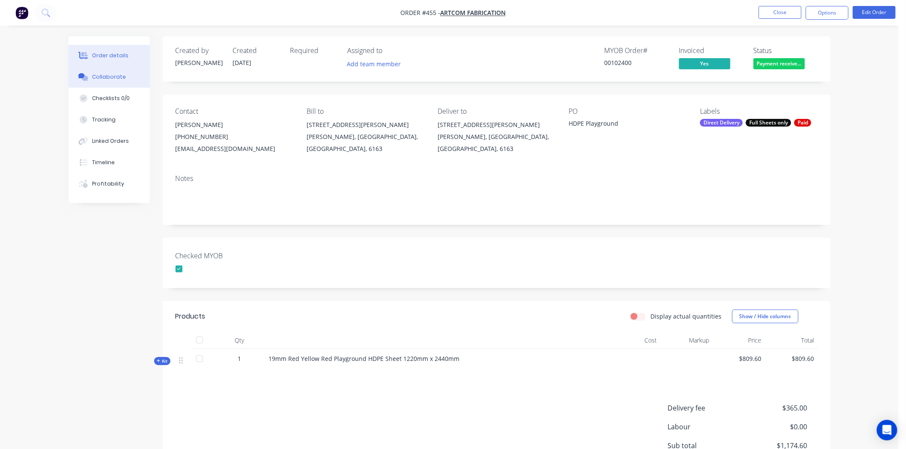
click at [116, 75] on div "Collaborate" at bounding box center [109, 77] width 34 height 8
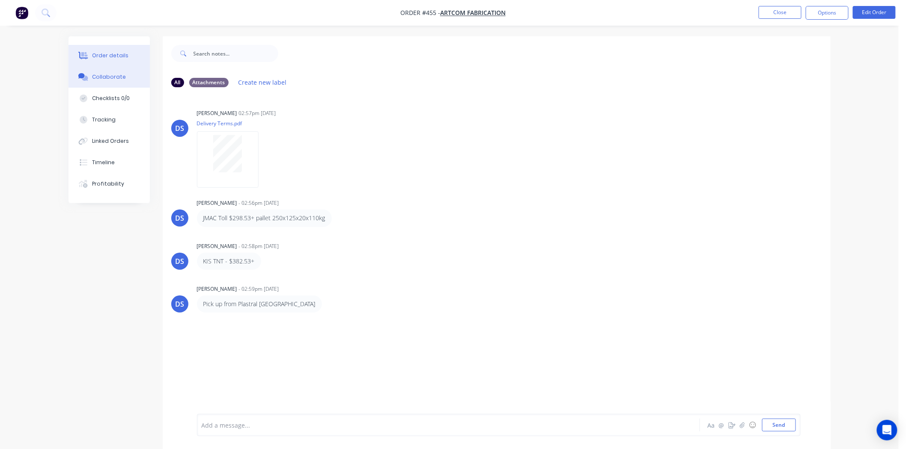
click at [101, 53] on div "Order details" at bounding box center [110, 56] width 36 height 8
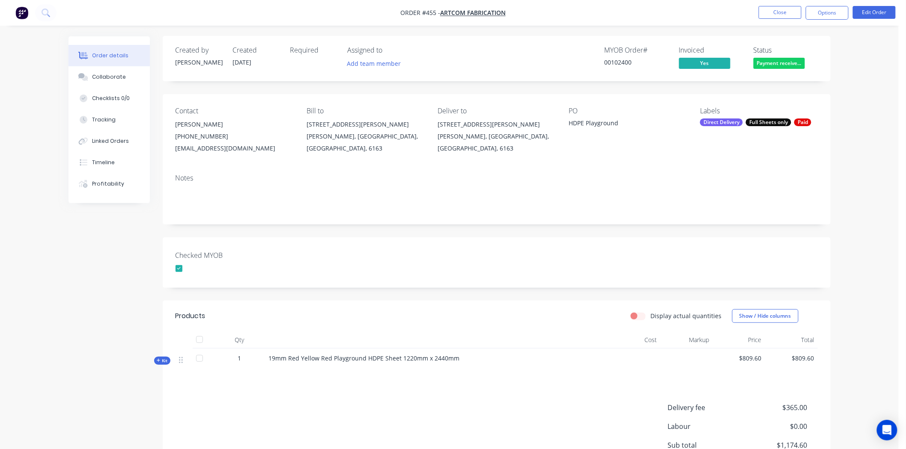
scroll to position [95, 0]
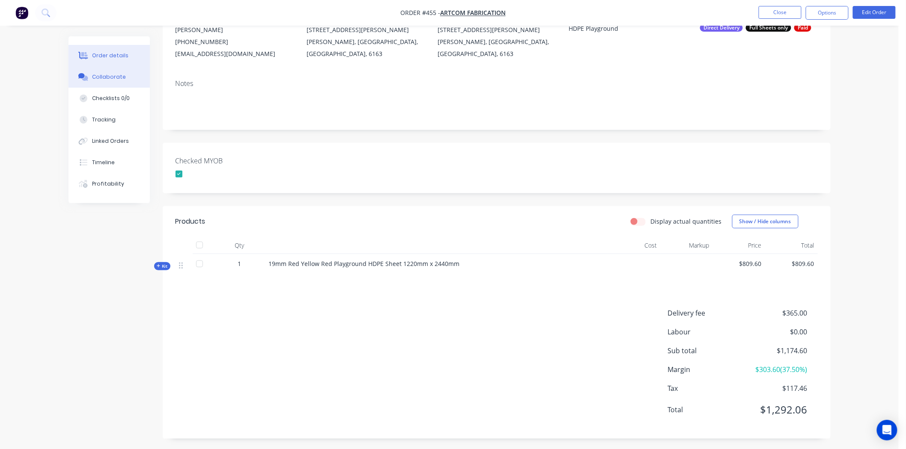
click at [98, 76] on div "Collaborate" at bounding box center [109, 77] width 34 height 8
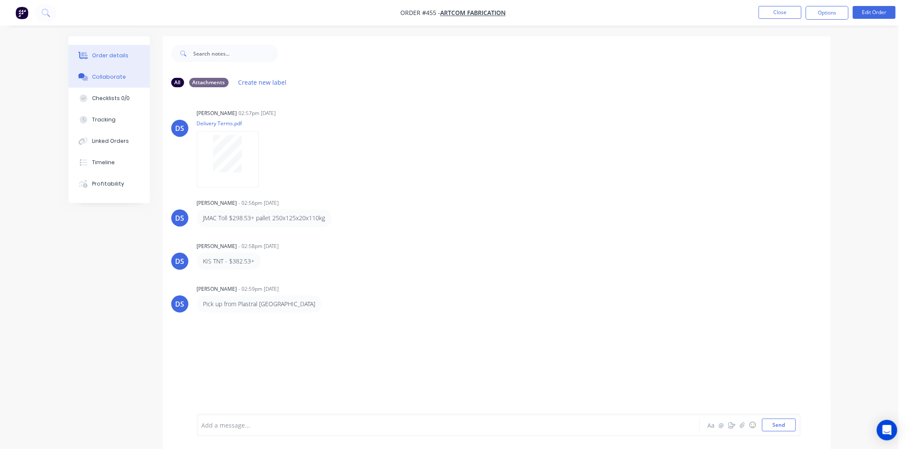
click at [107, 54] on div "Order details" at bounding box center [110, 56] width 36 height 8
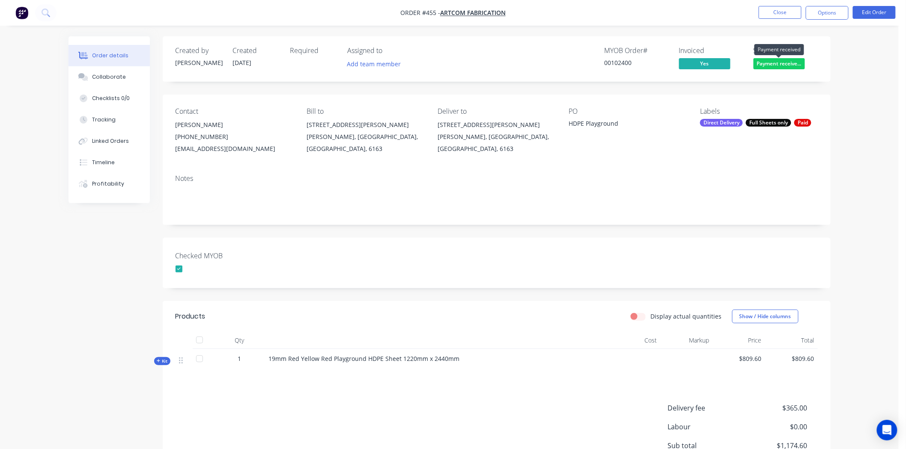
click at [778, 62] on span "Payment receive..." at bounding box center [778, 63] width 51 height 11
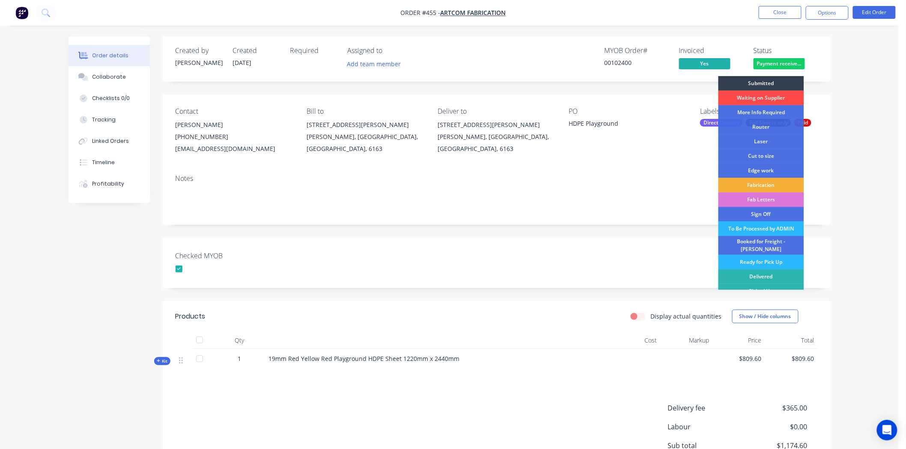
click at [764, 97] on div "Waiting on Supplier" at bounding box center [761, 98] width 86 height 15
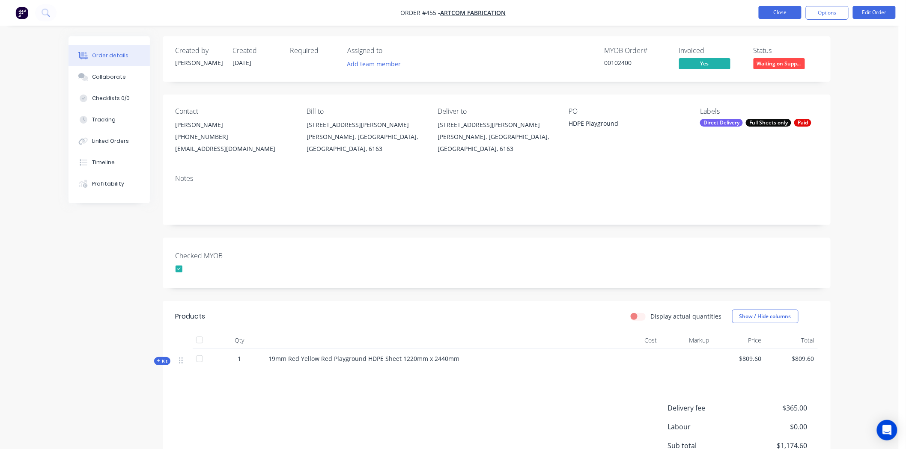
click at [782, 10] on button "Close" at bounding box center [779, 12] width 43 height 13
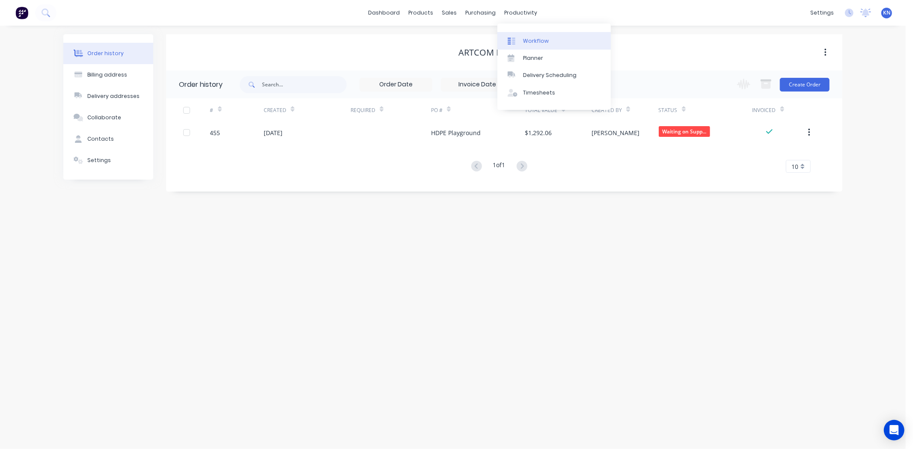
click at [532, 36] on link "Workflow" at bounding box center [553, 40] width 113 height 17
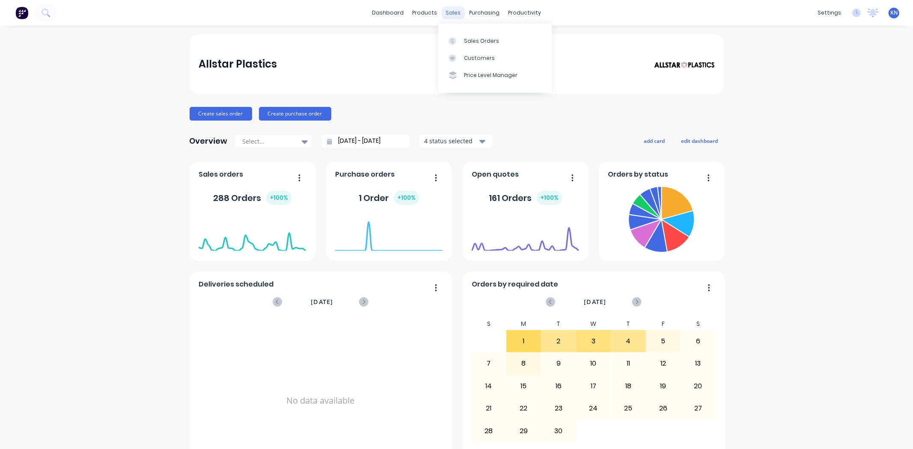
click at [452, 13] on div "sales" at bounding box center [453, 12] width 24 height 13
click at [477, 56] on div "Customers" at bounding box center [479, 58] width 31 height 8
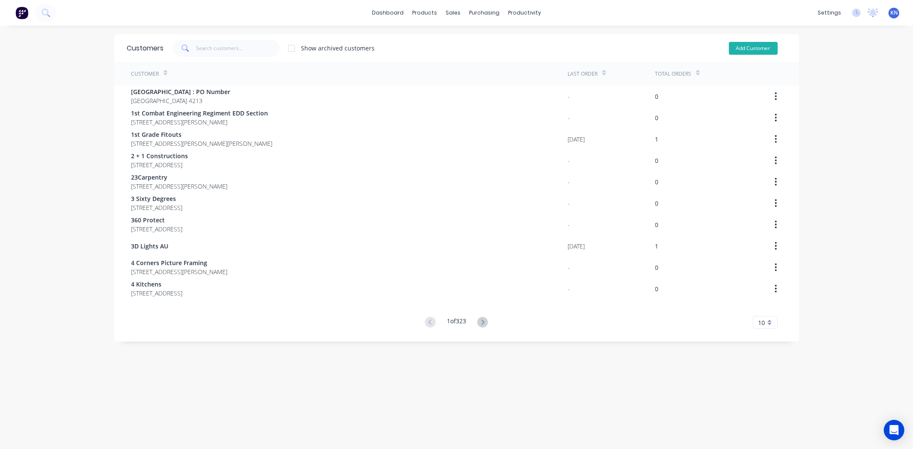
click at [760, 48] on button "Add Customer" at bounding box center [753, 48] width 49 height 13
select select "AU"
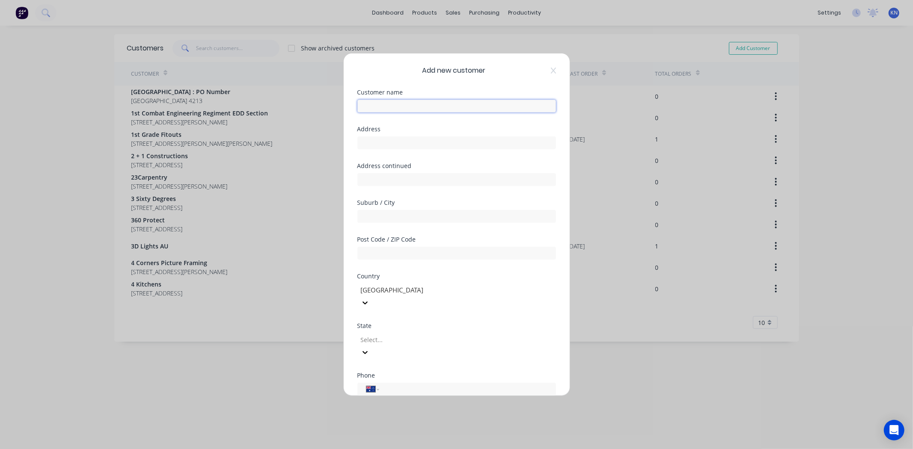
click at [440, 107] on input "text" at bounding box center [456, 106] width 199 height 13
type input "Hay Fresco Pty Ltd"
click at [396, 142] on input "text" at bounding box center [456, 143] width 199 height 13
type input "30 Daphne Street"
click at [375, 175] on input "text" at bounding box center [456, 179] width 199 height 13
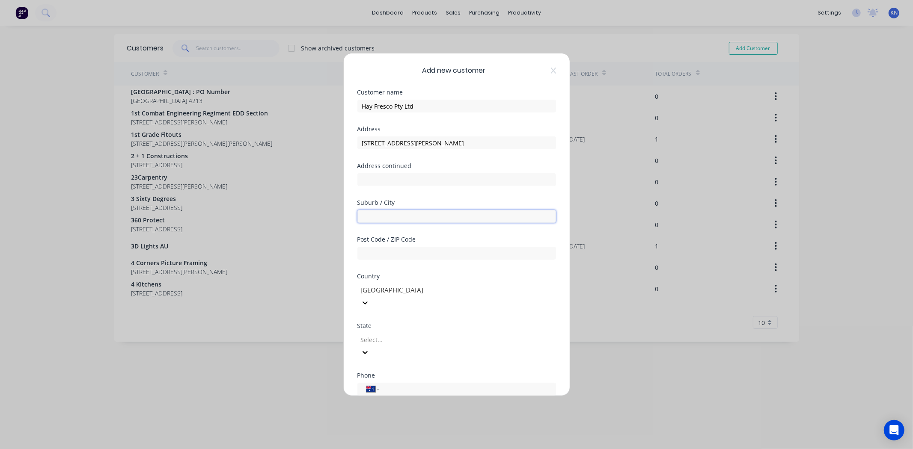
click at [400, 219] on input "text" at bounding box center [456, 216] width 199 height 13
click at [397, 181] on input "text" at bounding box center [456, 179] width 199 height 13
type input "(Residential)"
click at [391, 220] on input "text" at bounding box center [456, 216] width 199 height 13
type input "Wynyard"
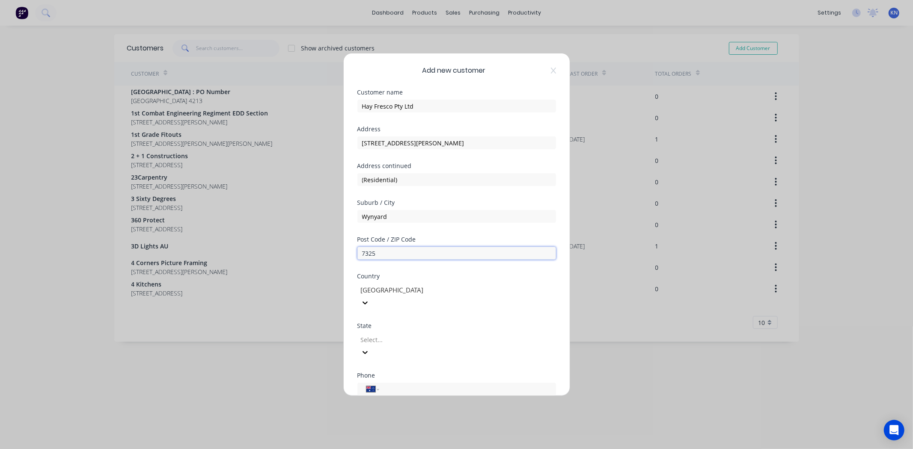
type input "7325"
type input "tas"
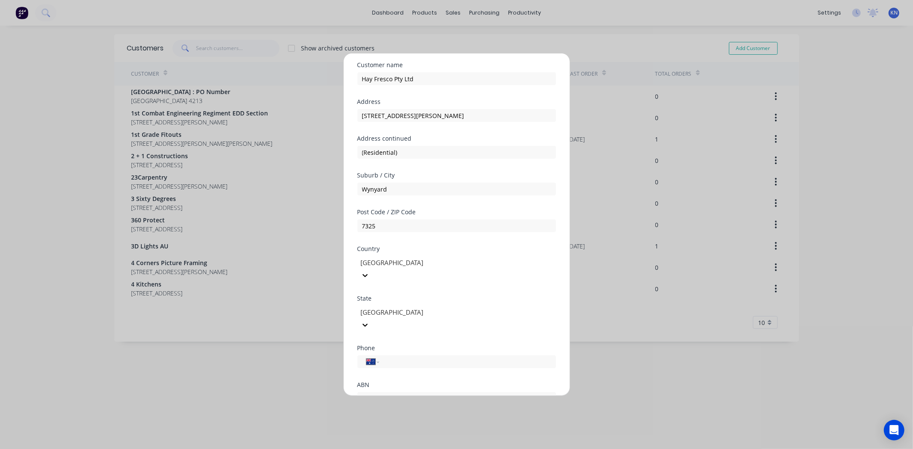
scroll to position [75, 0]
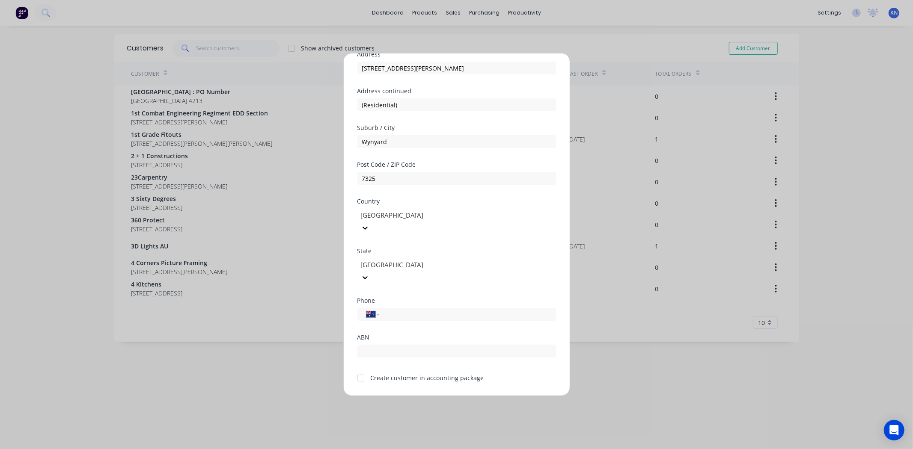
click at [363, 370] on div at bounding box center [360, 378] width 17 height 17
click at [400, 310] on input "tel" at bounding box center [465, 315] width 161 height 10
type input "0439 842 442"
click at [452, 345] on input "text" at bounding box center [456, 351] width 199 height 13
click at [437, 396] on button "Save" at bounding box center [429, 403] width 47 height 14
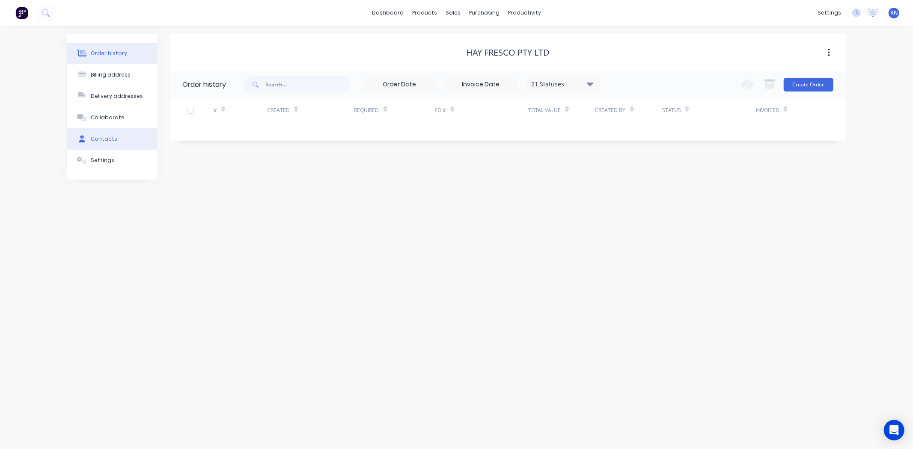
click at [104, 138] on div "Contacts" at bounding box center [104, 139] width 27 height 8
click at [821, 87] on button "Add contact" at bounding box center [819, 84] width 39 height 13
select select "AU"
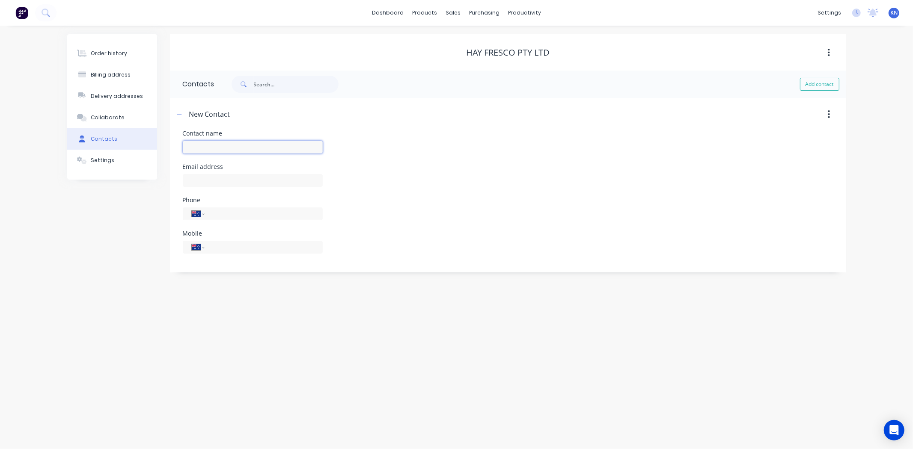
click at [233, 146] on input "text" at bounding box center [253, 147] width 140 height 13
type input "[PERSON_NAME]"
select select "AU"
click at [226, 184] on input "text" at bounding box center [253, 180] width 140 height 13
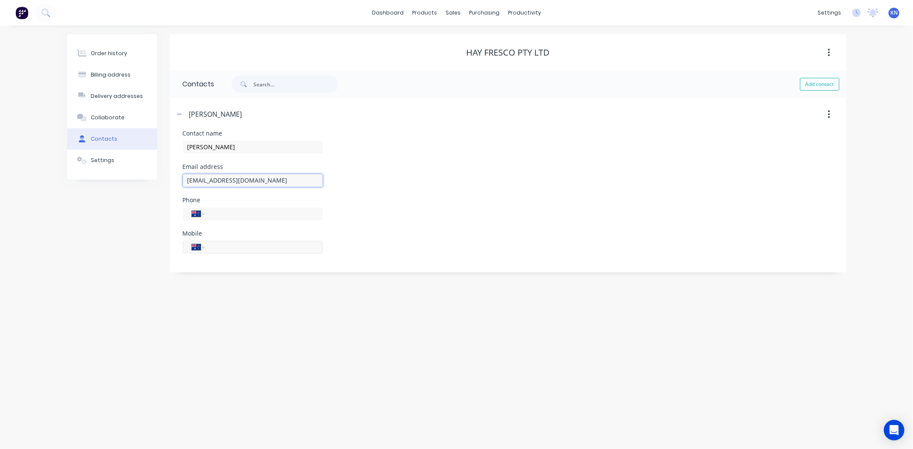
type input "[EMAIL_ADDRESS][DOMAIN_NAME]"
drag, startPoint x: 232, startPoint y: 251, endPoint x: 238, endPoint y: 249, distance: 5.8
click at [232, 250] on input "tel" at bounding box center [262, 247] width 103 height 10
type input "0439 842 442"
click at [412, 164] on div "Email address hayfrescomail@gmail.com" at bounding box center [508, 180] width 651 height 33
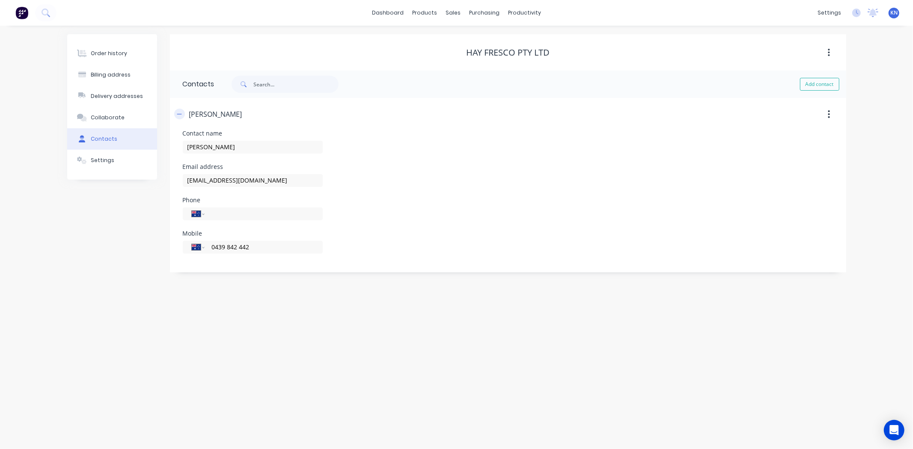
click at [180, 113] on icon "button" at bounding box center [179, 114] width 5 height 6
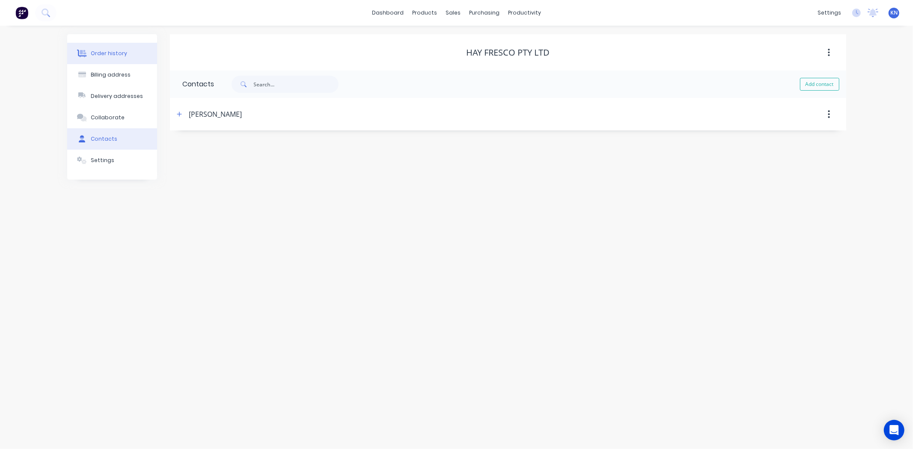
click at [118, 52] on div "Order history" at bounding box center [109, 54] width 36 height 8
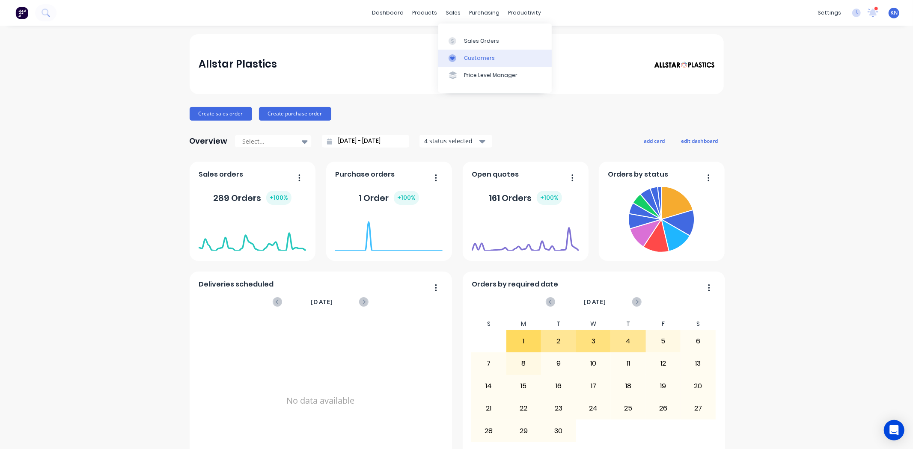
click at [477, 58] on div "Customers" at bounding box center [479, 58] width 31 height 8
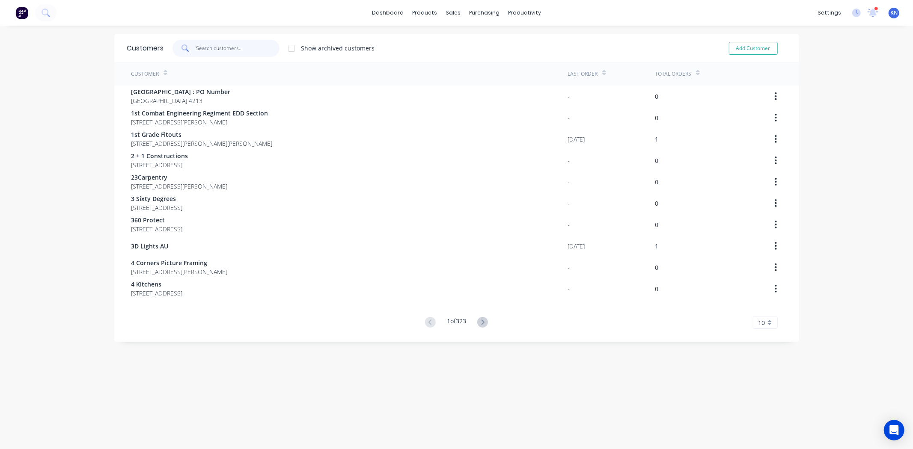
click at [214, 46] on input "text" at bounding box center [237, 48] width 83 height 17
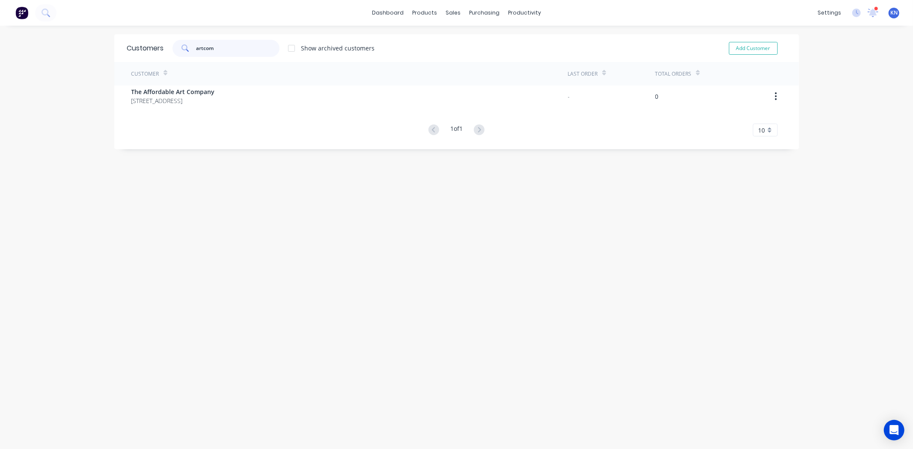
type input "artcom"
click at [749, 48] on button "Add Customer" at bounding box center [753, 48] width 49 height 13
select select "AU"
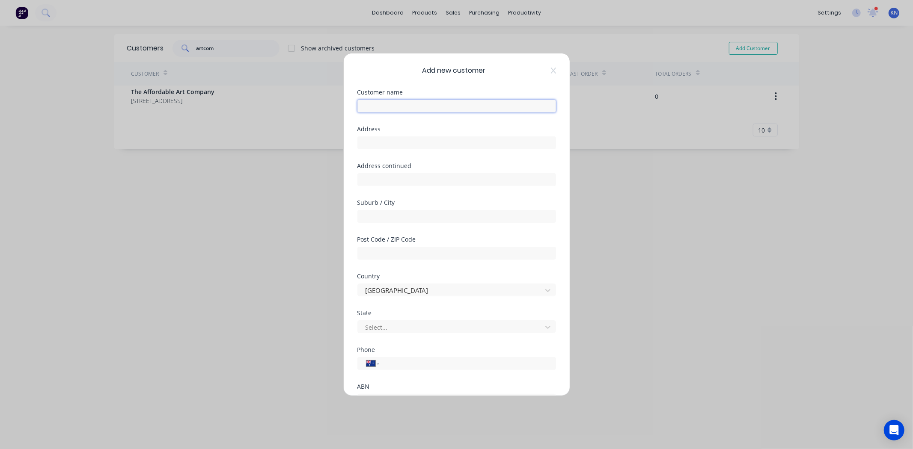
click at [409, 101] on input "text" at bounding box center [456, 106] width 199 height 13
type input "Artcom Fabrication"
click at [364, 140] on input "text" at bounding box center [456, 143] width 199 height 13
type input "10 Milson Place"
click at [393, 222] on input "text" at bounding box center [456, 216] width 199 height 13
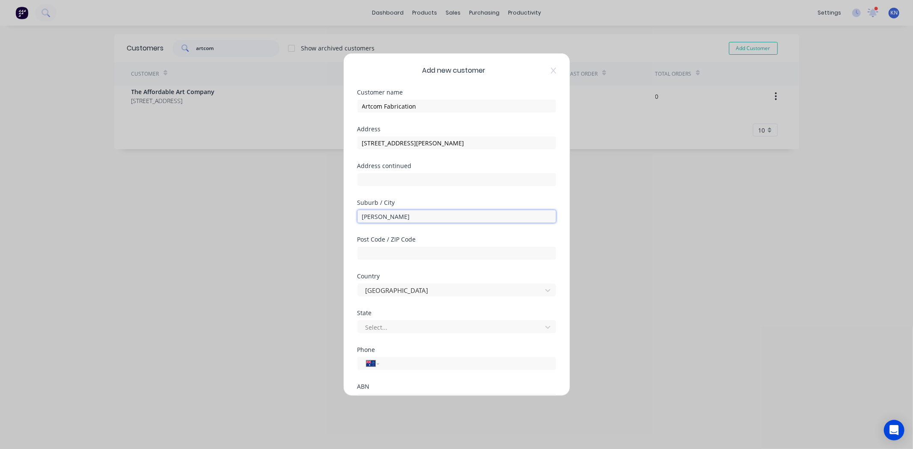
type input "O'Connor"
type input "6163"
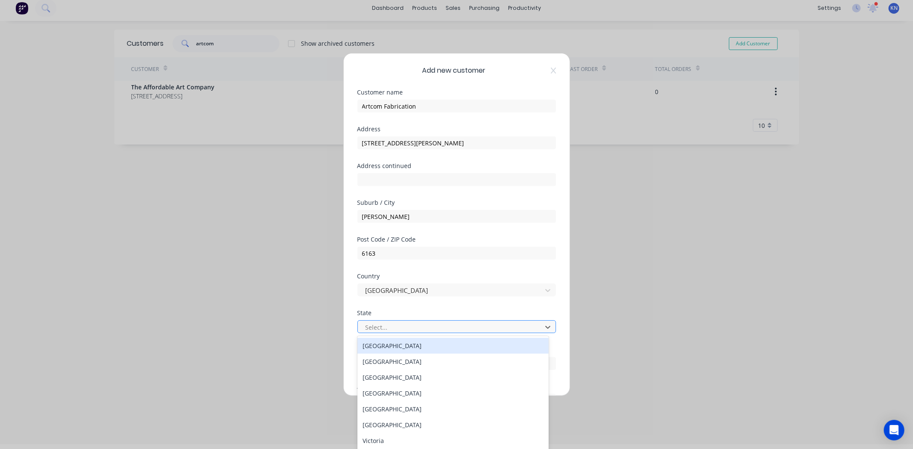
click at [441, 324] on div at bounding box center [451, 327] width 173 height 11
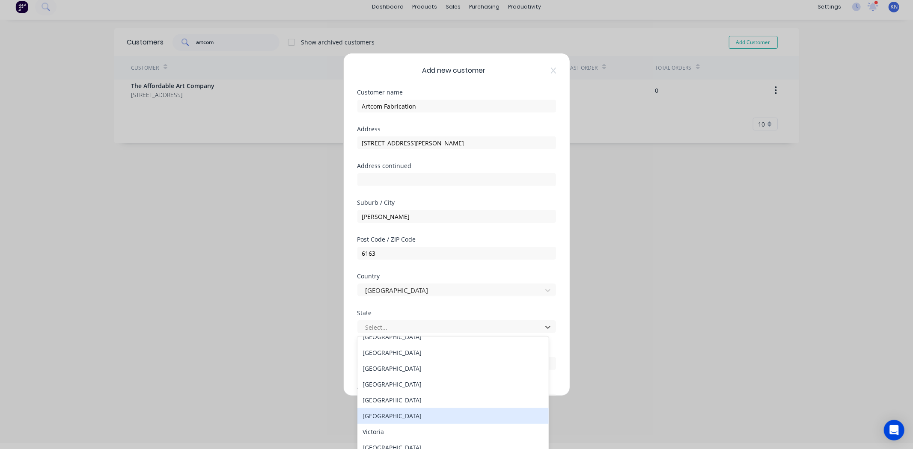
scroll to position [14, 0]
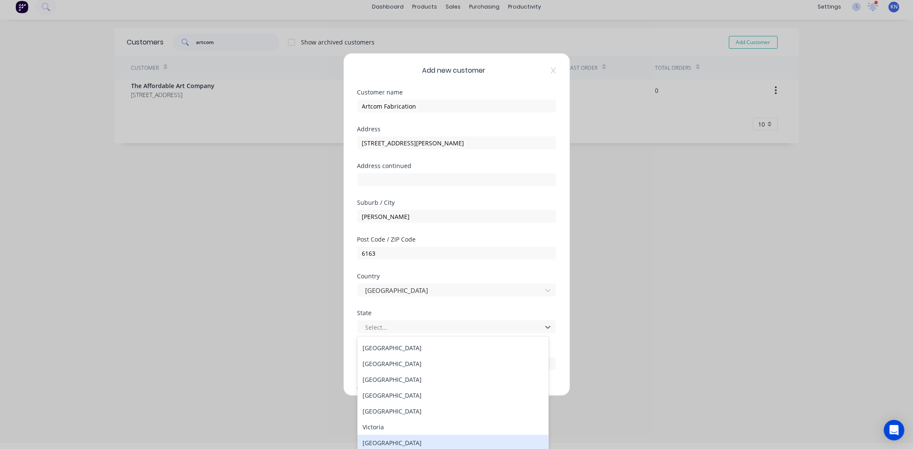
click at [401, 443] on div "Western Australia" at bounding box center [452, 443] width 191 height 16
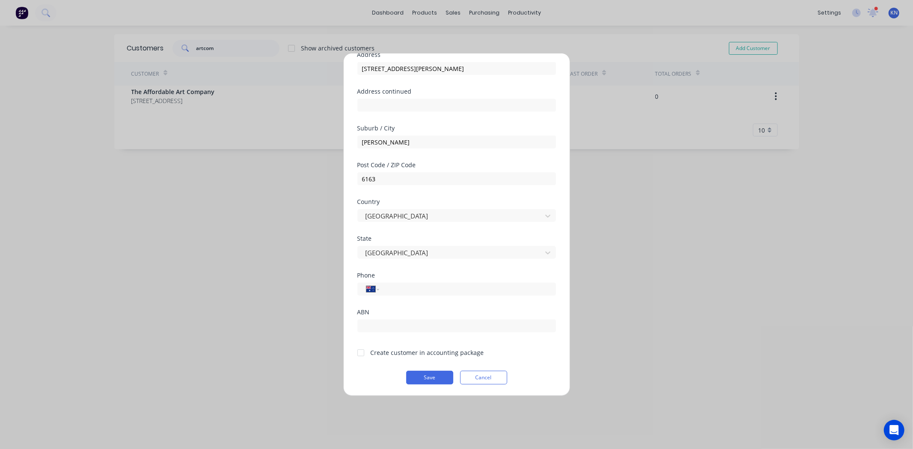
scroll to position [75, 0]
click at [422, 290] on input "tel" at bounding box center [465, 289] width 161 height 10
click at [363, 353] on div at bounding box center [360, 352] width 17 height 17
click at [415, 300] on div "Phone International Afghanistan Åland Islands Albania Algeria American Samoa An…" at bounding box center [456, 290] width 199 height 37
click at [416, 285] on input "tel" at bounding box center [465, 289] width 161 height 10
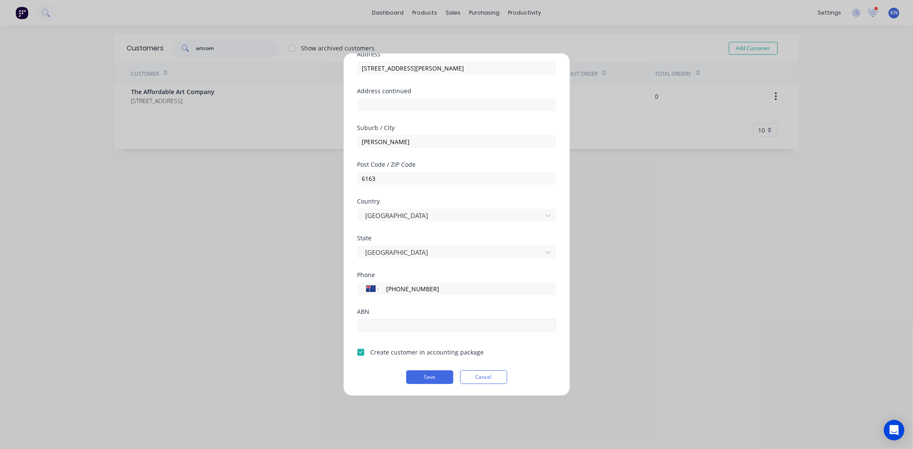
type input "(08) 9331 6131"
click at [431, 328] on input "text" at bounding box center [456, 325] width 199 height 13
click at [432, 376] on button "Save" at bounding box center [429, 378] width 47 height 14
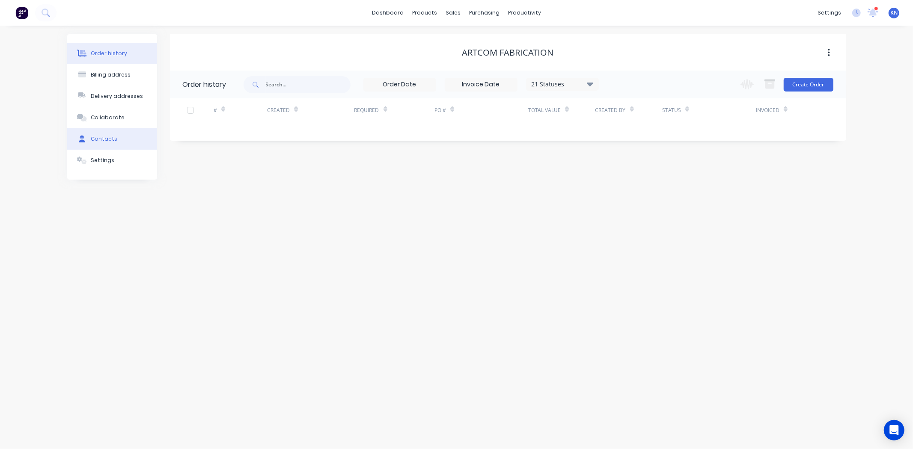
click at [96, 136] on div "Contacts" at bounding box center [104, 139] width 27 height 8
click at [815, 86] on button "Add contact" at bounding box center [819, 84] width 39 height 13
select select "AU"
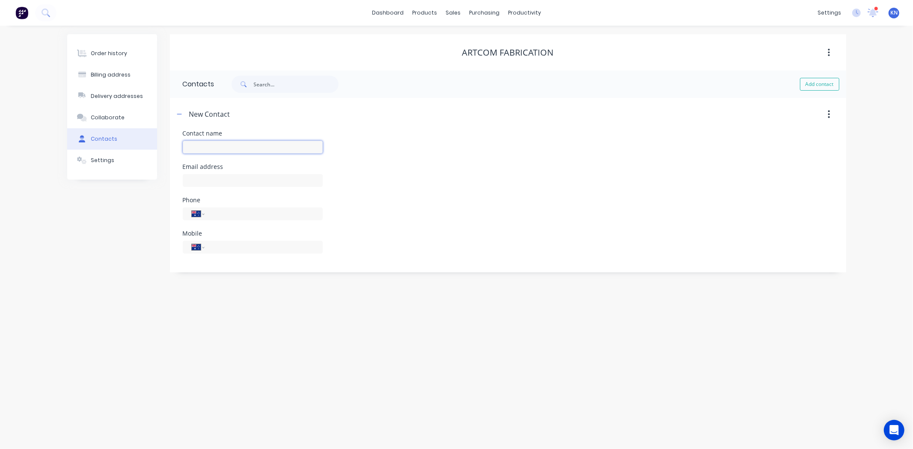
click at [250, 143] on input "text" at bounding box center [253, 147] width 140 height 13
type input "Mark Walkden"
click at [235, 210] on input "tel" at bounding box center [262, 214] width 103 height 10
select select "AU"
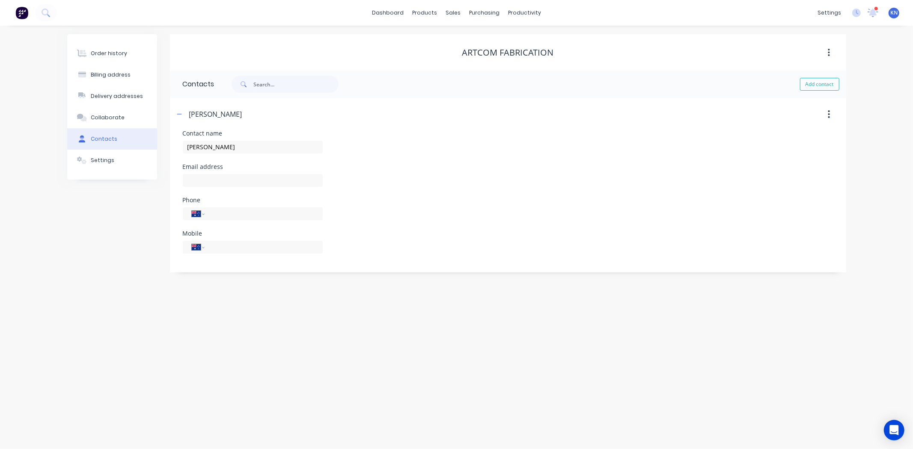
click at [216, 221] on div "International Afghanistan Åland Islands Albania Algeria American Samoa Andorra …" at bounding box center [253, 217] width 140 height 25
click at [220, 214] on input "tel" at bounding box center [262, 214] width 103 height 10
type input "(08) 9331 6131"
click at [269, 180] on input "text" at bounding box center [253, 180] width 140 height 13
click at [276, 180] on input "mw@artcomfabrication.com" at bounding box center [253, 180] width 140 height 13
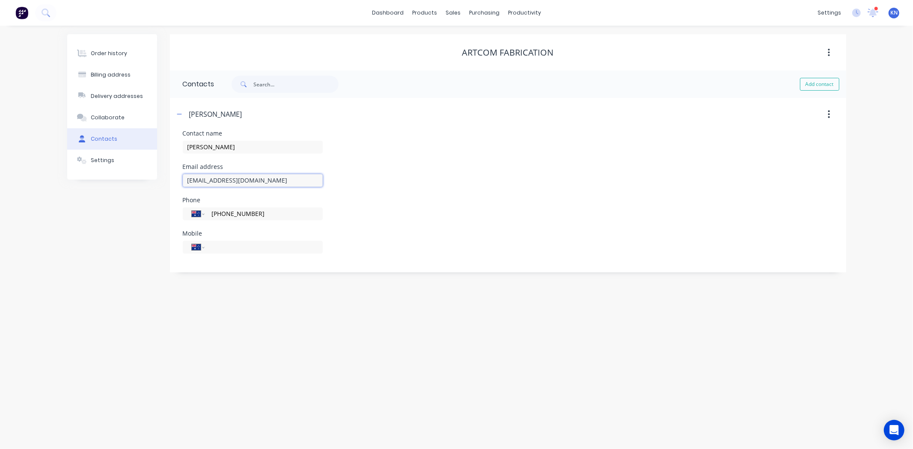
type input "mw@artcomfabrication.com.au"
drag, startPoint x: 180, startPoint y: 115, endPoint x: 232, endPoint y: 86, distance: 59.8
click at [180, 115] on icon "button" at bounding box center [179, 114] width 5 height 6
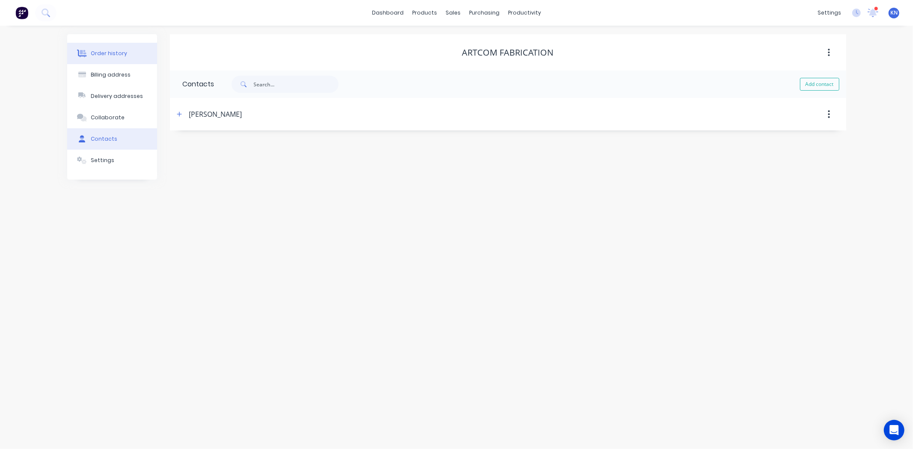
click at [114, 49] on button "Order history" at bounding box center [112, 53] width 90 height 21
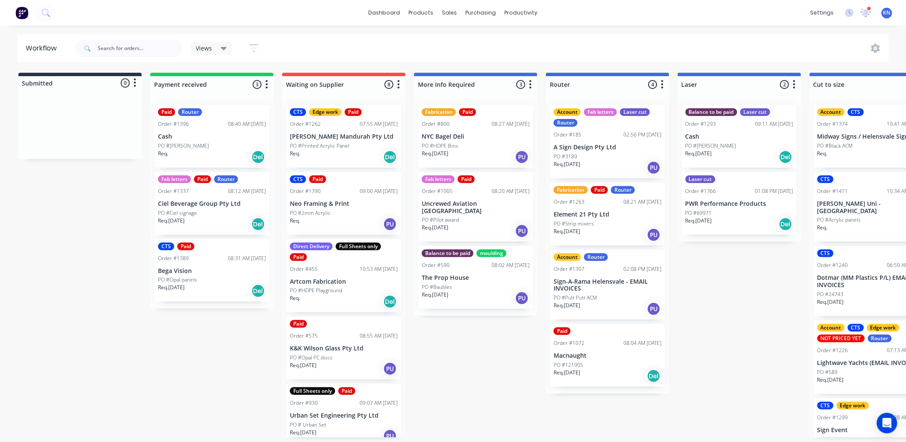
scroll to position [2, 0]
click at [865, 12] on icon at bounding box center [866, 12] width 8 height 8
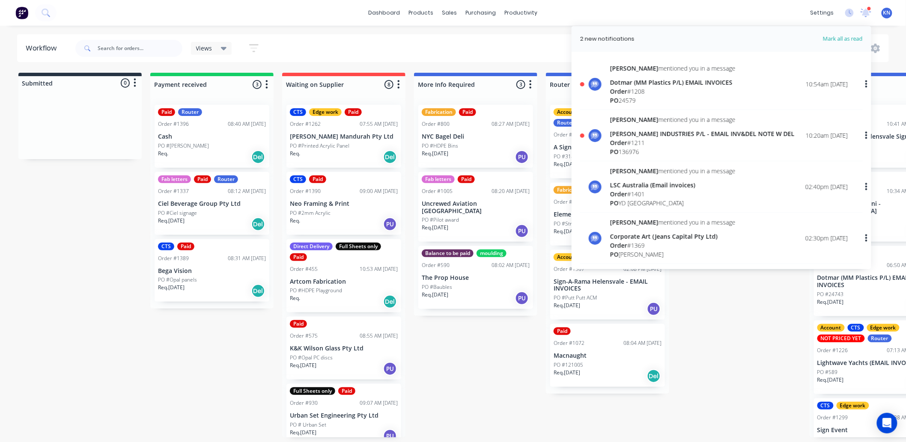
click at [622, 85] on div "Dotmar (MM Plastics P/L) EMAIL INVOICES" at bounding box center [672, 82] width 125 height 9
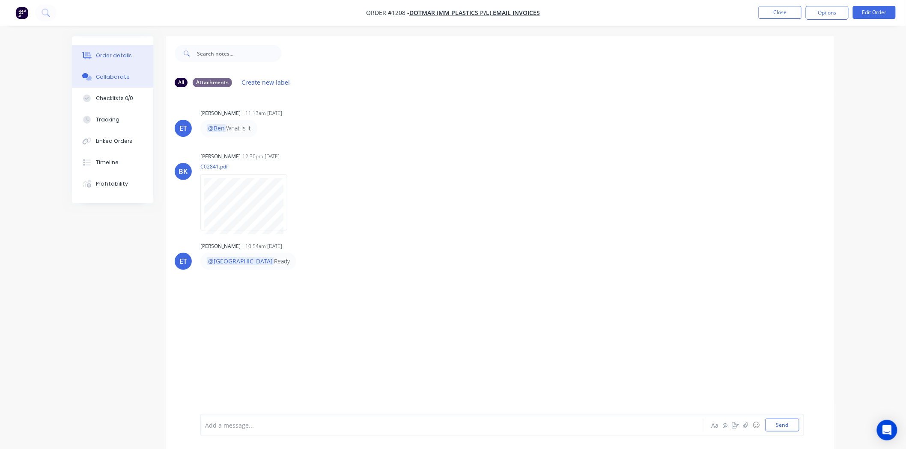
click at [114, 54] on div "Order details" at bounding box center [114, 56] width 36 height 8
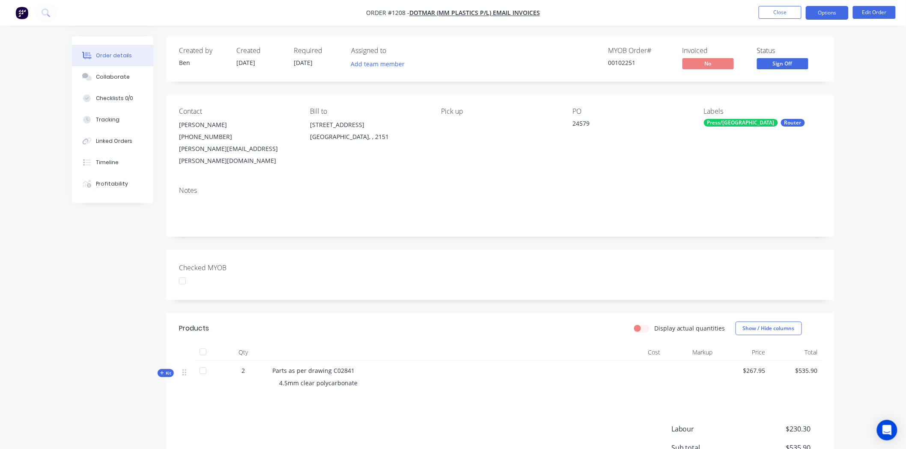
click at [835, 12] on button "Options" at bounding box center [827, 13] width 43 height 14
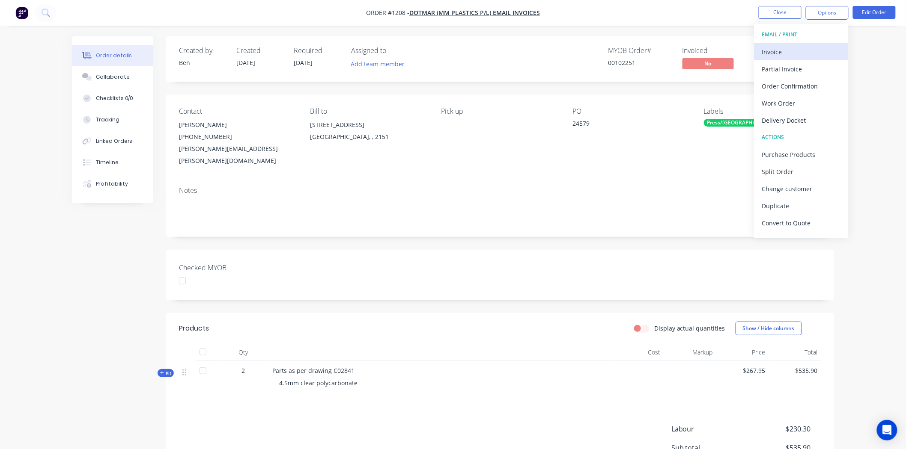
click at [789, 51] on div "Invoice" at bounding box center [801, 52] width 79 height 12
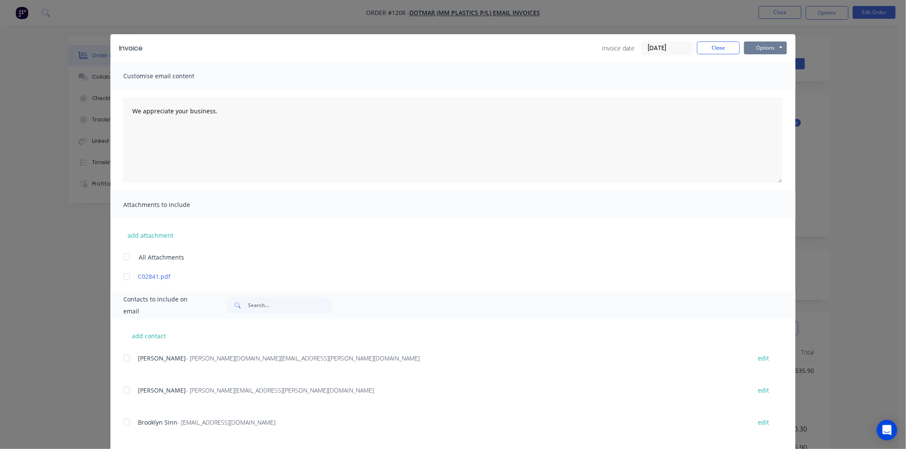
click at [762, 45] on button "Options" at bounding box center [765, 48] width 43 height 13
click at [762, 76] on button "Print" at bounding box center [771, 77] width 55 height 14
click at [717, 45] on button "Close" at bounding box center [718, 48] width 43 height 13
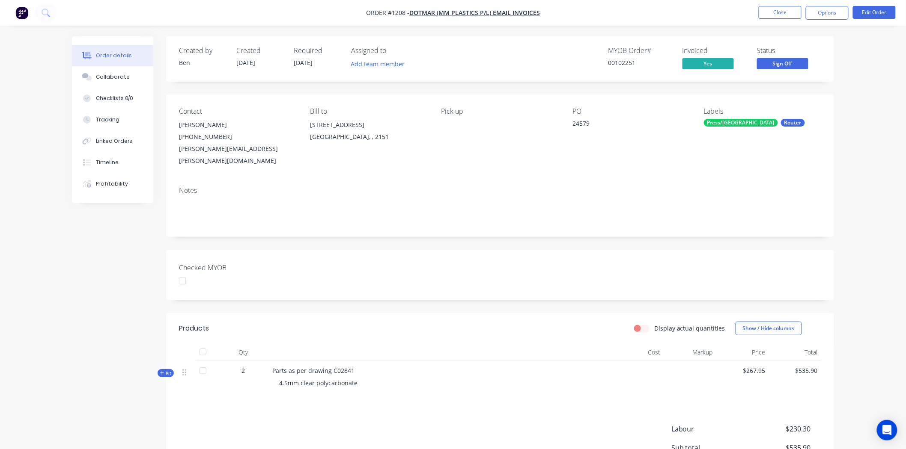
click at [799, 62] on span "Sign Off" at bounding box center [782, 63] width 51 height 11
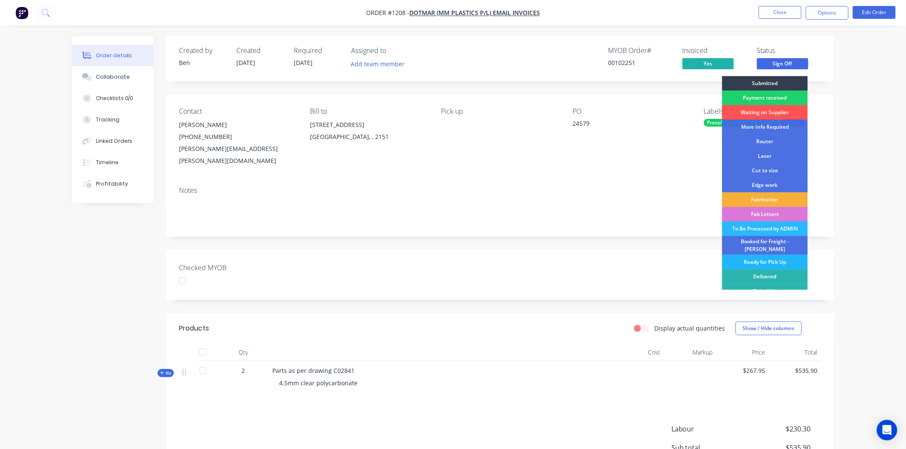
click at [762, 257] on div "Ready for Pick Up" at bounding box center [765, 262] width 86 height 15
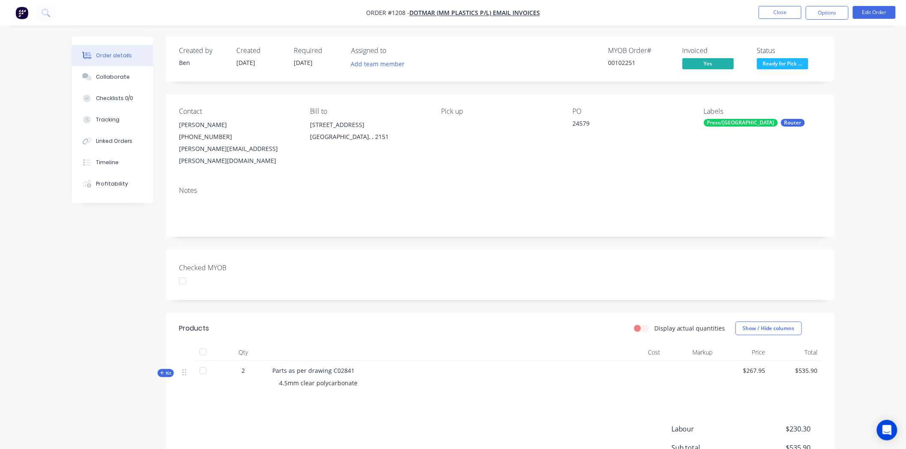
drag, startPoint x: 181, startPoint y: 268, endPoint x: 197, endPoint y: 271, distance: 16.3
click at [181, 273] on div at bounding box center [182, 281] width 17 height 17
click at [771, 11] on button "Close" at bounding box center [779, 12] width 43 height 13
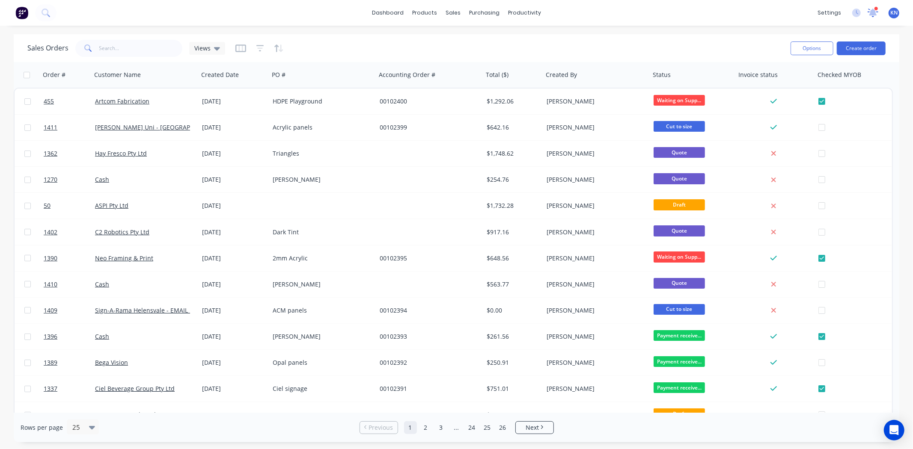
click at [871, 13] on icon at bounding box center [873, 12] width 8 height 7
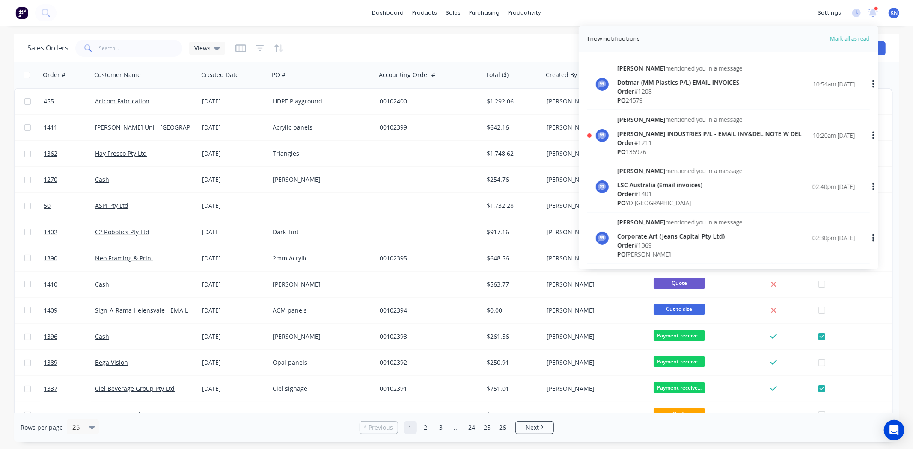
click at [625, 136] on div "[PERSON_NAME] INDUSTRIES P/L - EMAIL INV&DEL NOTE W DEL" at bounding box center [709, 133] width 184 height 9
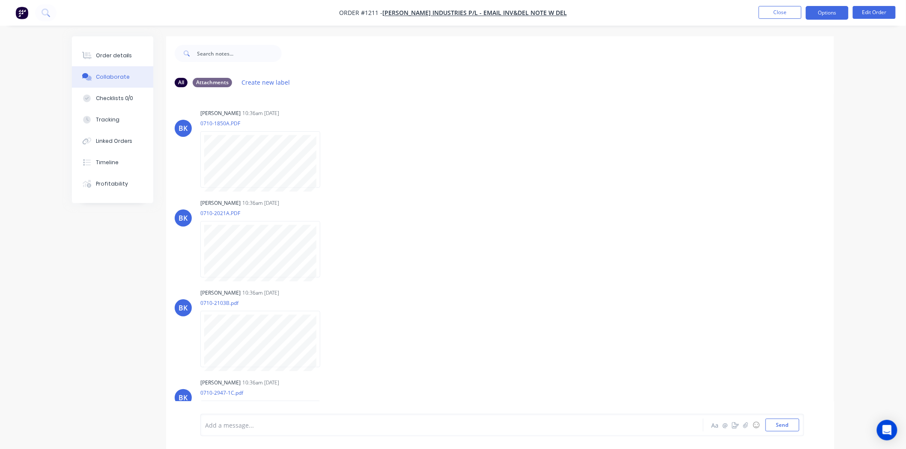
click at [833, 15] on button "Options" at bounding box center [827, 13] width 43 height 14
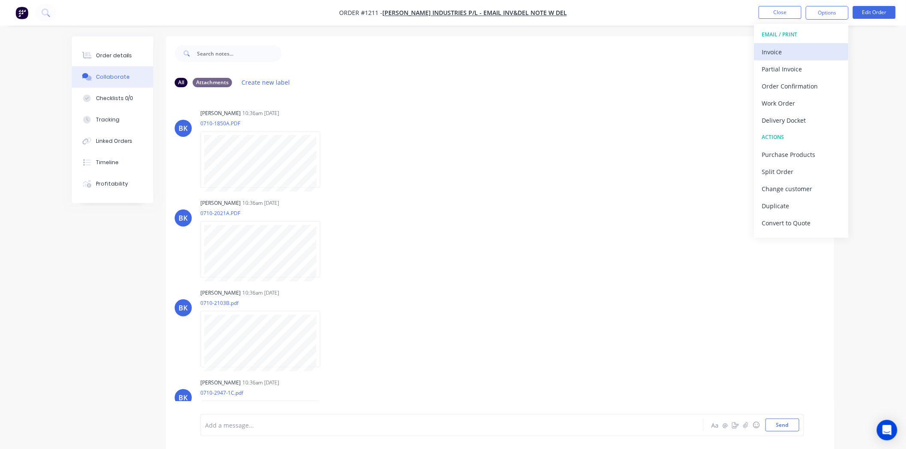
click at [780, 51] on div "Invoice" at bounding box center [801, 52] width 79 height 12
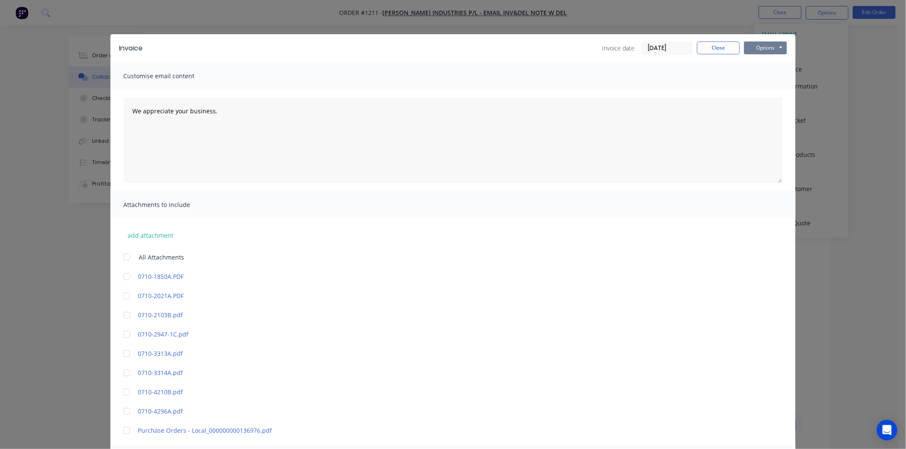
click at [765, 47] on button "Options" at bounding box center [765, 48] width 43 height 13
click at [764, 74] on button "Print" at bounding box center [771, 77] width 55 height 14
click at [717, 48] on button "Close" at bounding box center [718, 48] width 43 height 13
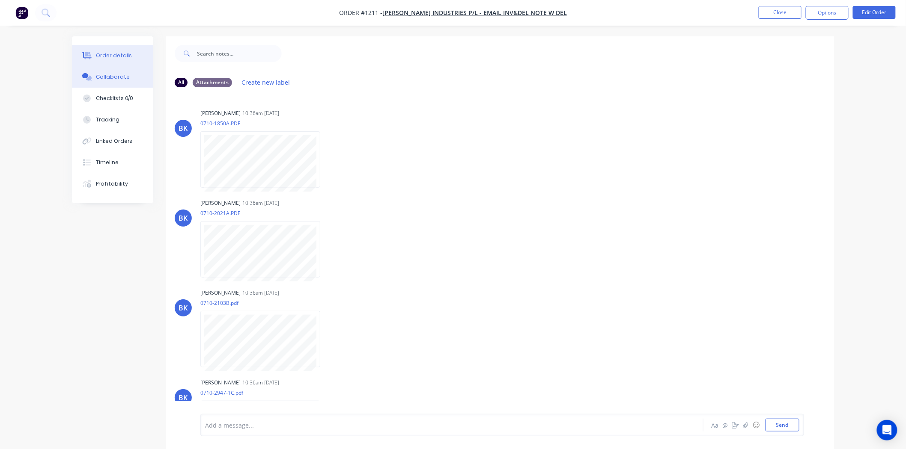
click at [113, 56] on div "Order details" at bounding box center [114, 56] width 36 height 8
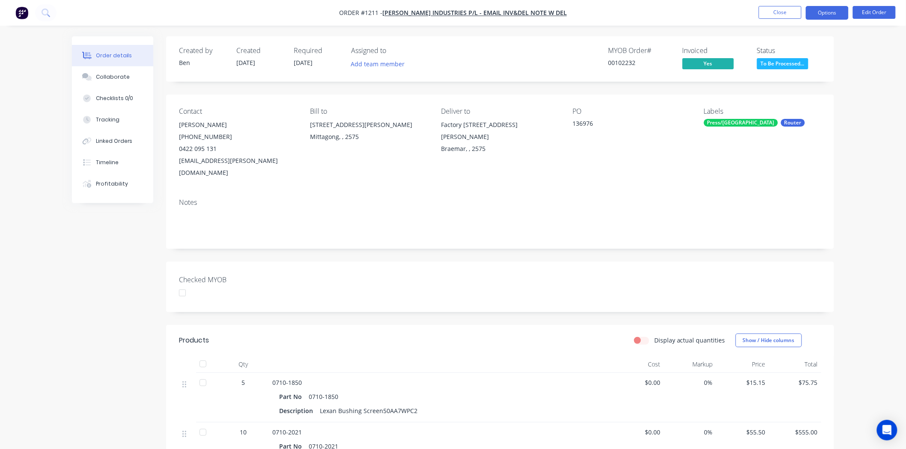
click at [829, 12] on button "Options" at bounding box center [827, 13] width 43 height 14
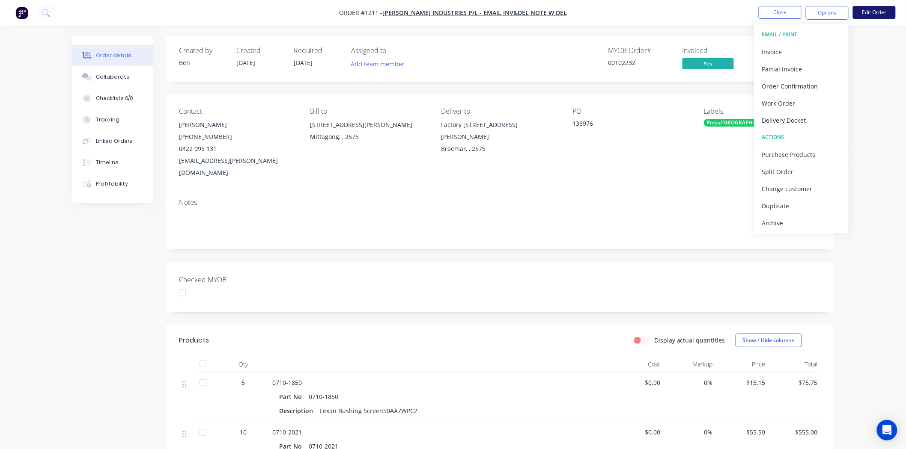
click at [875, 13] on button "Edit Order" at bounding box center [874, 12] width 43 height 13
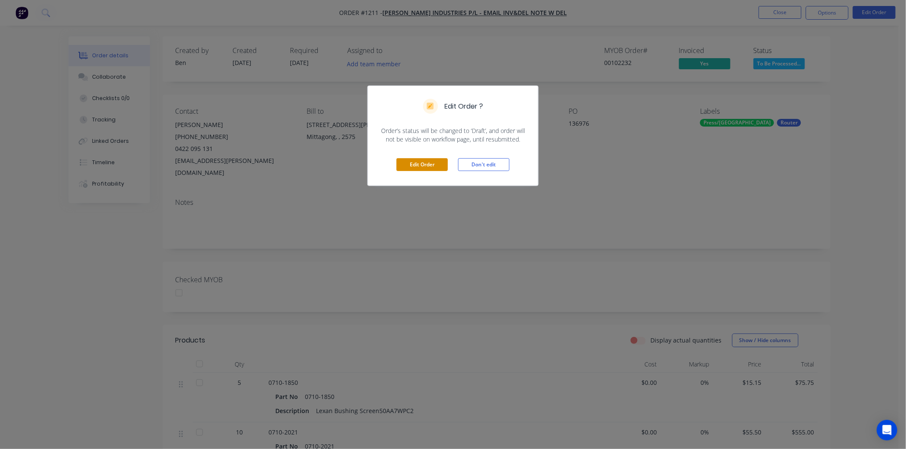
click at [424, 164] on button "Edit Order" at bounding box center [421, 164] width 51 height 13
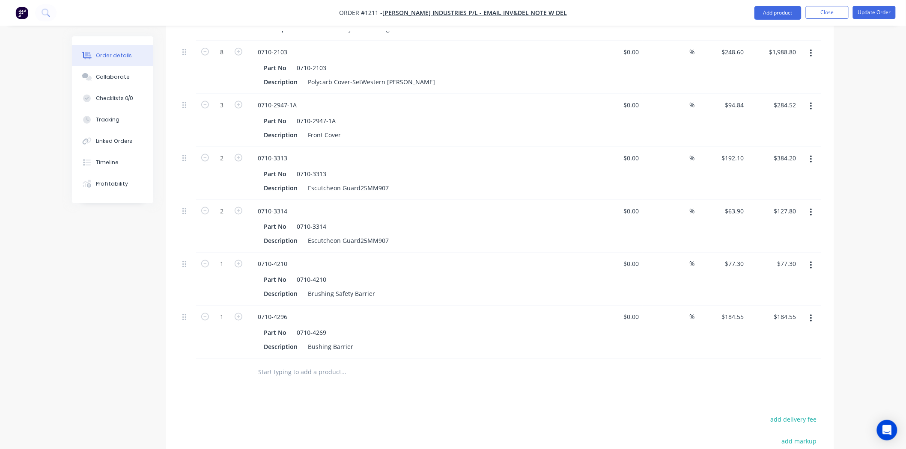
scroll to position [584, 0]
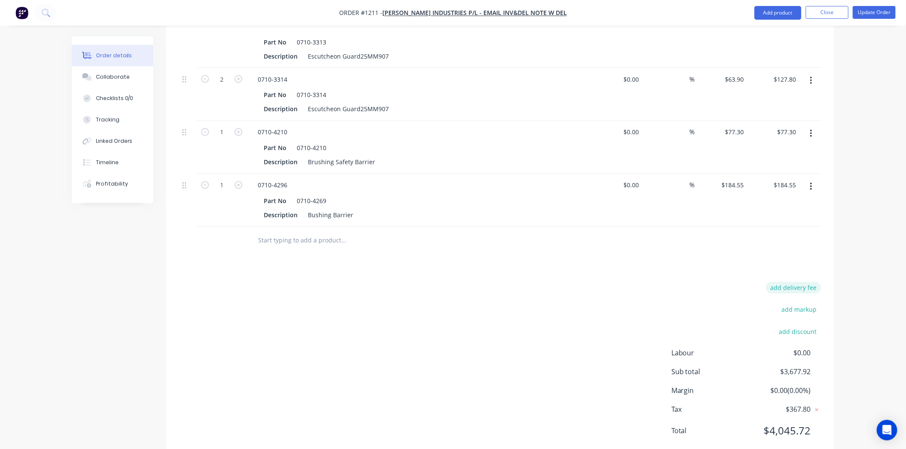
click at [804, 282] on button "add delivery fee" at bounding box center [793, 288] width 55 height 12
type input "625"
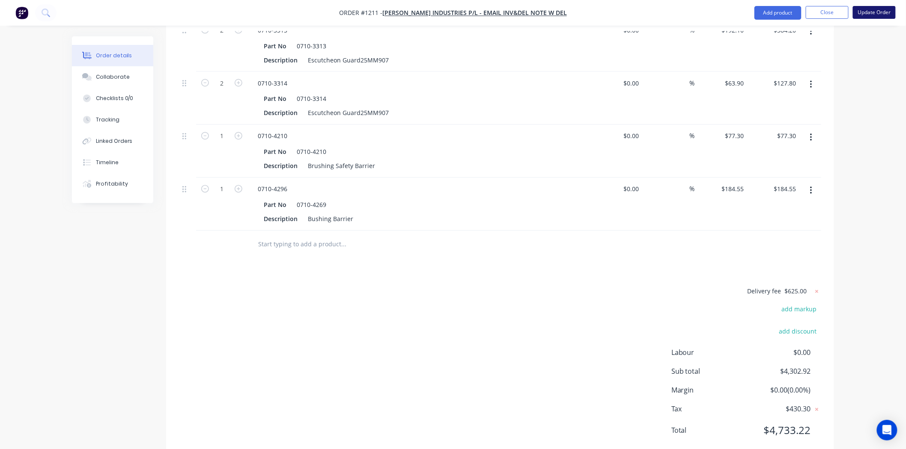
click at [872, 12] on button "Update Order" at bounding box center [874, 12] width 43 height 13
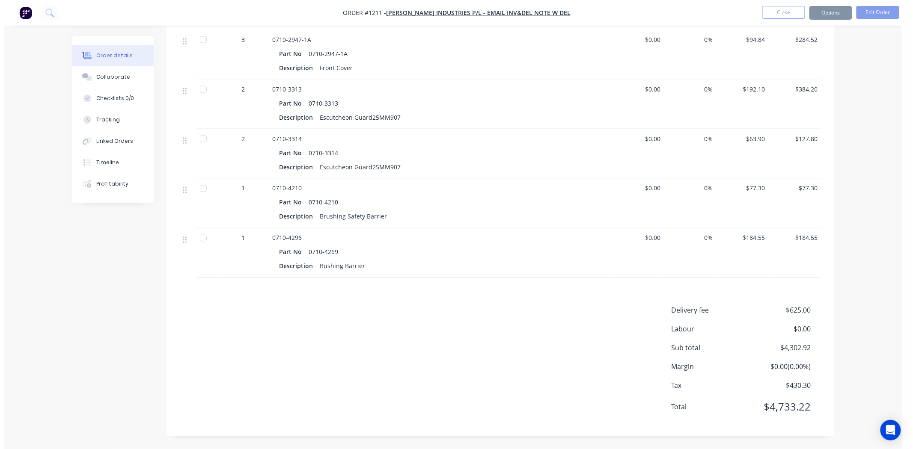
scroll to position [0, 0]
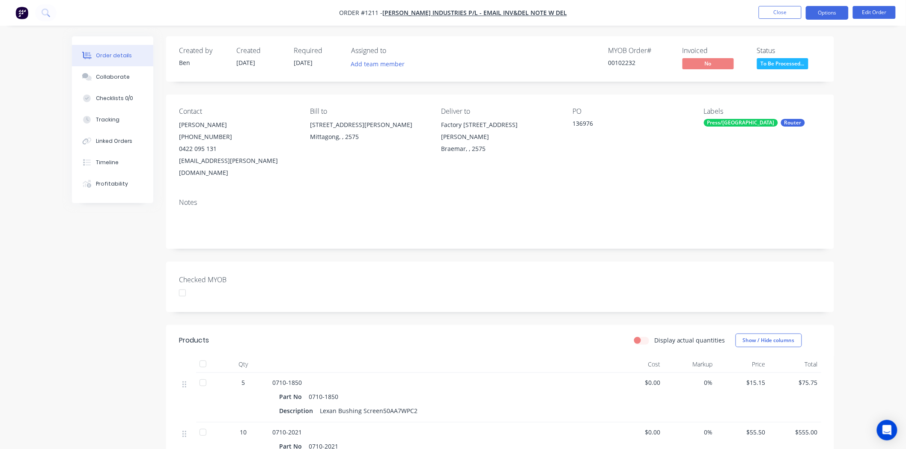
click at [836, 10] on button "Options" at bounding box center [827, 13] width 43 height 14
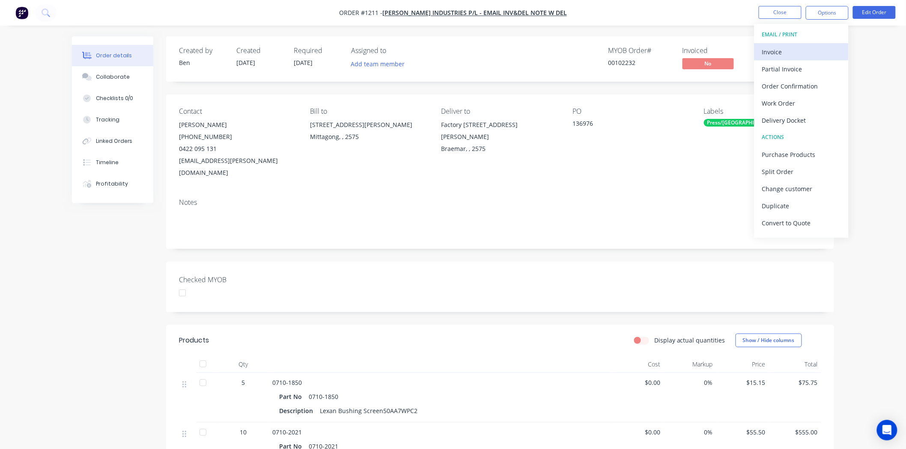
click at [784, 48] on div "Invoice" at bounding box center [801, 52] width 79 height 12
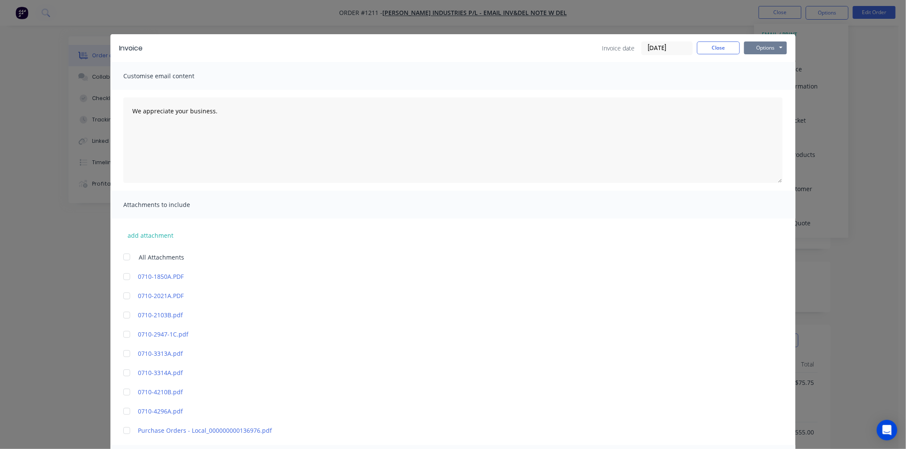
click at [763, 46] on button "Options" at bounding box center [765, 48] width 43 height 13
click at [760, 77] on button "Print" at bounding box center [771, 77] width 55 height 14
click at [709, 48] on button "Close" at bounding box center [718, 48] width 43 height 13
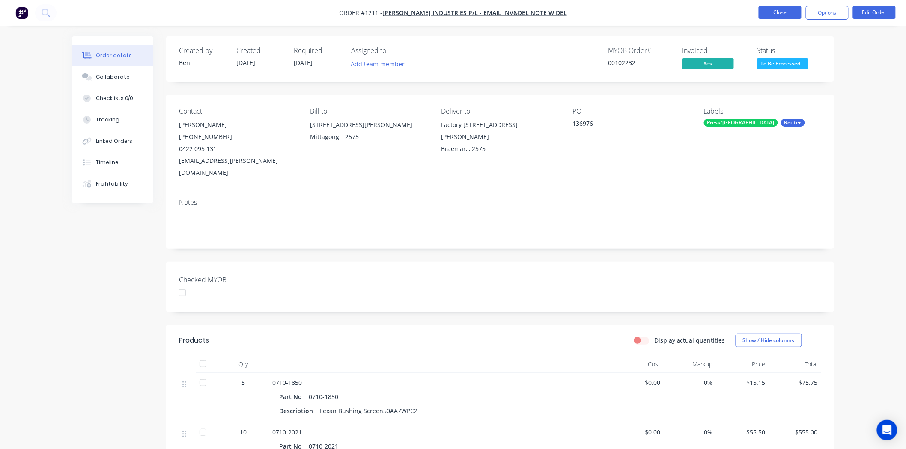
click at [790, 12] on button "Close" at bounding box center [779, 12] width 43 height 13
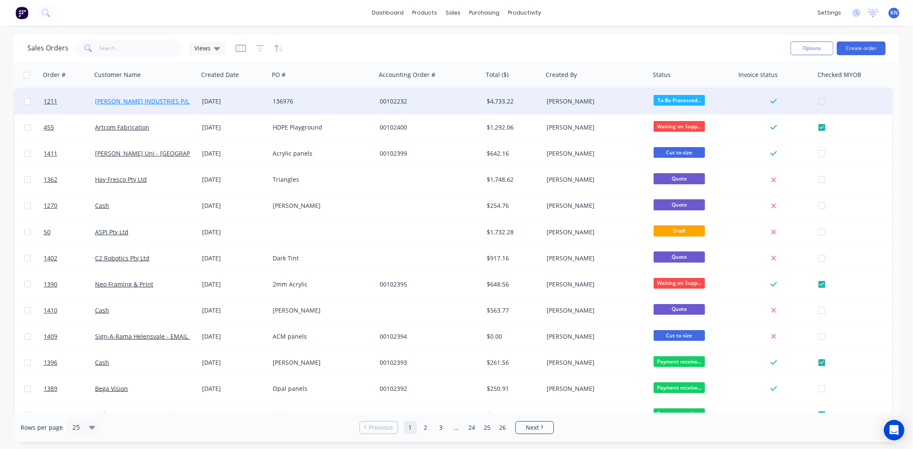
click at [129, 104] on link "[PERSON_NAME] INDUSTRIES P/L - EMAIL INV&DEL NOTE W DEL" at bounding box center [185, 101] width 181 height 8
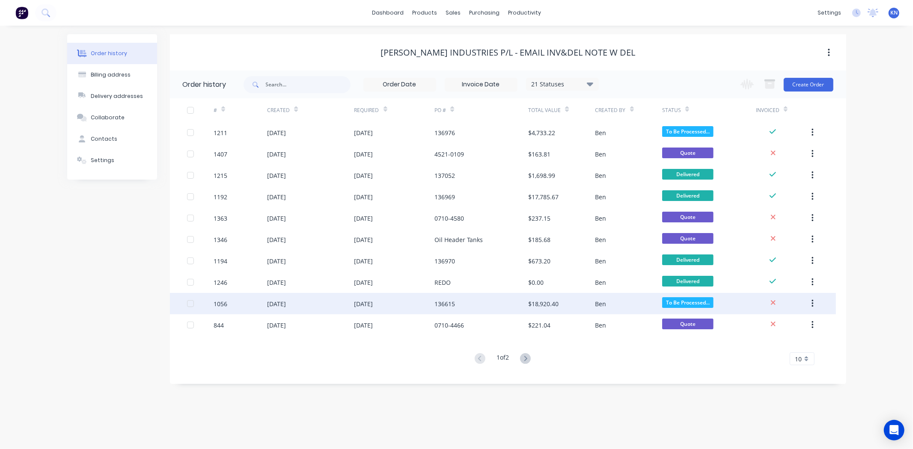
click at [218, 301] on div "1056" at bounding box center [221, 304] width 14 height 9
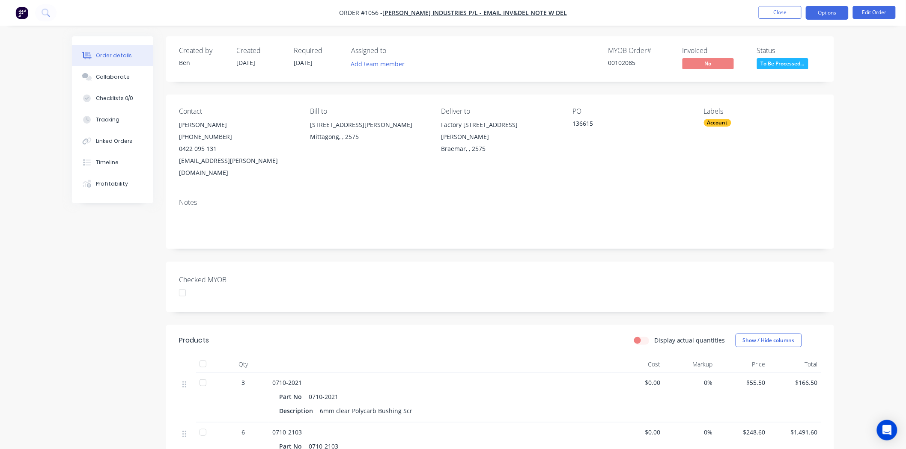
click at [833, 12] on button "Options" at bounding box center [827, 13] width 43 height 14
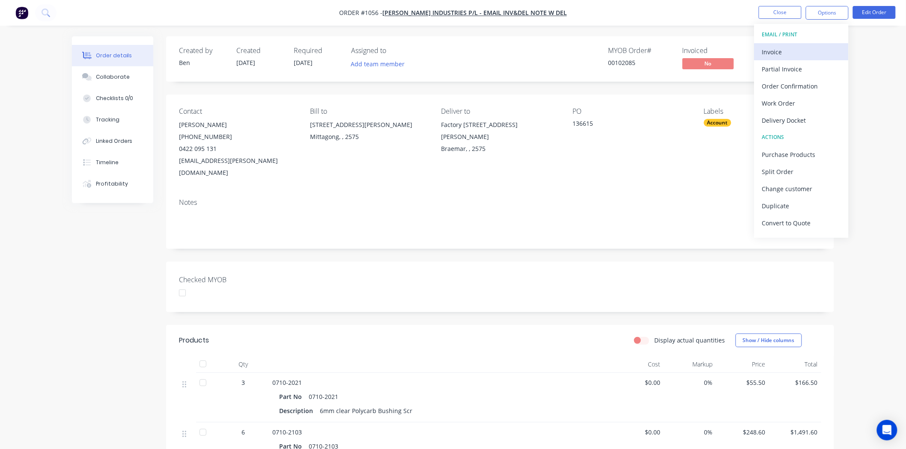
click at [778, 52] on div "Invoice" at bounding box center [801, 52] width 79 height 12
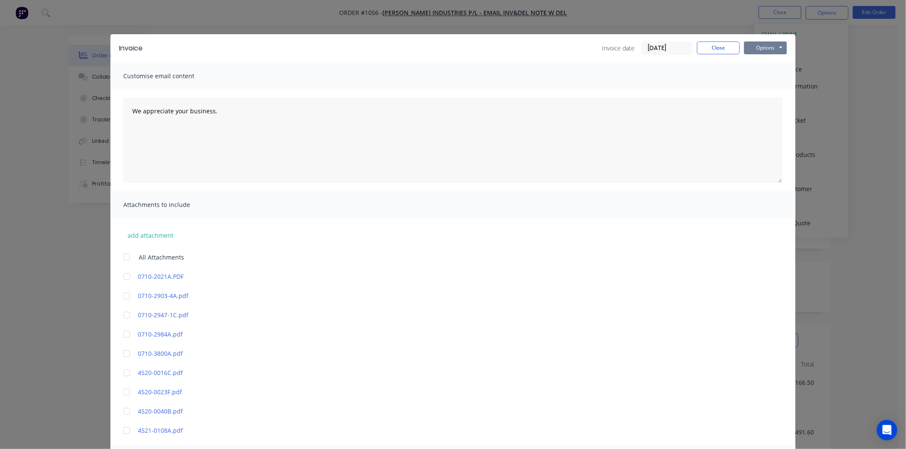
click at [764, 46] on button "Options" at bounding box center [765, 48] width 43 height 13
click at [768, 75] on button "Print" at bounding box center [771, 77] width 55 height 14
click at [719, 48] on button "Close" at bounding box center [718, 48] width 43 height 13
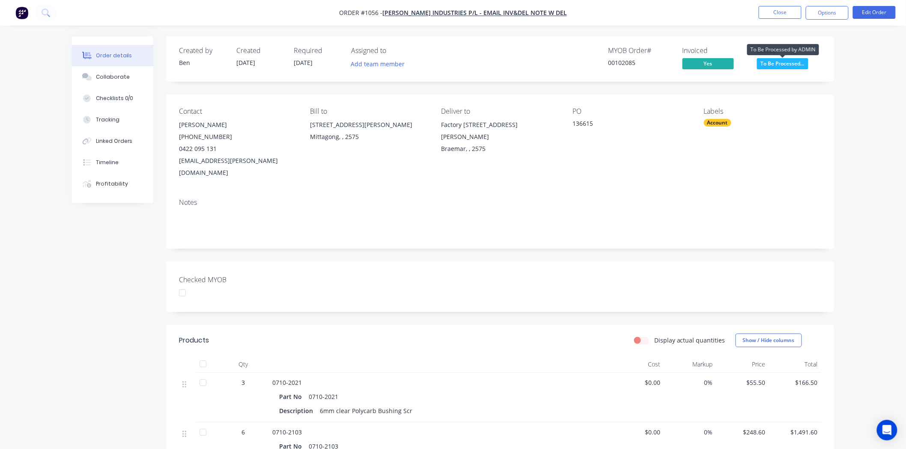
click at [788, 65] on span "To Be Processed..." at bounding box center [782, 63] width 51 height 11
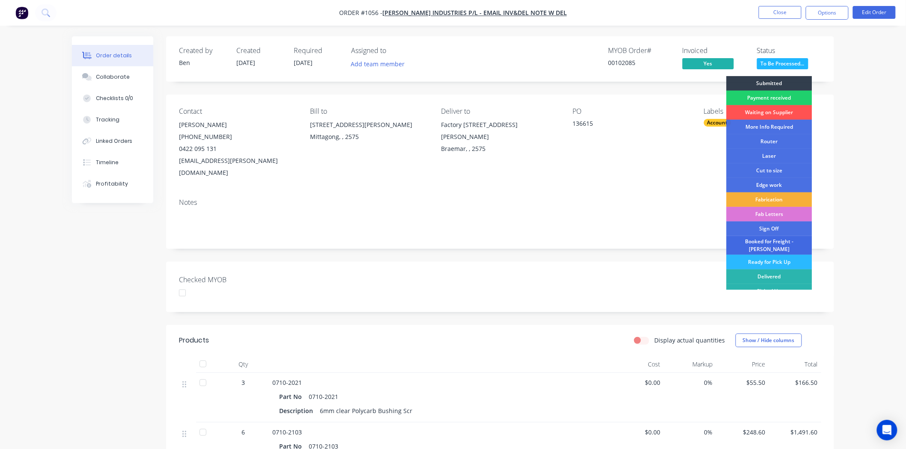
click at [769, 241] on div "Booked for Freight - KIM" at bounding box center [769, 245] width 86 height 19
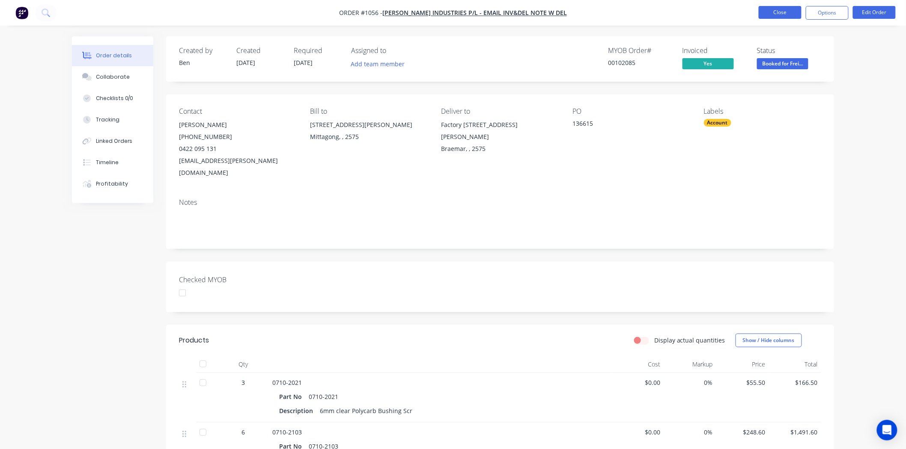
click at [788, 7] on button "Close" at bounding box center [779, 12] width 43 height 13
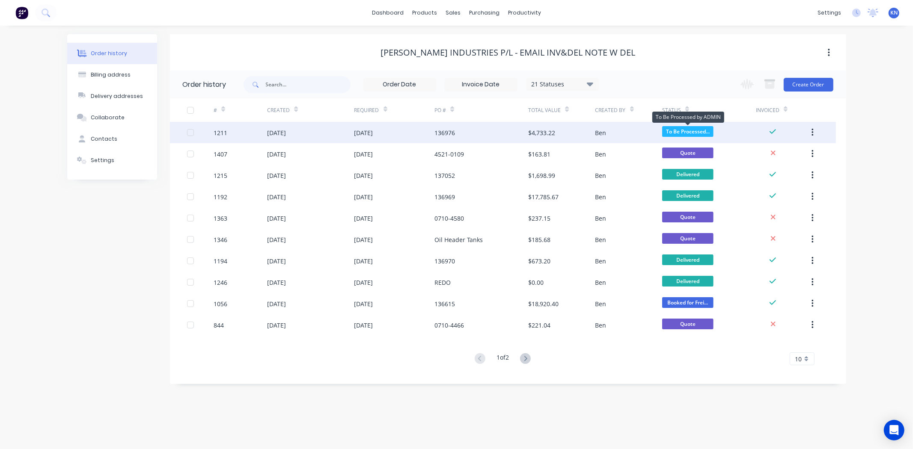
click at [685, 129] on span "To Be Processed..." at bounding box center [687, 131] width 51 height 11
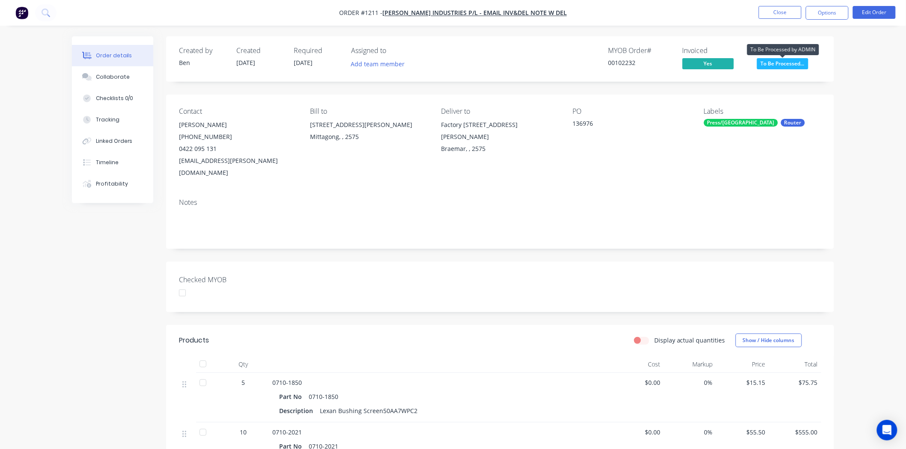
click at [784, 62] on span "To Be Processed..." at bounding box center [782, 63] width 51 height 11
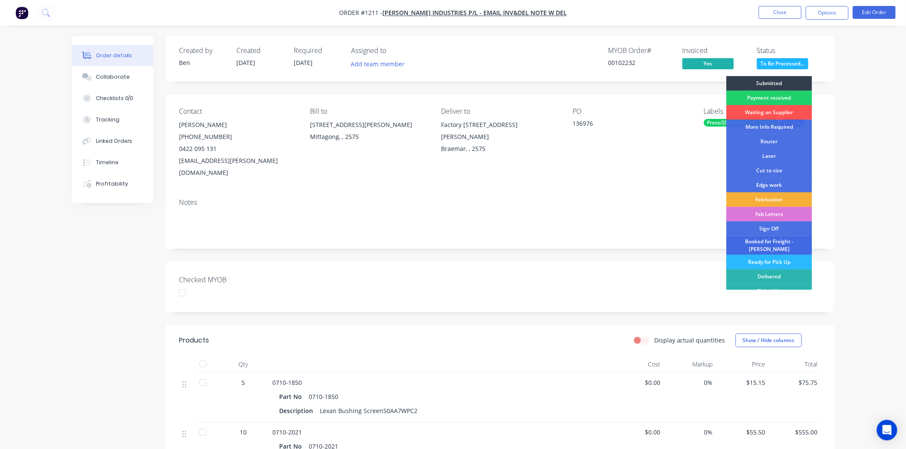
click at [766, 243] on div "Booked for Freight - KIM" at bounding box center [769, 245] width 86 height 19
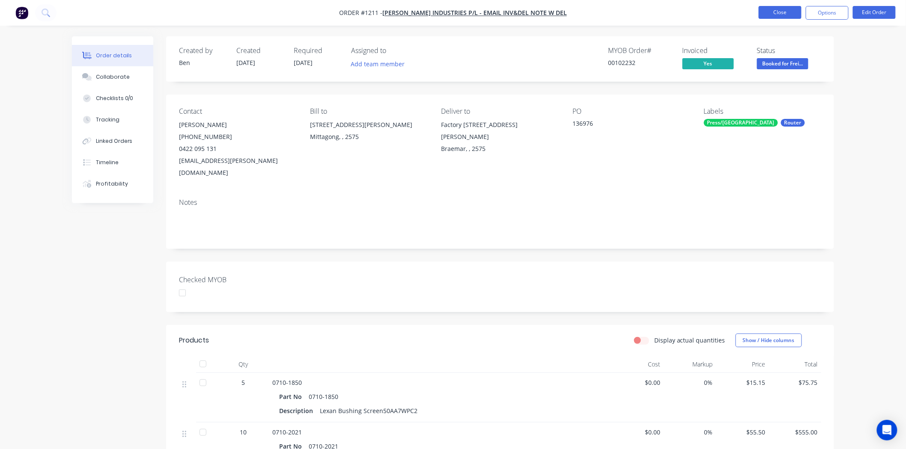
click at [783, 9] on button "Close" at bounding box center [779, 12] width 43 height 13
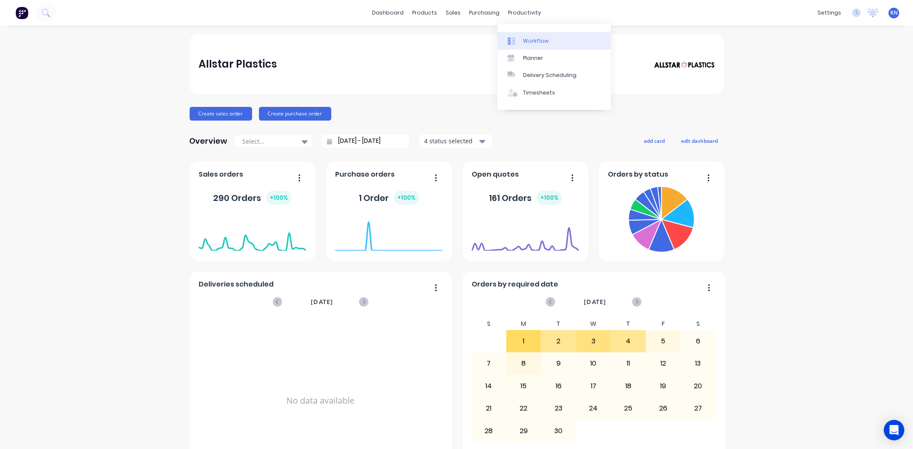
click at [541, 39] on div "Workflow" at bounding box center [536, 41] width 26 height 8
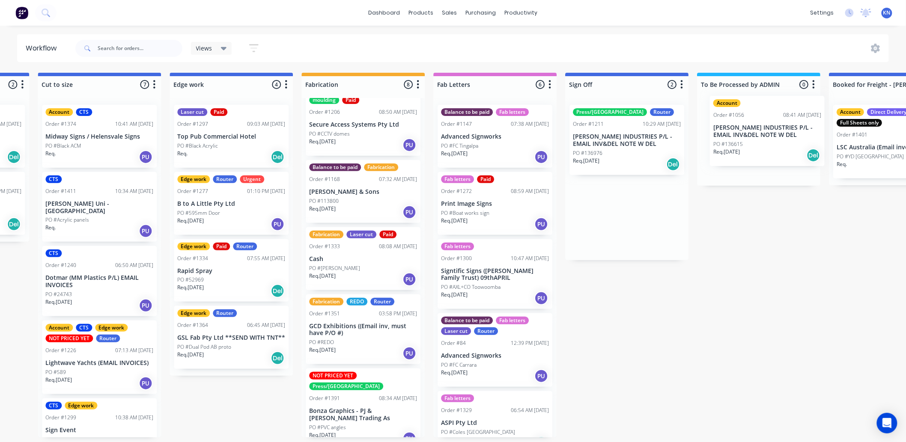
scroll to position [2, 792]
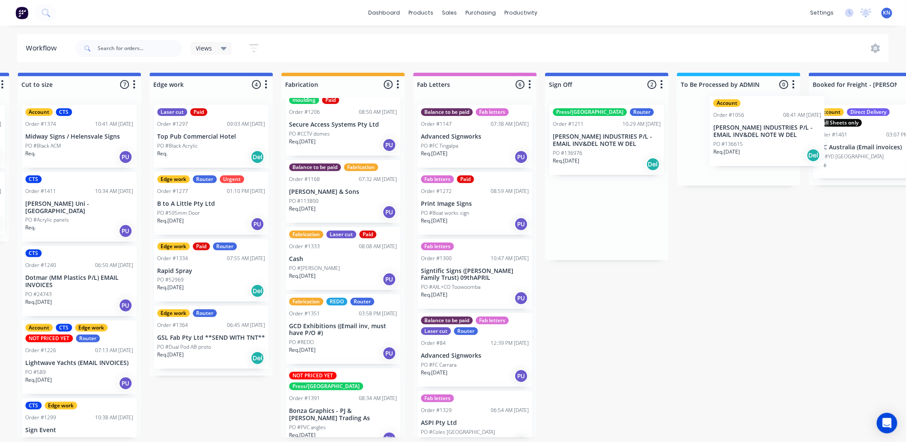
drag, startPoint x: 654, startPoint y: 140, endPoint x: 763, endPoint y: 133, distance: 109.0
click at [763, 133] on div "Submitted 0 Status colour #273444 hex #273444 Save Cancel Summaries Total order…" at bounding box center [226, 255] width 2048 height 365
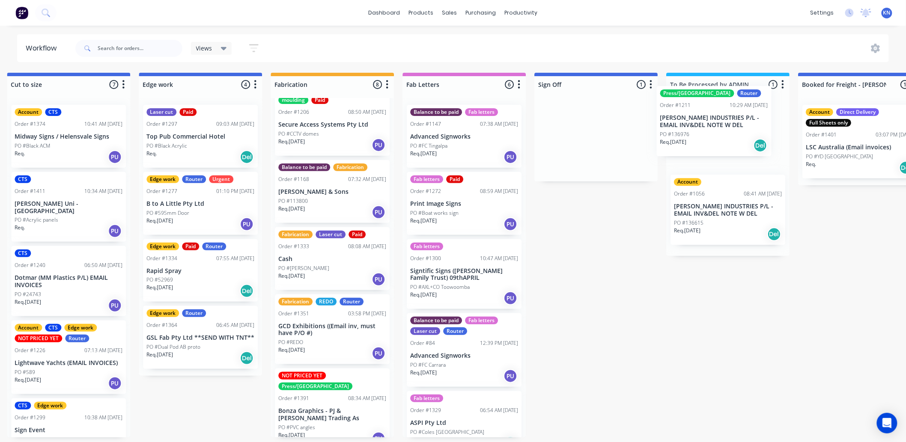
drag, startPoint x: 581, startPoint y: 134, endPoint x: 690, endPoint y: 118, distance: 110.8
click at [690, 118] on div "Submitted 0 Status colour #273444 hex #273444 Save Cancel Summaries Total order…" at bounding box center [215, 255] width 2048 height 365
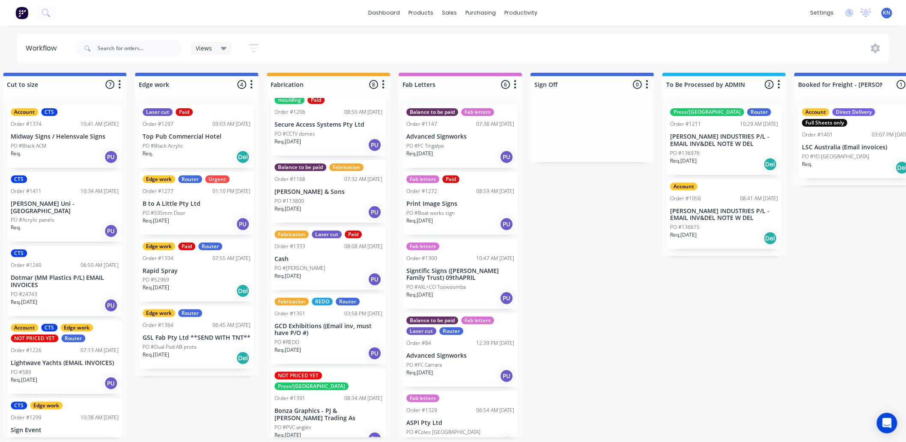
click at [709, 136] on p "[PERSON_NAME] INDUSTRIES P/L - EMAIL INV&DEL NOTE W DEL" at bounding box center [724, 140] width 108 height 15
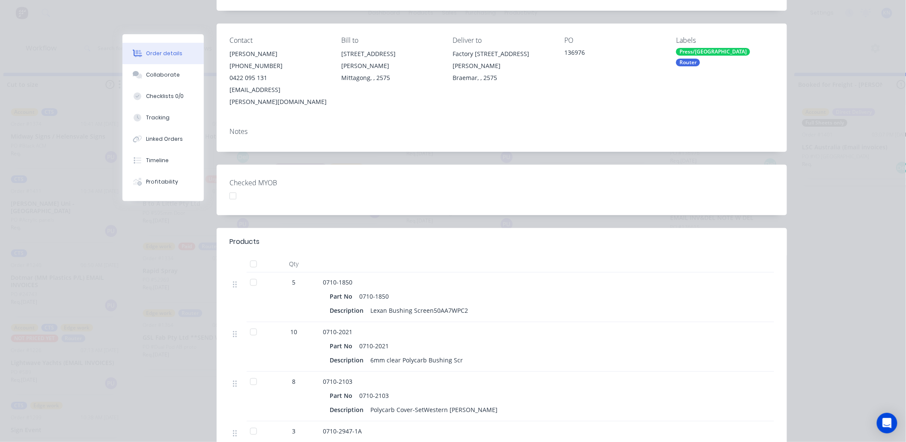
scroll to position [0, 0]
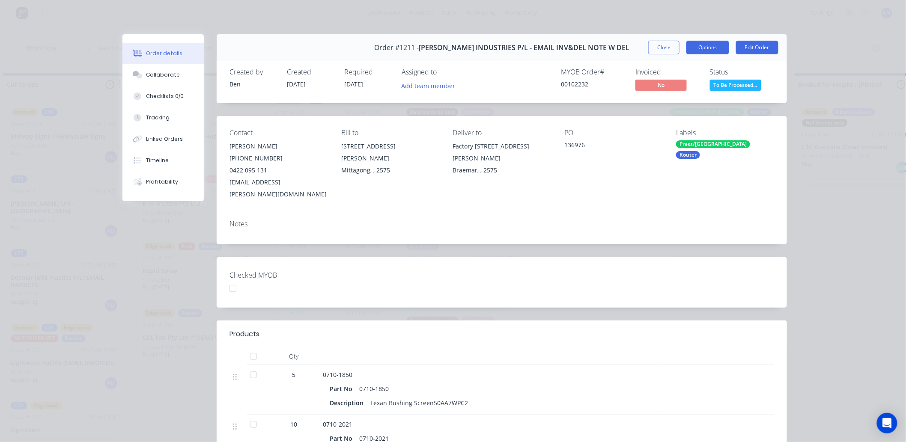
click at [708, 46] on button "Options" at bounding box center [707, 48] width 43 height 14
click at [660, 41] on button "Close" at bounding box center [663, 48] width 31 height 14
